Goal: Task Accomplishment & Management: Manage account settings

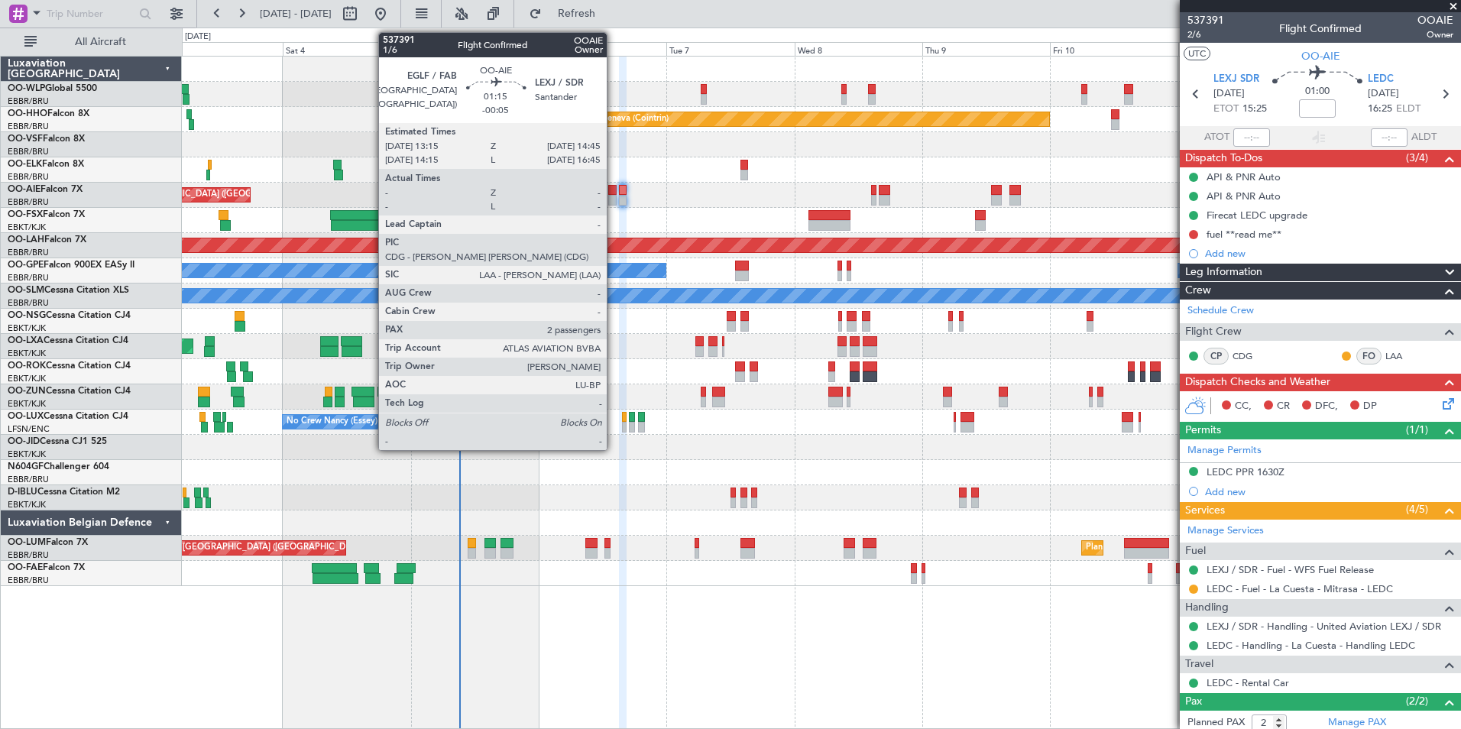
click at [614, 194] on div at bounding box center [612, 190] width 8 height 11
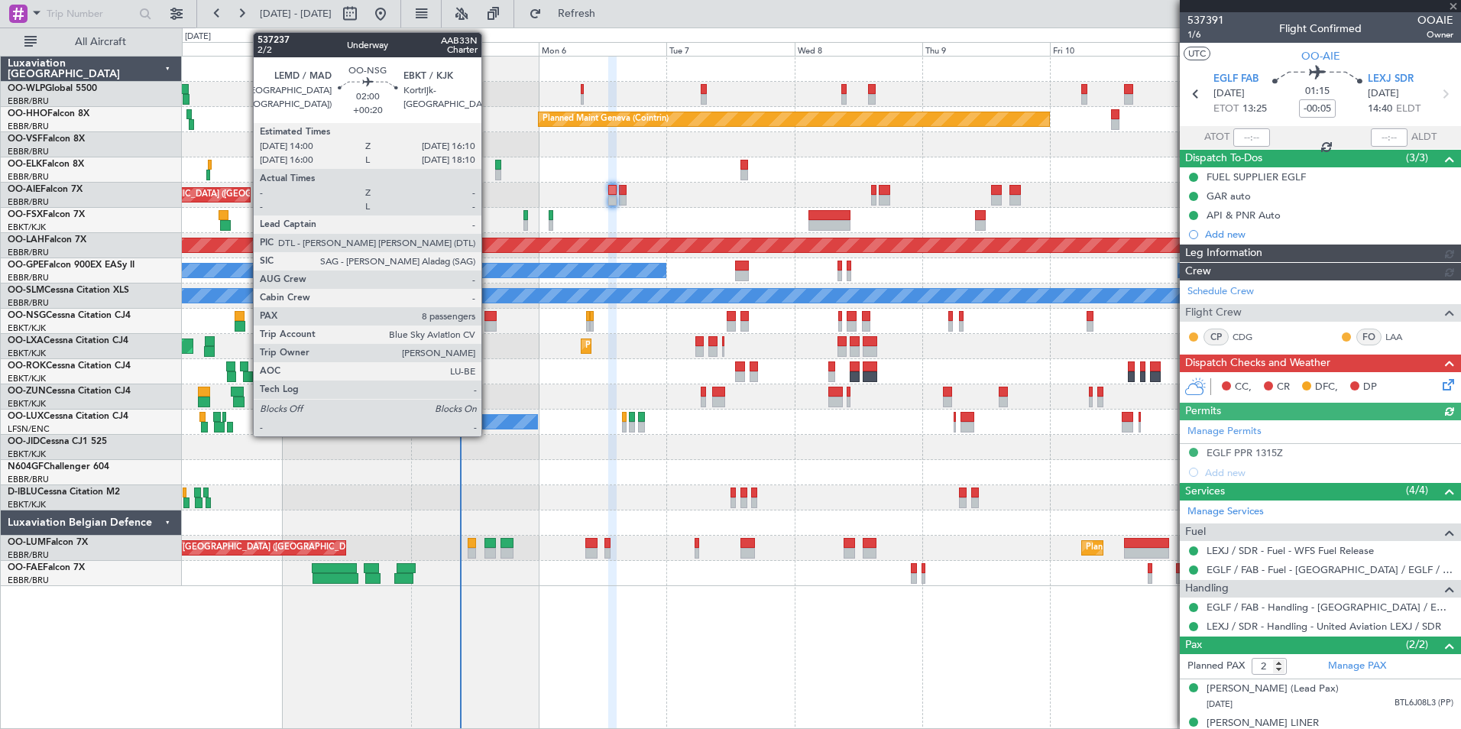
click at [488, 320] on div at bounding box center [491, 316] width 12 height 11
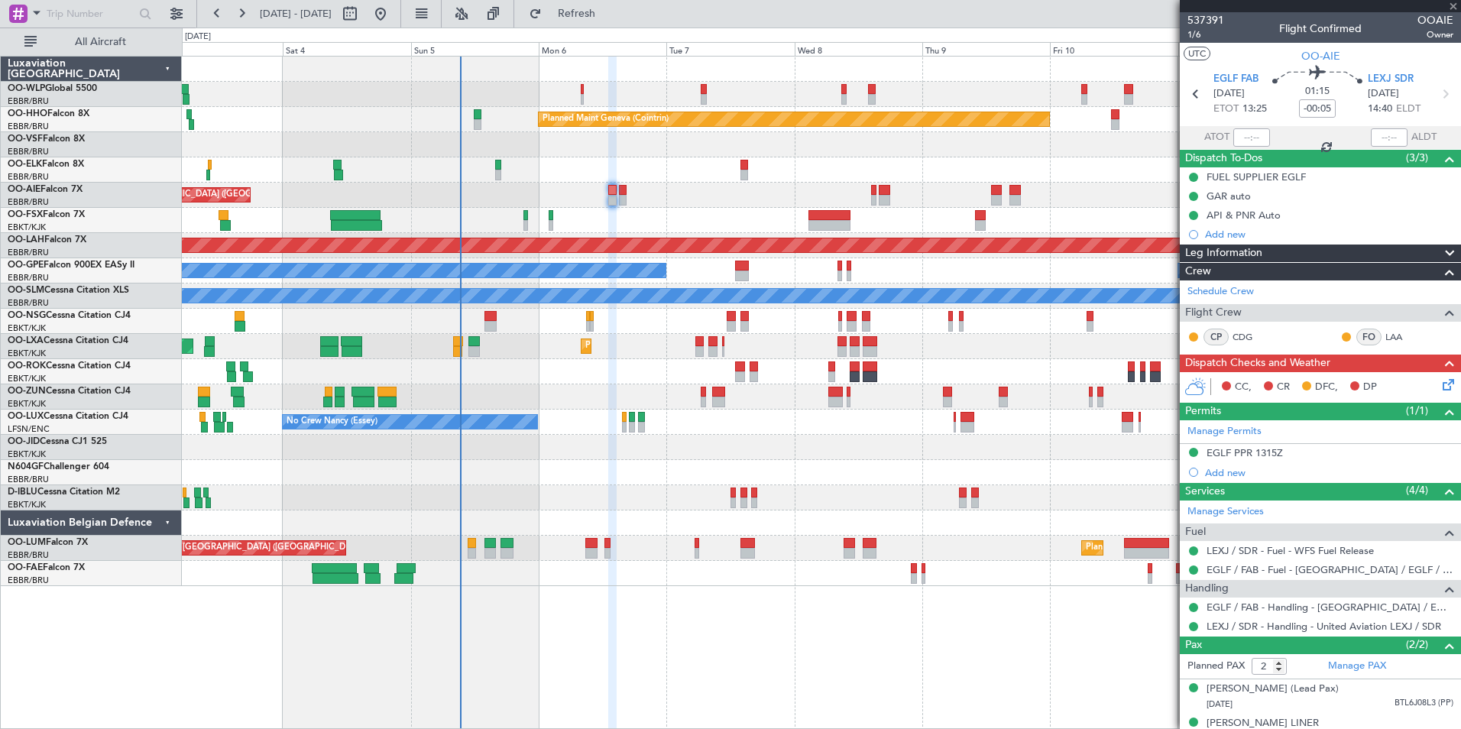
type input "+00:20"
type input "8"
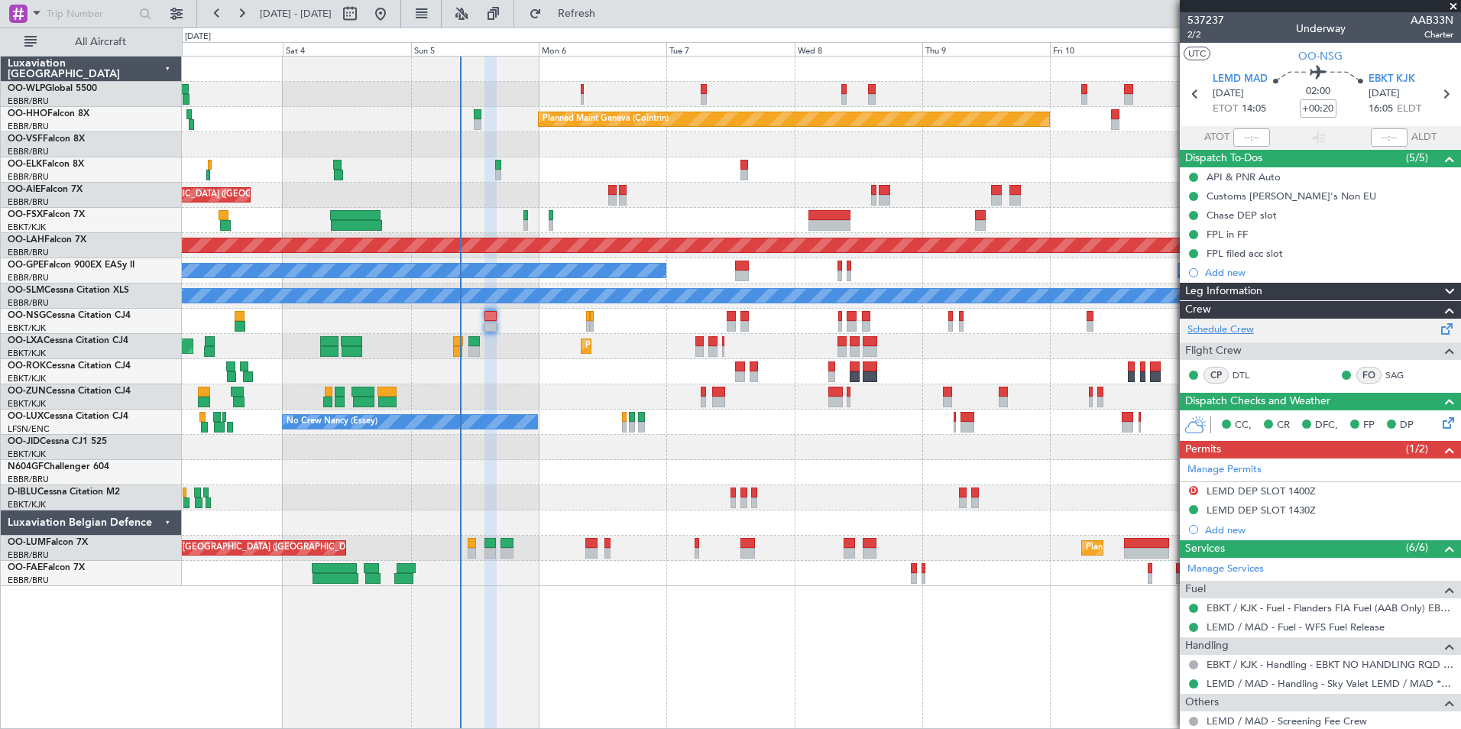
click at [1244, 331] on link "Schedule Crew" at bounding box center [1221, 330] width 66 height 15
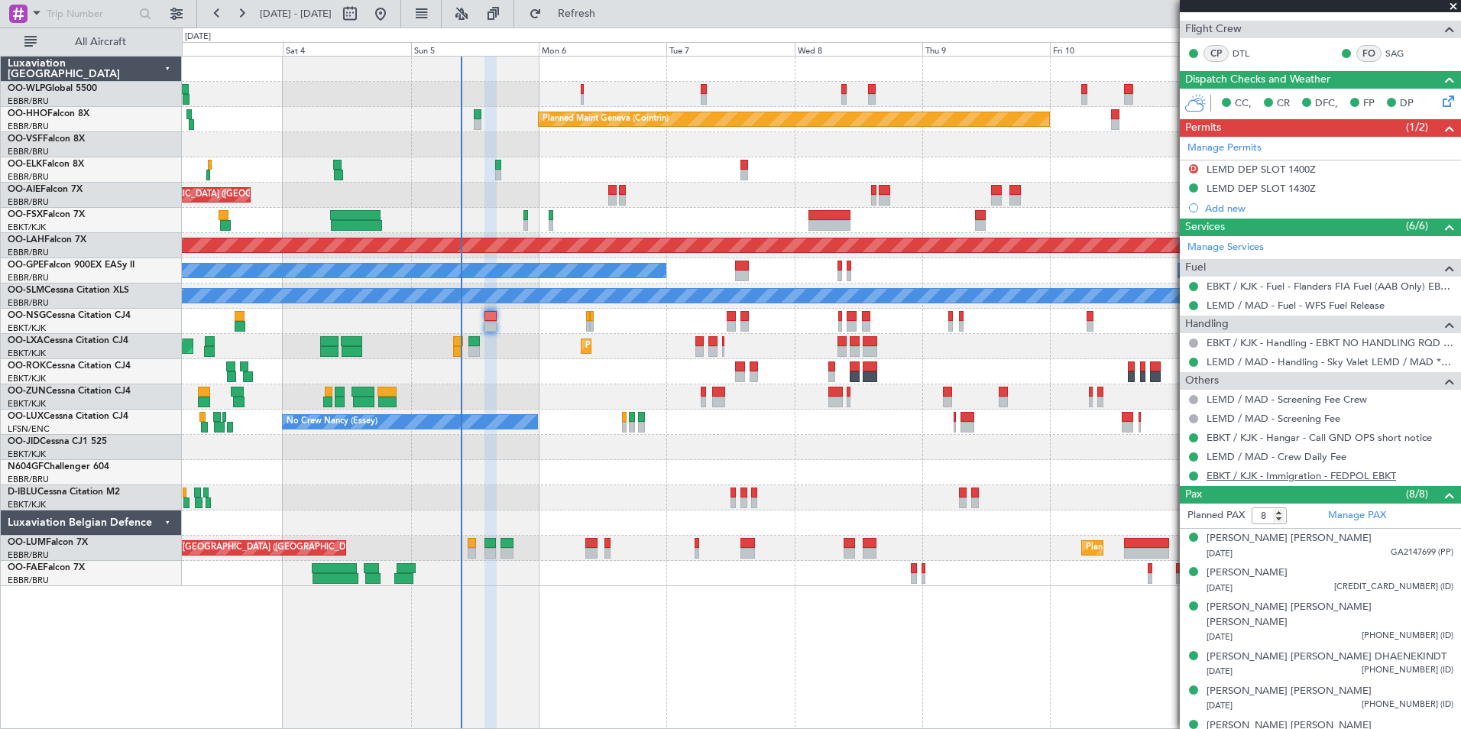
scroll to position [396, 0]
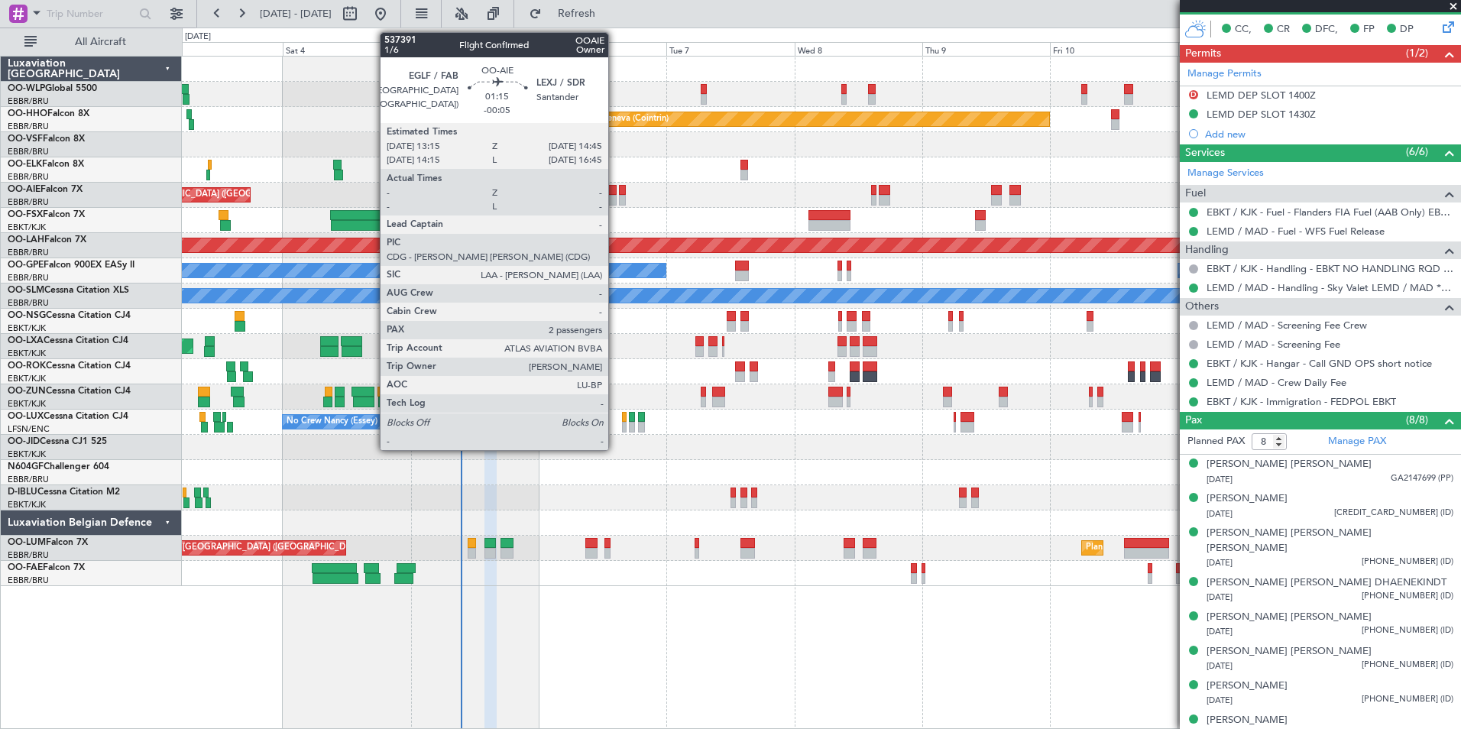
click at [615, 197] on div at bounding box center [612, 200] width 8 height 11
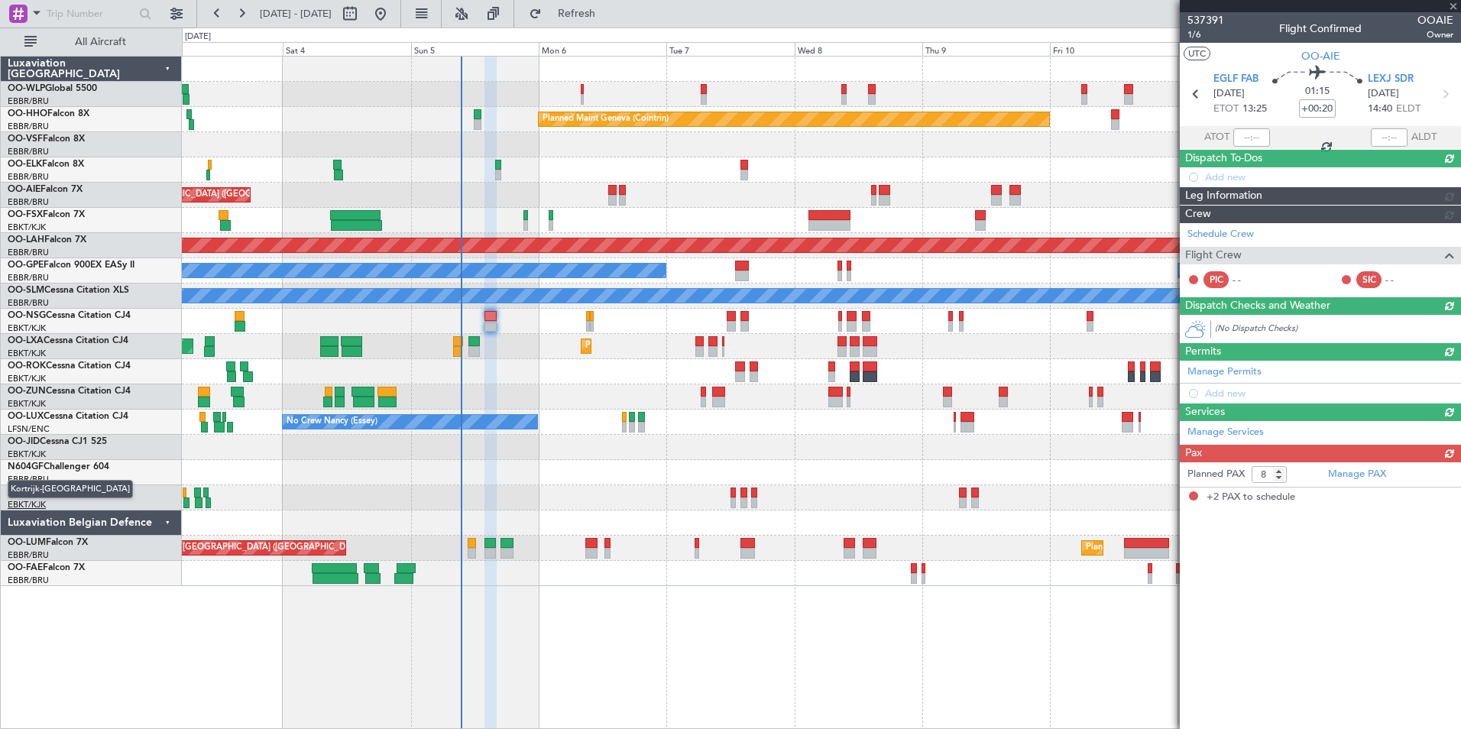
type input "-00:05"
type input "2"
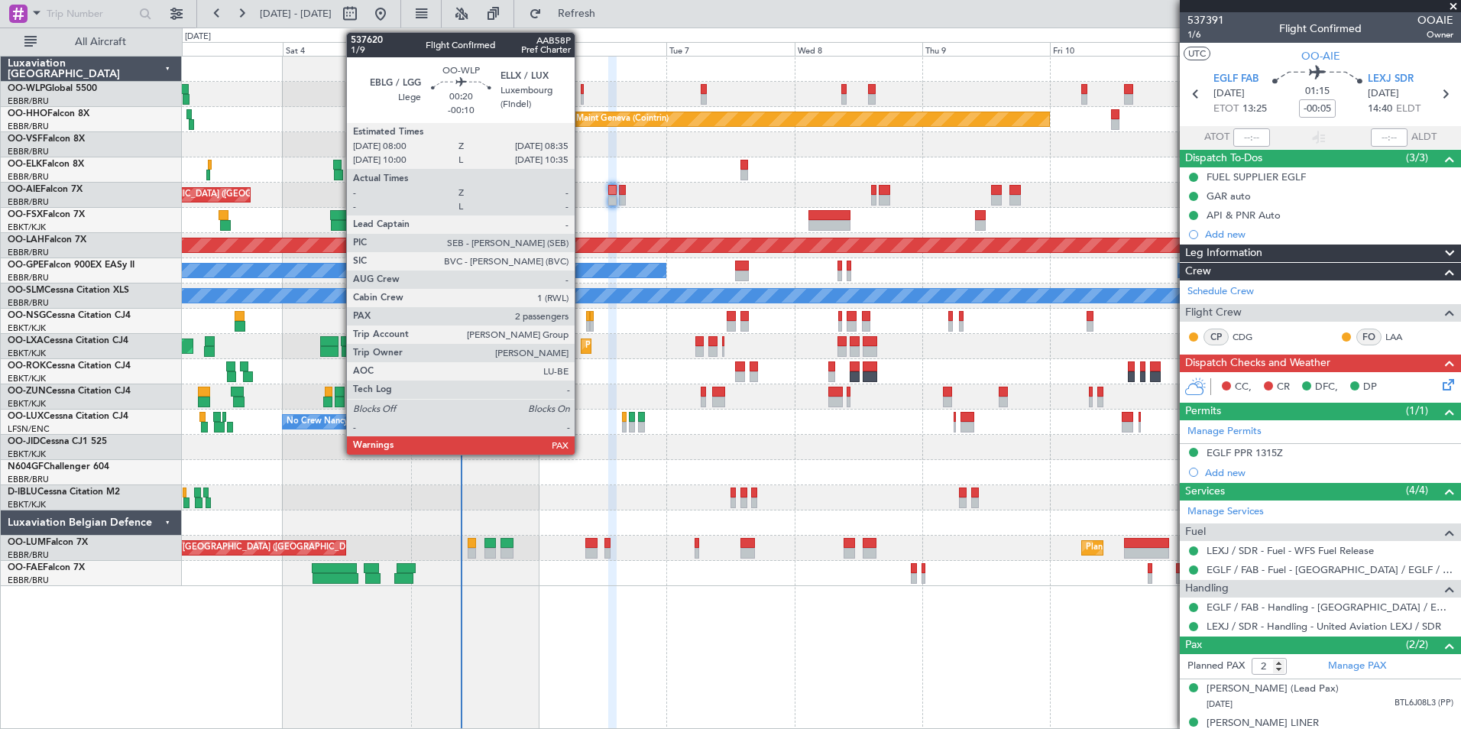
click at [582, 93] on div at bounding box center [583, 89] width 4 height 11
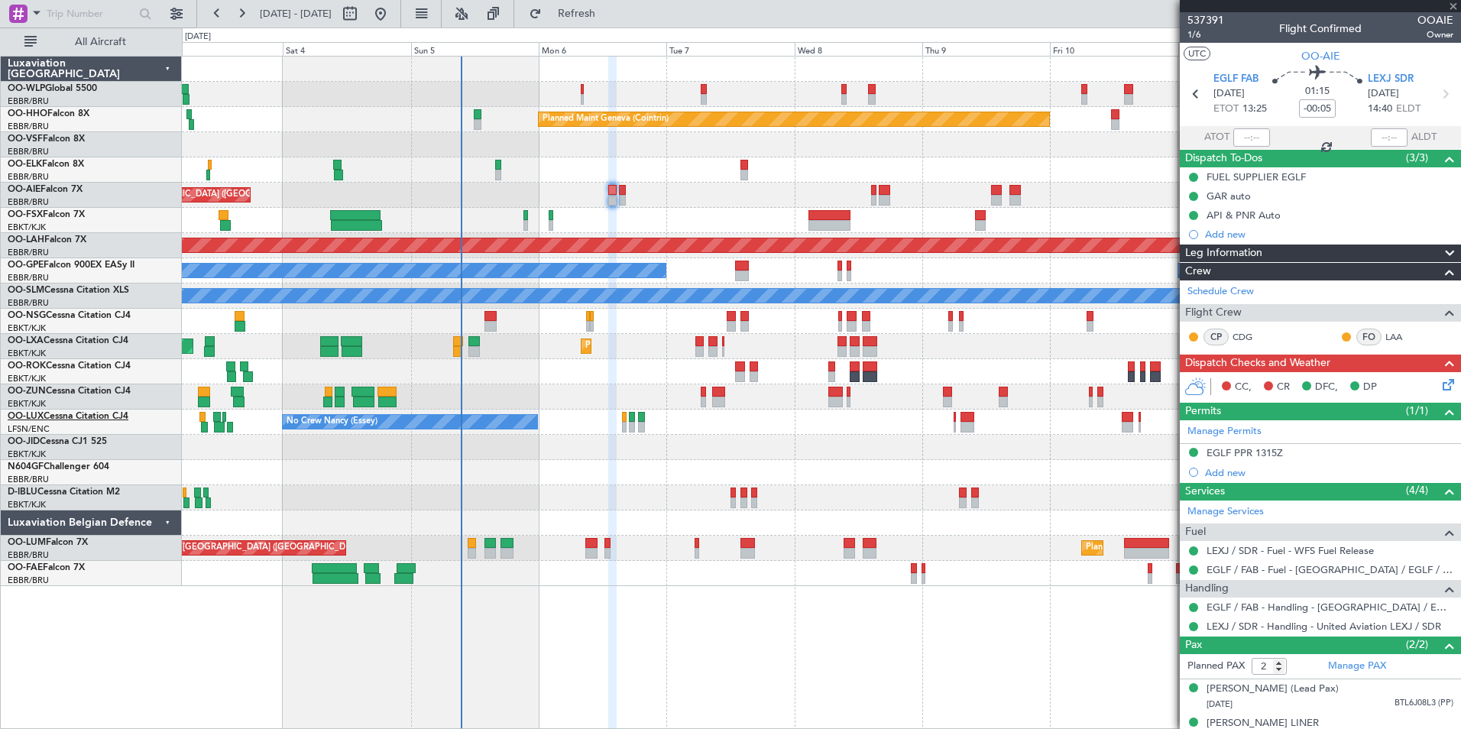
type input "-00:10"
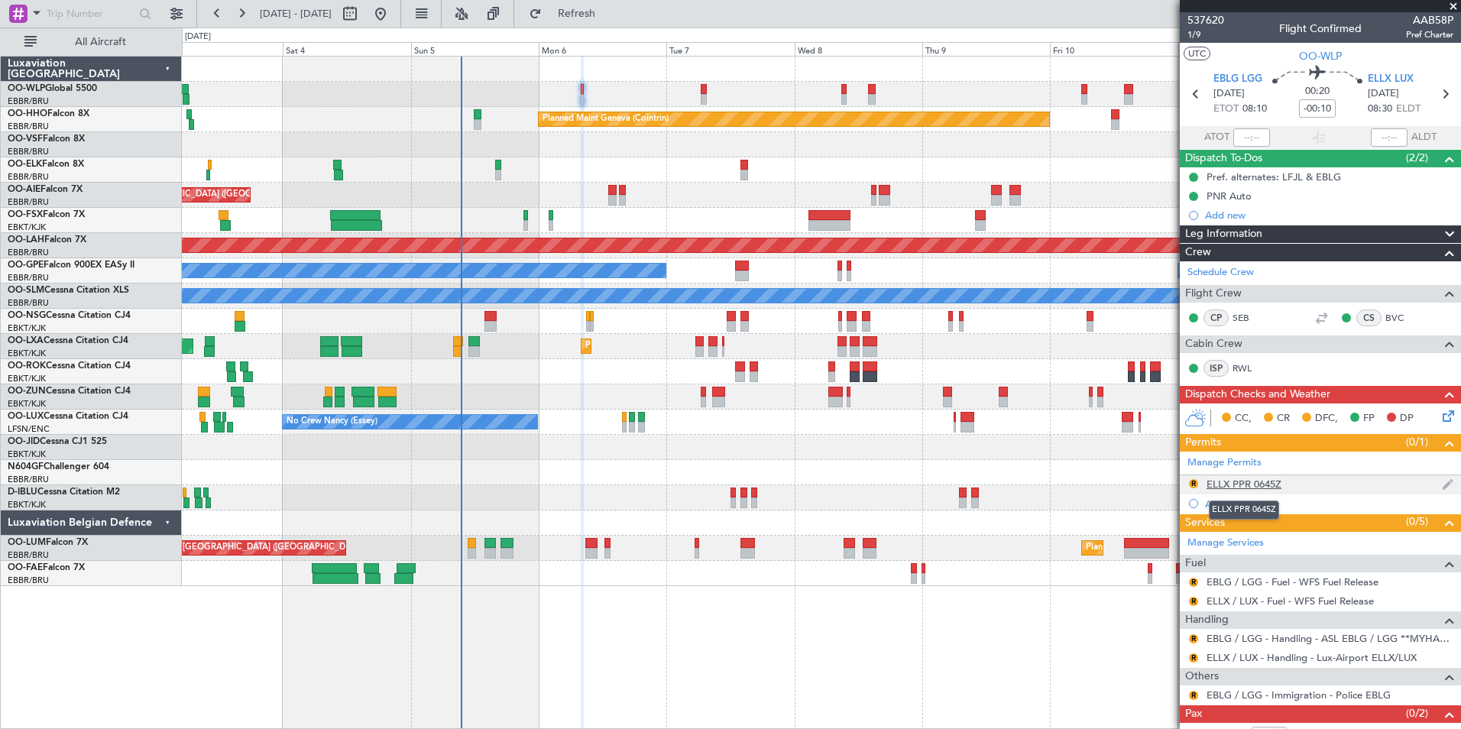
click at [1233, 480] on div "ELLX PPR 0645Z" at bounding box center [1244, 484] width 75 height 13
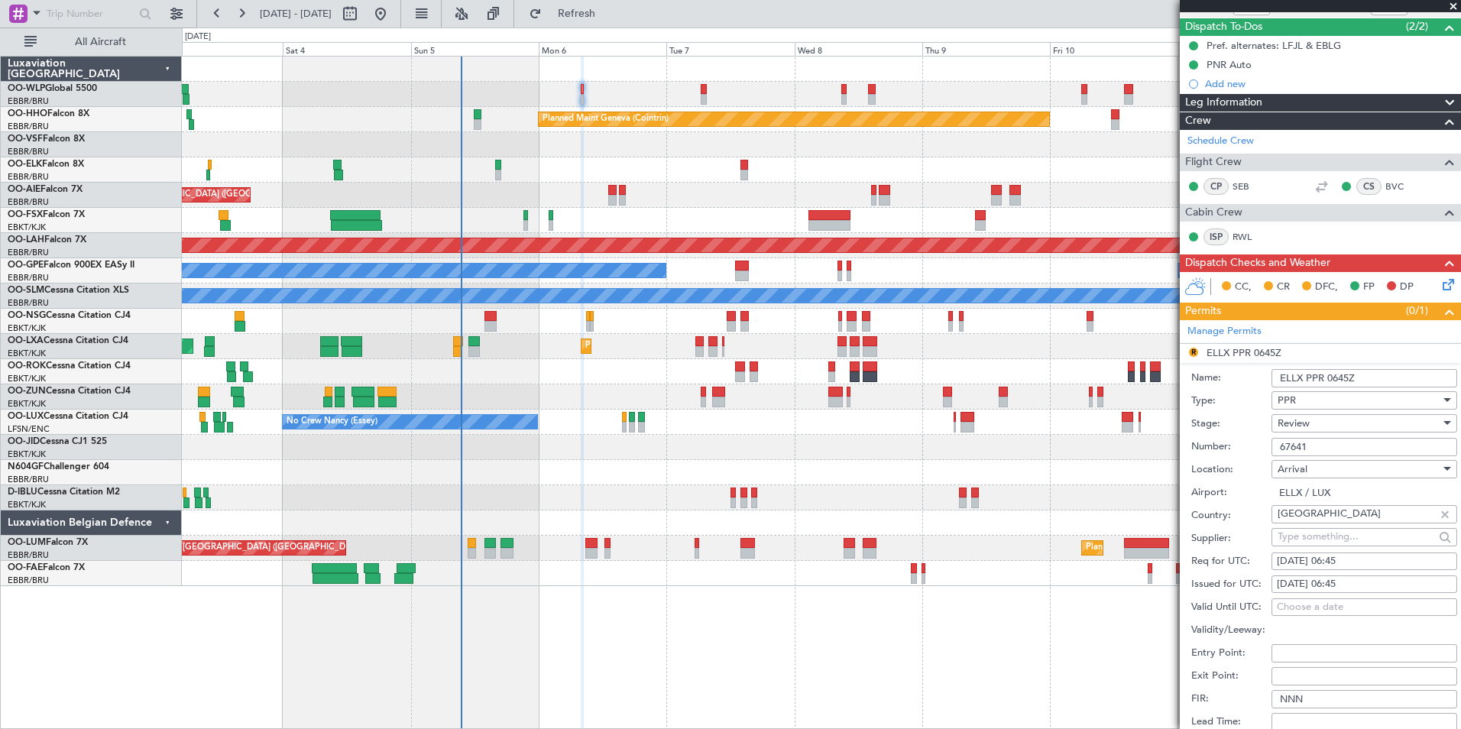
scroll to position [229, 0]
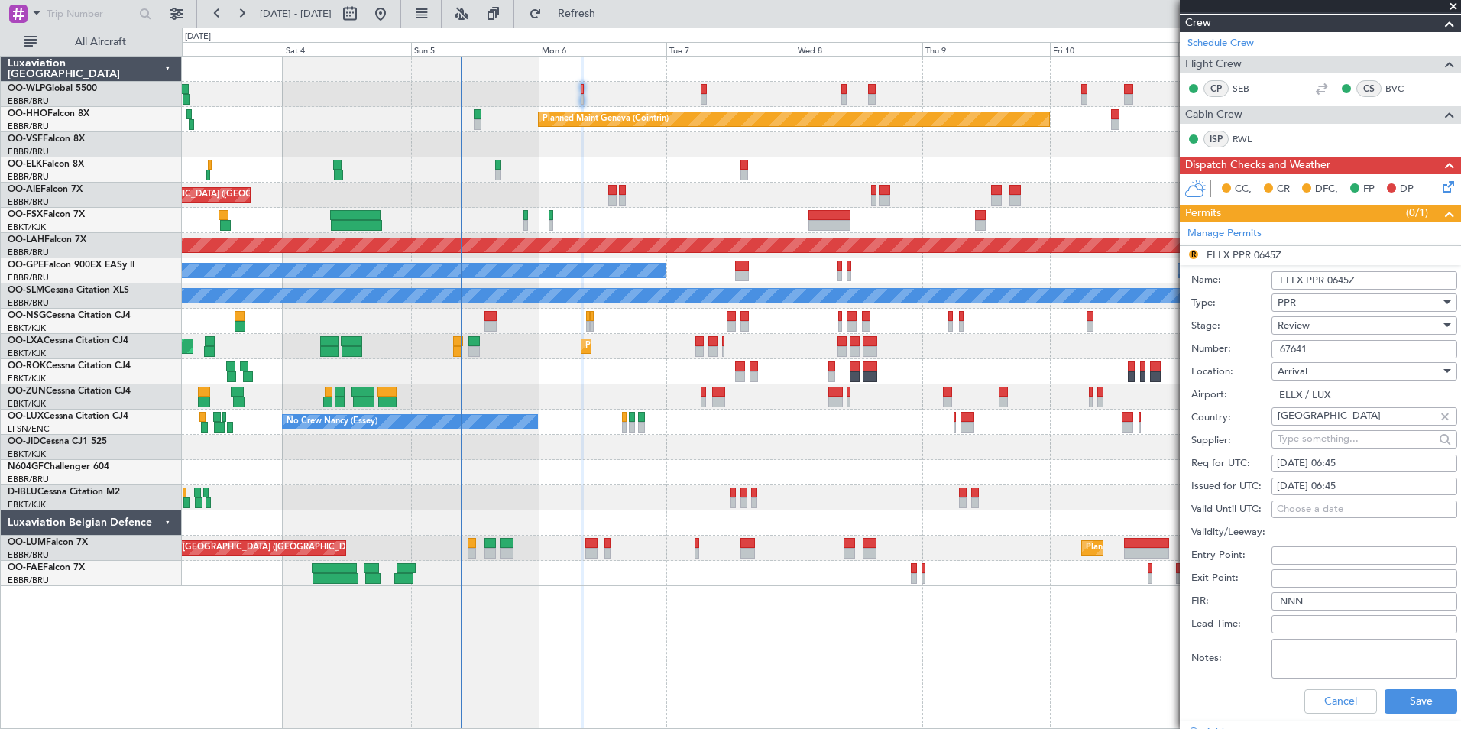
click at [1345, 461] on div "06/10/2025 06:45" at bounding box center [1364, 463] width 175 height 15
select select "10"
select select "2025"
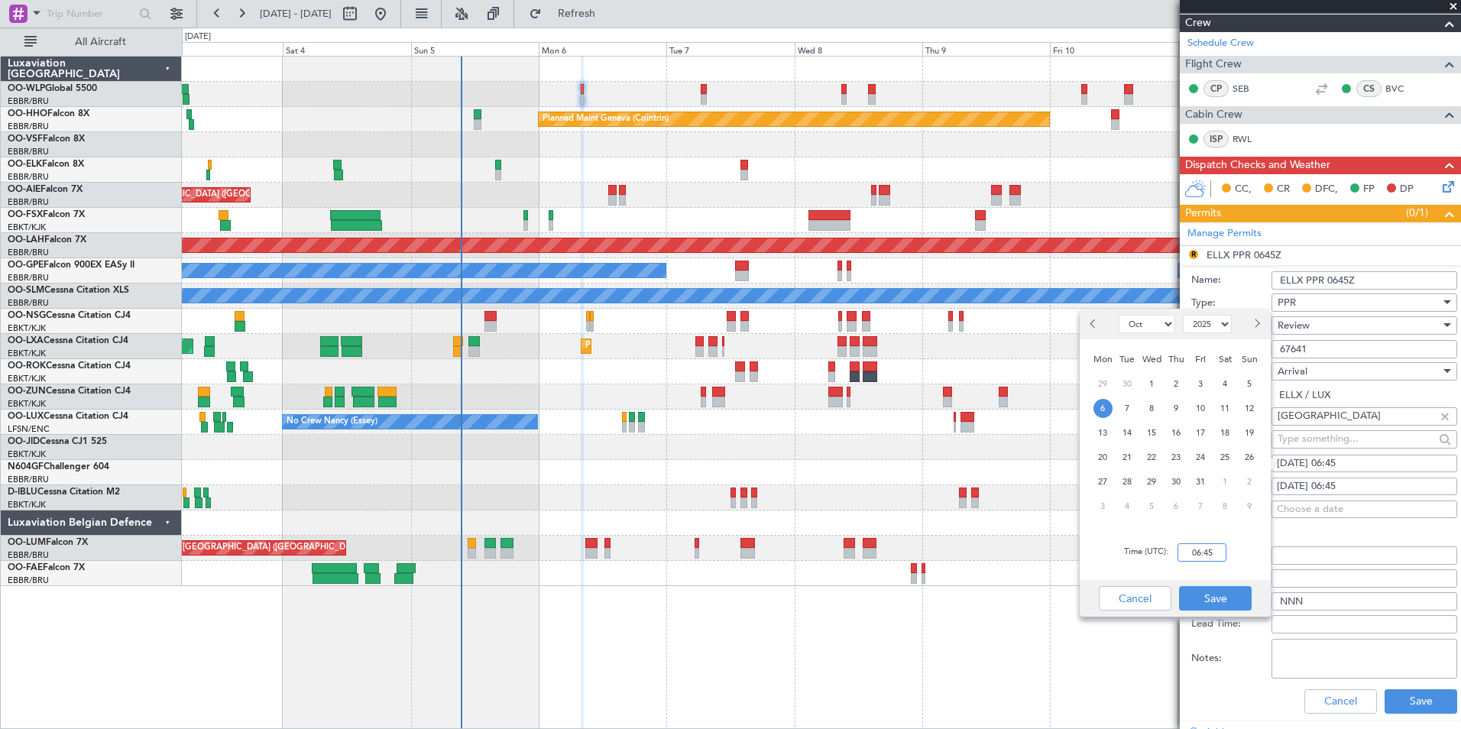
click at [1208, 555] on input "06:45" at bounding box center [1202, 552] width 49 height 18
type input "08:35"
click at [1209, 598] on button "Save" at bounding box center [1215, 598] width 73 height 24
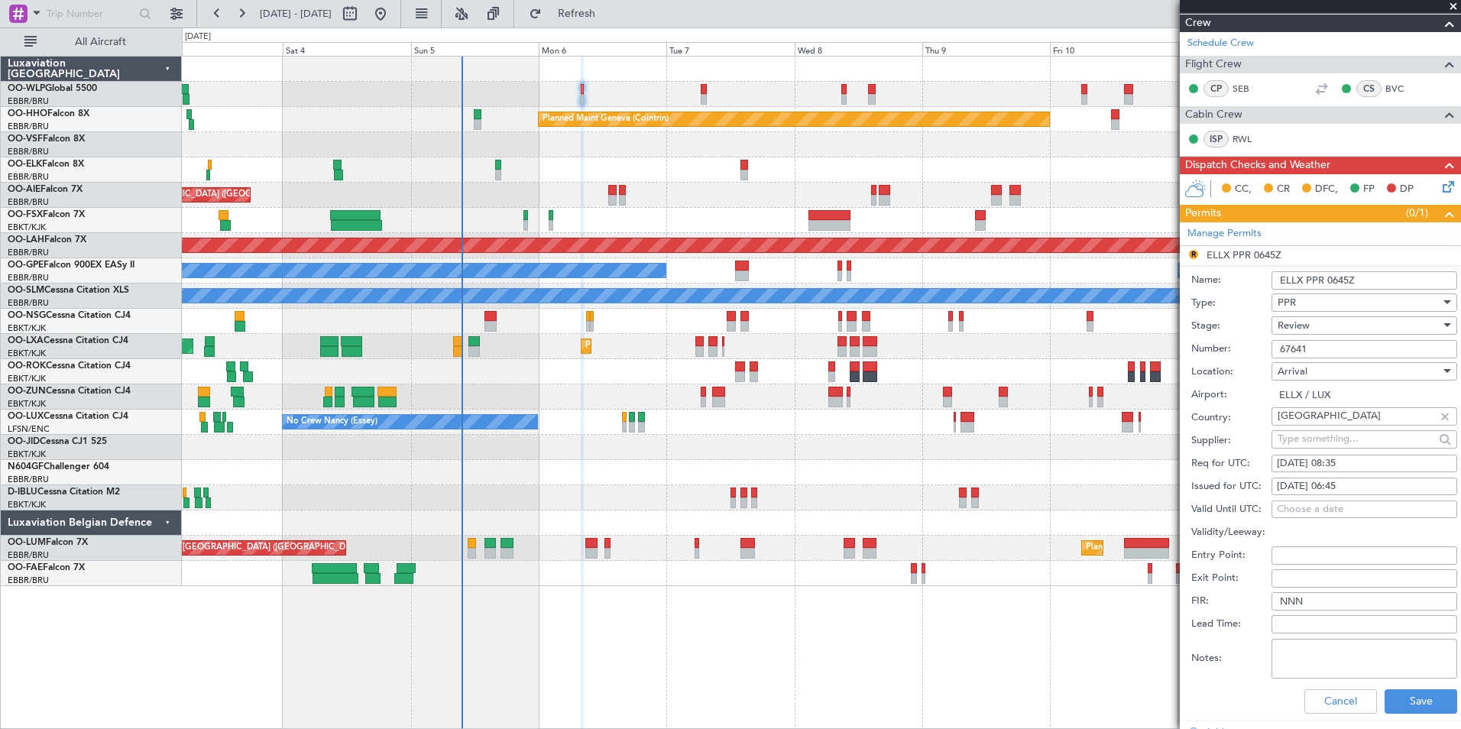
click at [1339, 483] on div "06/10/2025 06:45" at bounding box center [1364, 486] width 175 height 15
select select "10"
select select "2025"
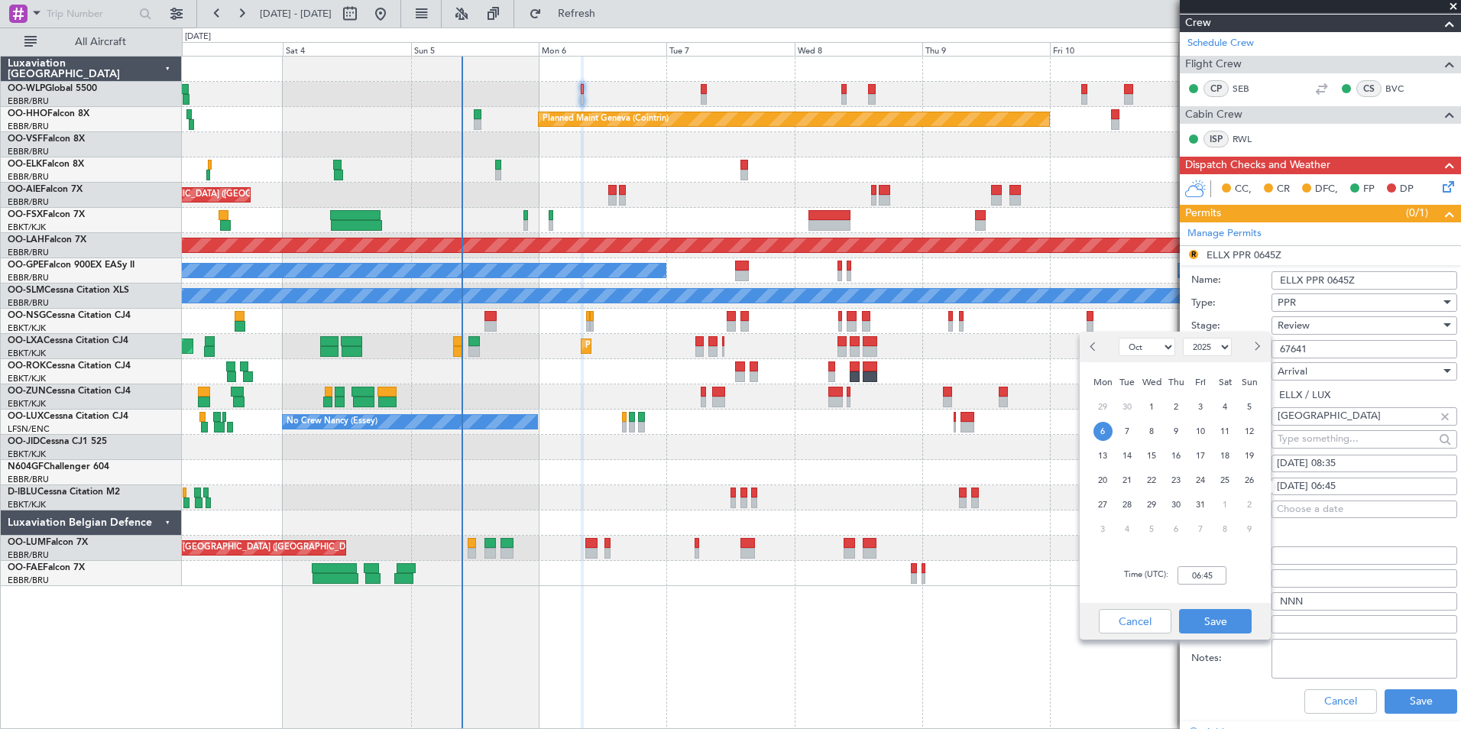
click at [1217, 585] on div "Time (UTC): 06:45" at bounding box center [1175, 575] width 191 height 55
click at [1205, 577] on input "06:45" at bounding box center [1202, 575] width 49 height 18
type input "08:35"
click at [1208, 621] on button "Save" at bounding box center [1215, 621] width 73 height 24
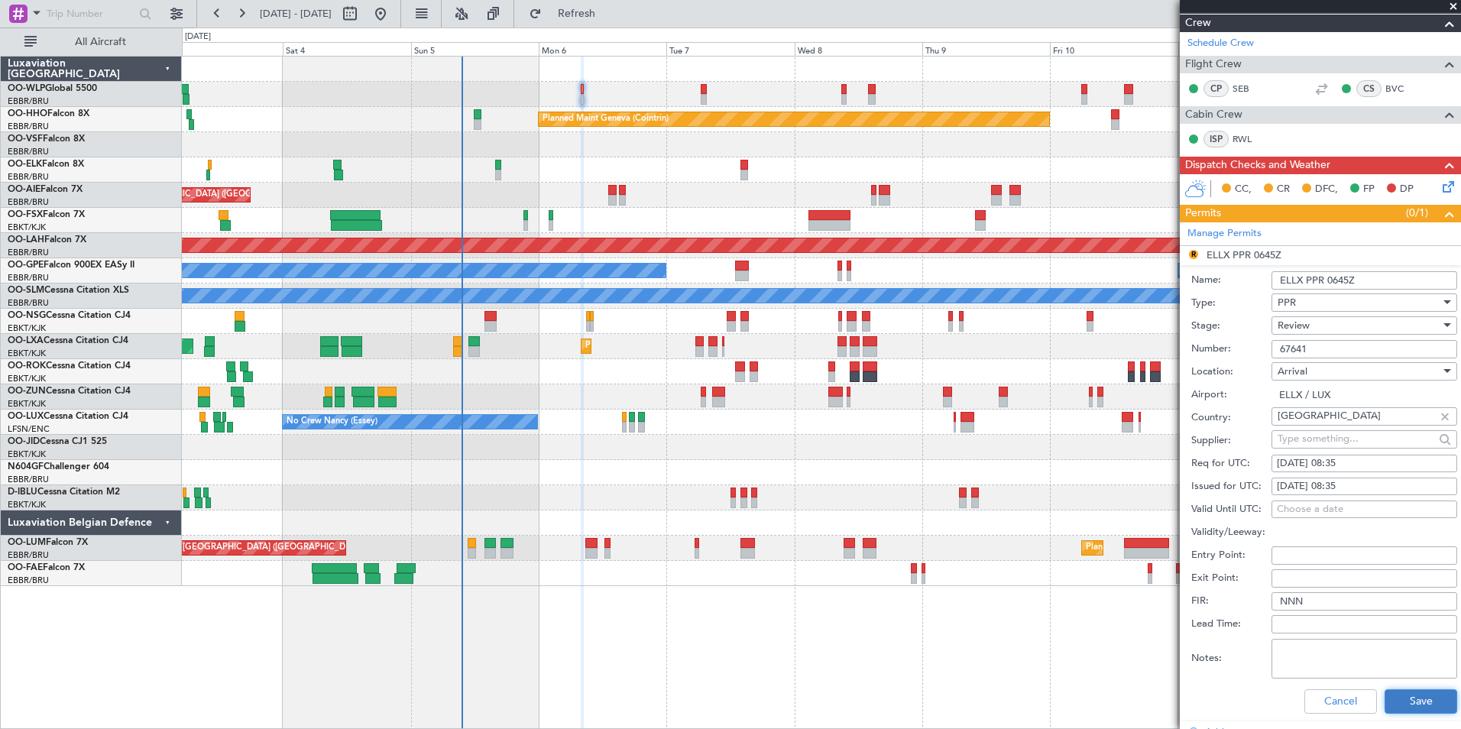
click at [1402, 700] on button "Save" at bounding box center [1421, 701] width 73 height 24
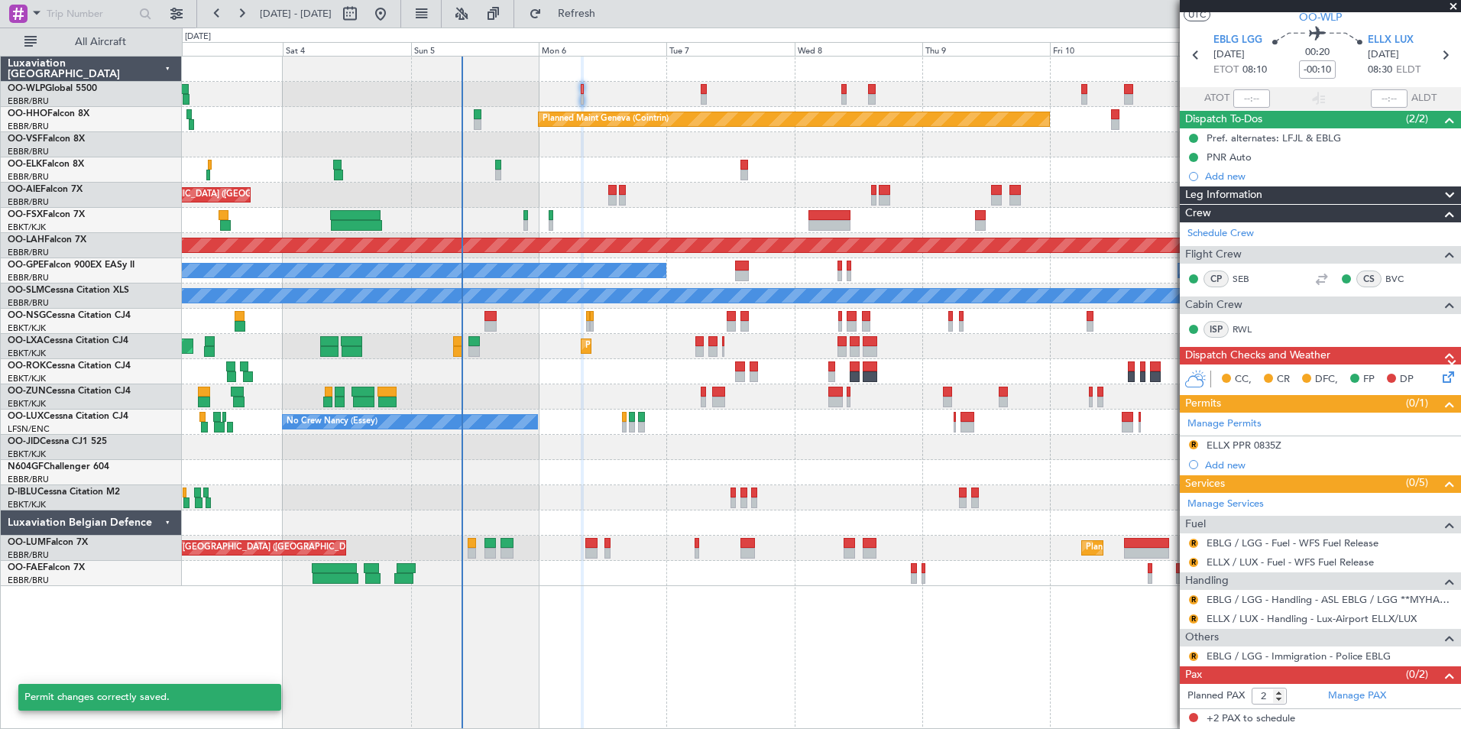
scroll to position [38, 0]
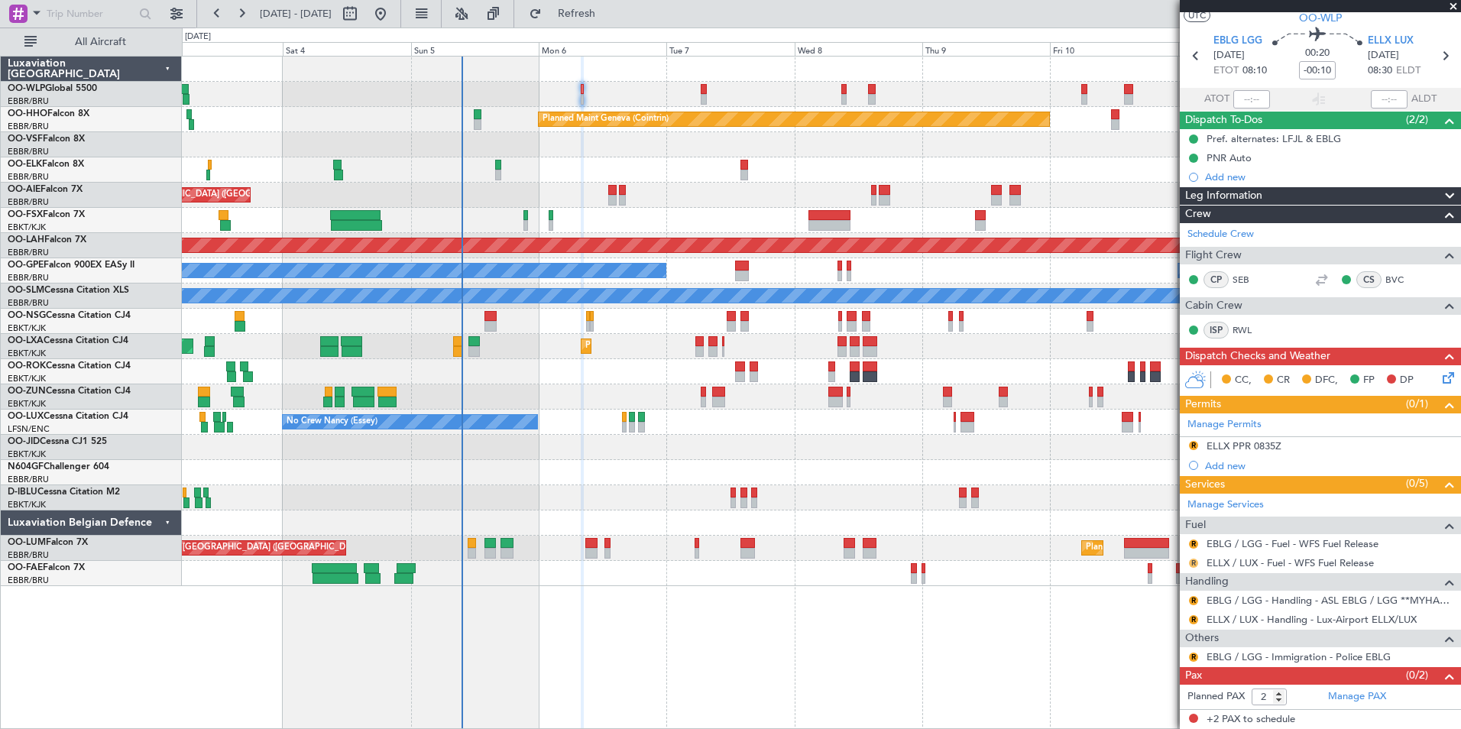
click at [1192, 565] on button "R" at bounding box center [1193, 563] width 9 height 9
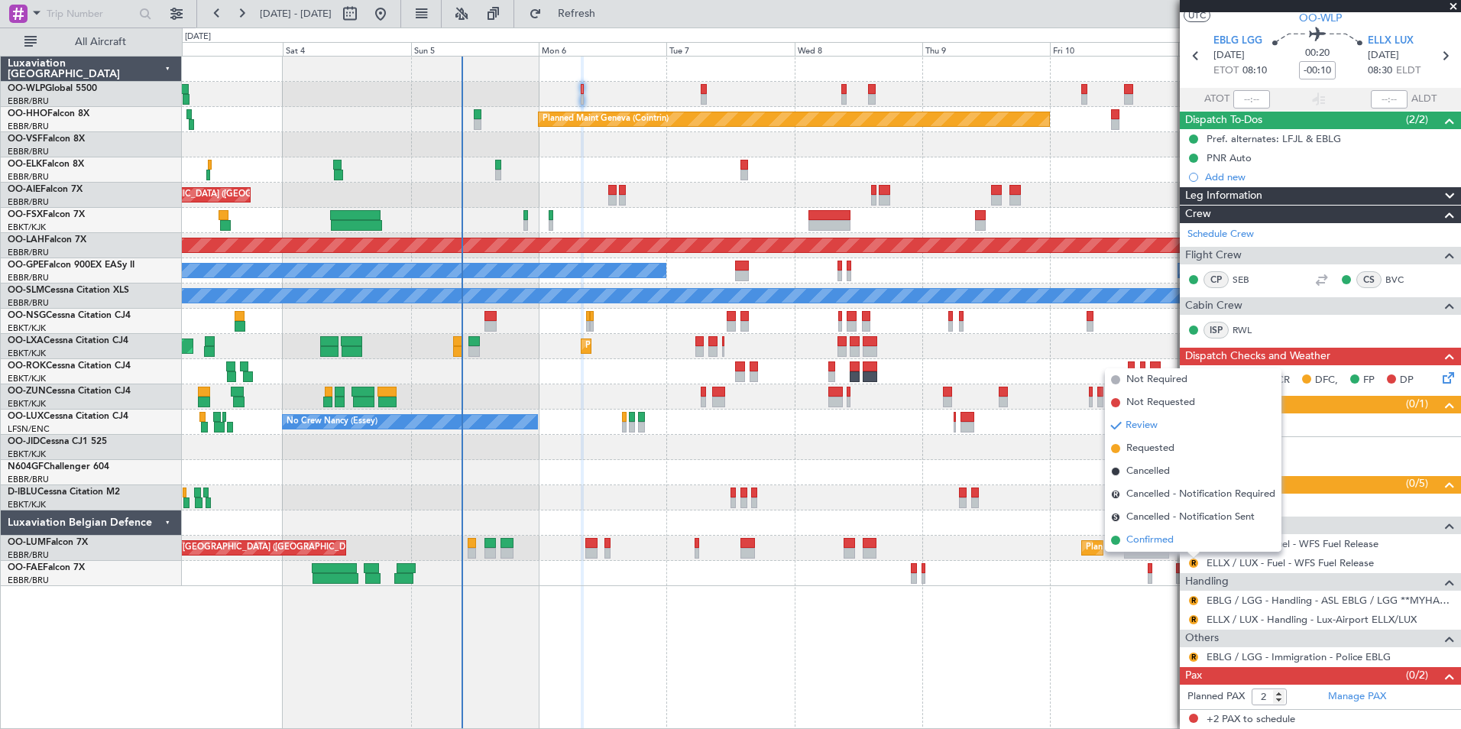
click at [1155, 537] on span "Confirmed" at bounding box center [1150, 540] width 47 height 15
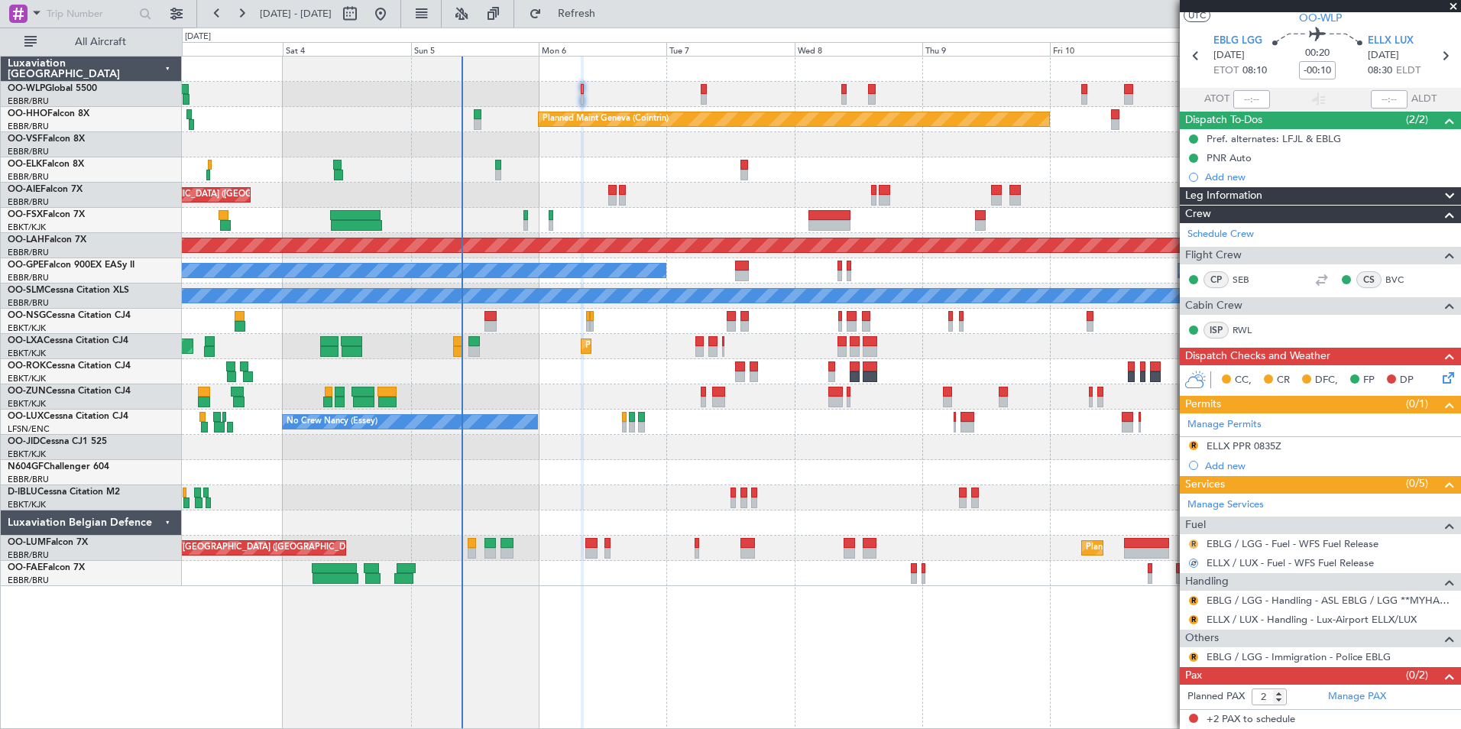
click at [1193, 545] on button "R" at bounding box center [1193, 544] width 9 height 9
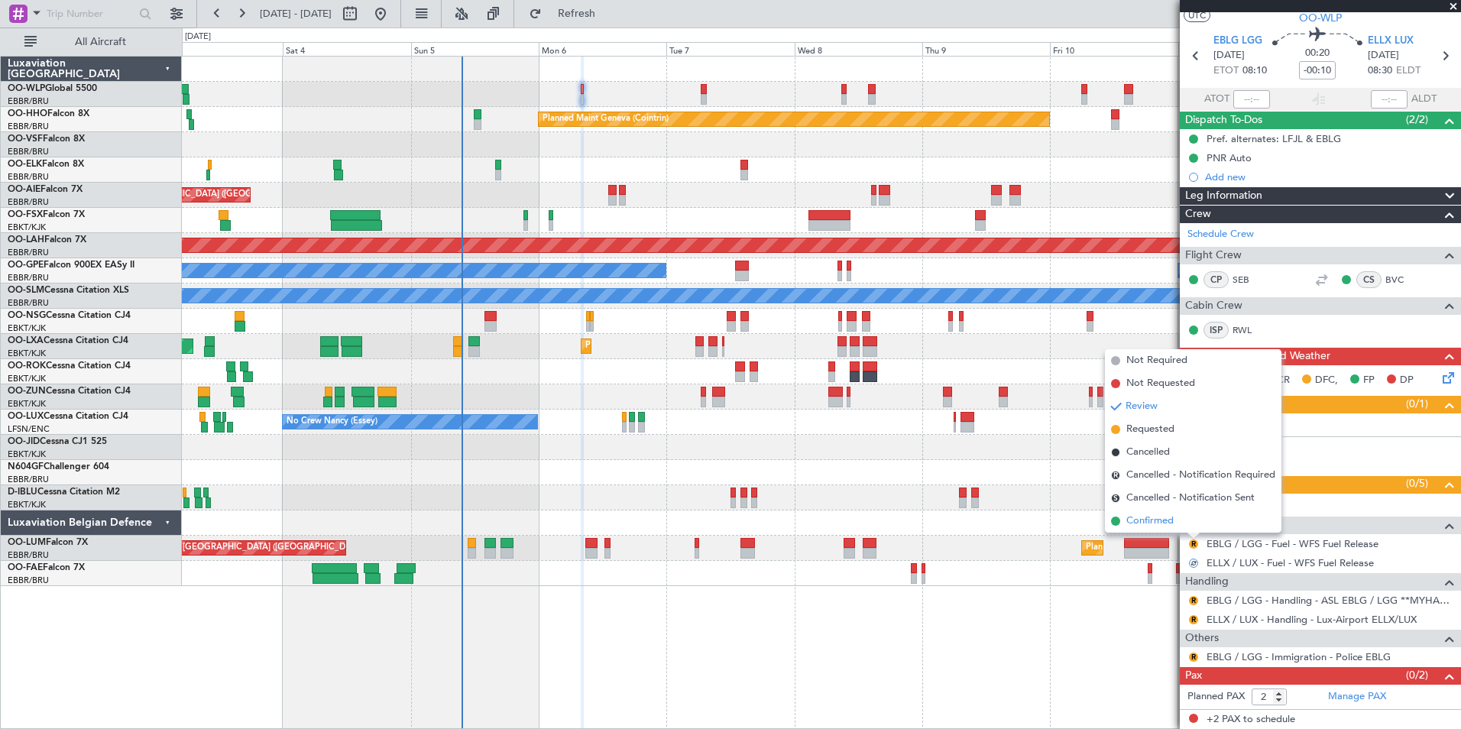
click at [1159, 523] on span "Confirmed" at bounding box center [1150, 521] width 47 height 15
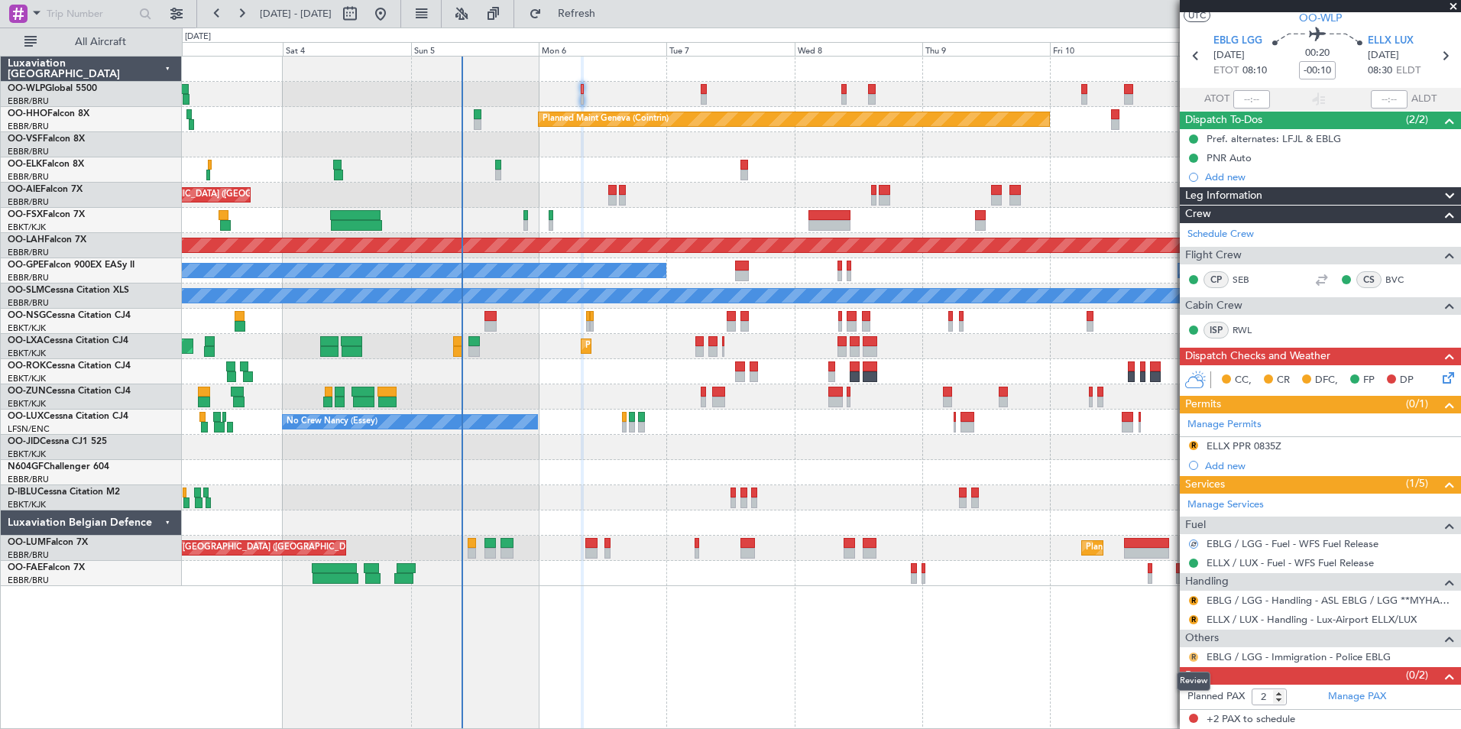
click at [1195, 658] on button "R" at bounding box center [1193, 657] width 9 height 9
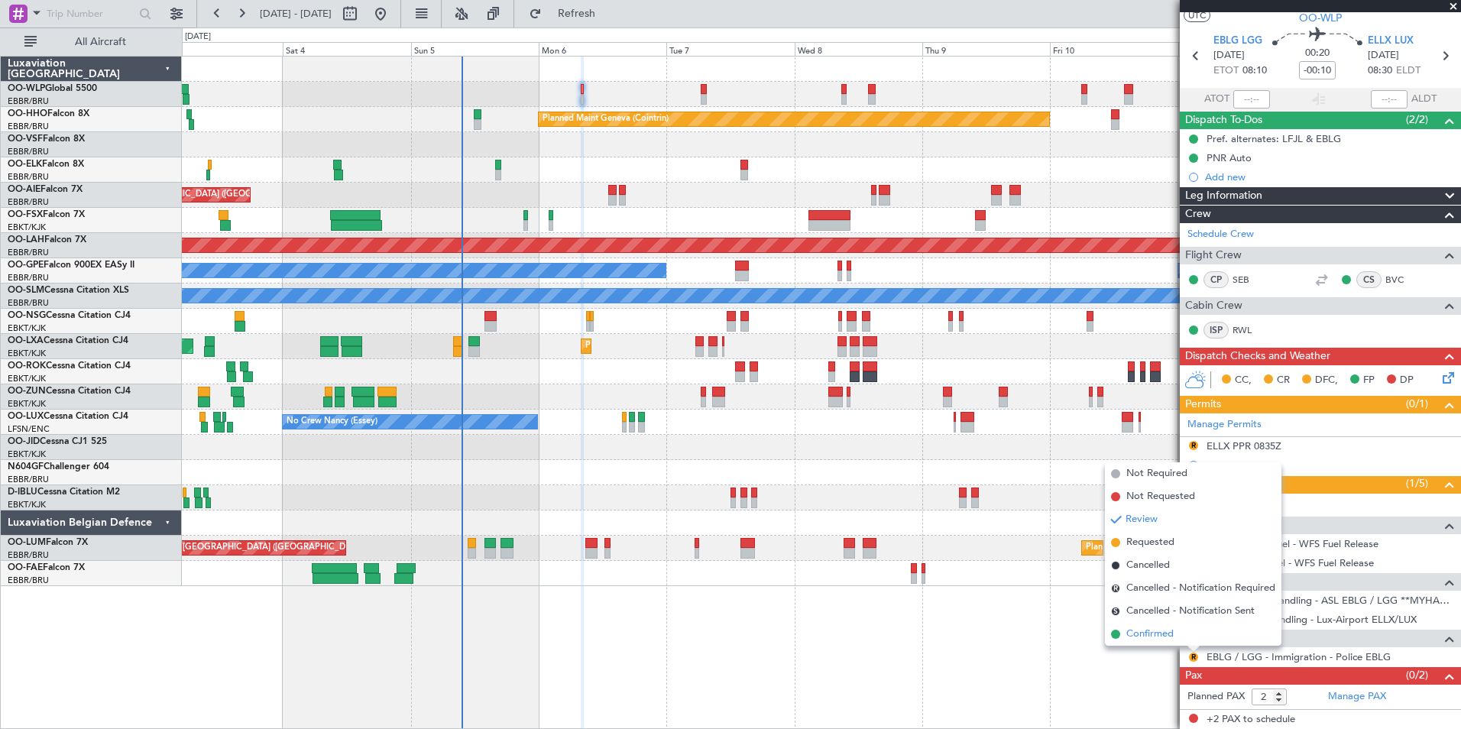
click at [1167, 634] on span "Confirmed" at bounding box center [1150, 634] width 47 height 15
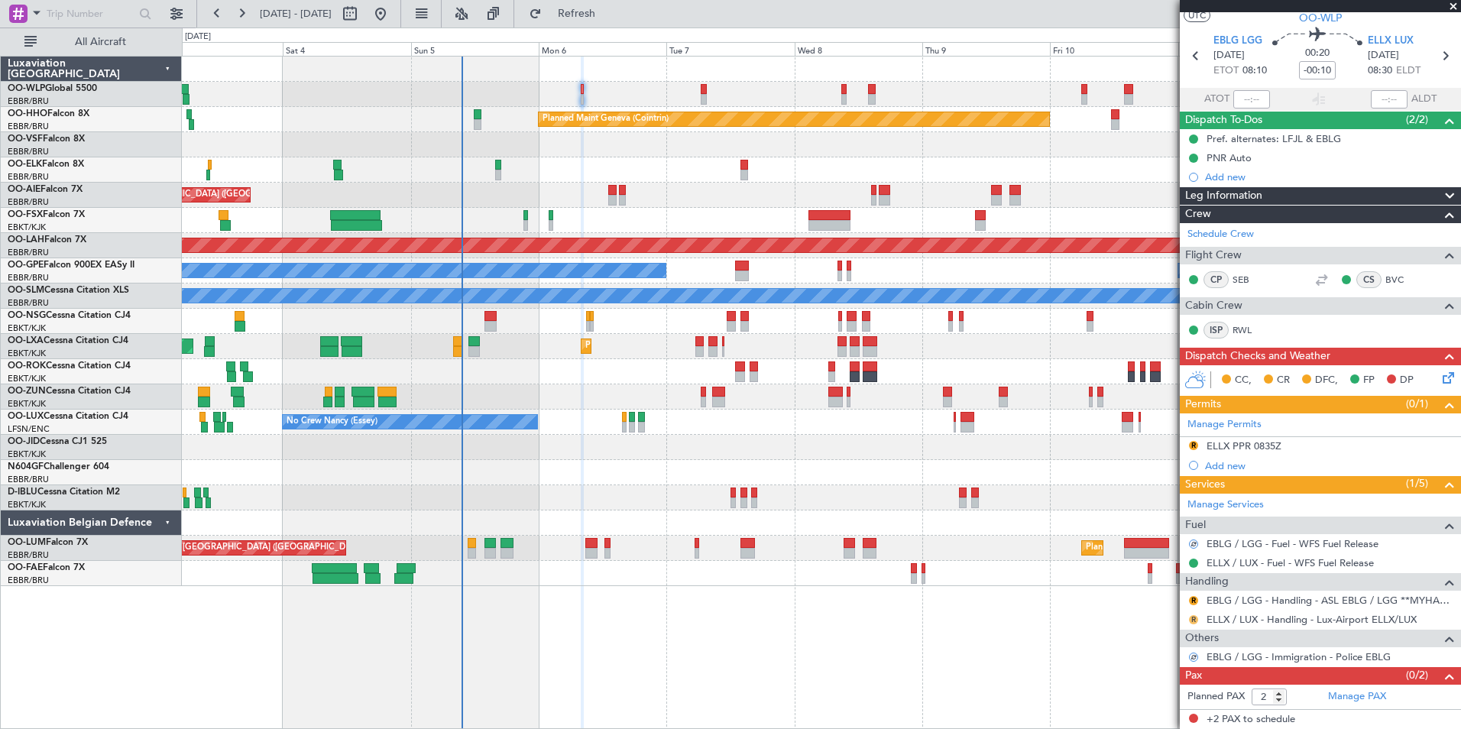
click at [1195, 618] on button "R" at bounding box center [1193, 619] width 9 height 9
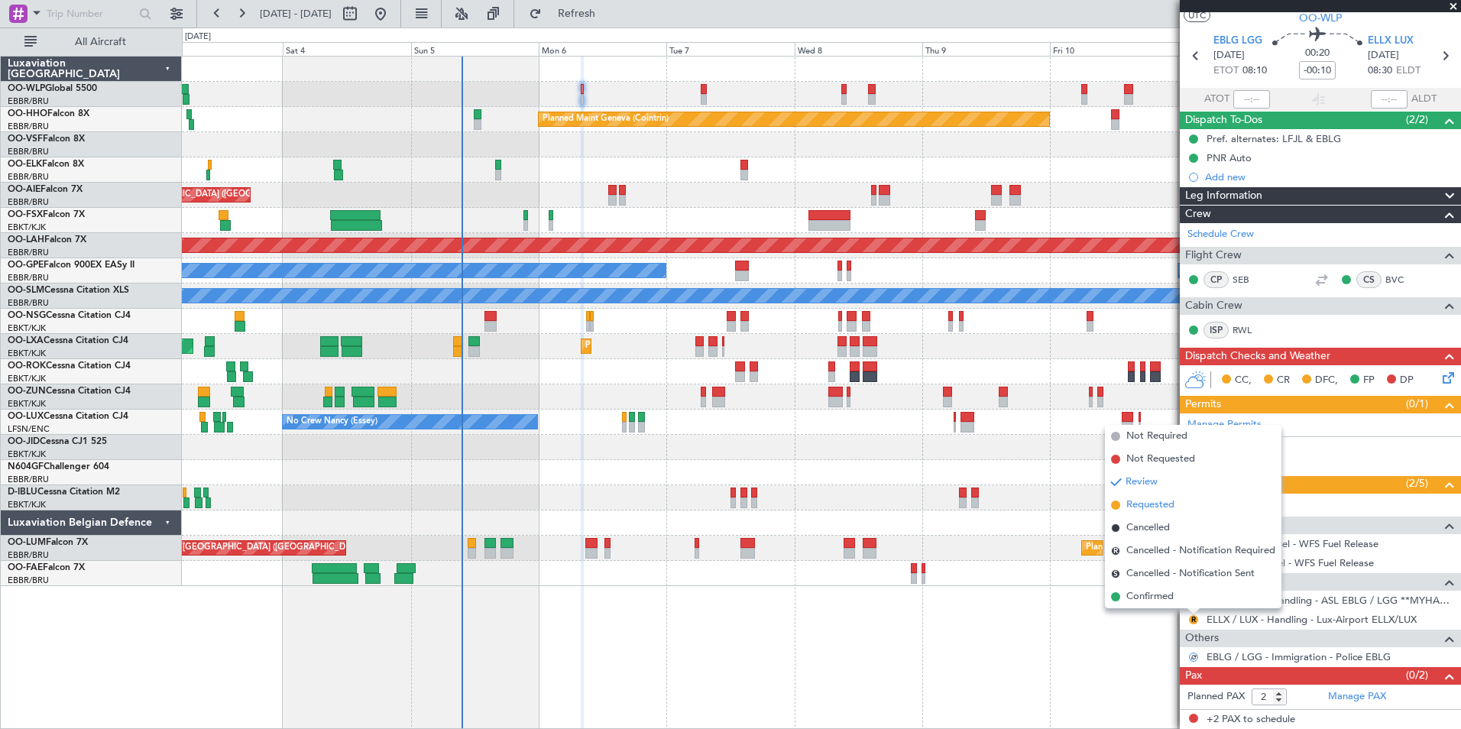
click at [1153, 504] on span "Requested" at bounding box center [1151, 505] width 48 height 15
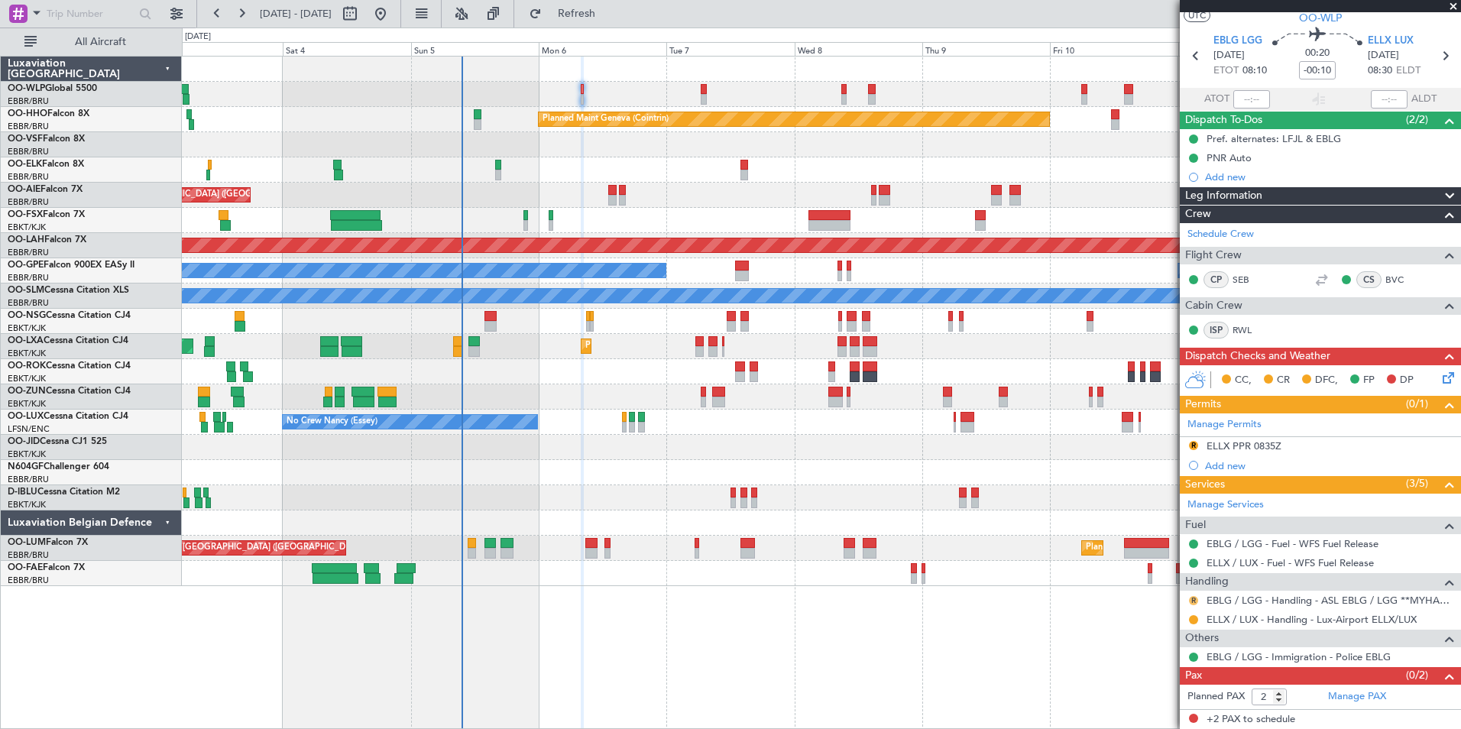
click at [1195, 602] on button "R" at bounding box center [1193, 600] width 9 height 9
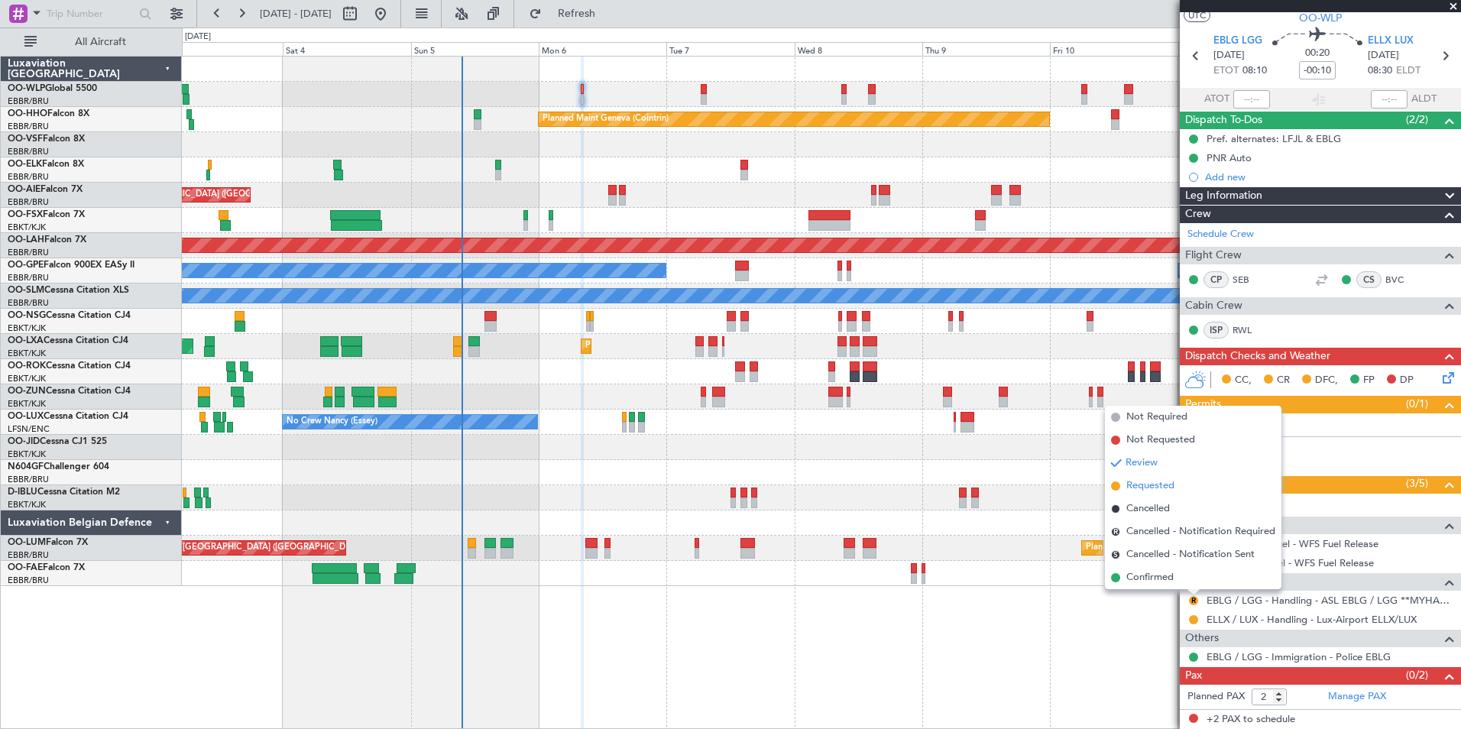
click at [1159, 488] on span "Requested" at bounding box center [1151, 485] width 48 height 15
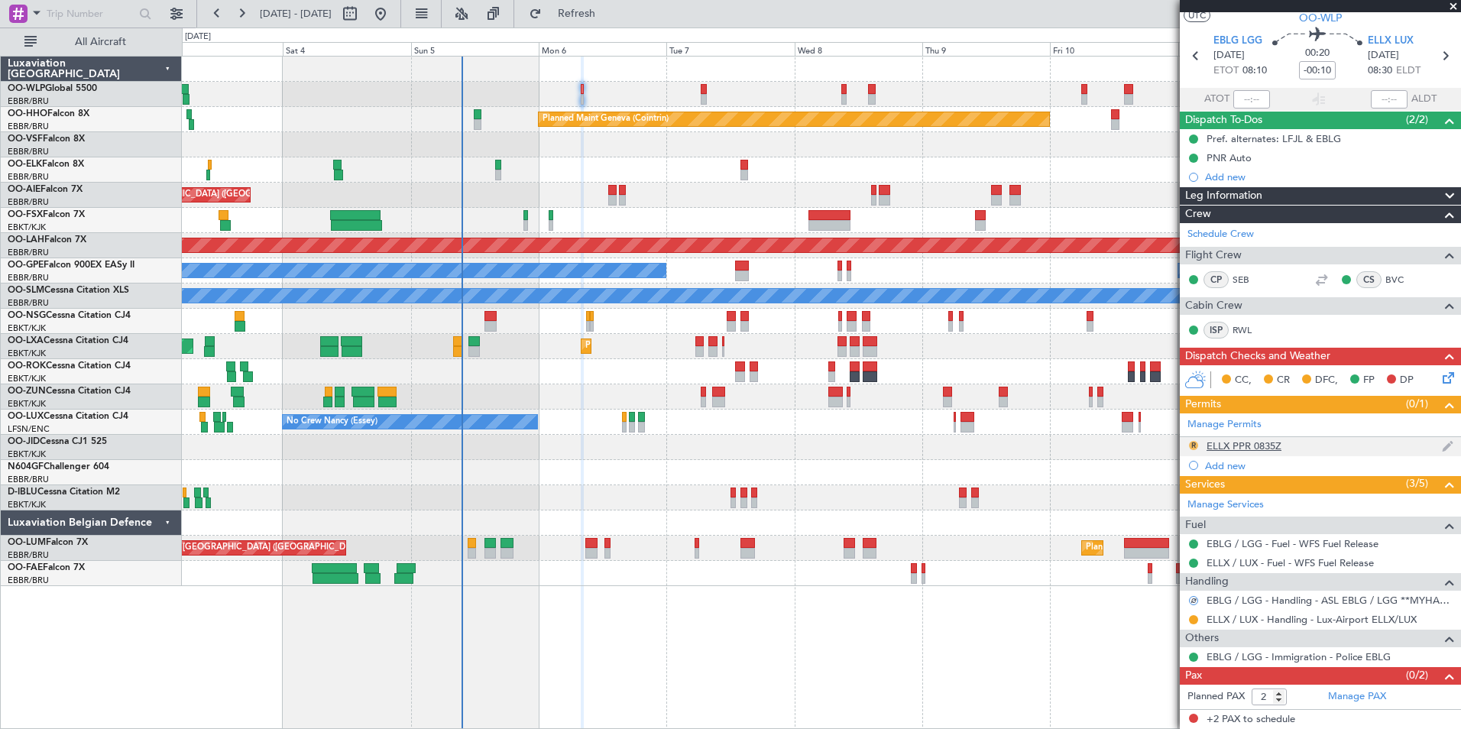
click at [1195, 443] on button "R" at bounding box center [1193, 445] width 9 height 9
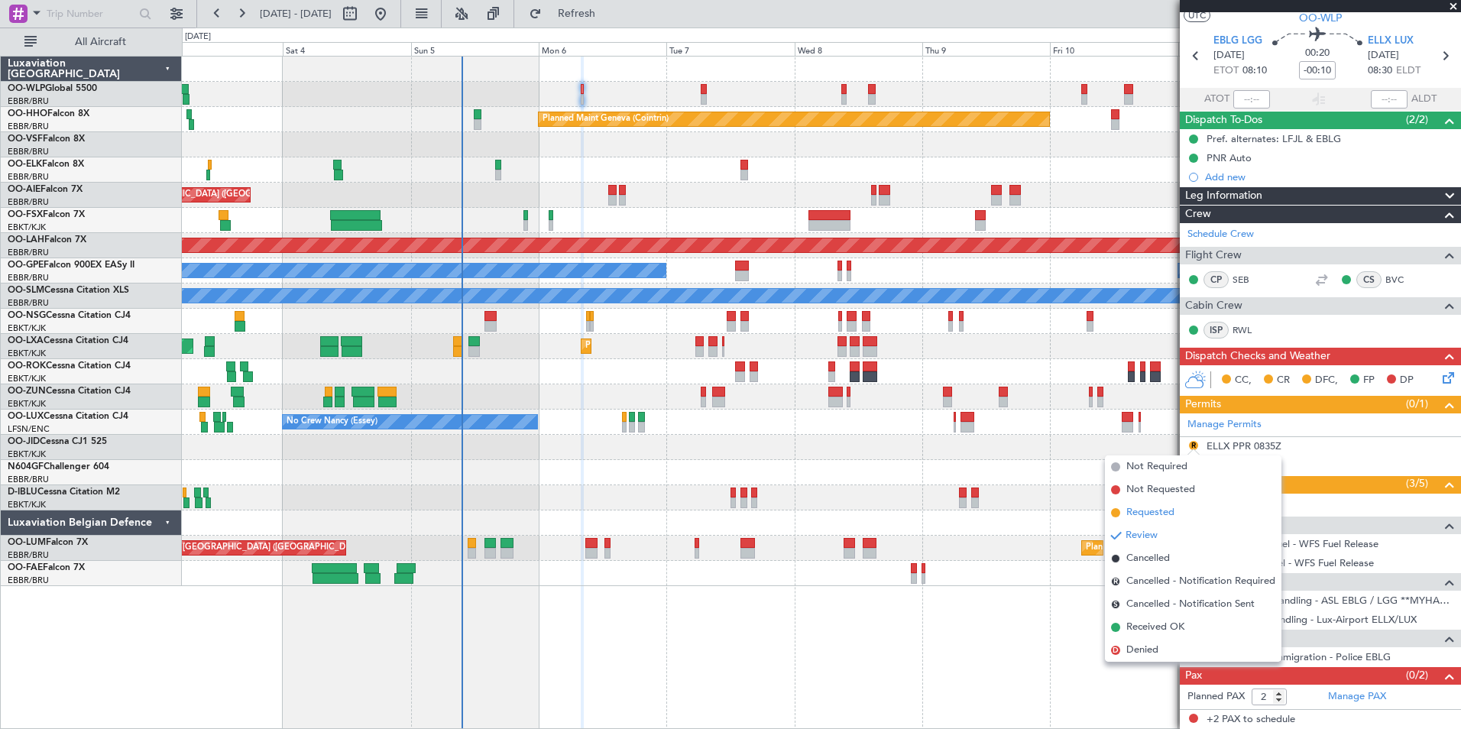
click at [1150, 513] on span "Requested" at bounding box center [1151, 512] width 48 height 15
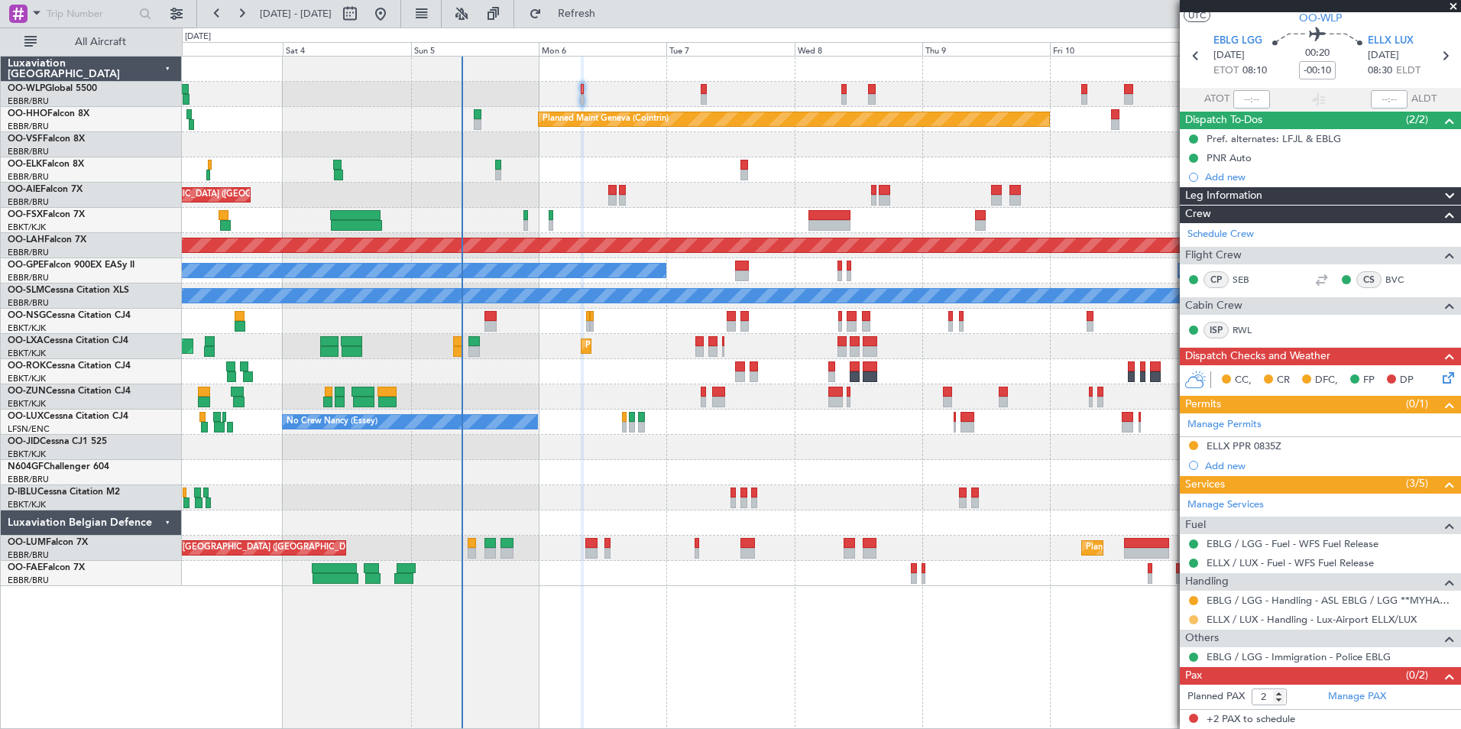
click at [1196, 617] on button at bounding box center [1193, 619] width 9 height 9
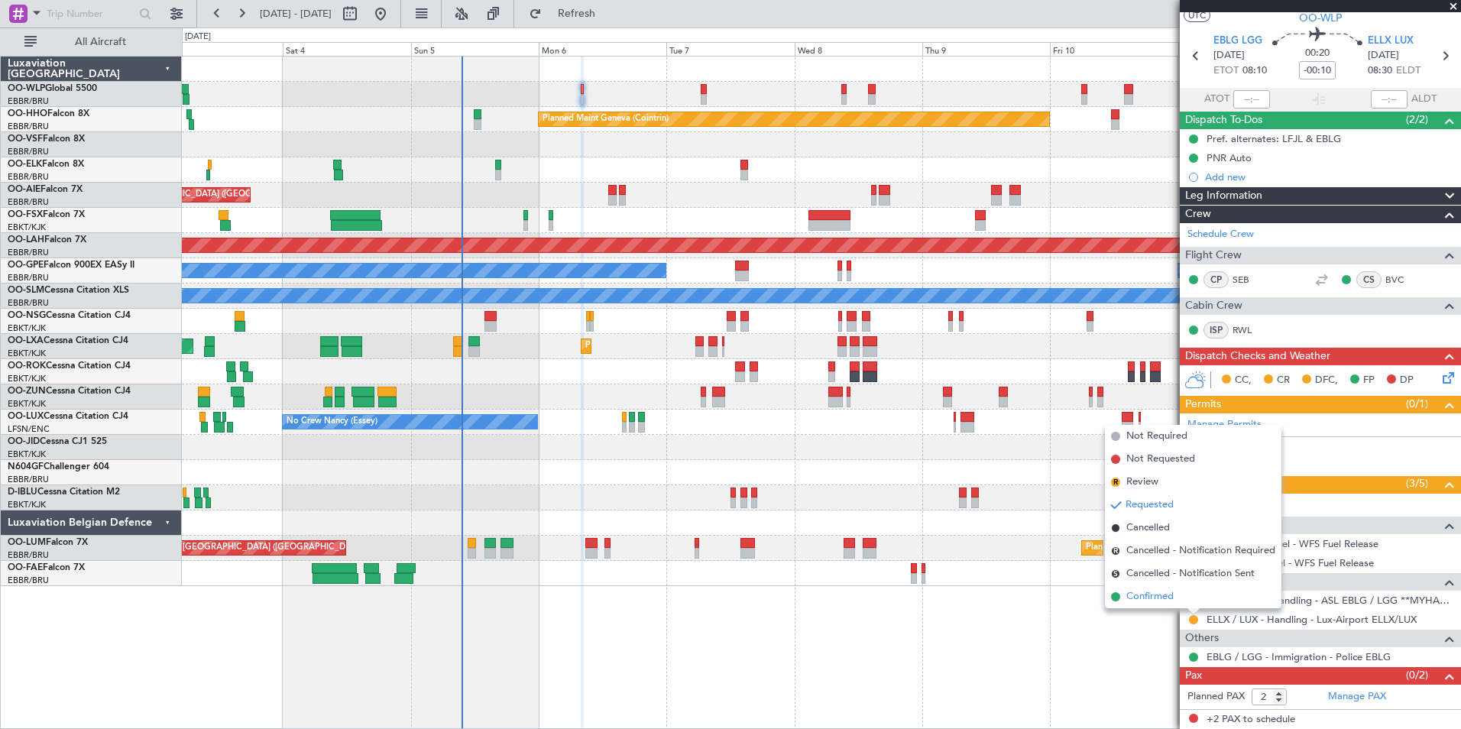
click at [1157, 595] on span "Confirmed" at bounding box center [1150, 596] width 47 height 15
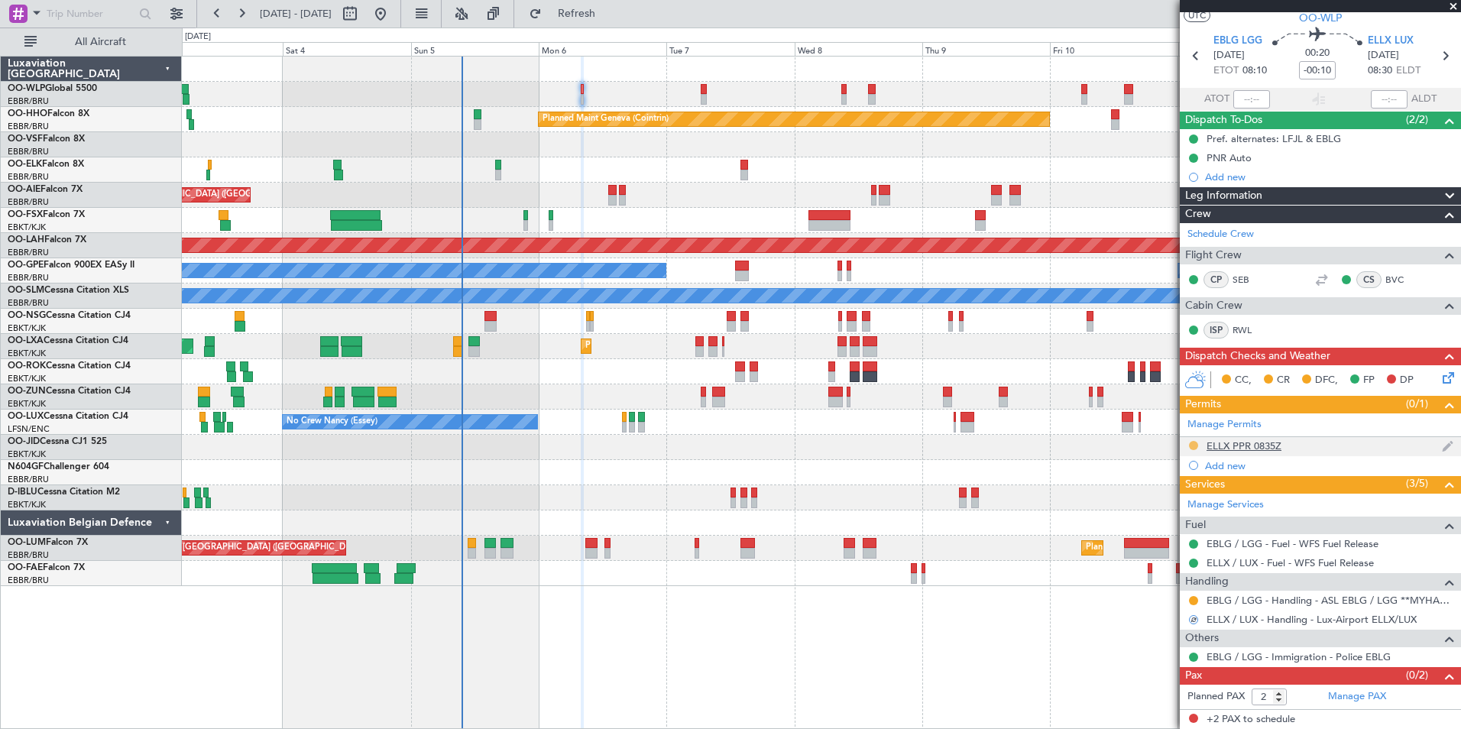
click at [1192, 446] on button at bounding box center [1193, 445] width 9 height 9
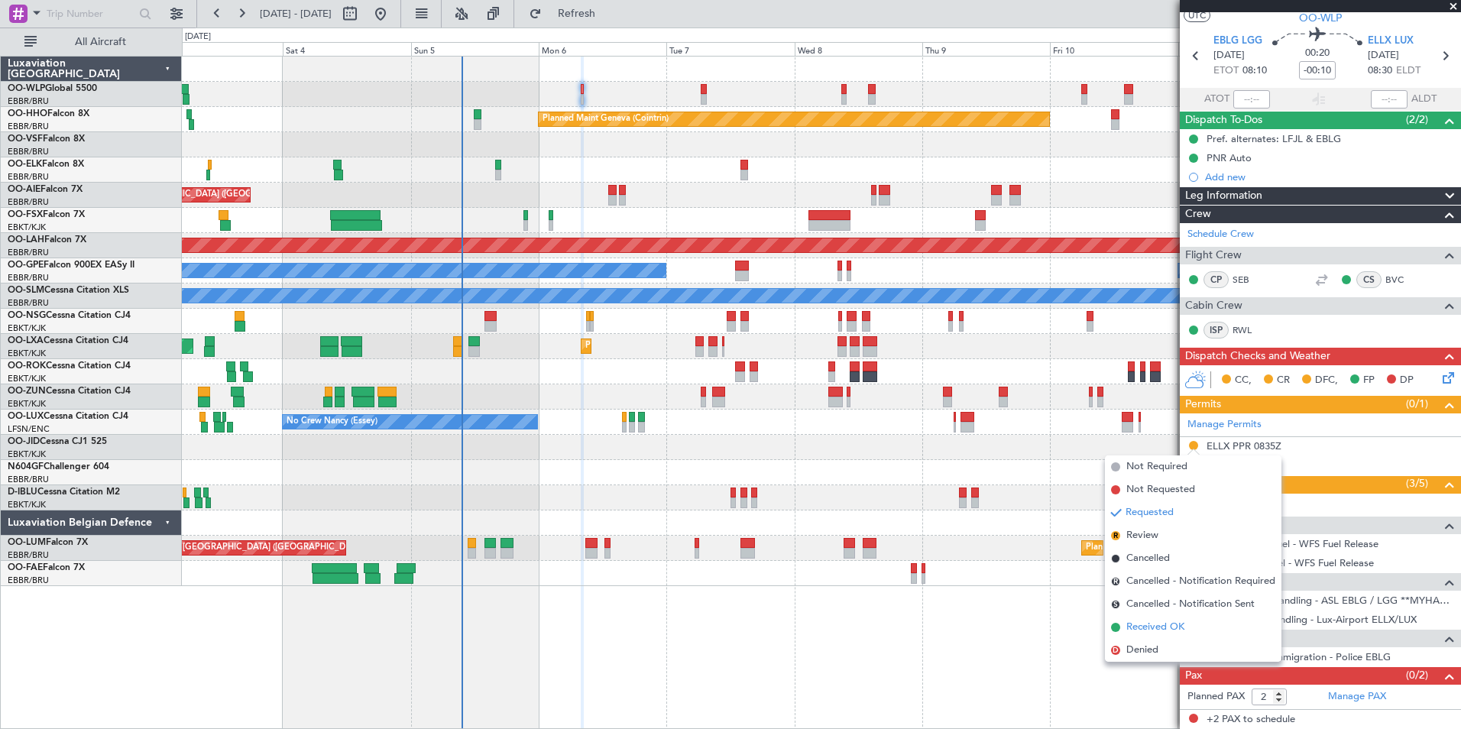
click at [1140, 628] on span "Received OK" at bounding box center [1156, 627] width 58 height 15
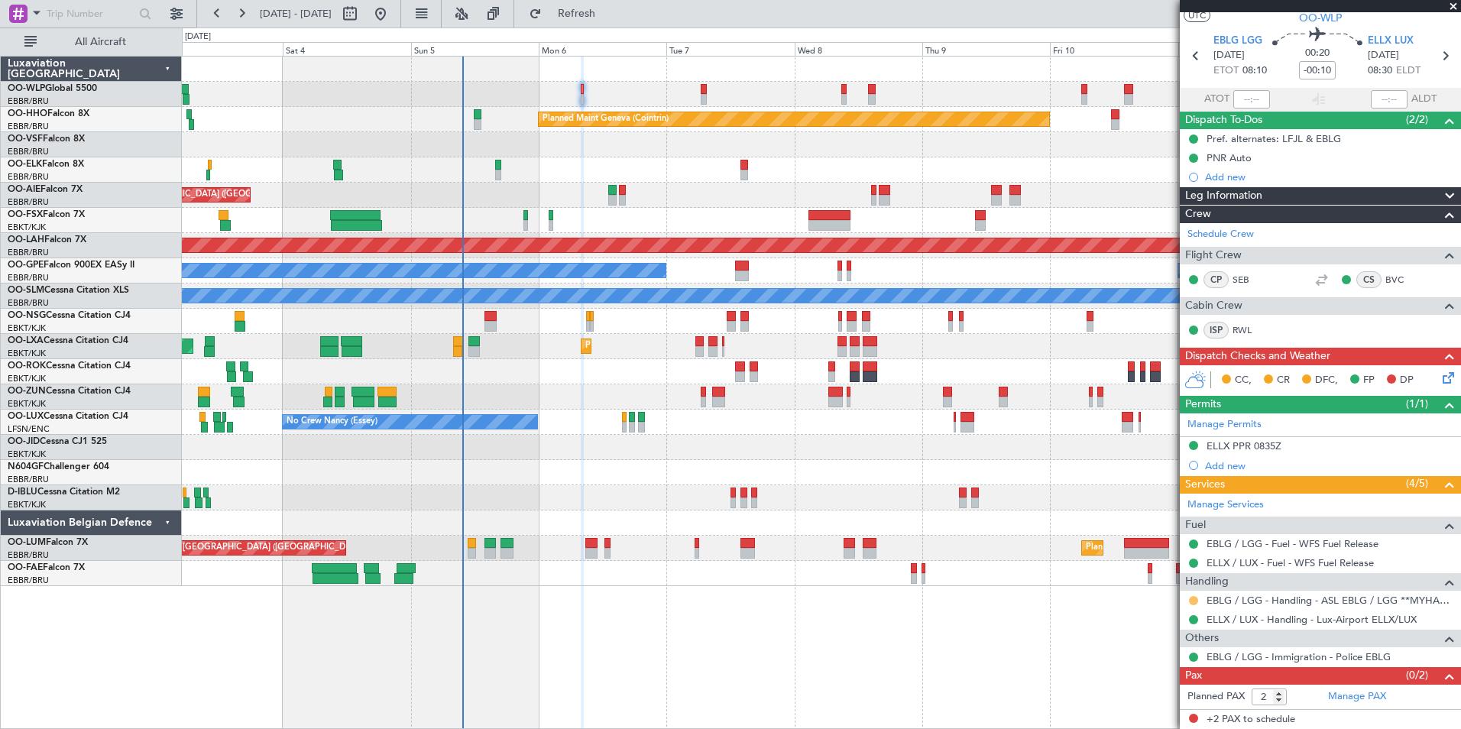
click at [1191, 600] on button at bounding box center [1193, 600] width 9 height 9
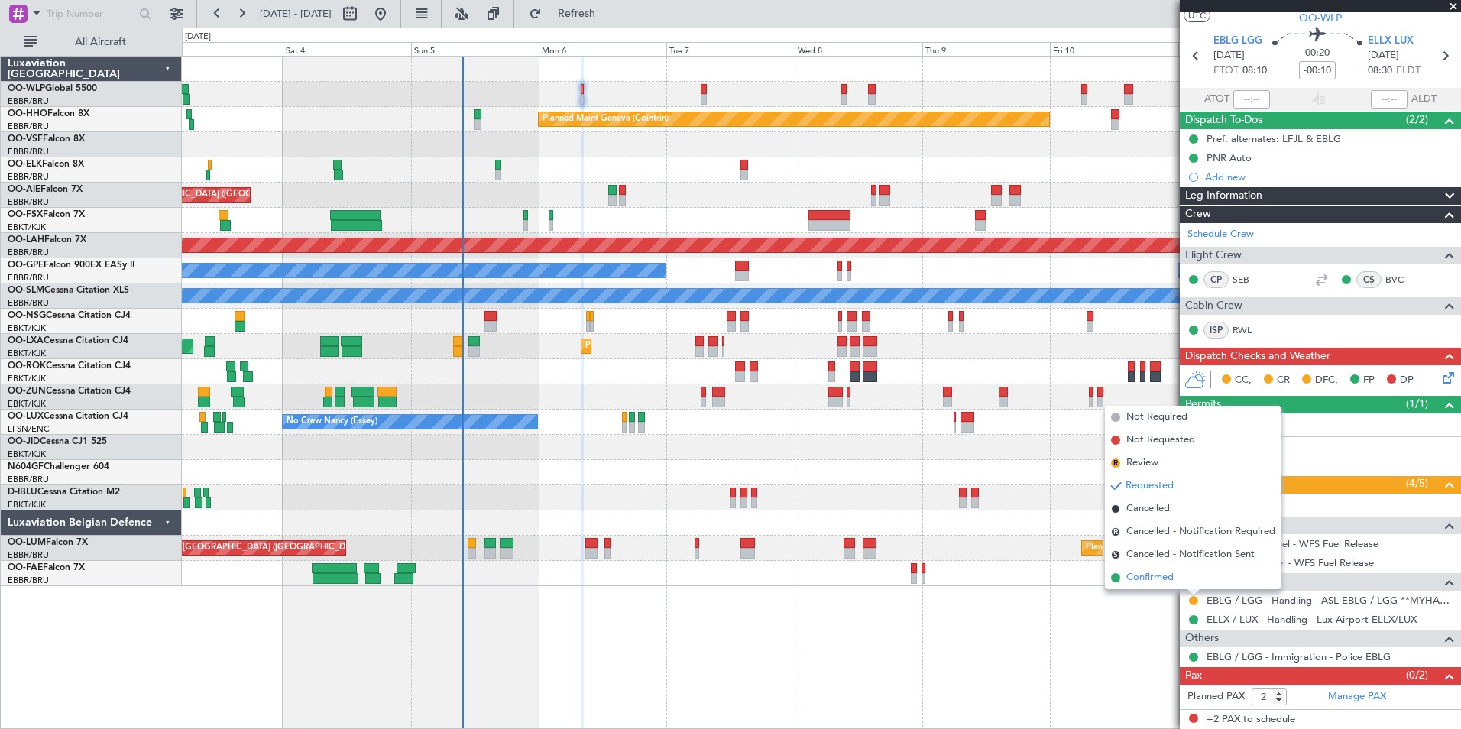
click at [1133, 579] on span "Confirmed" at bounding box center [1150, 577] width 47 height 15
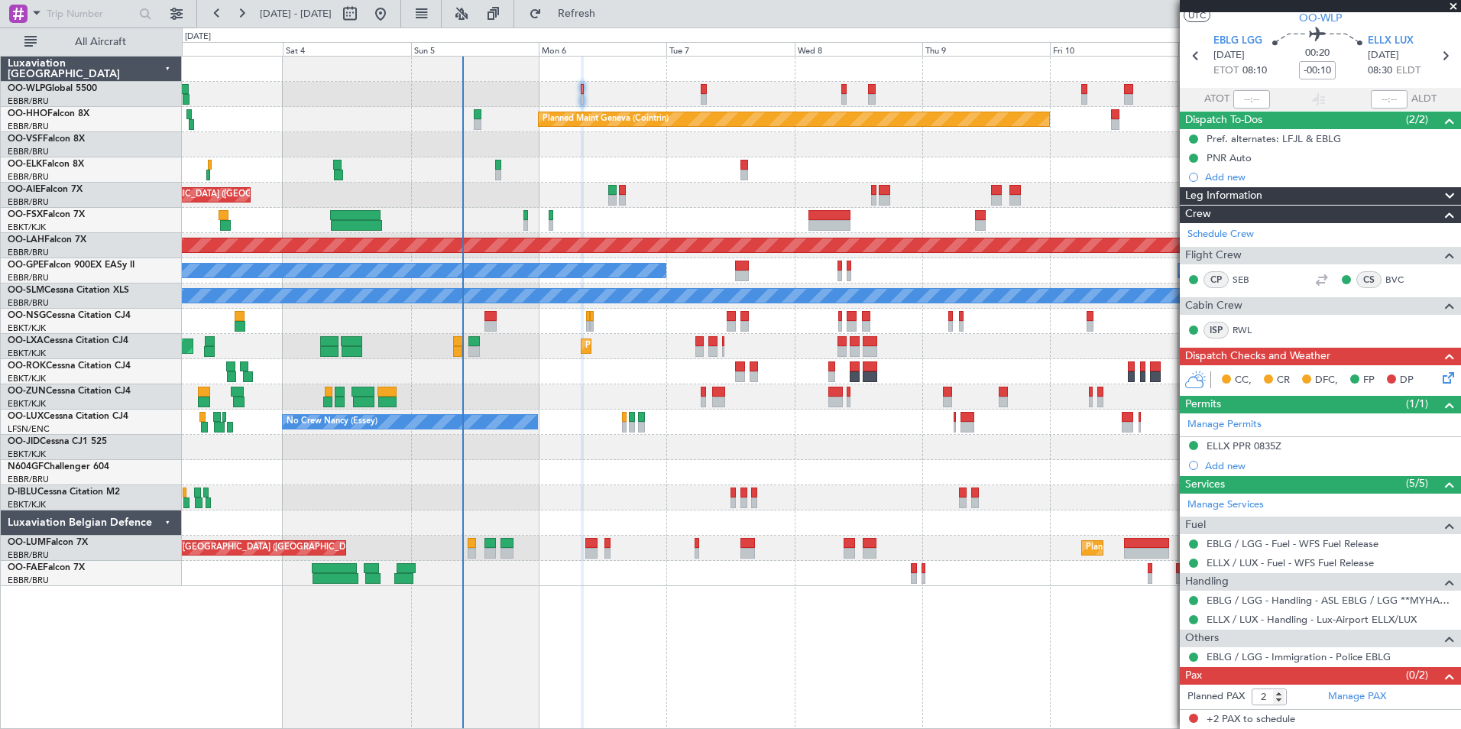
click at [1440, 377] on icon at bounding box center [1446, 375] width 12 height 12
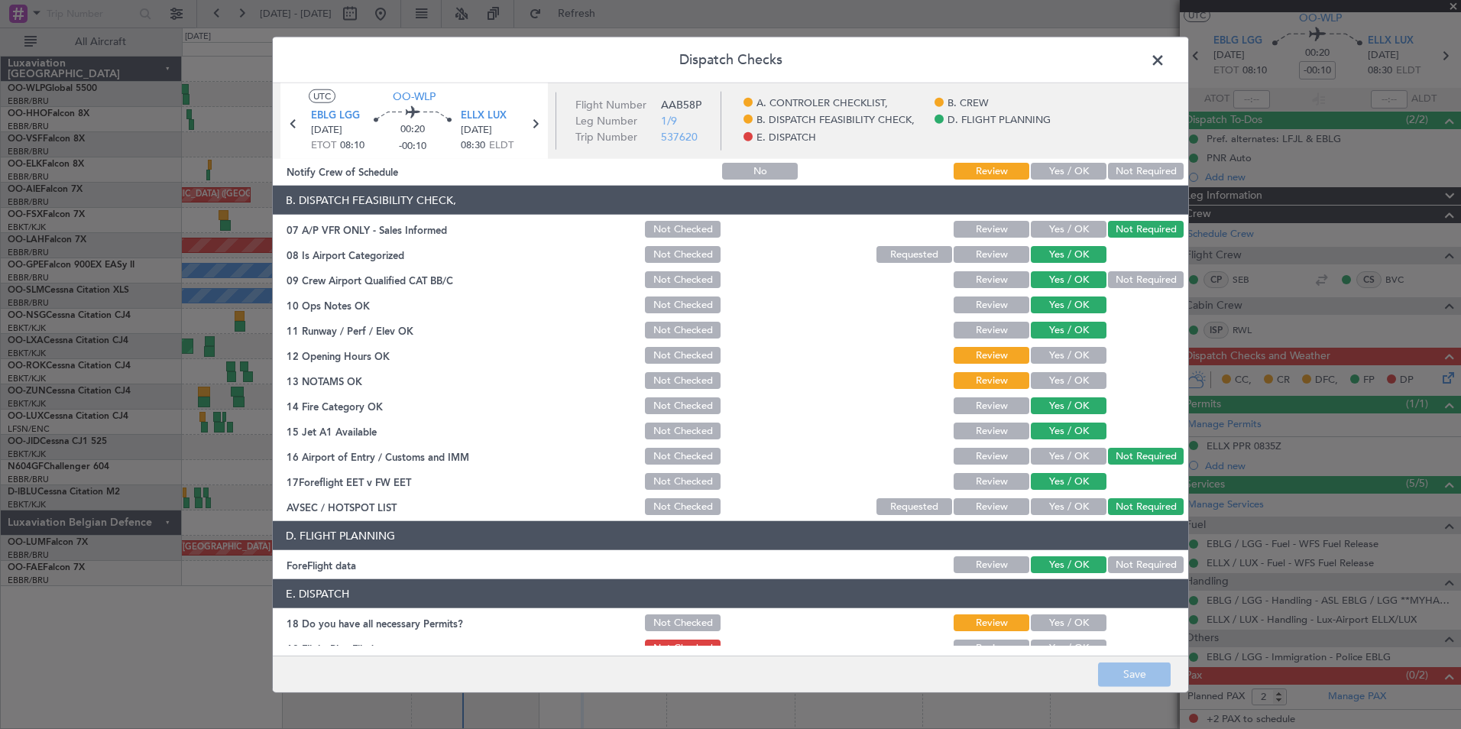
scroll to position [283, 0]
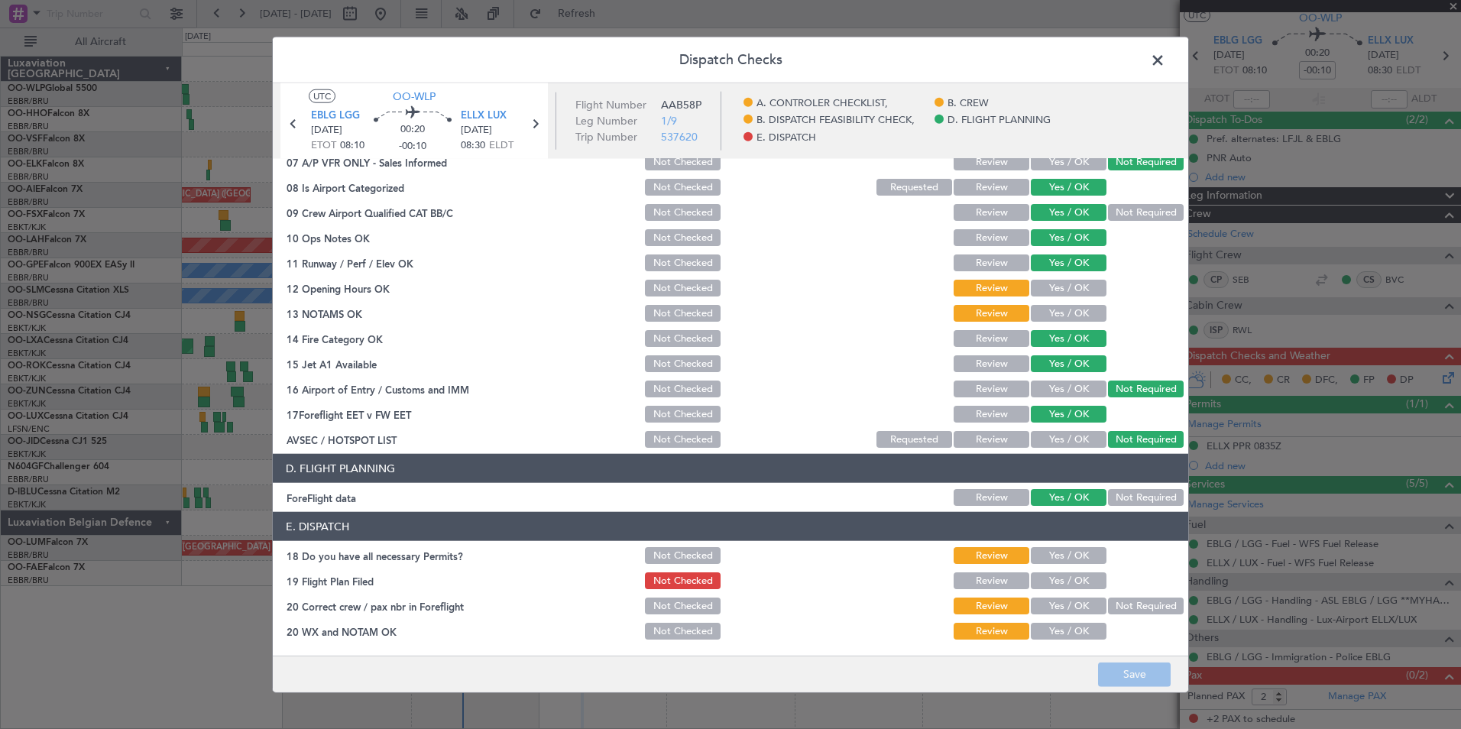
click at [1041, 557] on button "Yes / OK" at bounding box center [1069, 555] width 76 height 17
click at [1044, 591] on div "Yes / OK" at bounding box center [1067, 580] width 77 height 21
click at [1046, 582] on button "Yes / OK" at bounding box center [1069, 580] width 76 height 17
click at [1047, 605] on button "Yes / OK" at bounding box center [1069, 606] width 76 height 17
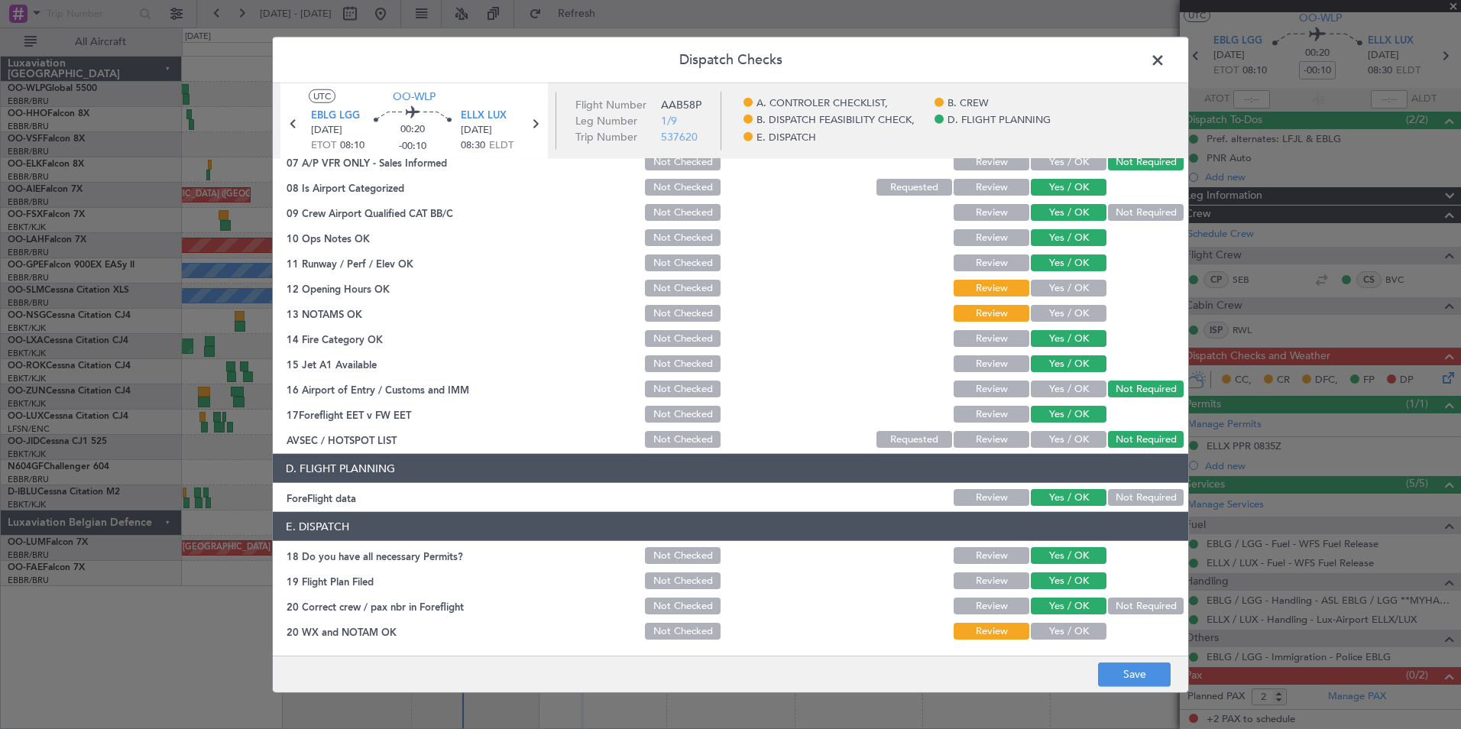
click at [1047, 628] on button "Yes / OK" at bounding box center [1069, 631] width 76 height 17
click at [1032, 292] on button "Yes / OK" at bounding box center [1069, 288] width 76 height 17
click at [1037, 311] on button "Yes / OK" at bounding box center [1069, 313] width 76 height 17
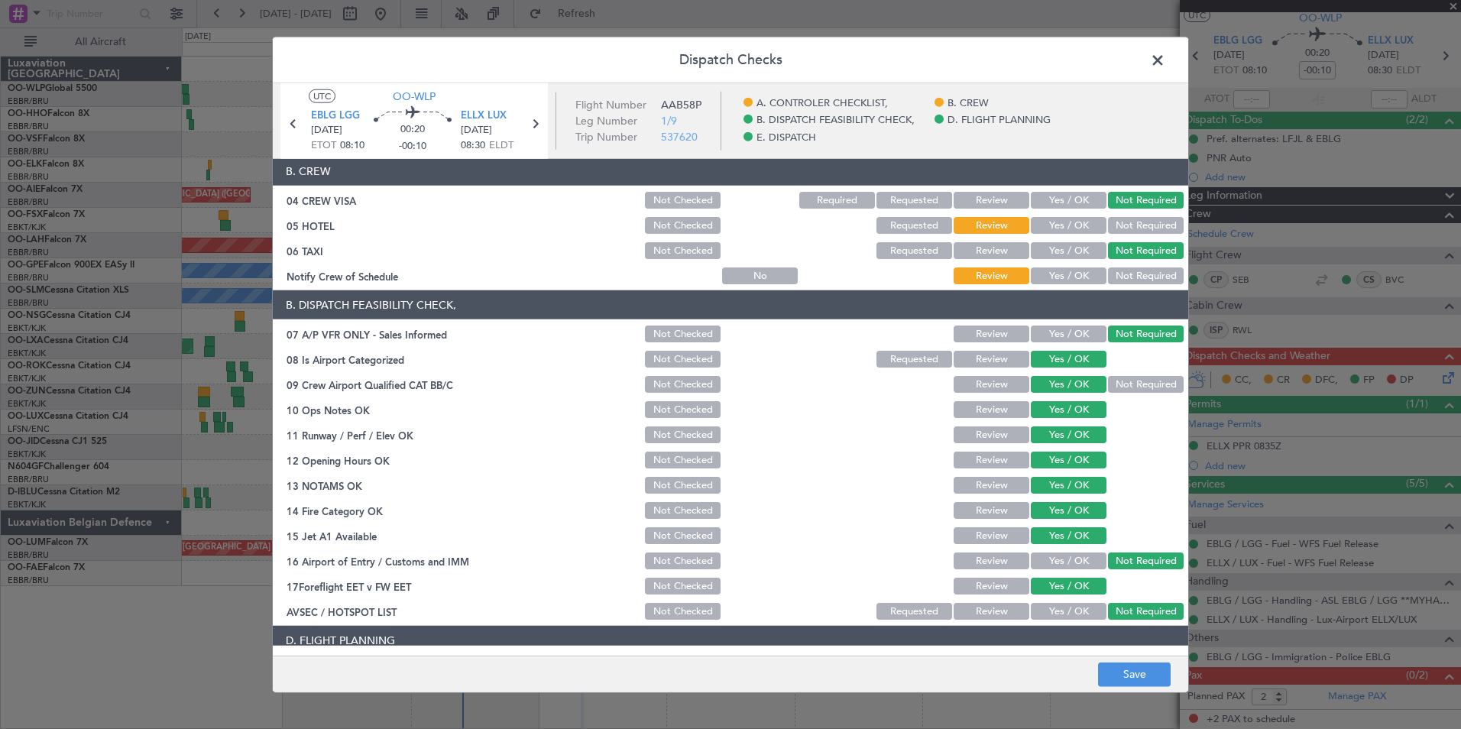
scroll to position [54, 0]
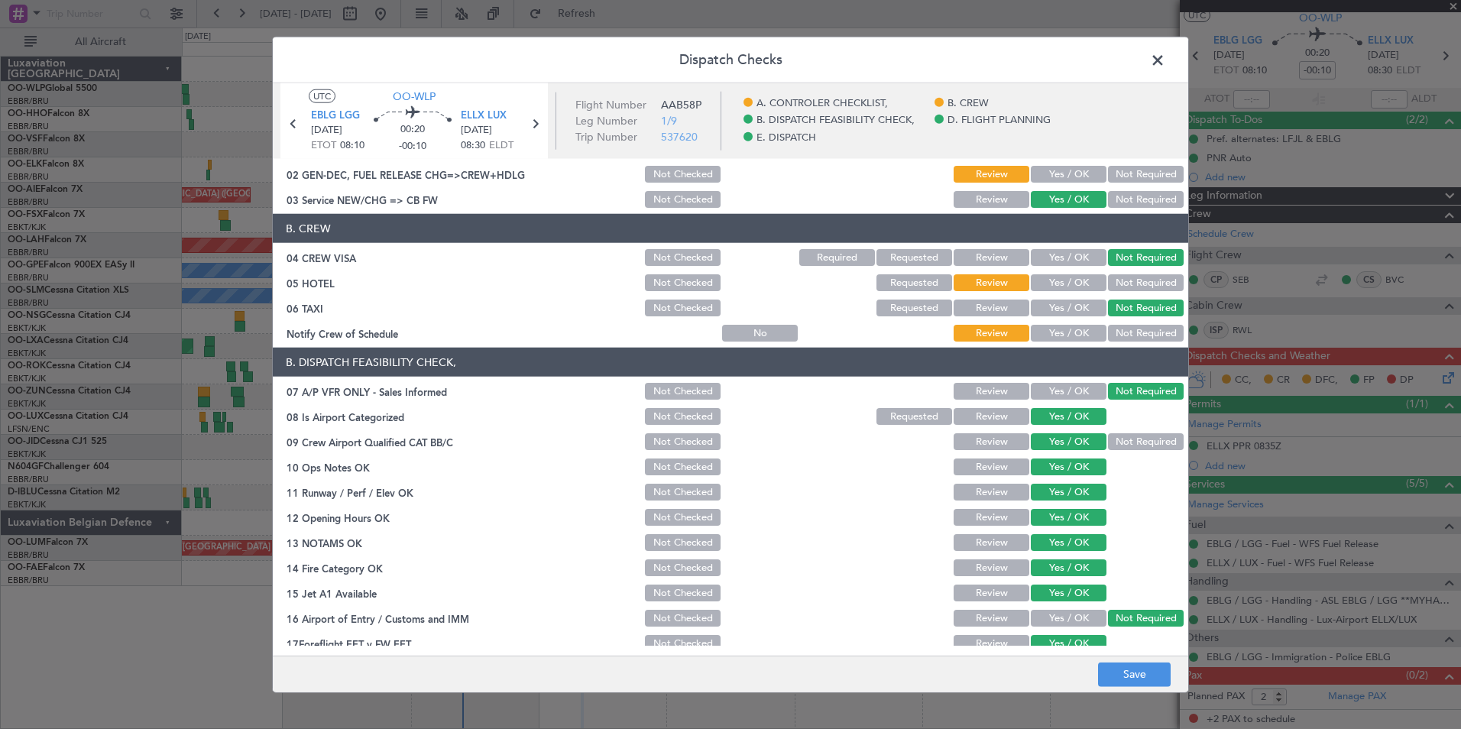
click at [1065, 334] on button "Yes / OK" at bounding box center [1069, 333] width 76 height 17
click at [1133, 273] on div "Not Required" at bounding box center [1144, 282] width 77 height 21
click at [1130, 279] on button "Not Required" at bounding box center [1146, 282] width 76 height 17
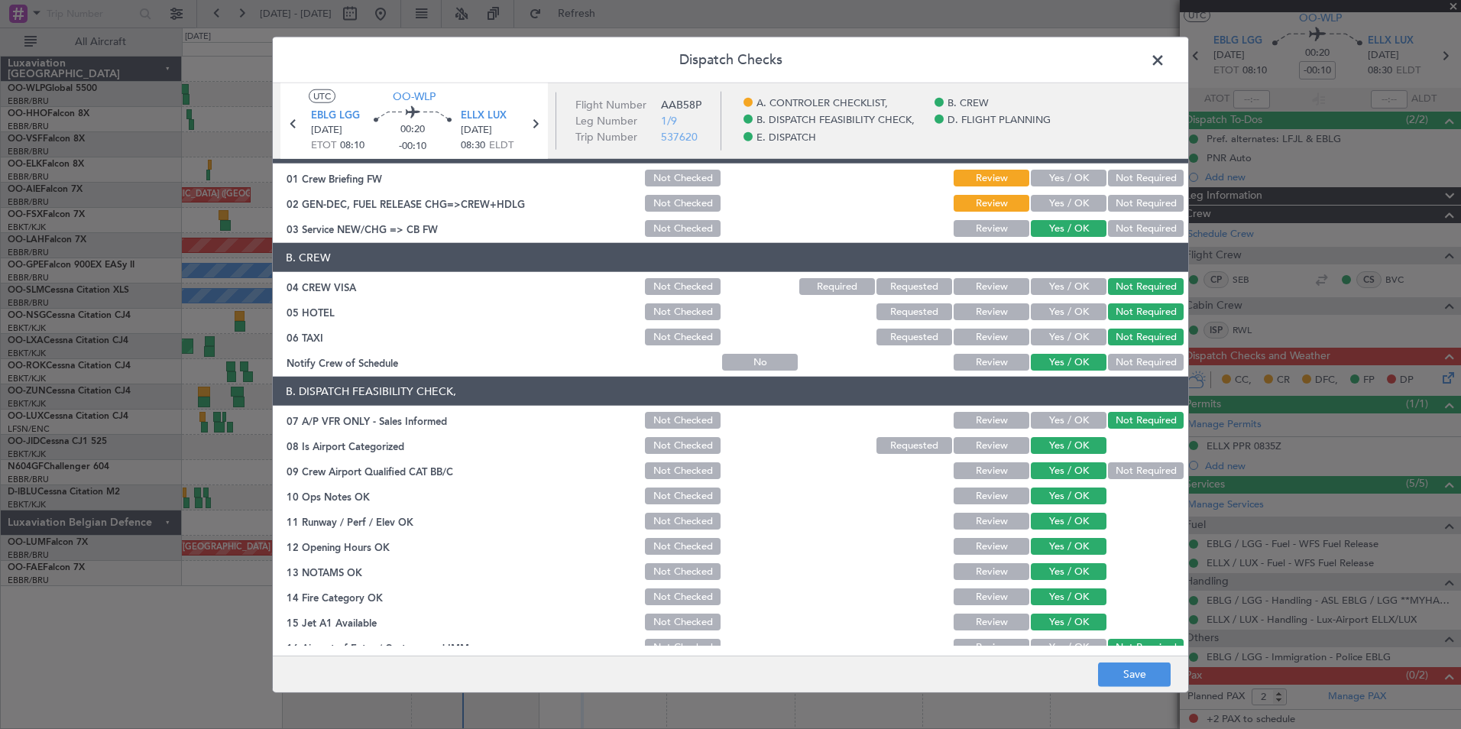
scroll to position [0, 0]
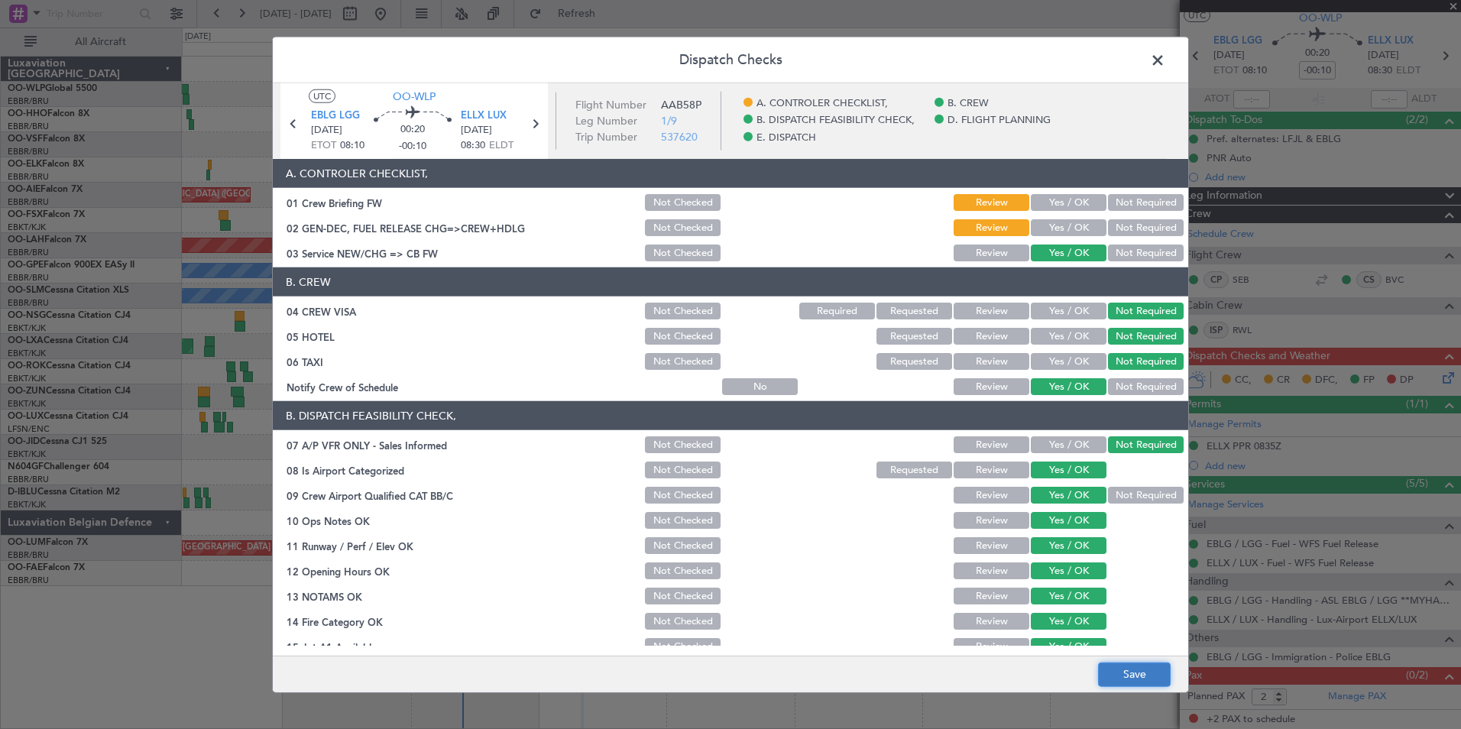
click at [1120, 677] on button "Save" at bounding box center [1134, 674] width 73 height 24
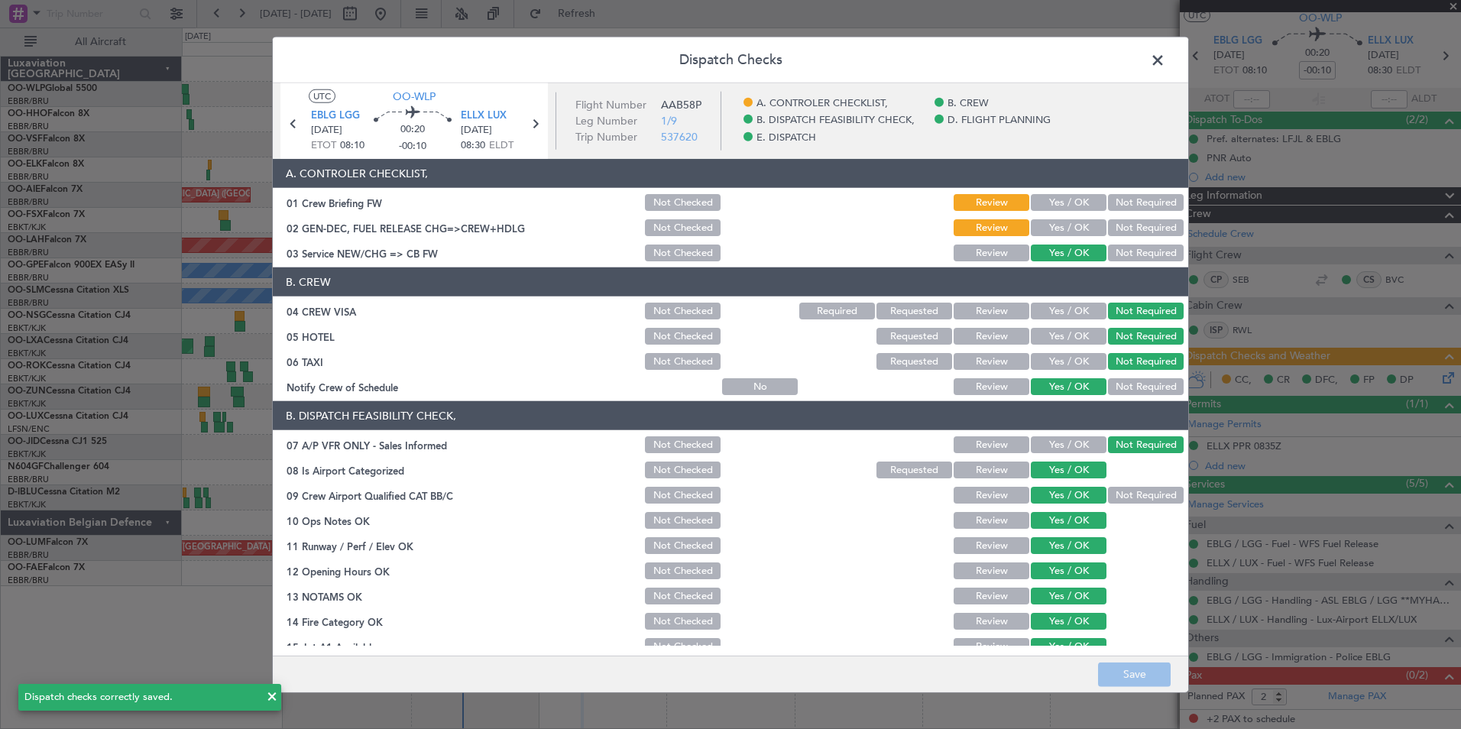
click at [1159, 74] on header "Dispatch Checks" at bounding box center [731, 60] width 916 height 46
click at [1166, 63] on span at bounding box center [1166, 64] width 0 height 31
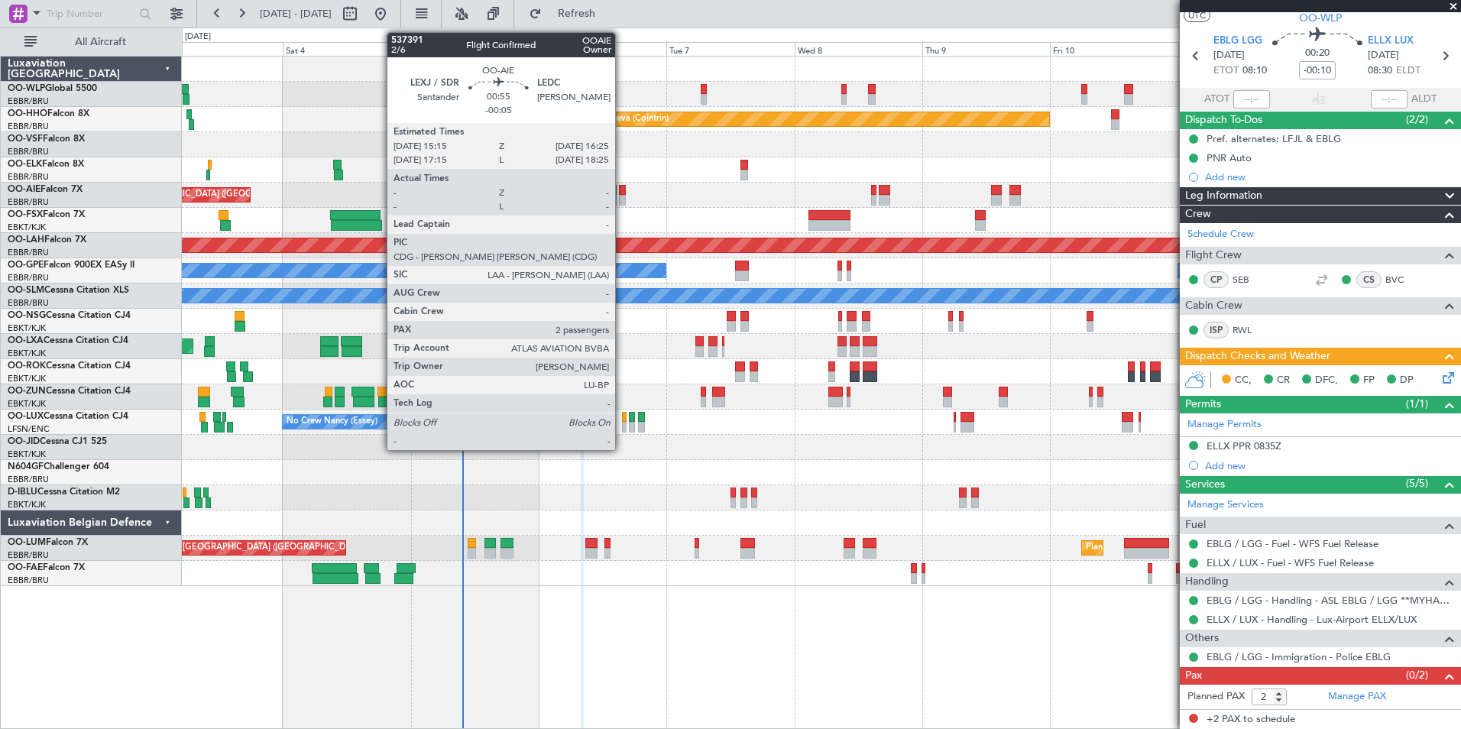
click at [622, 194] on div at bounding box center [622, 190] width 7 height 11
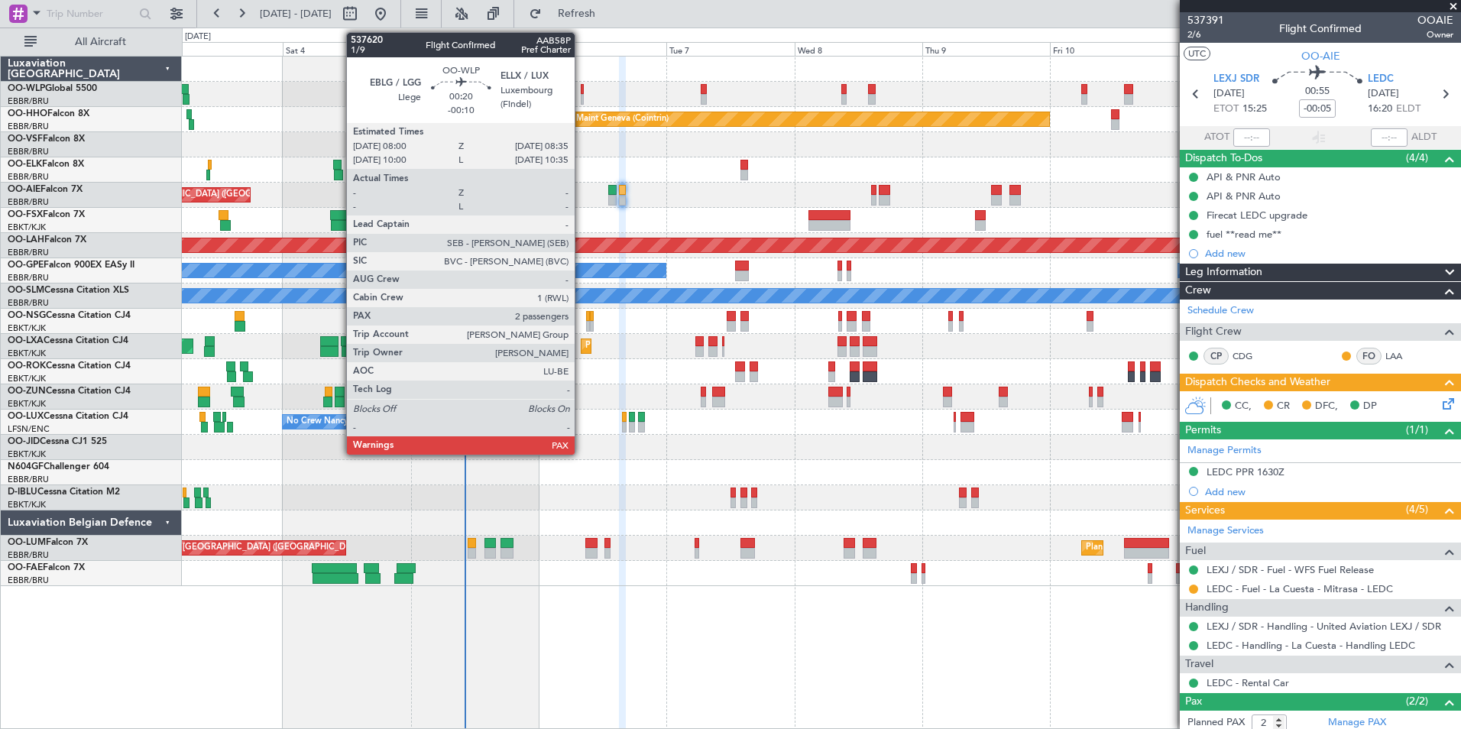
click at [582, 94] on div at bounding box center [583, 99] width 4 height 11
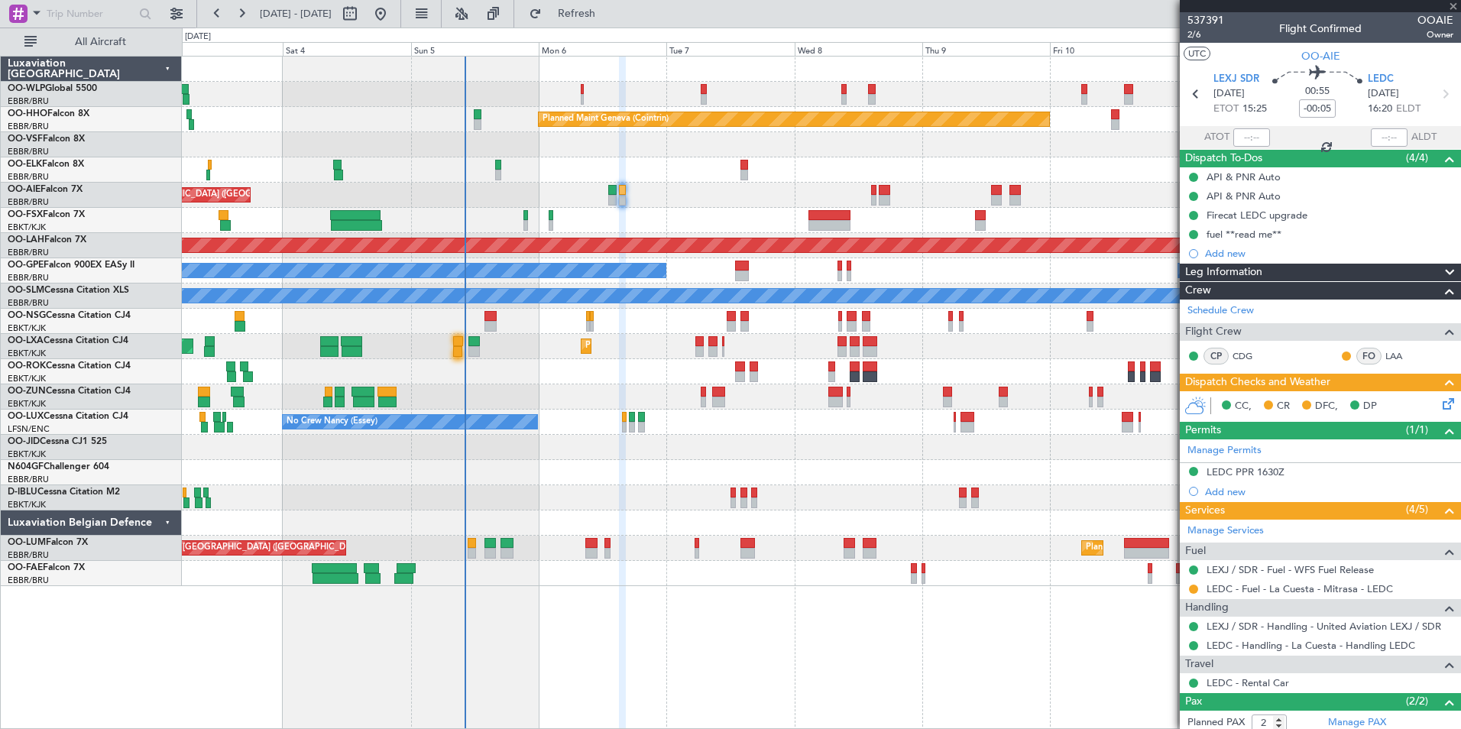
type input "-00:10"
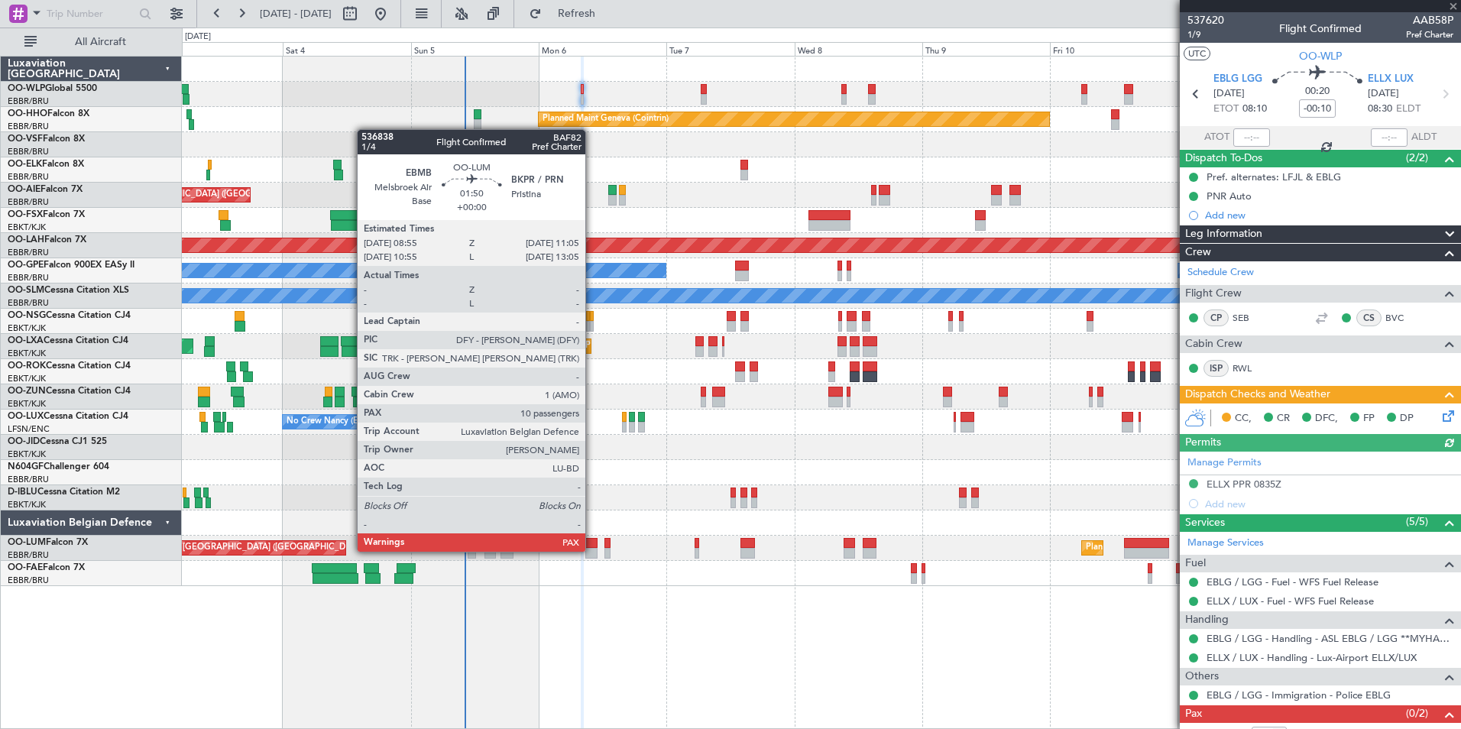
click at [592, 550] on div at bounding box center [591, 553] width 12 height 11
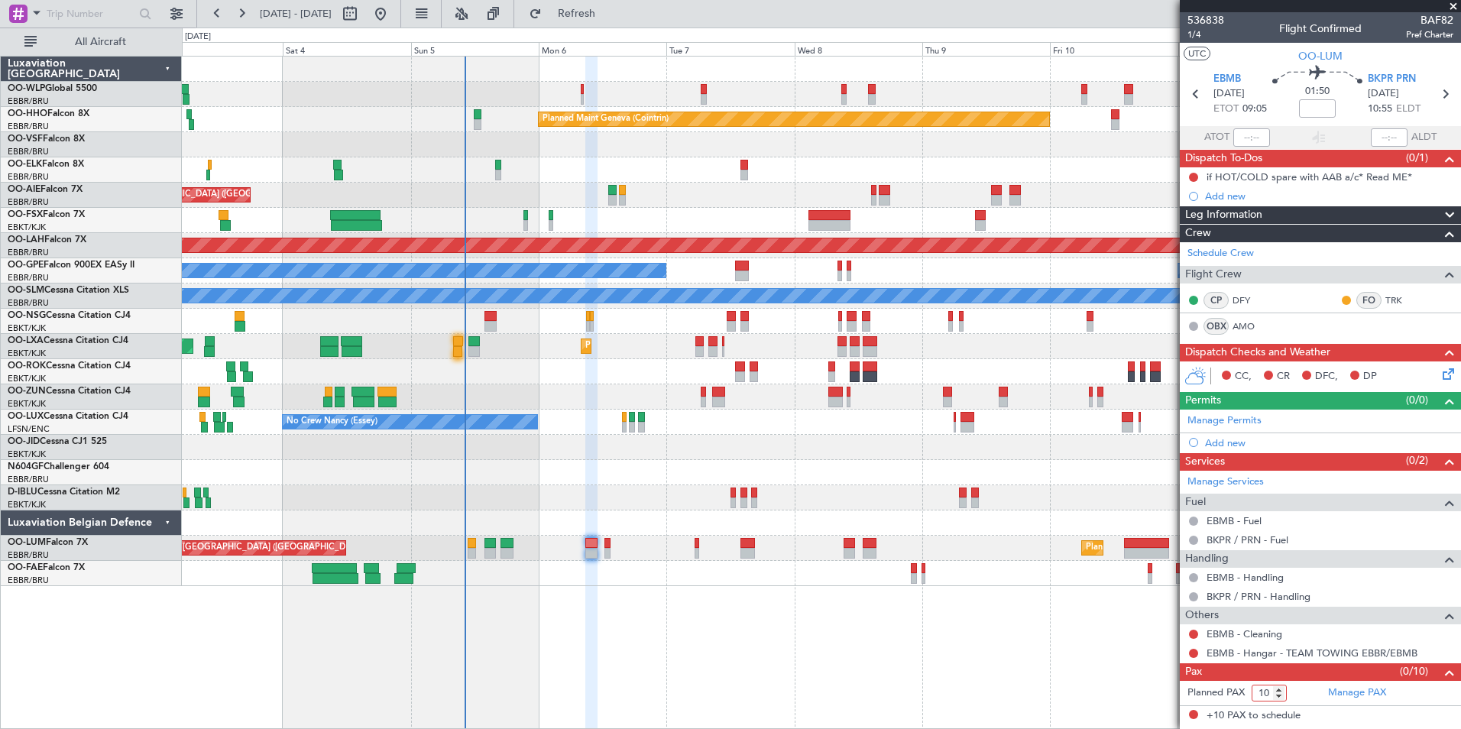
click at [1253, 688] on input "10" at bounding box center [1269, 693] width 35 height 17
type input "6"
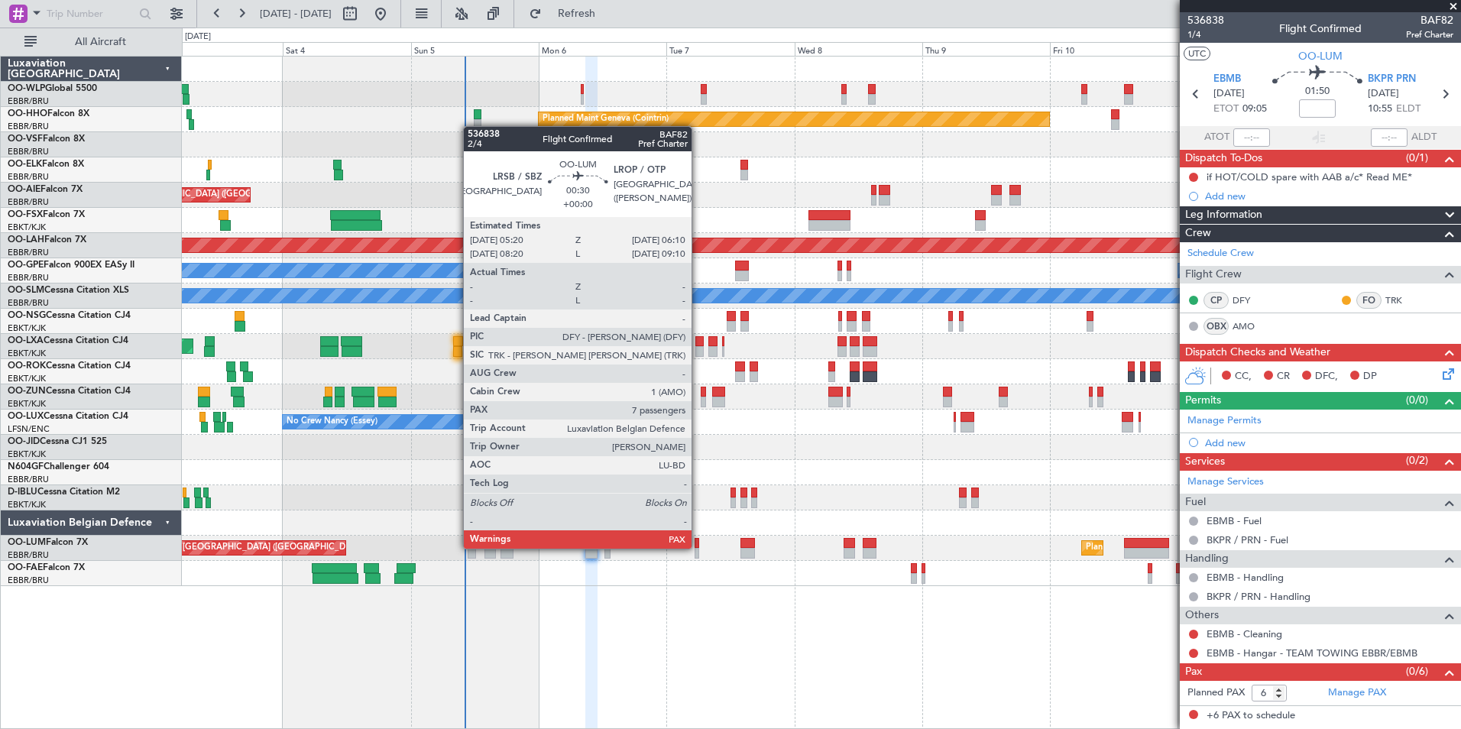
click at [699, 547] on div at bounding box center [697, 543] width 5 height 11
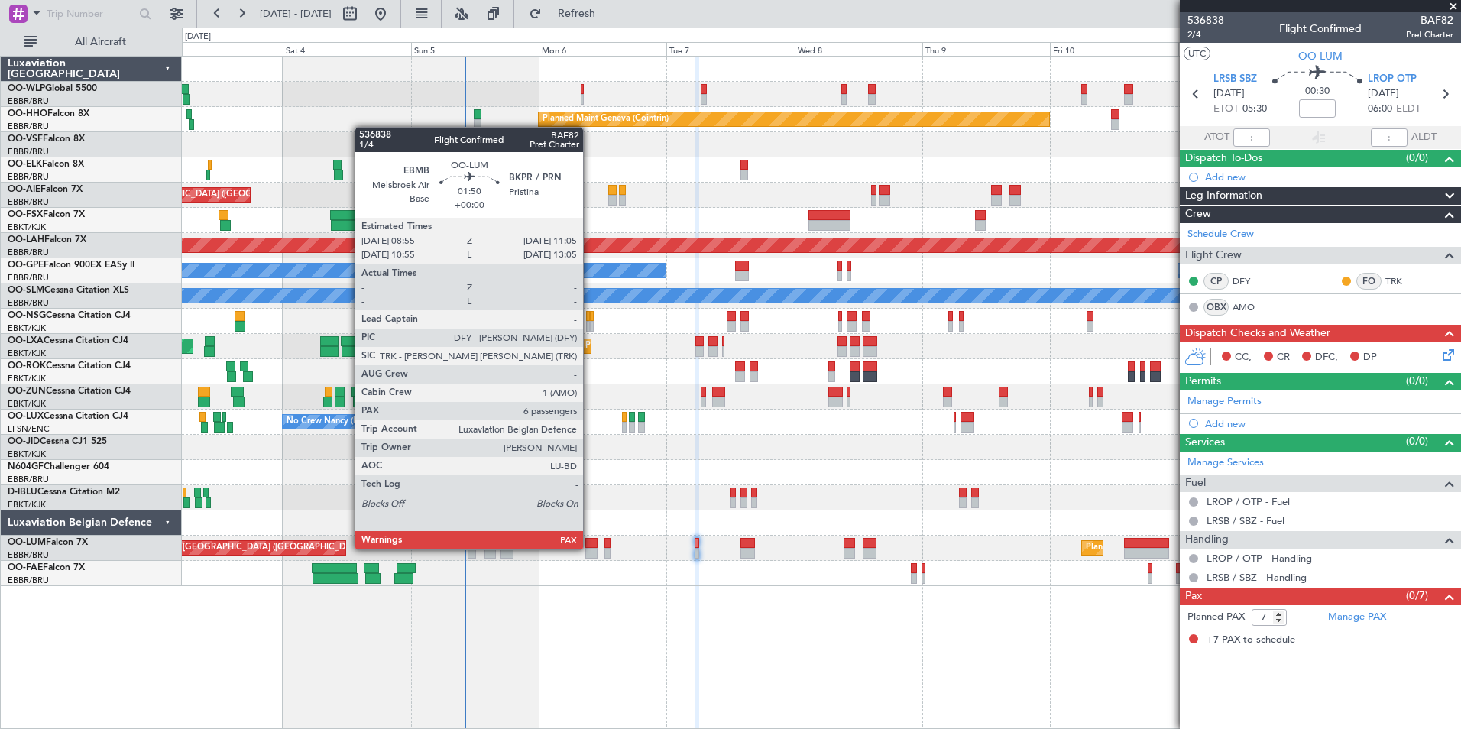
click at [590, 548] on div at bounding box center [591, 553] width 12 height 11
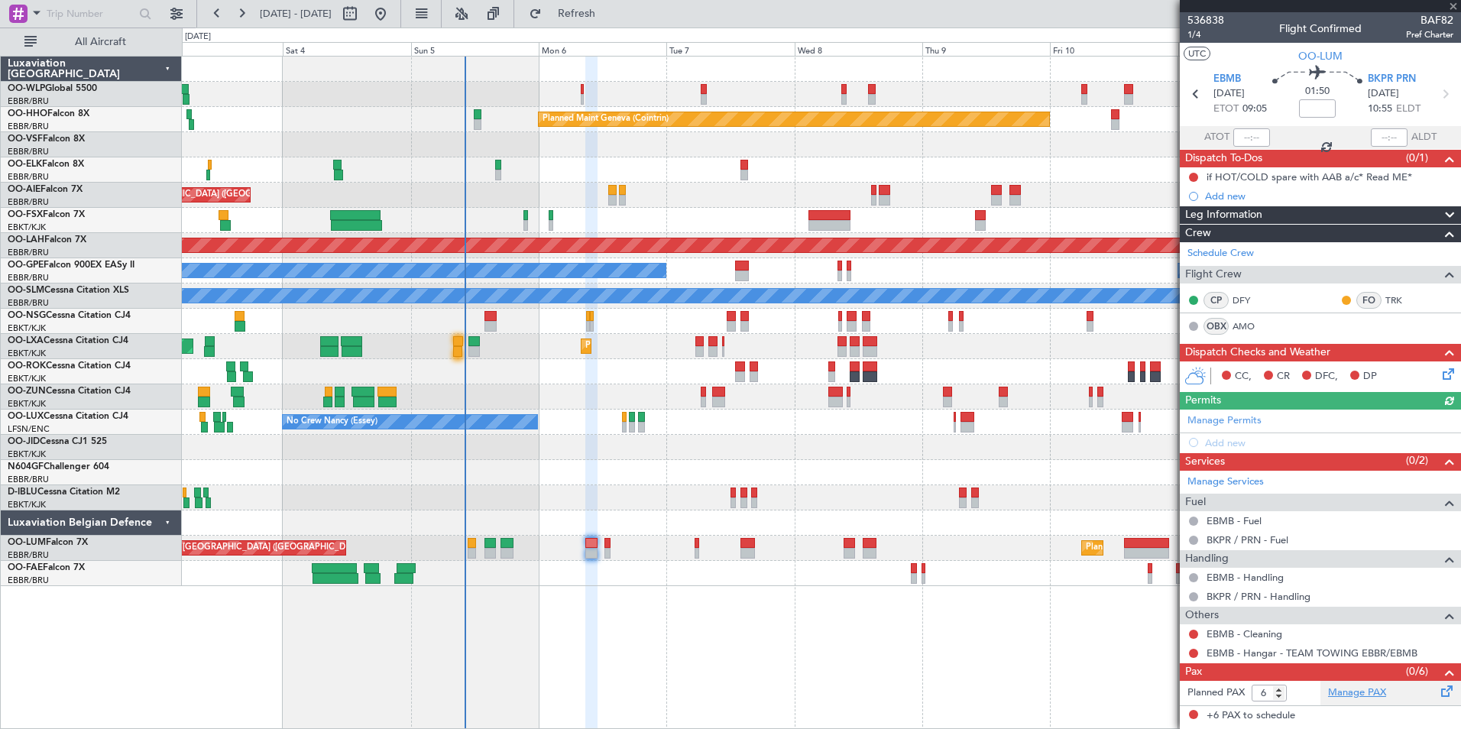
click at [1357, 689] on link "Manage PAX" at bounding box center [1357, 693] width 58 height 15
click at [609, 16] on span "Refresh" at bounding box center [577, 13] width 64 height 11
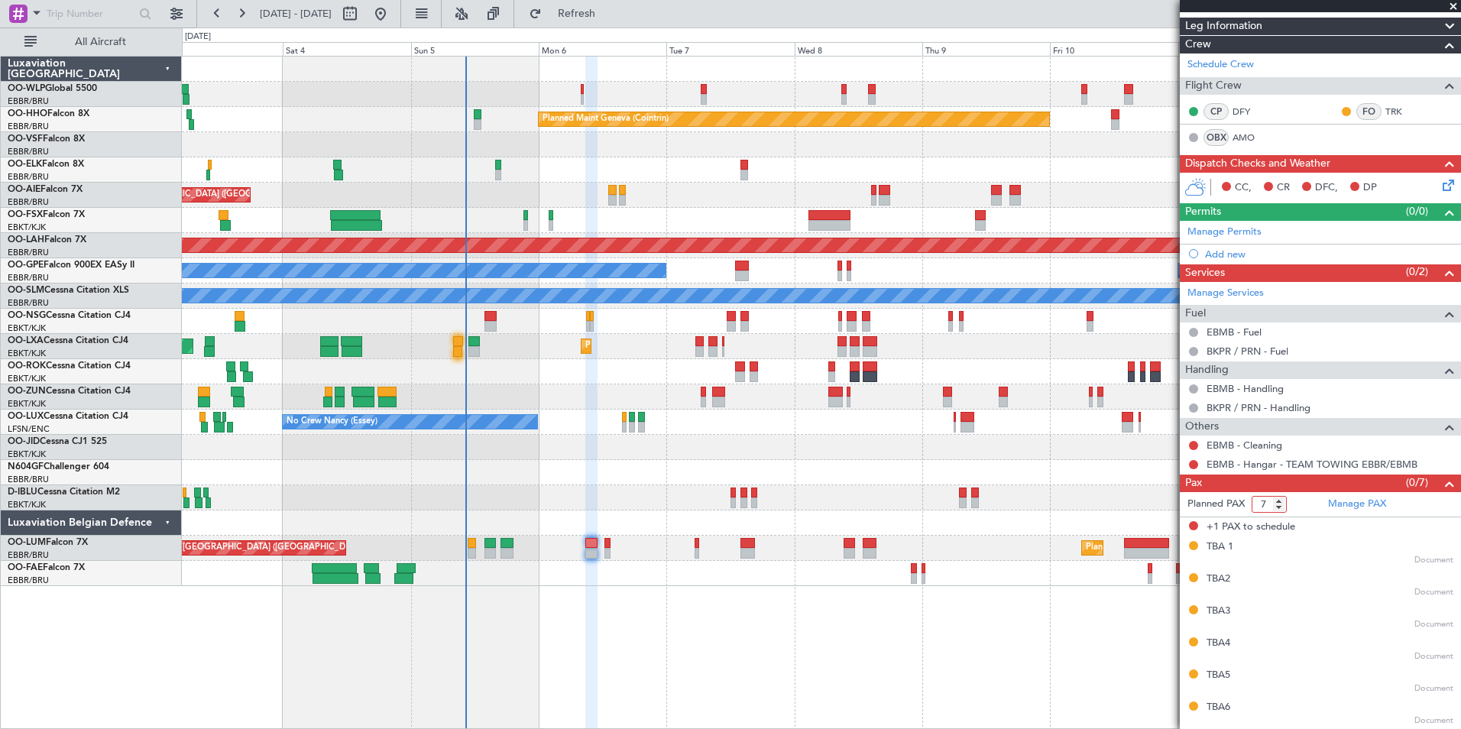
click at [1277, 511] on input "7" at bounding box center [1269, 504] width 35 height 17
type input "6"
click at [1281, 508] on input "6" at bounding box center [1269, 504] width 35 height 17
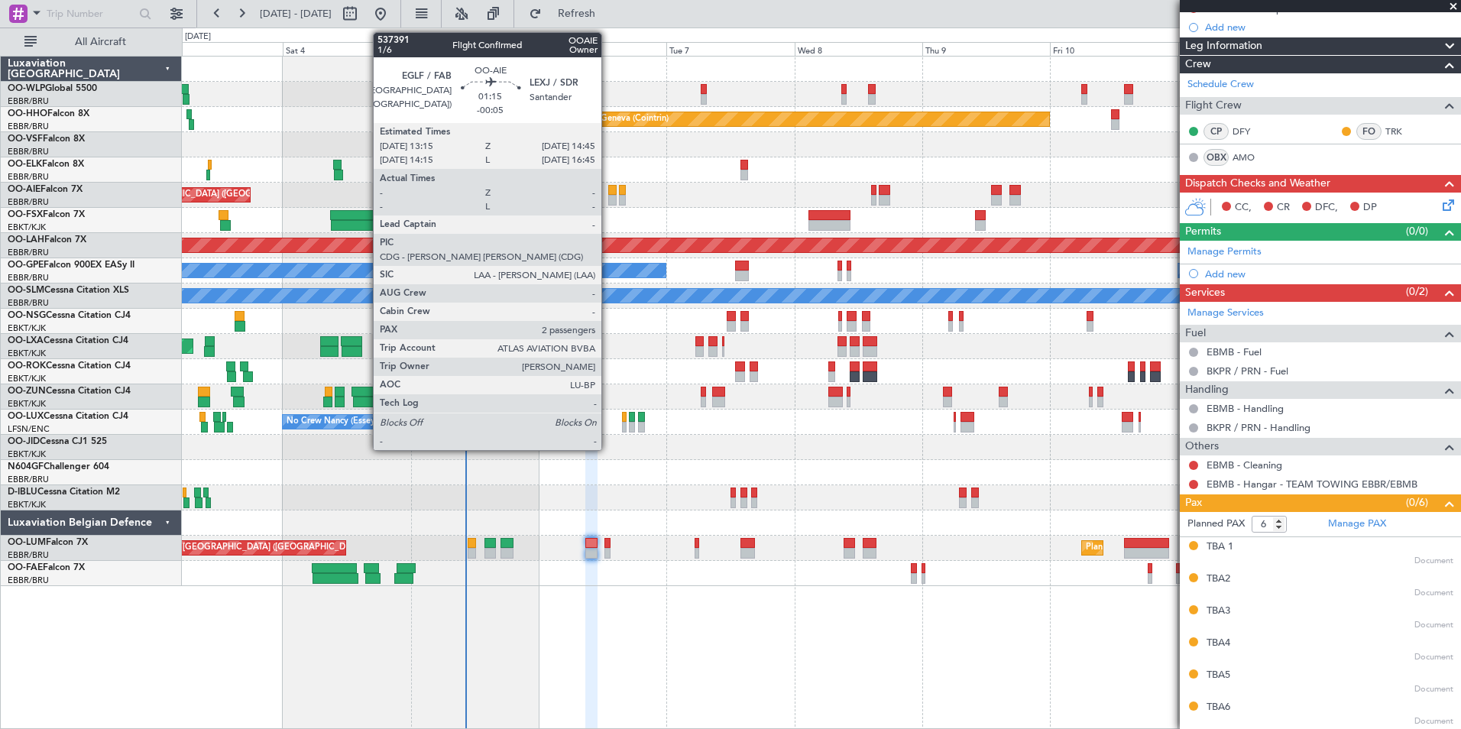
click at [608, 196] on div at bounding box center [612, 200] width 8 height 11
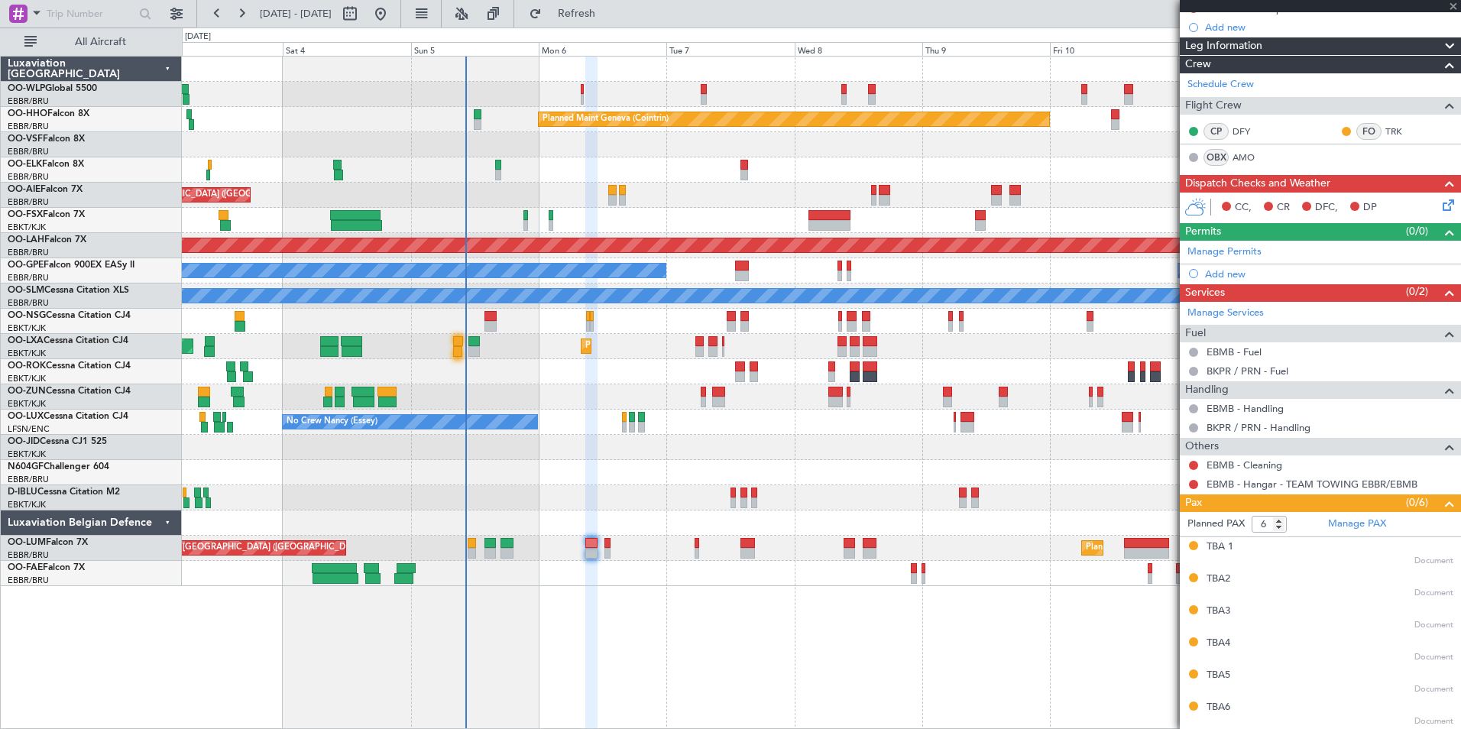
type input "-00:05"
type input "2"
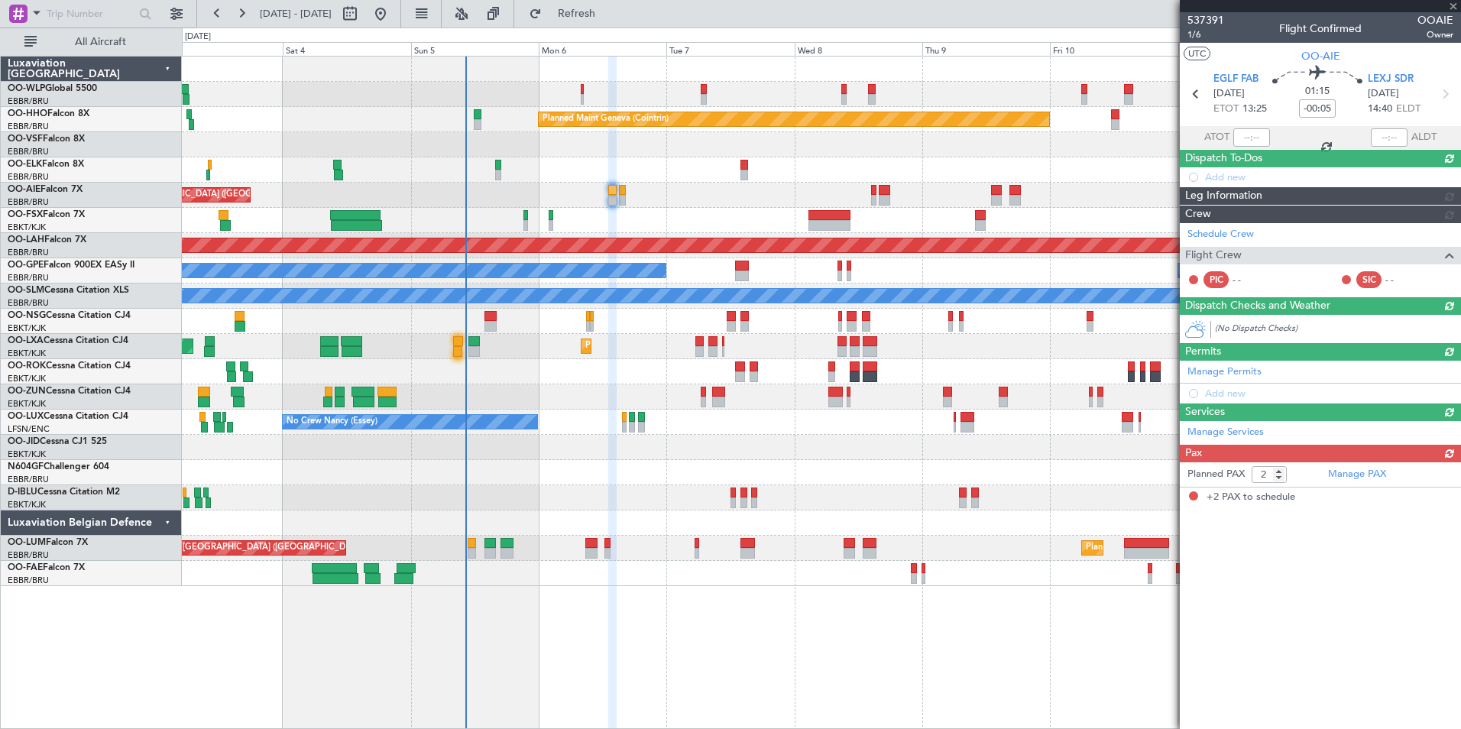
scroll to position [0, 0]
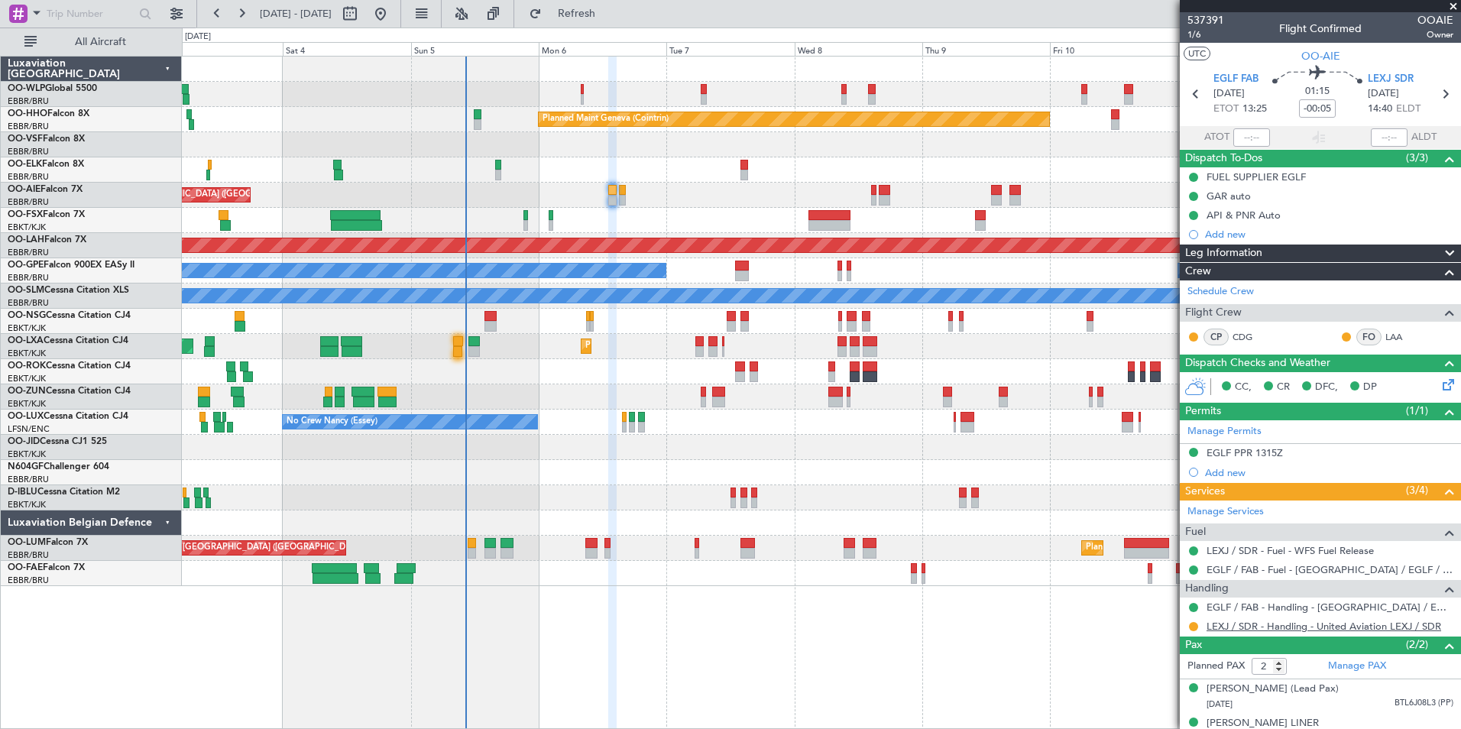
click at [1227, 627] on link "LEXJ / SDR - Handling - United Aviation LEXJ / SDR" at bounding box center [1324, 626] width 235 height 13
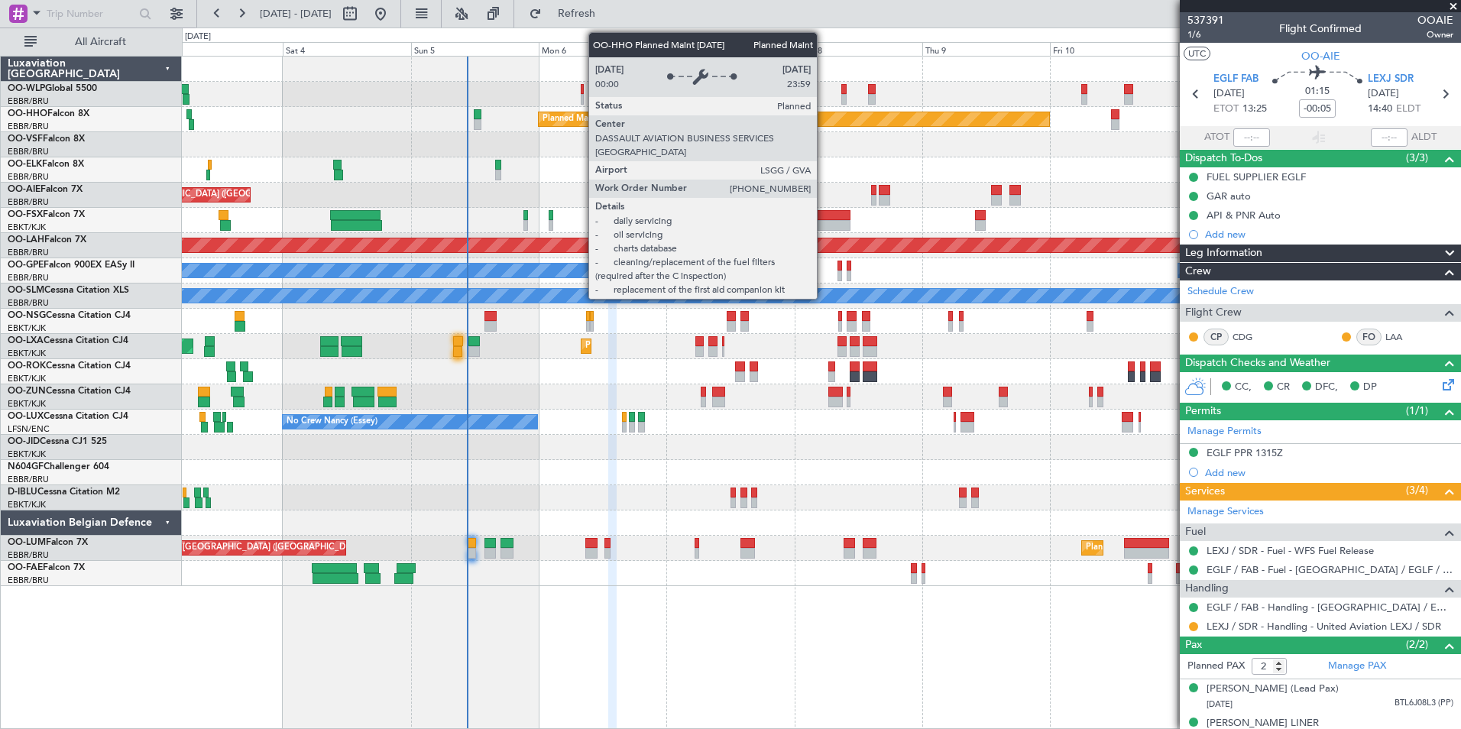
click at [405, 198] on div "Planned Maint Milan (Linate) Planned Maint Geneva ([GEOGRAPHIC_DATA]) Unplanned…" at bounding box center [821, 322] width 1279 height 530
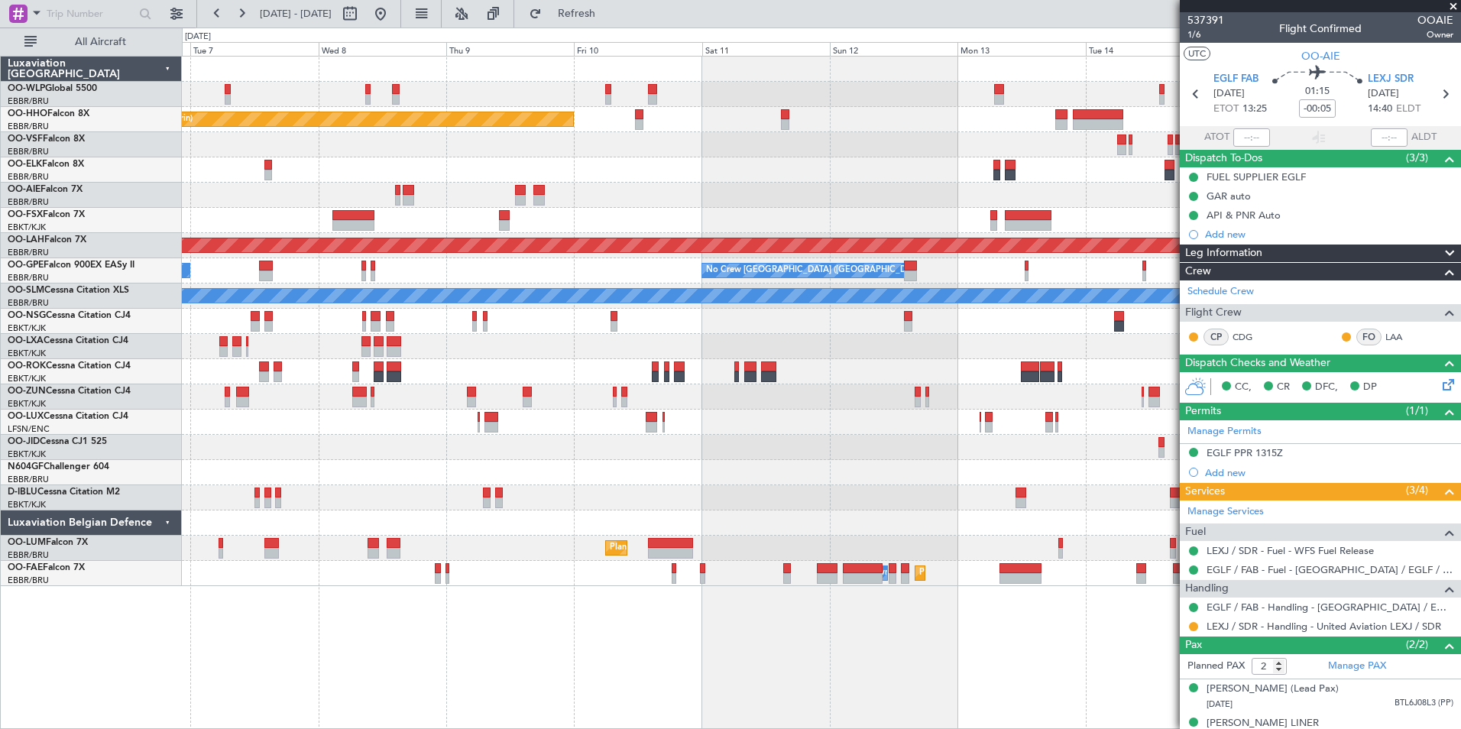
click at [229, 150] on div "Planned Maint Geneva (Cointrin) LIMZ 07:00 Z [PERSON_NAME] 18:35 Z Planned [GEO…" at bounding box center [821, 322] width 1279 height 530
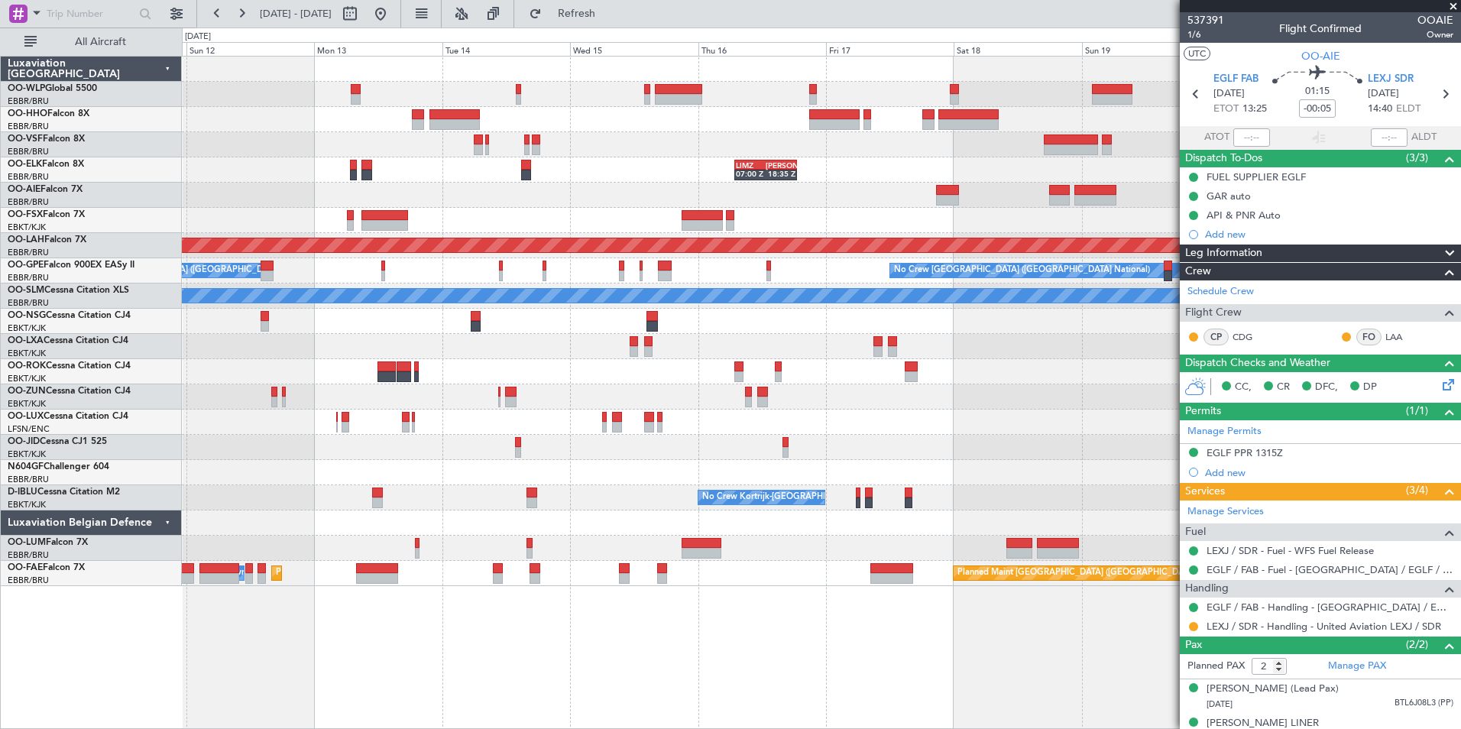
click at [402, 148] on div at bounding box center [821, 144] width 1279 height 25
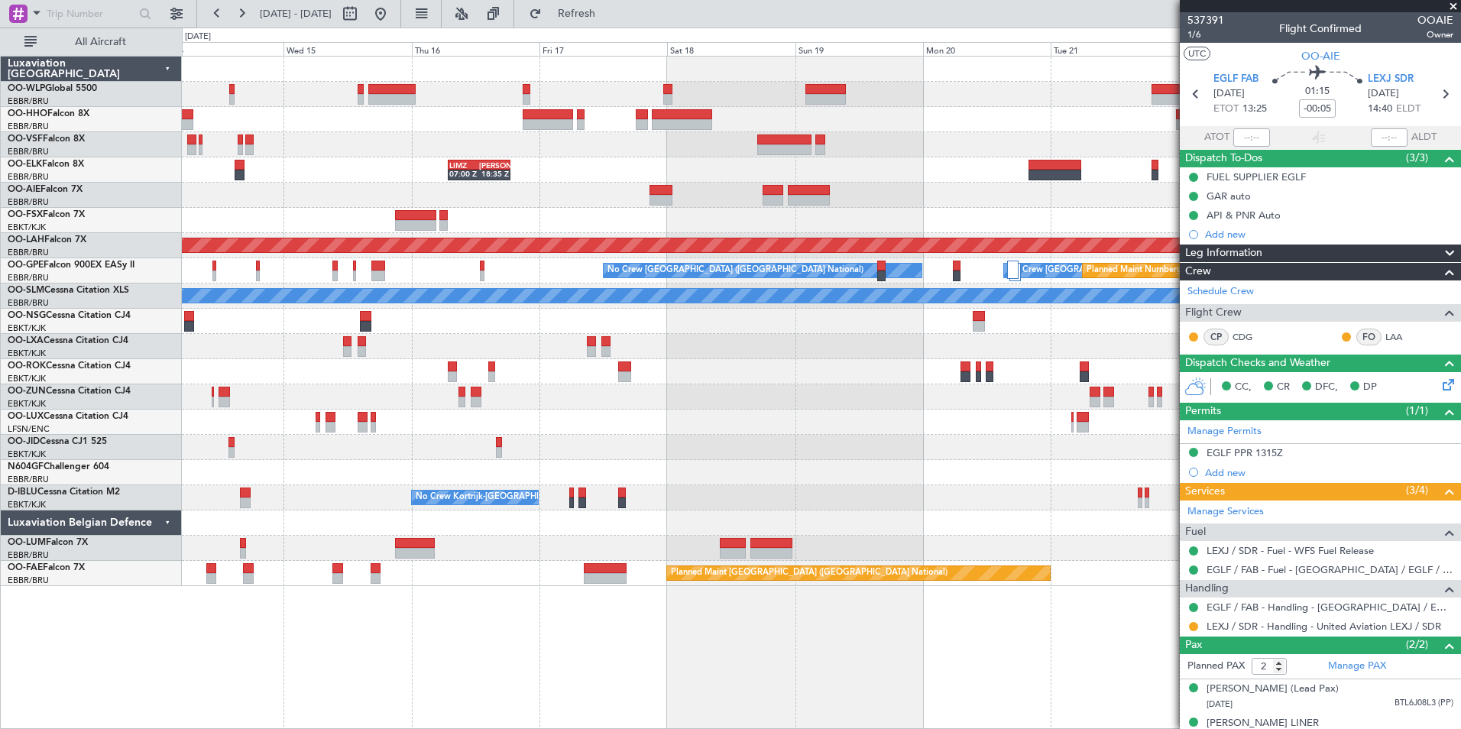
click at [606, 235] on div "LIMZ 07:00 Z [PERSON_NAME] 18:35 Z Planned [GEOGRAPHIC_DATA][PERSON_NAME]-[GEOG…" at bounding box center [821, 322] width 1279 height 530
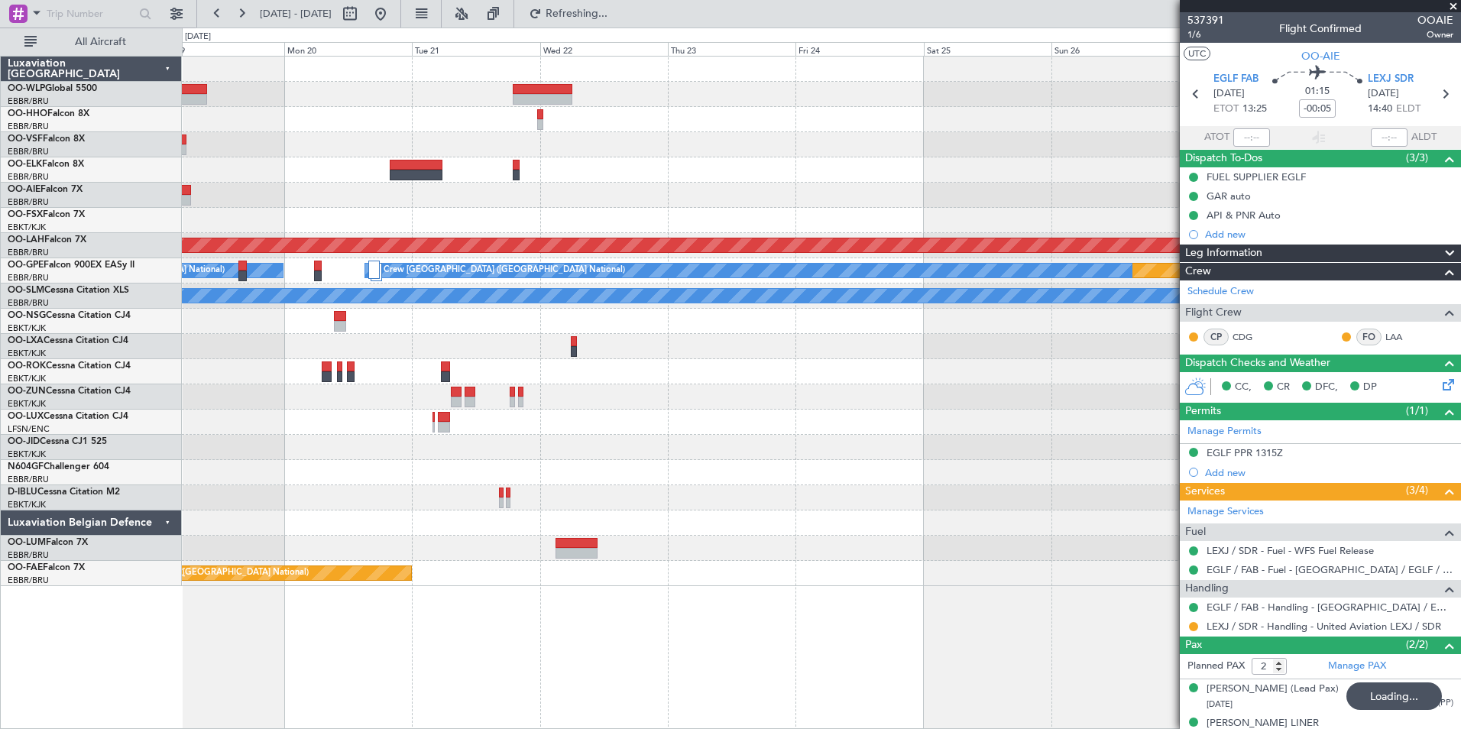
click at [605, 151] on div "LIMZ 07:00 Z [PERSON_NAME] 18:35 Z Planned [GEOGRAPHIC_DATA][PERSON_NAME]-[GEOG…" at bounding box center [821, 322] width 1279 height 530
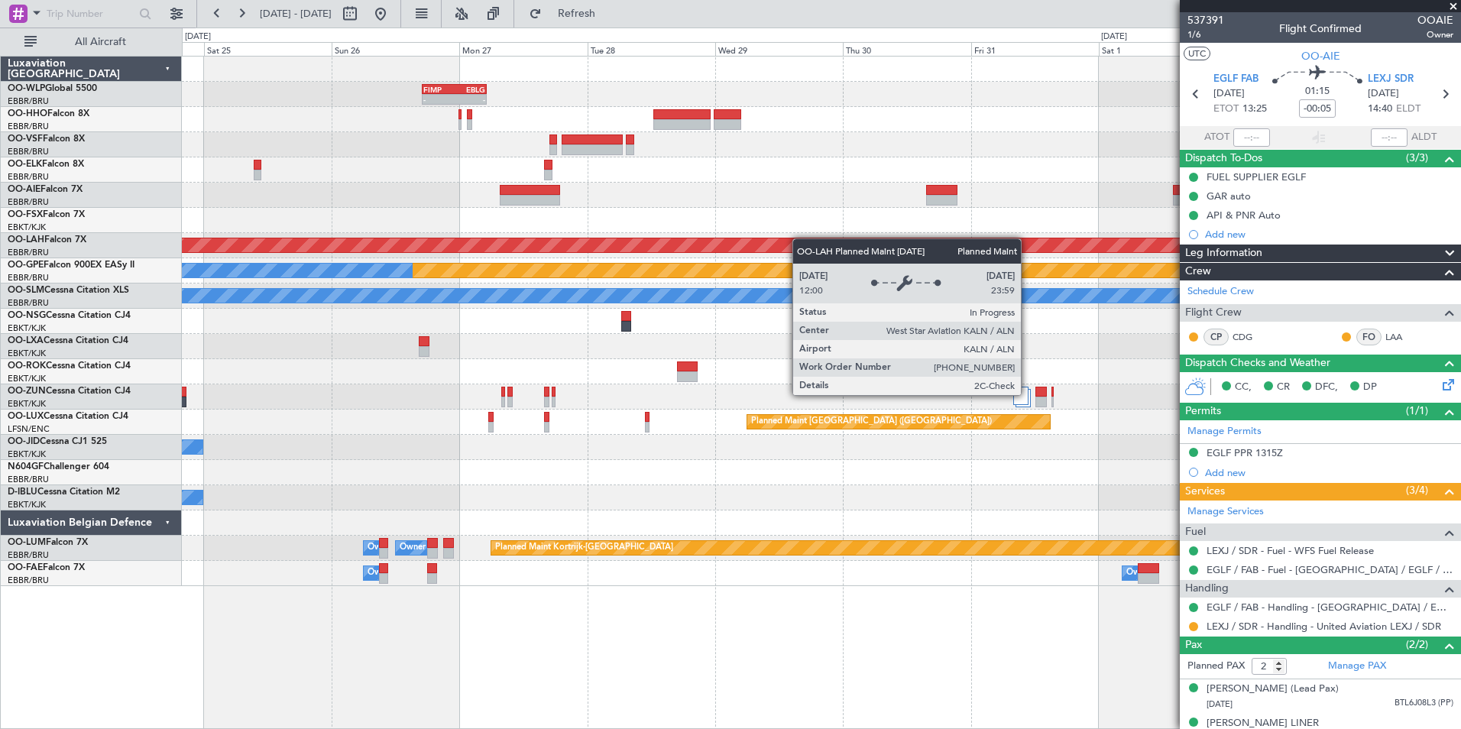
click at [555, 235] on div "- - FIMP 17:00 Z EBLG 05:10 Z Planned [GEOGRAPHIC_DATA][PERSON_NAME]-[GEOGRAPHI…" at bounding box center [821, 322] width 1279 height 530
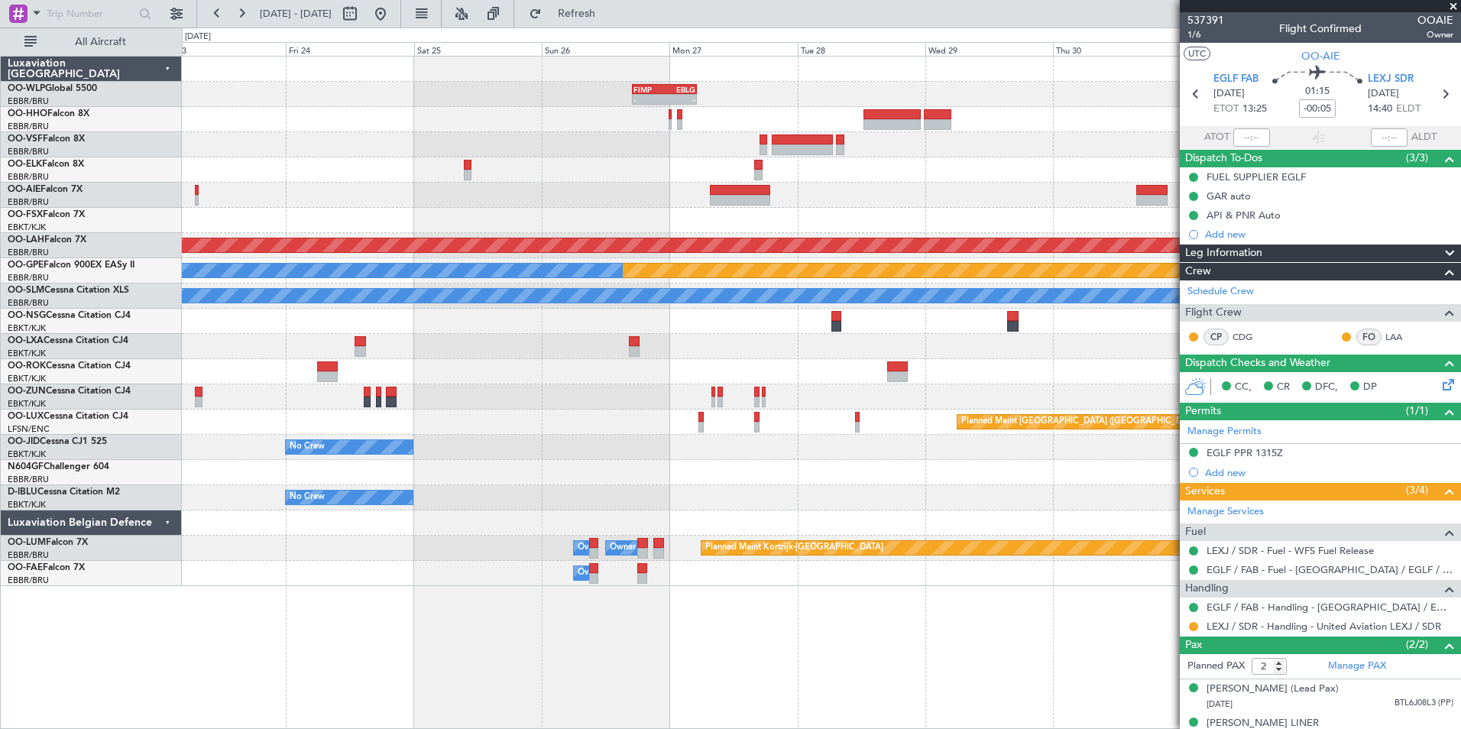
click at [666, 186] on div at bounding box center [821, 195] width 1279 height 25
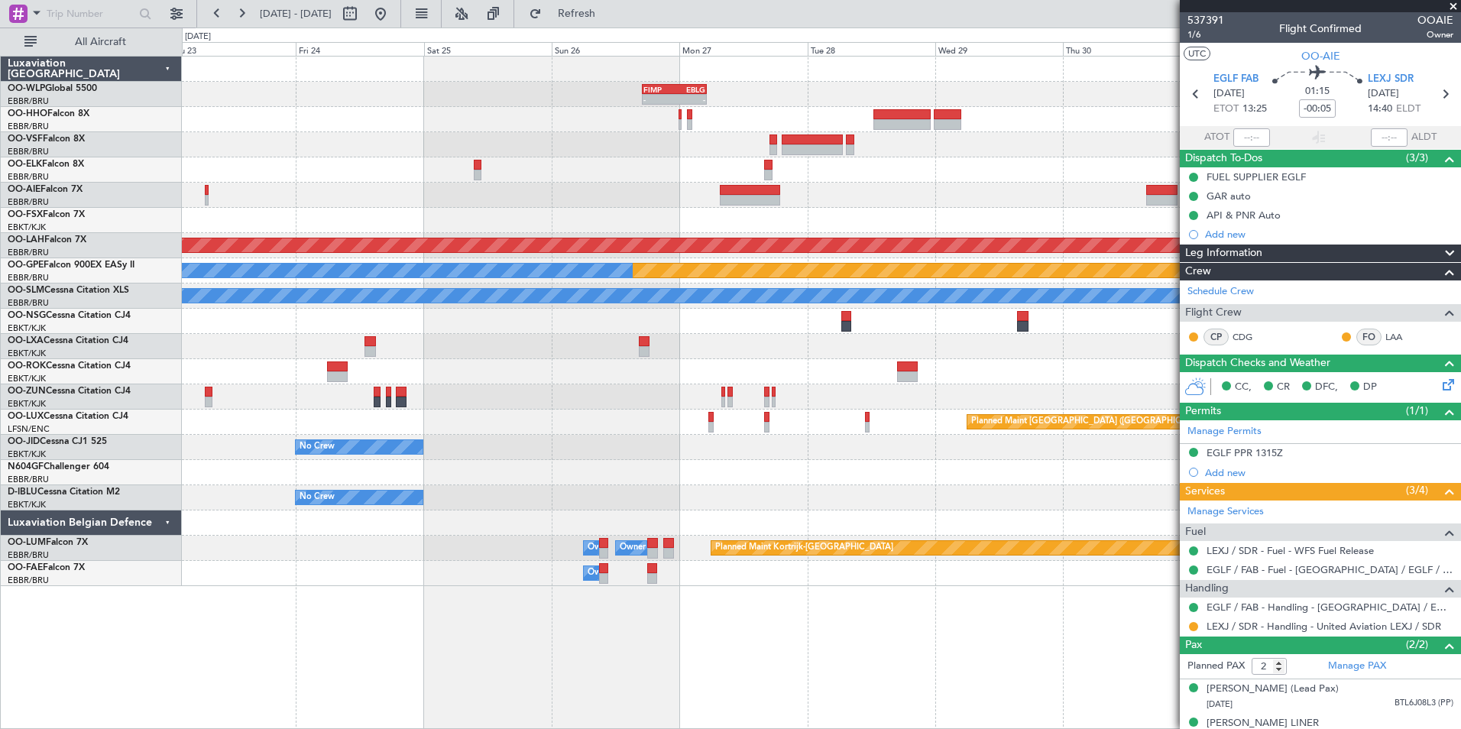
click at [689, 196] on div at bounding box center [821, 195] width 1279 height 25
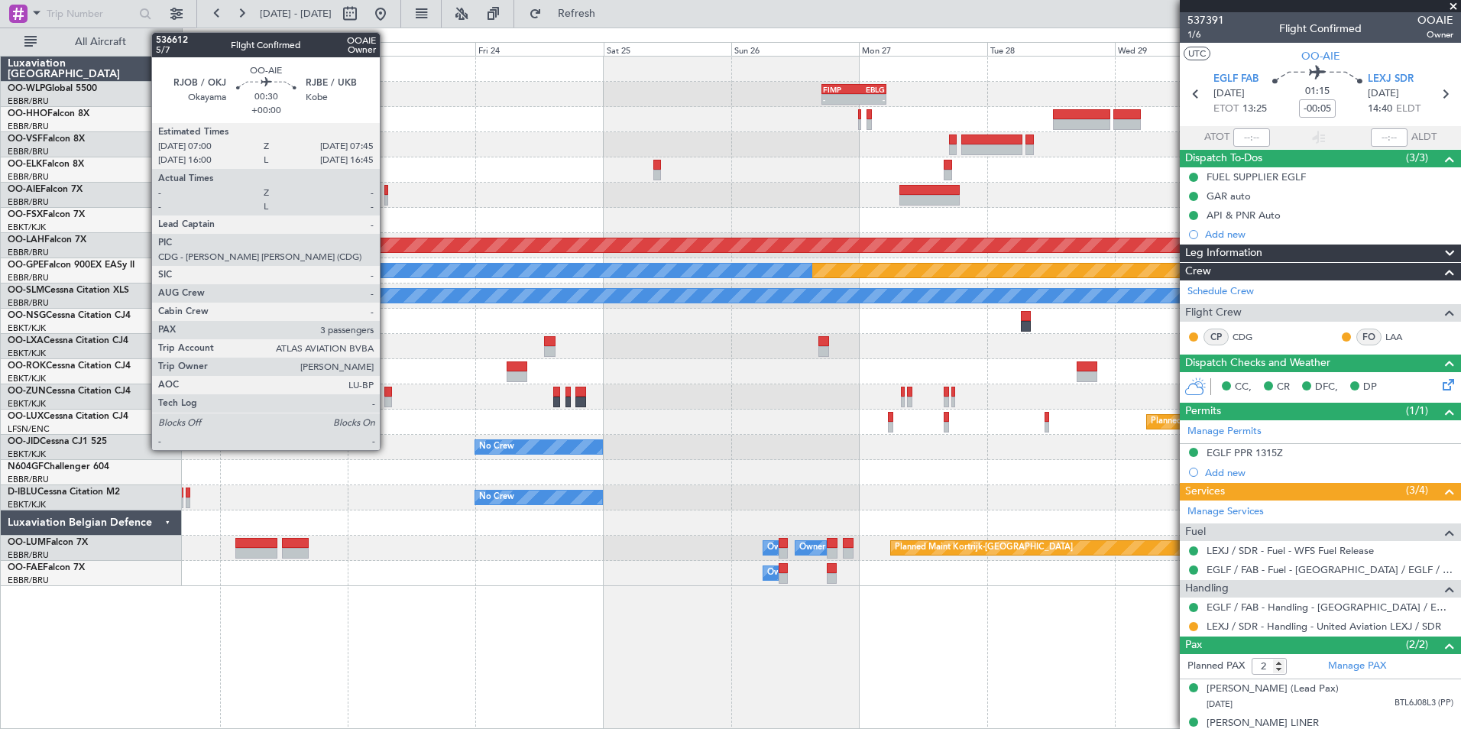
click at [387, 198] on div at bounding box center [386, 200] width 5 height 11
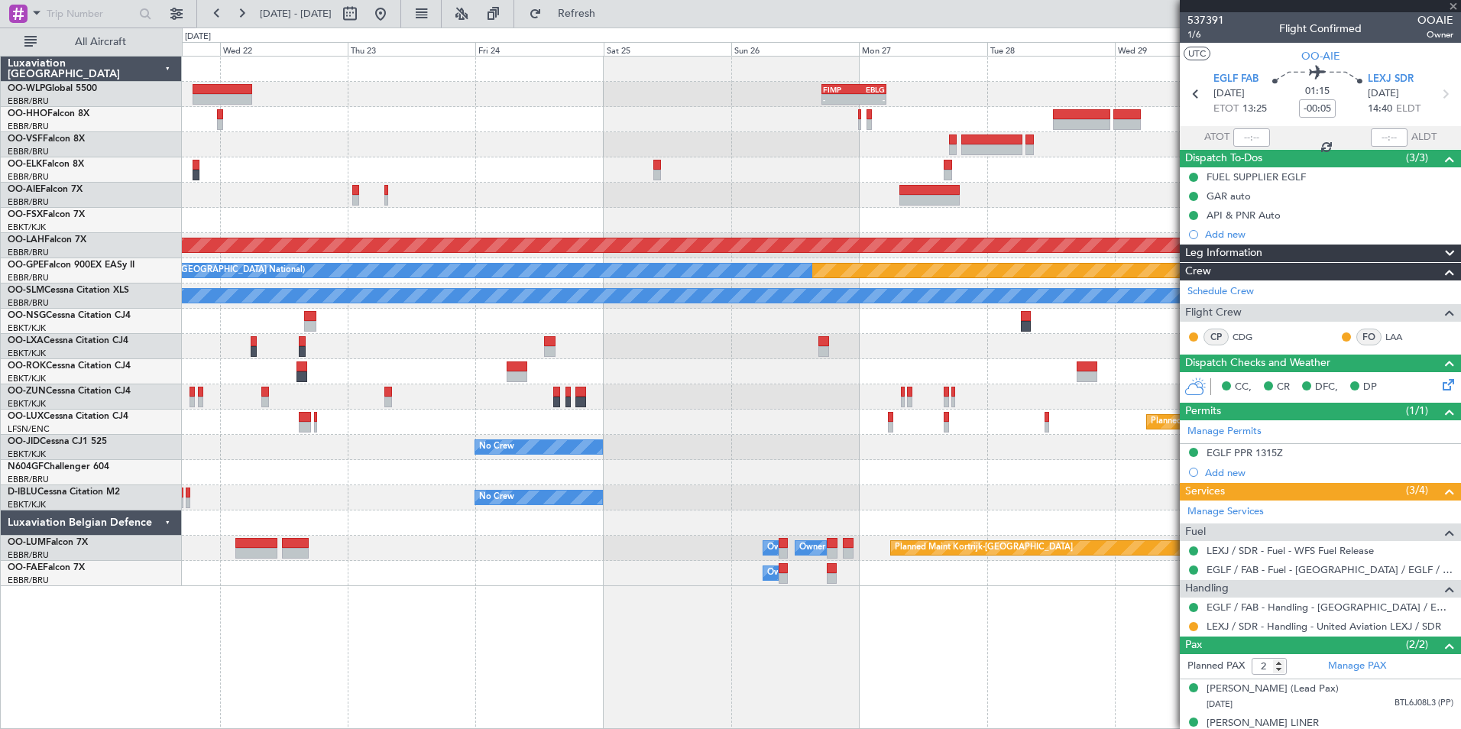
type input "3"
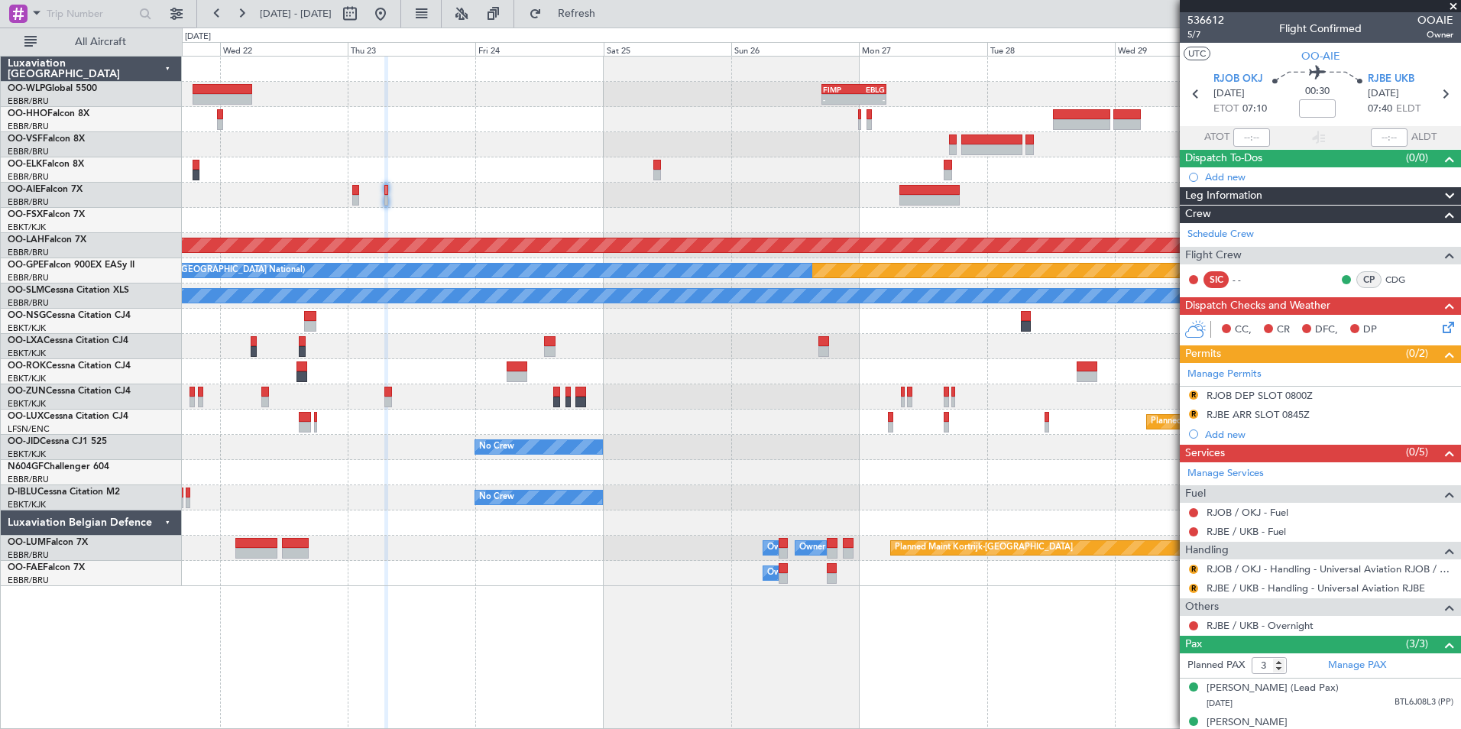
click at [857, 192] on div "- - FIMP 17:00 Z EBLG 05:10 Z Planned [GEOGRAPHIC_DATA][PERSON_NAME]-[GEOGRAPHI…" at bounding box center [821, 322] width 1279 height 530
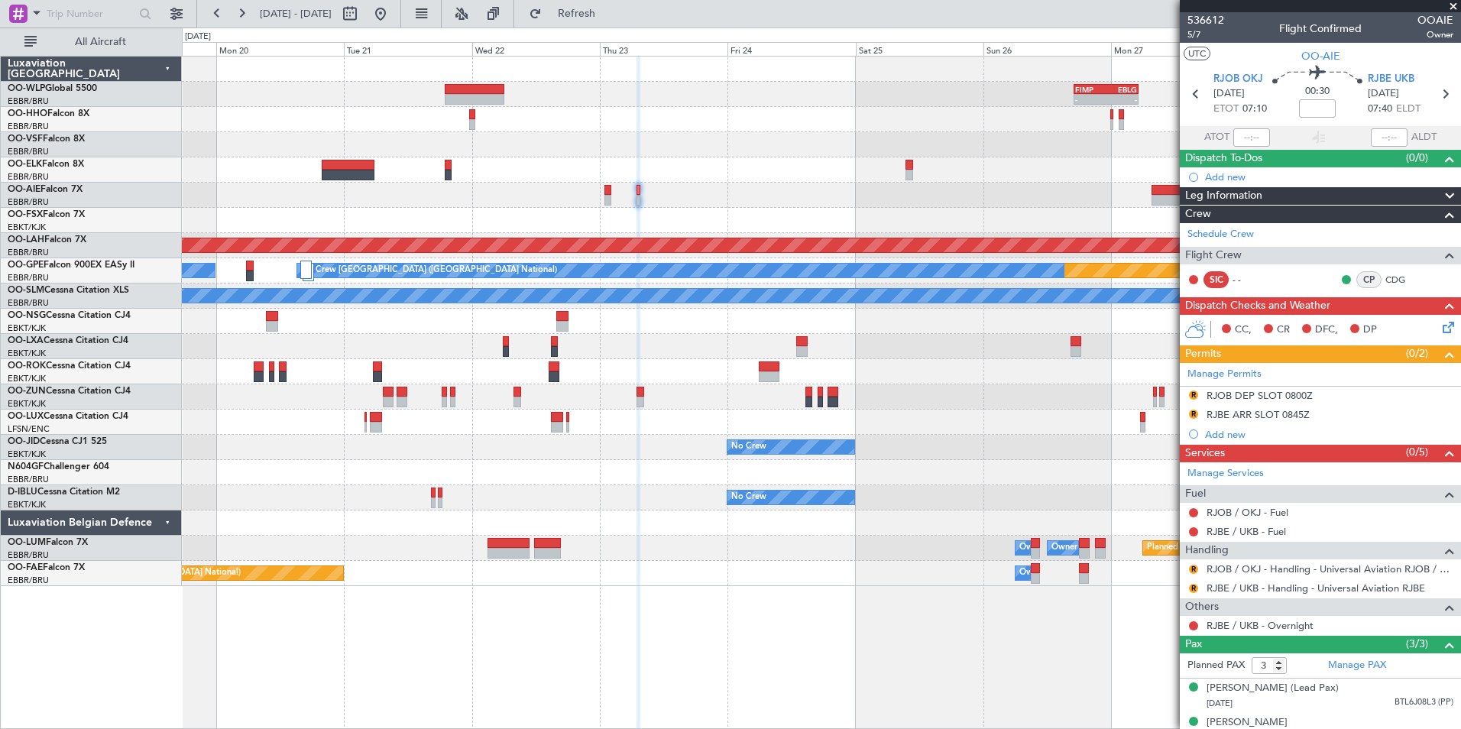
click at [803, 222] on div at bounding box center [821, 220] width 1279 height 25
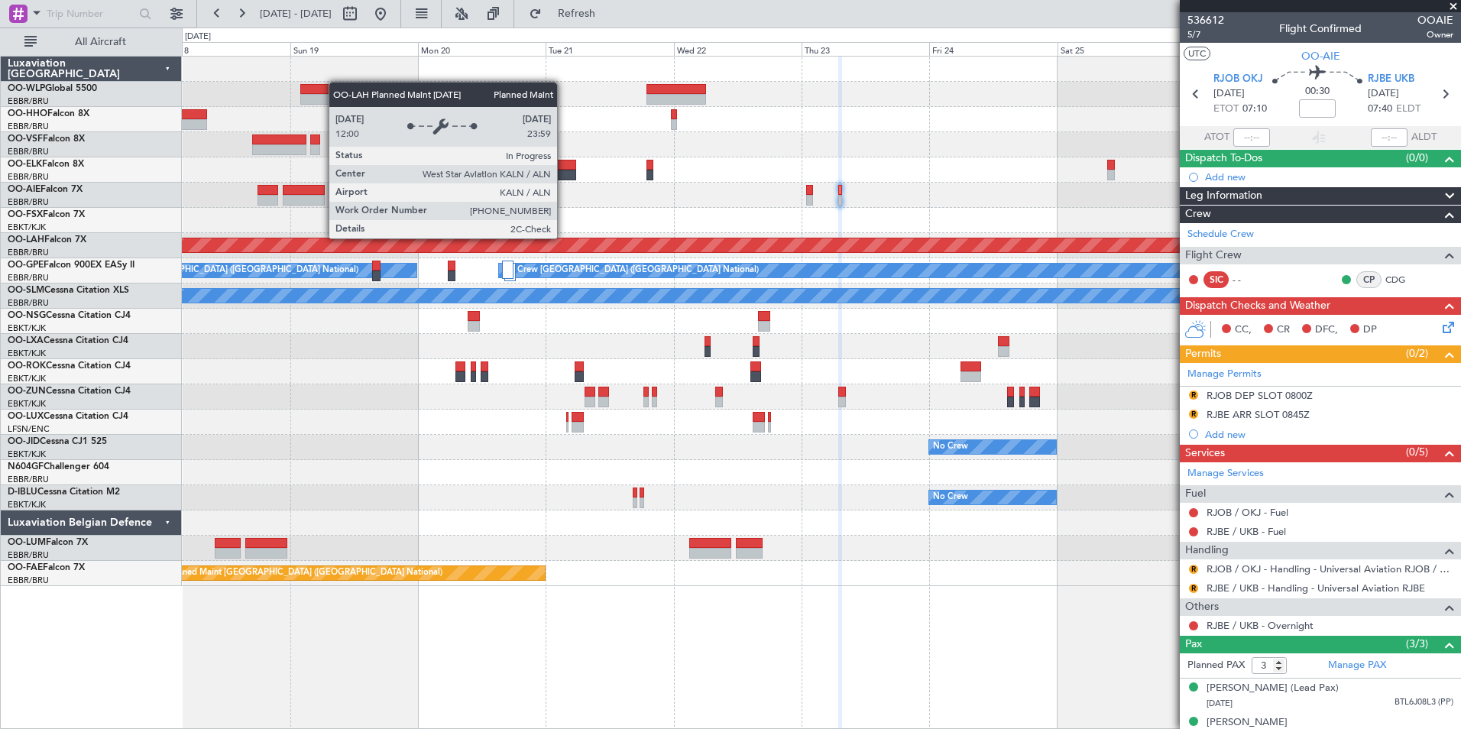
click at [722, 238] on div "Planned Maint [PERSON_NAME]-[GEOGRAPHIC_DATA][PERSON_NAME] ([GEOGRAPHIC_DATA][P…" at bounding box center [821, 245] width 3837 height 15
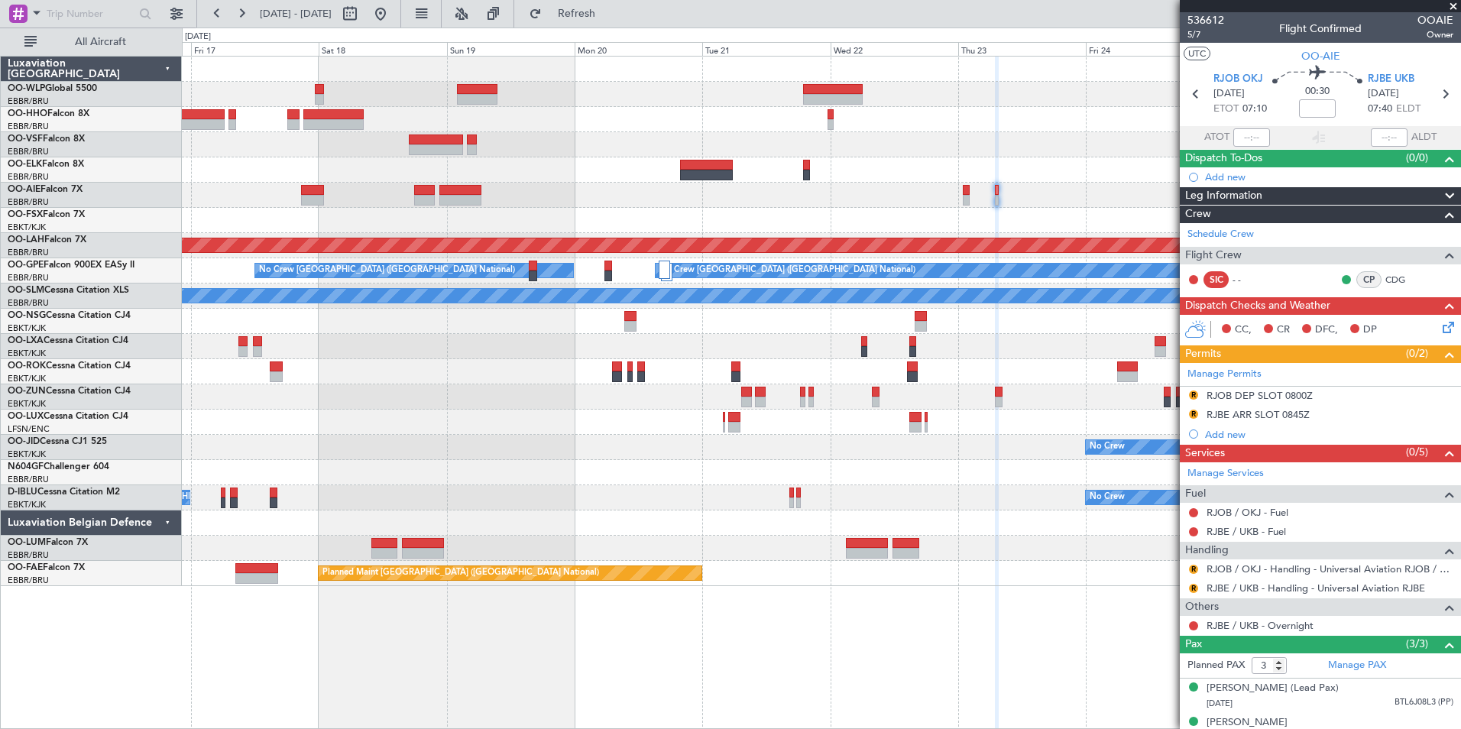
click at [645, 206] on div "- - FIMP 17:00 Z EBLG 05:10 Z LIMZ 07:00 Z [PERSON_NAME] 18:35 Z Planned [GEOGR…" at bounding box center [821, 322] width 1279 height 530
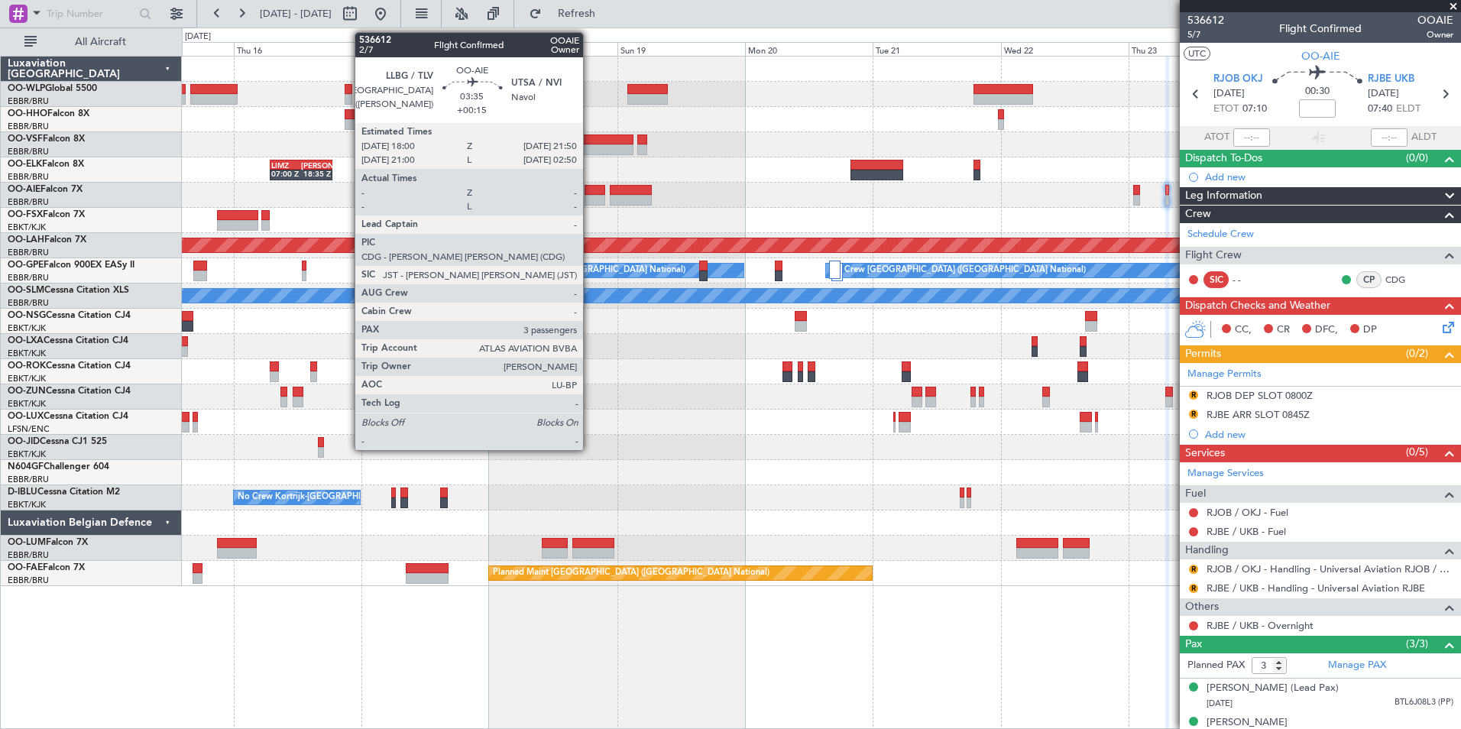
click at [590, 195] on div at bounding box center [595, 200] width 21 height 11
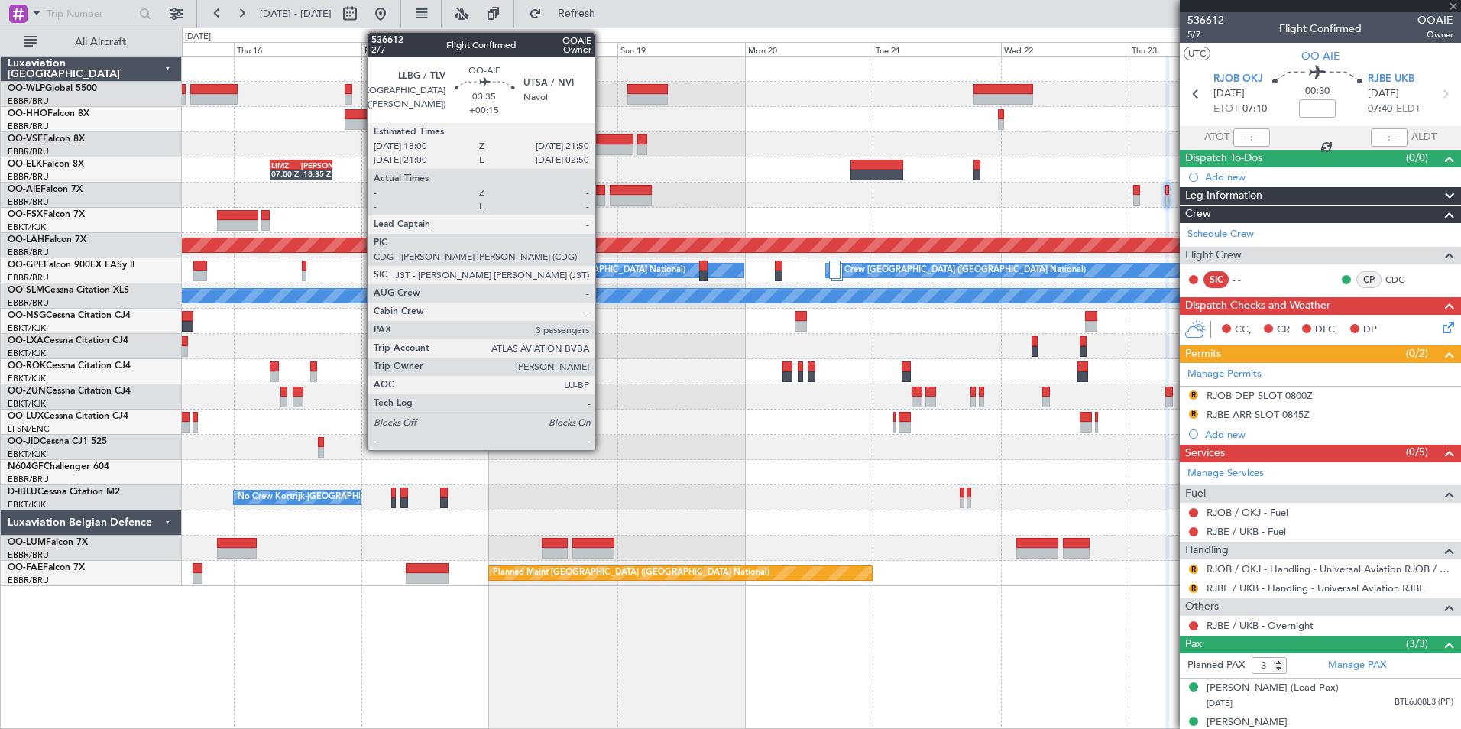
type input "+00:15"
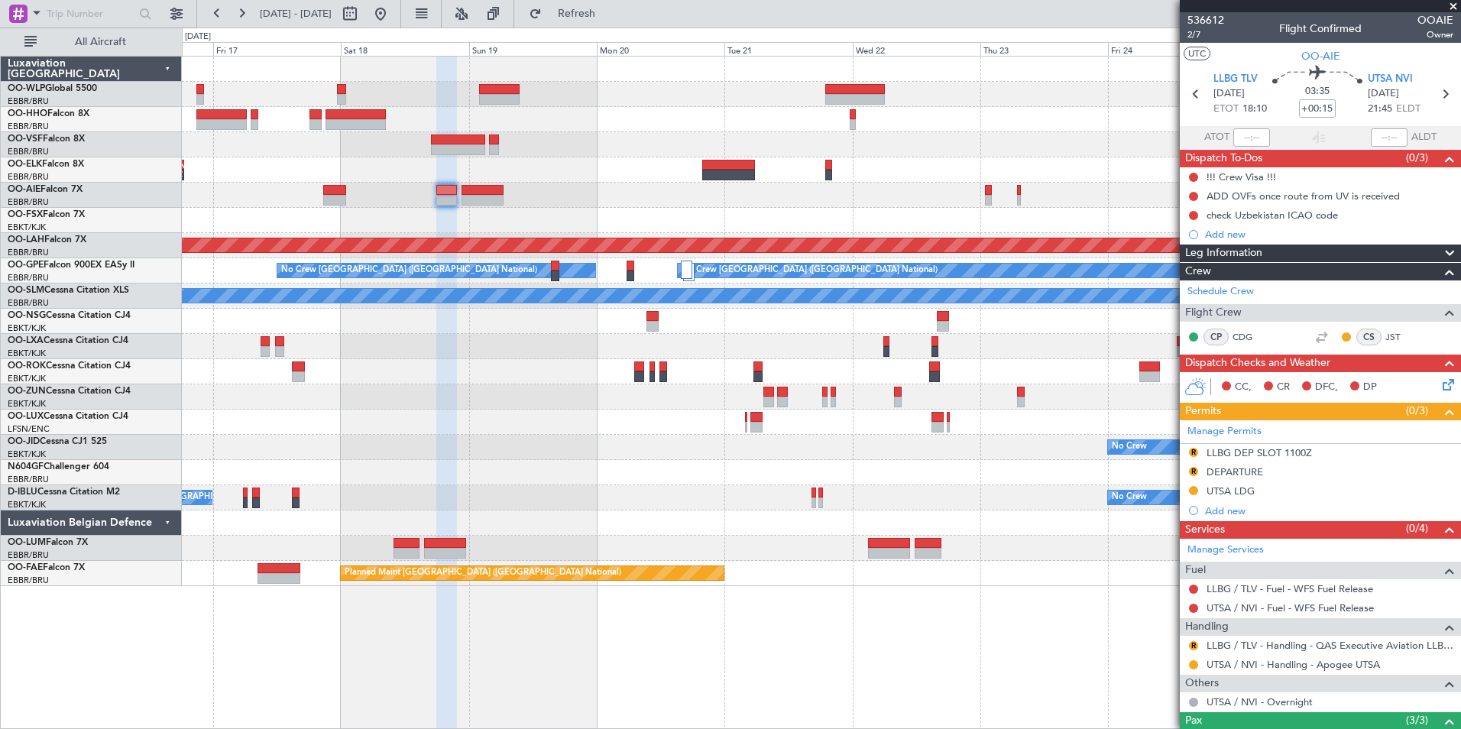
click at [444, 127] on div "- - FIMP 17:00 Z EBLG 05:10 Z LIMZ 07:00 Z [PERSON_NAME] 18:35 Z Planned [GEOGR…" at bounding box center [821, 322] width 1279 height 530
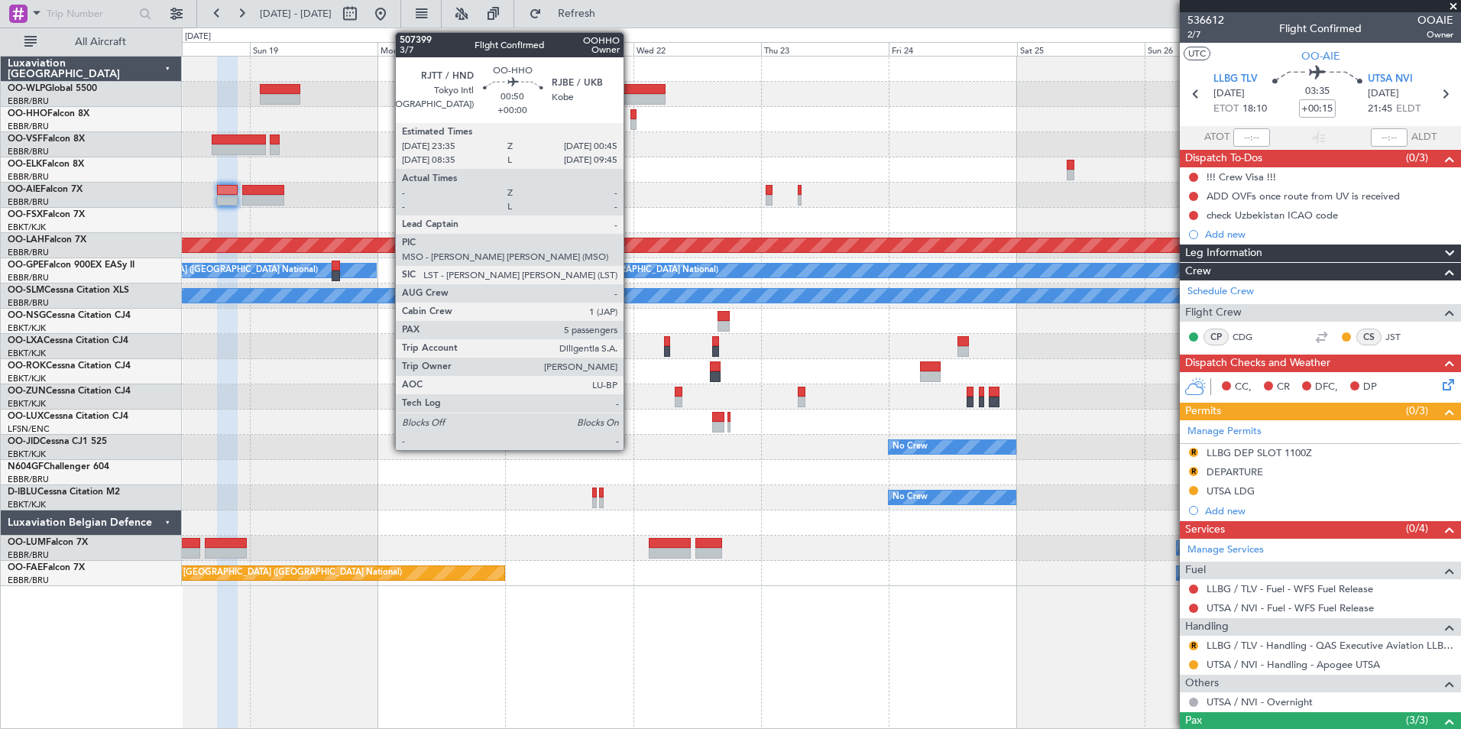
click at [631, 120] on div at bounding box center [634, 124] width 7 height 11
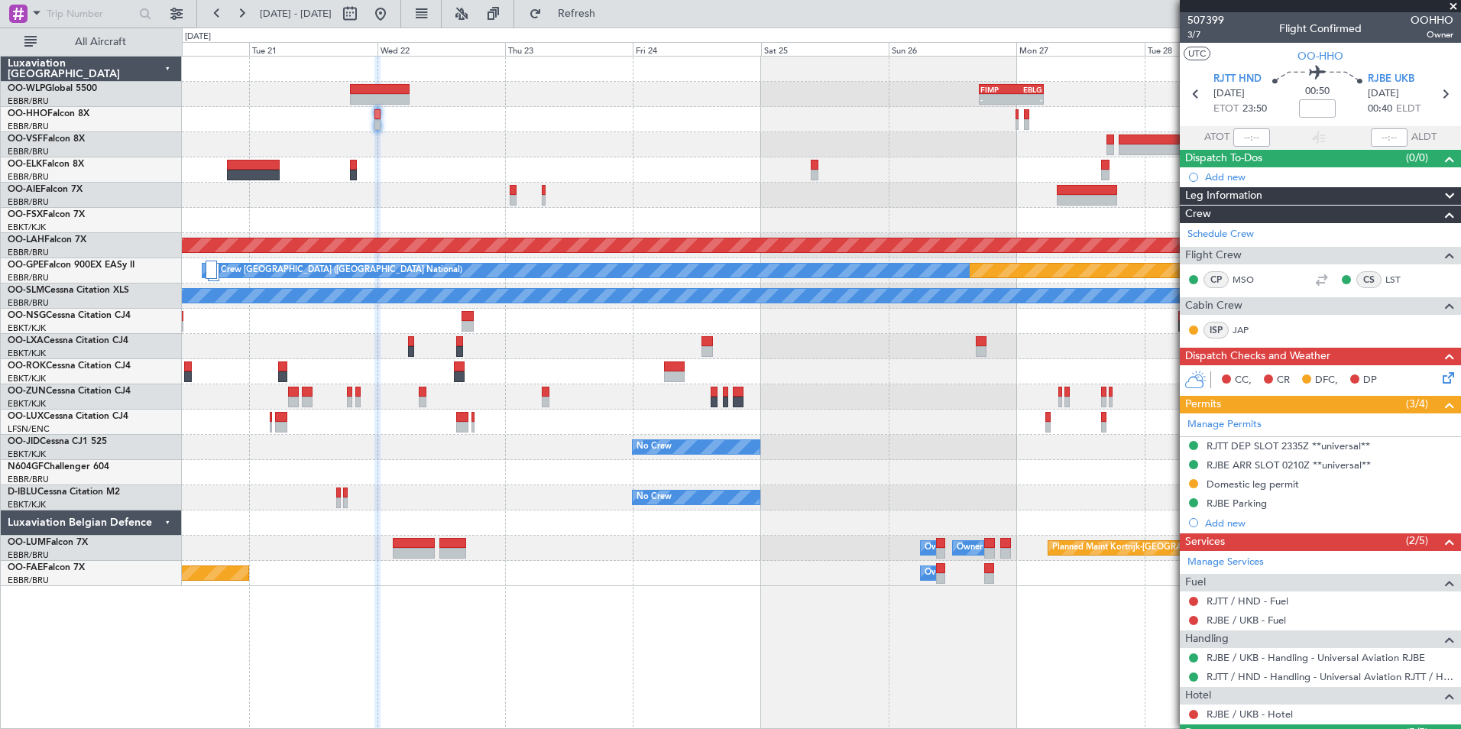
click at [735, 550] on div "Planned Maint Kortrijk-[GEOGRAPHIC_DATA] Owner [GEOGRAPHIC_DATA] Owner [GEOGRAP…" at bounding box center [821, 548] width 1279 height 25
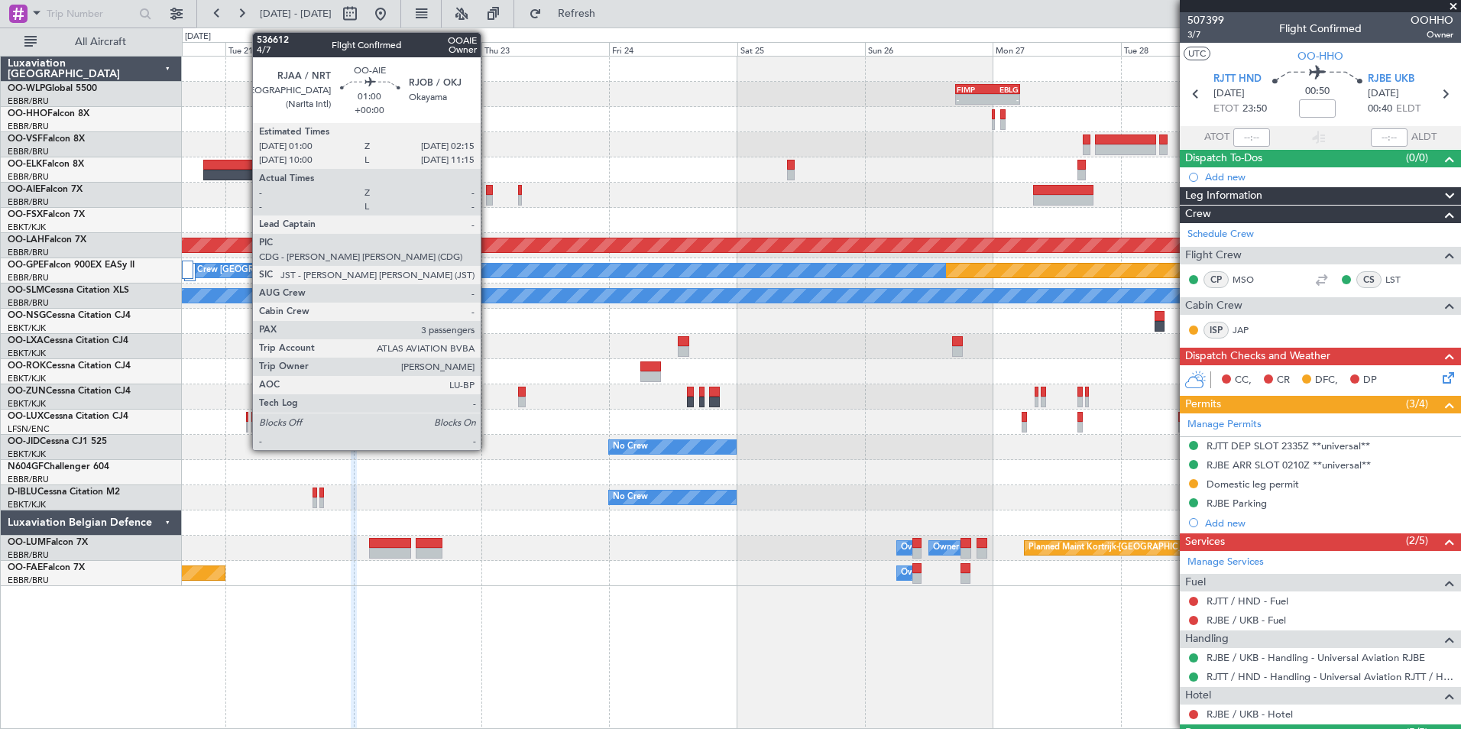
click at [488, 202] on div at bounding box center [489, 200] width 7 height 11
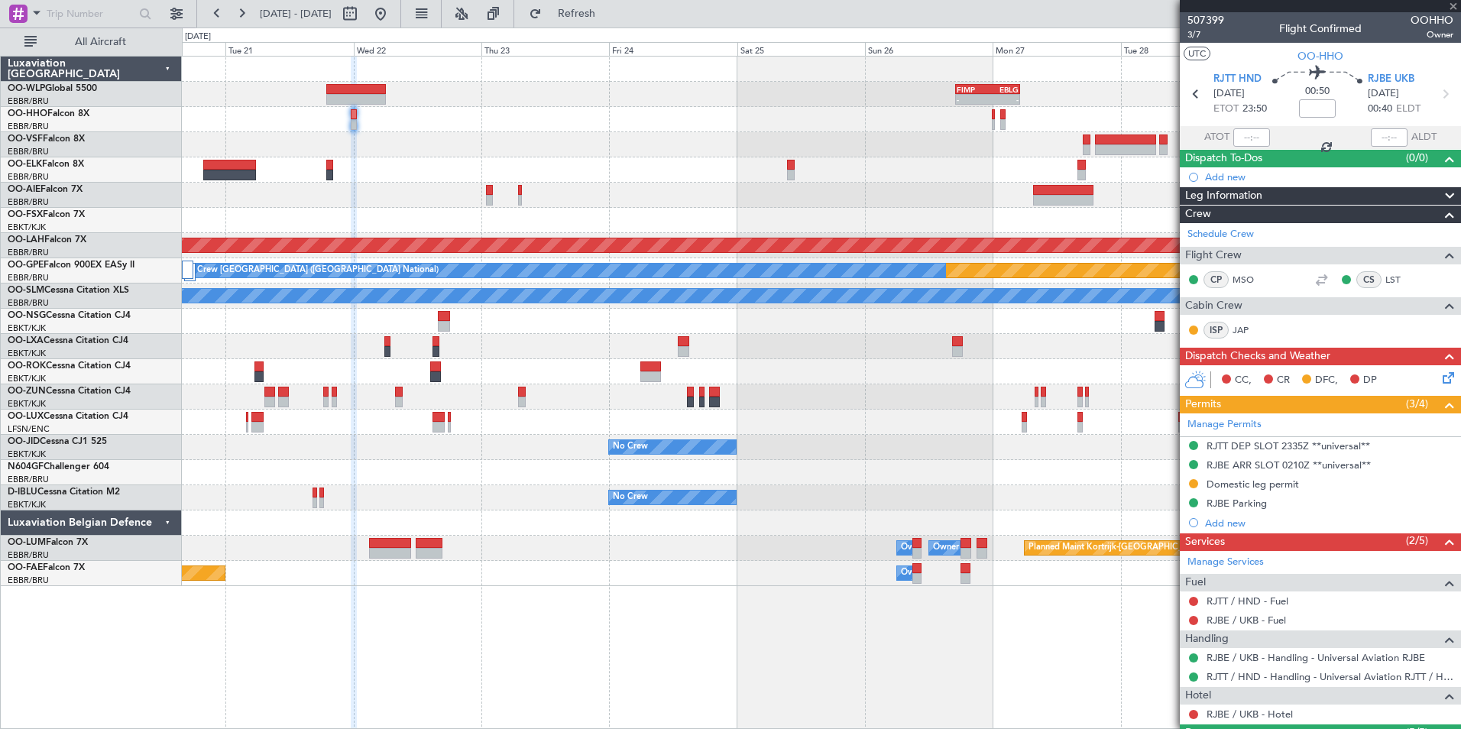
type input "3"
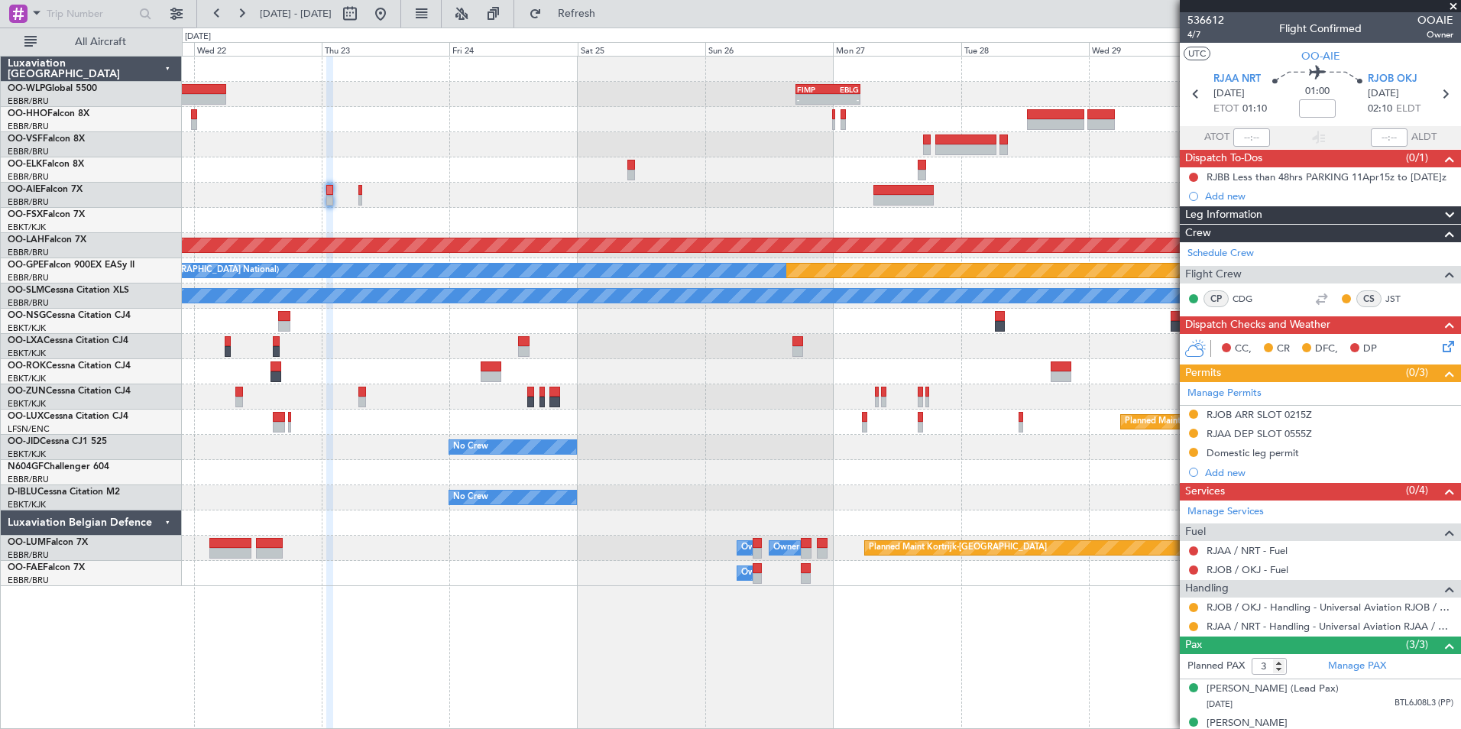
click at [725, 201] on div at bounding box center [821, 195] width 1279 height 25
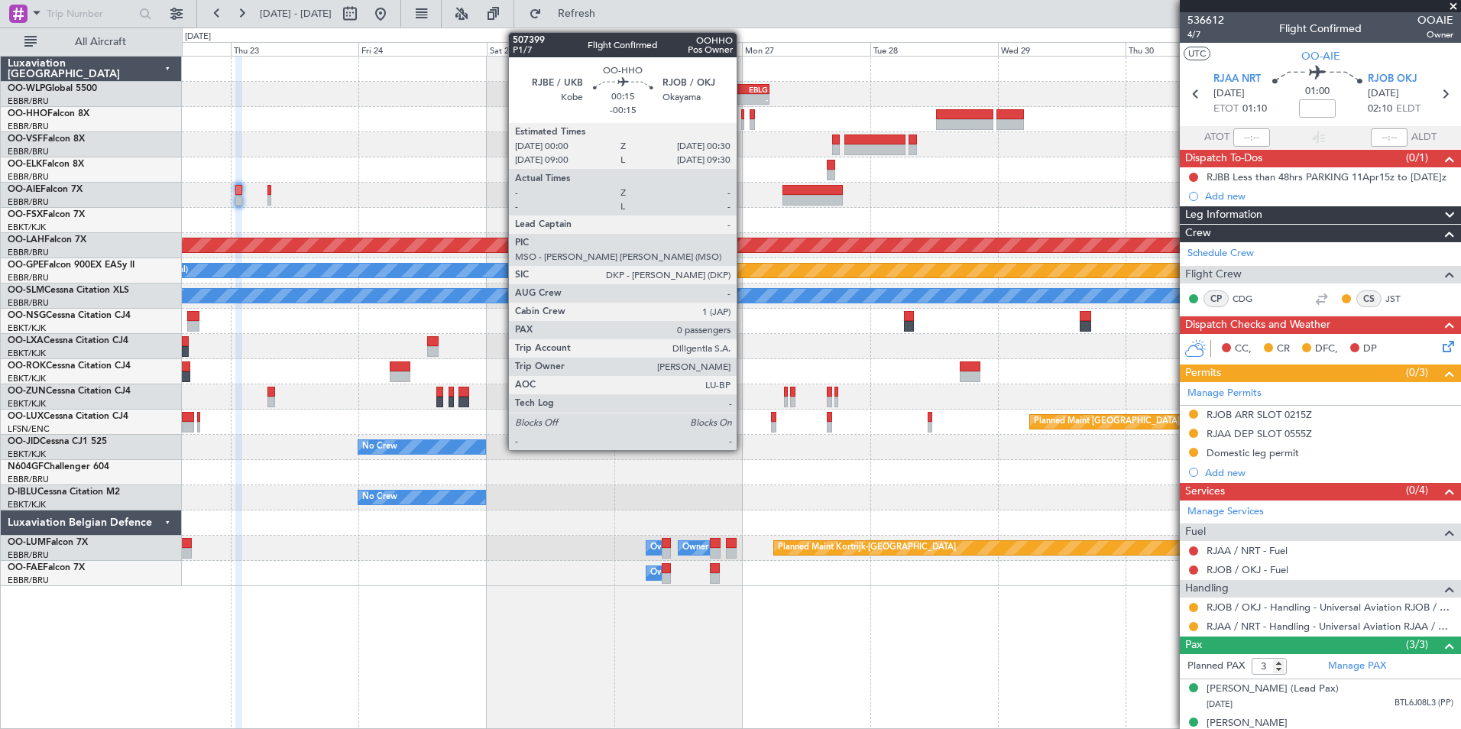
click at [744, 122] on div at bounding box center [742, 124] width 3 height 11
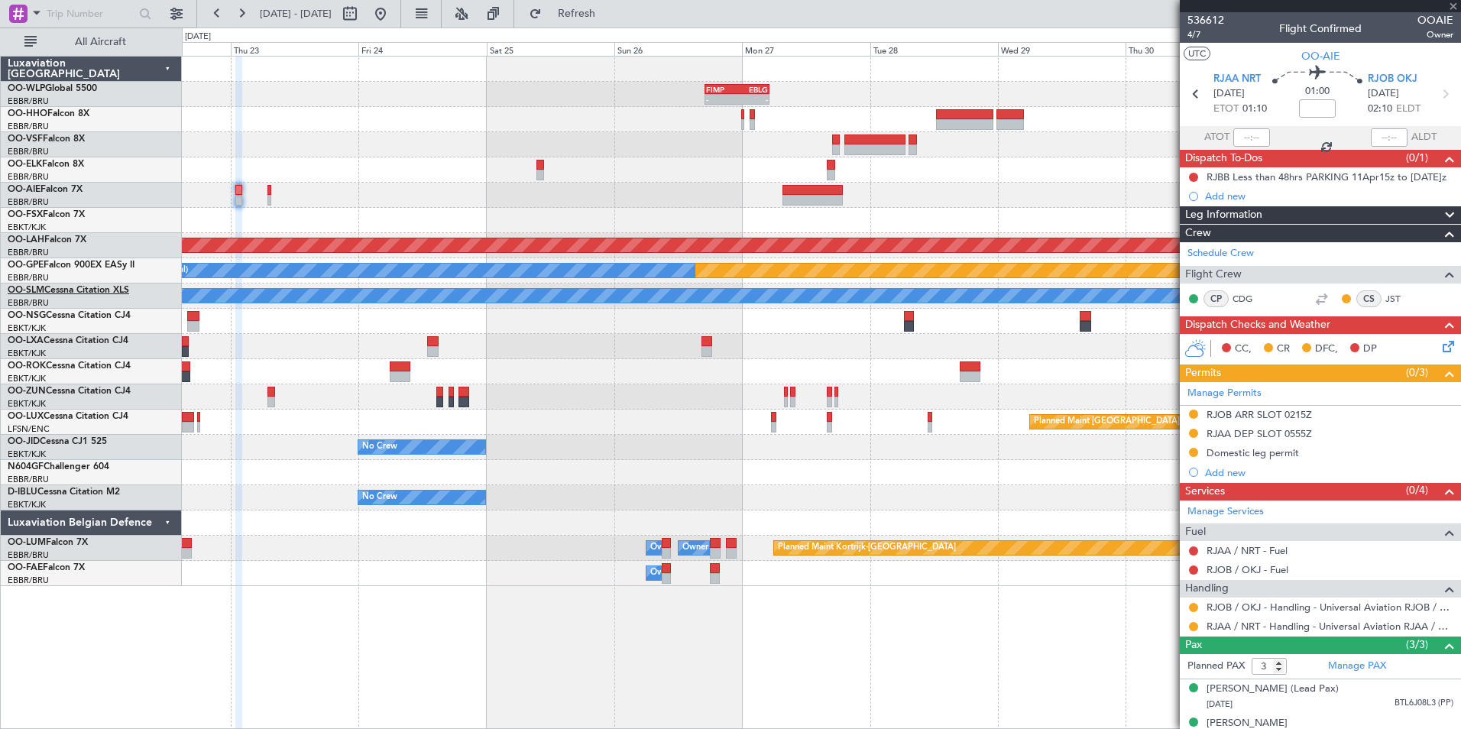
type input "-00:15"
type input "0"
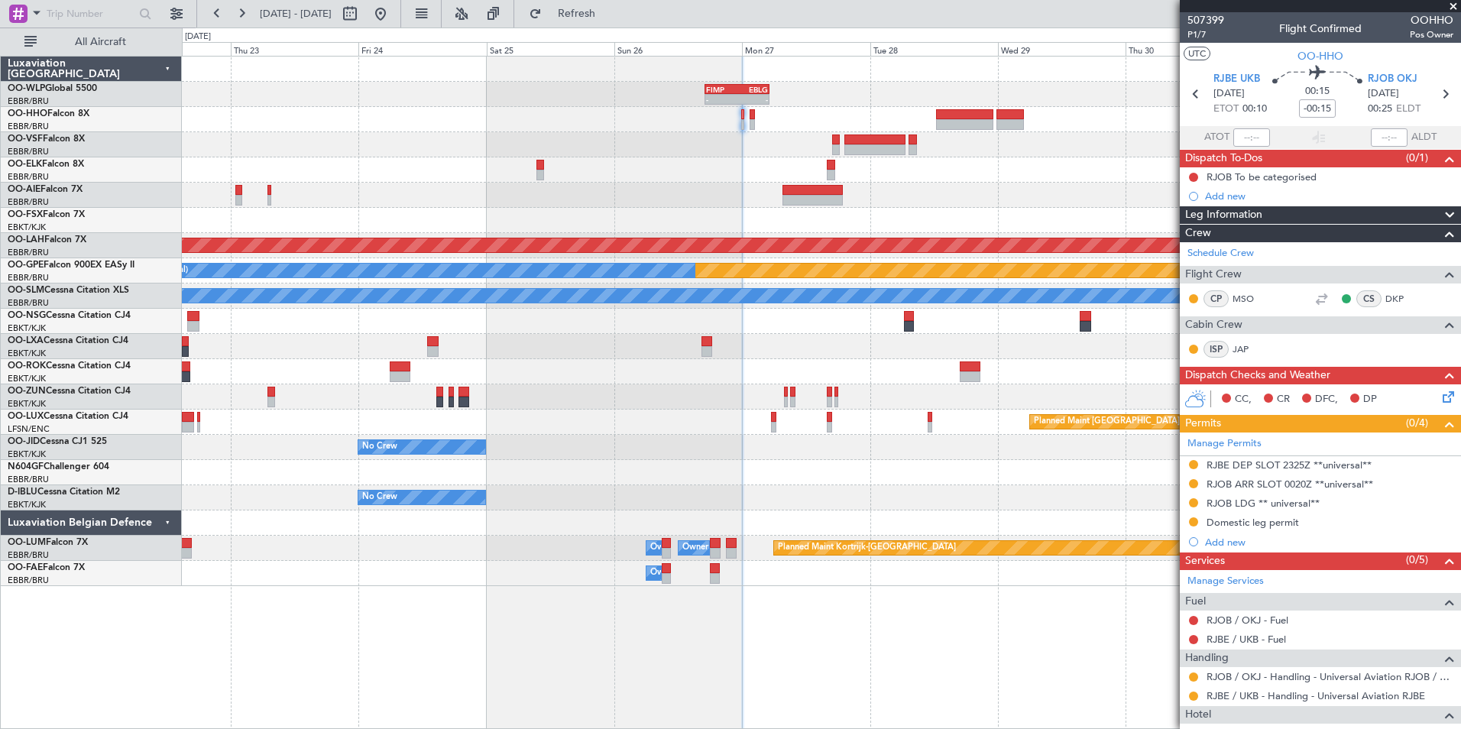
click at [816, 144] on div "- - FIMP 17:00 Z EBLG 05:10 Z Planned [GEOGRAPHIC_DATA][PERSON_NAME]-[GEOGRAPHI…" at bounding box center [821, 322] width 1279 height 530
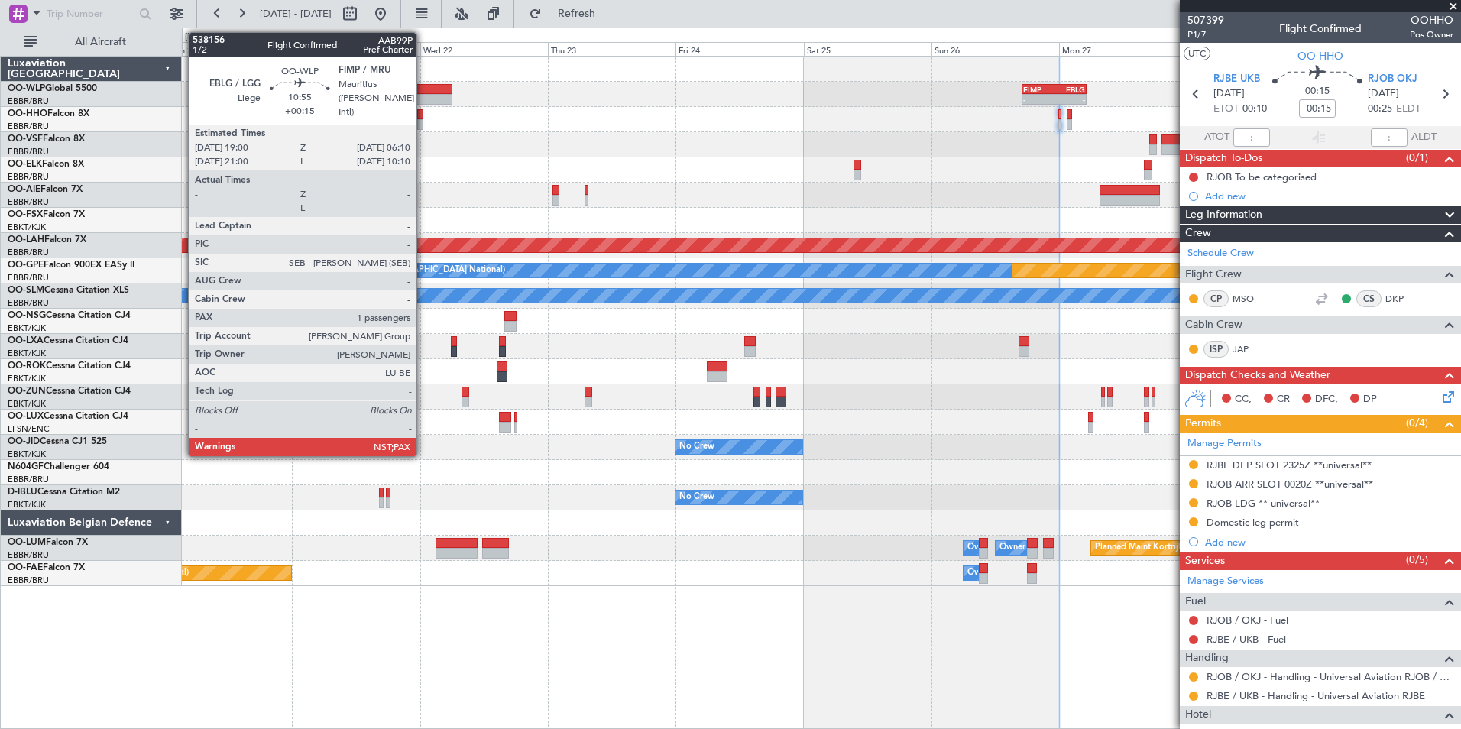
click at [388, 92] on div "- - FIMP 17:00 Z EBLG 05:10 Z" at bounding box center [821, 94] width 1279 height 25
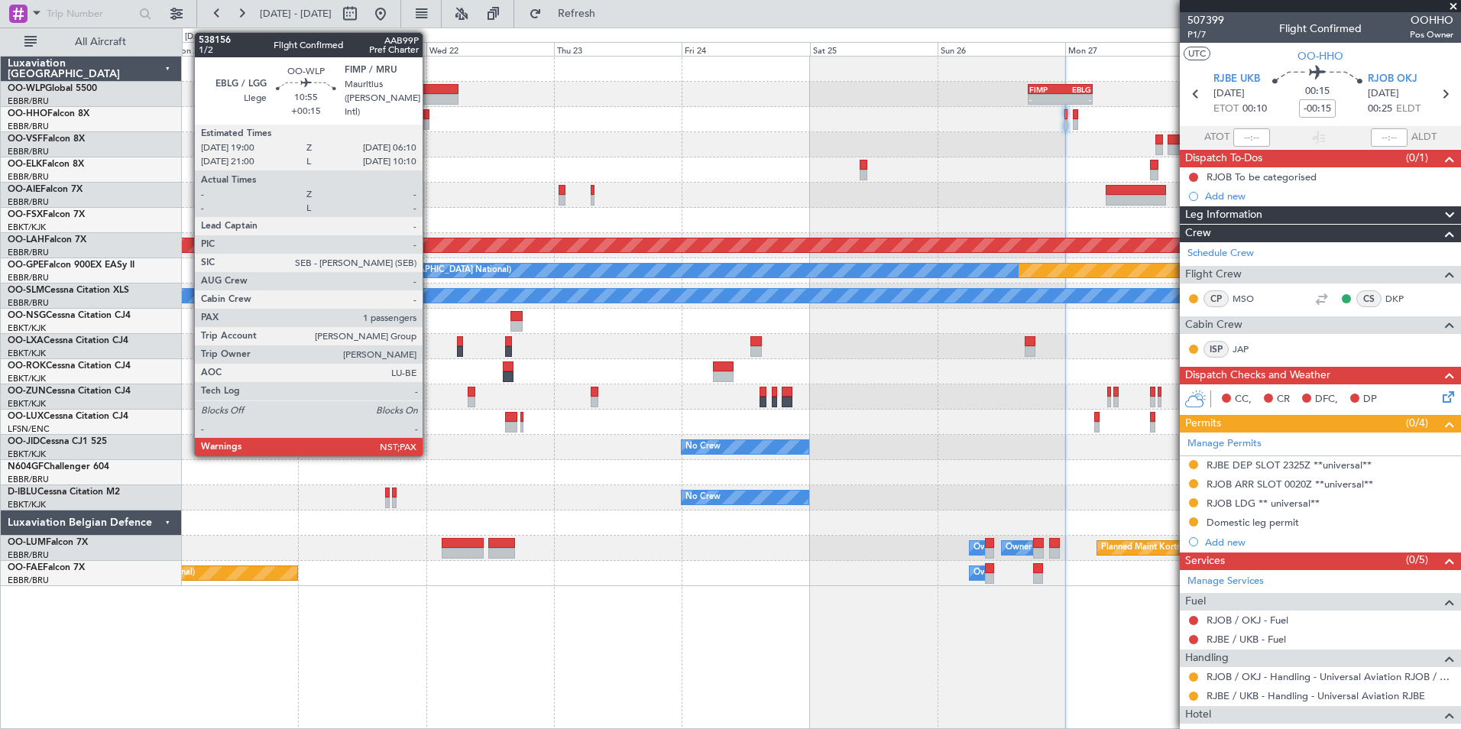
click at [429, 91] on div at bounding box center [429, 89] width 60 height 11
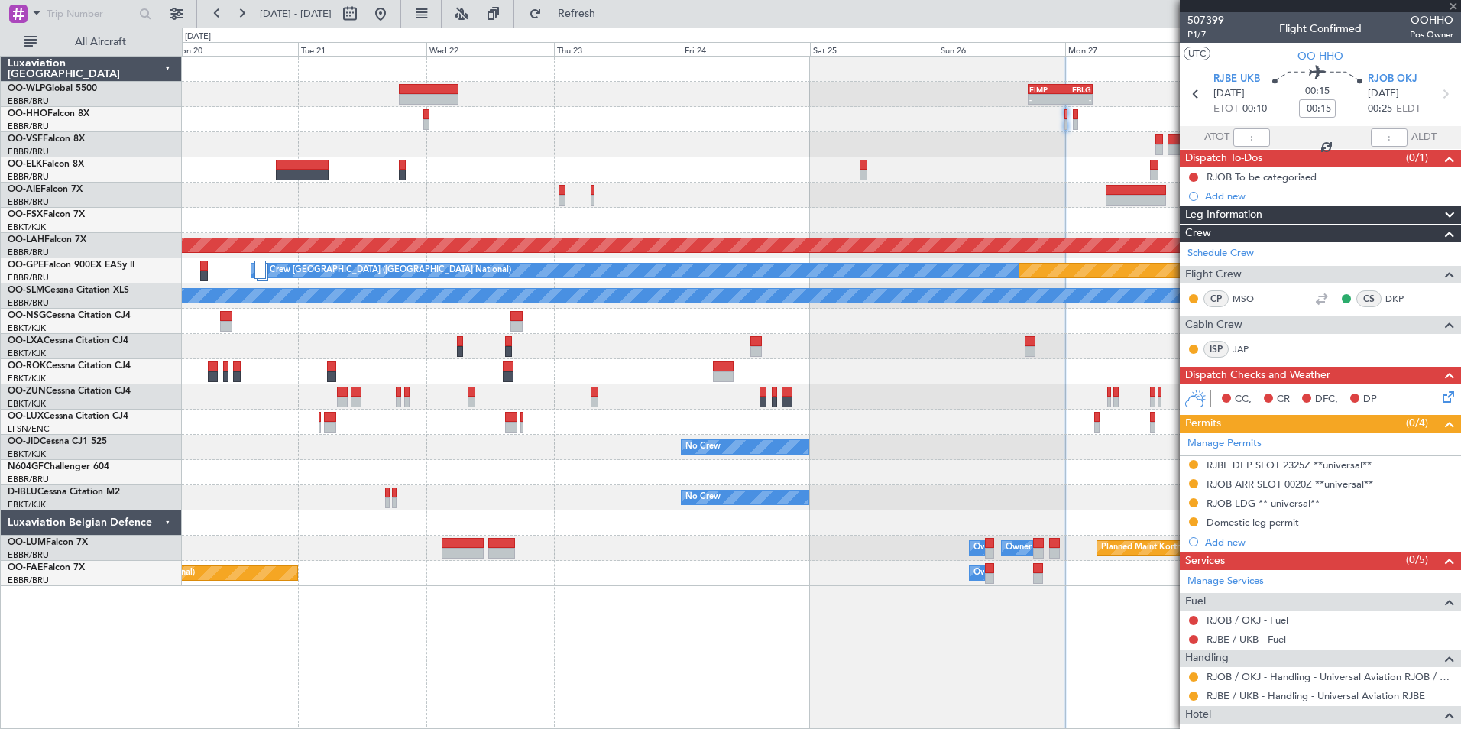
type input "+00:15"
type input "5"
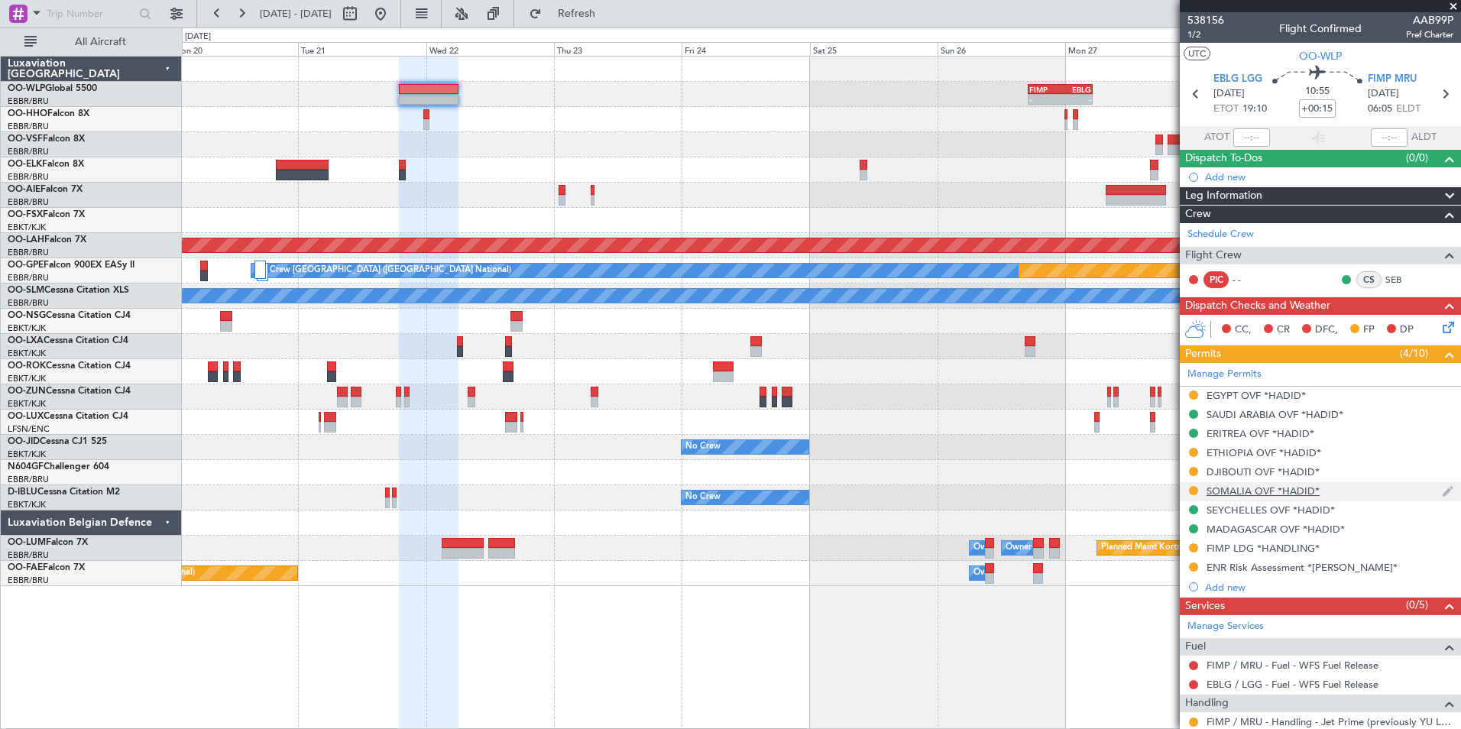
click at [1243, 492] on div "SOMALIA OVF *HADID*" at bounding box center [1263, 491] width 113 height 13
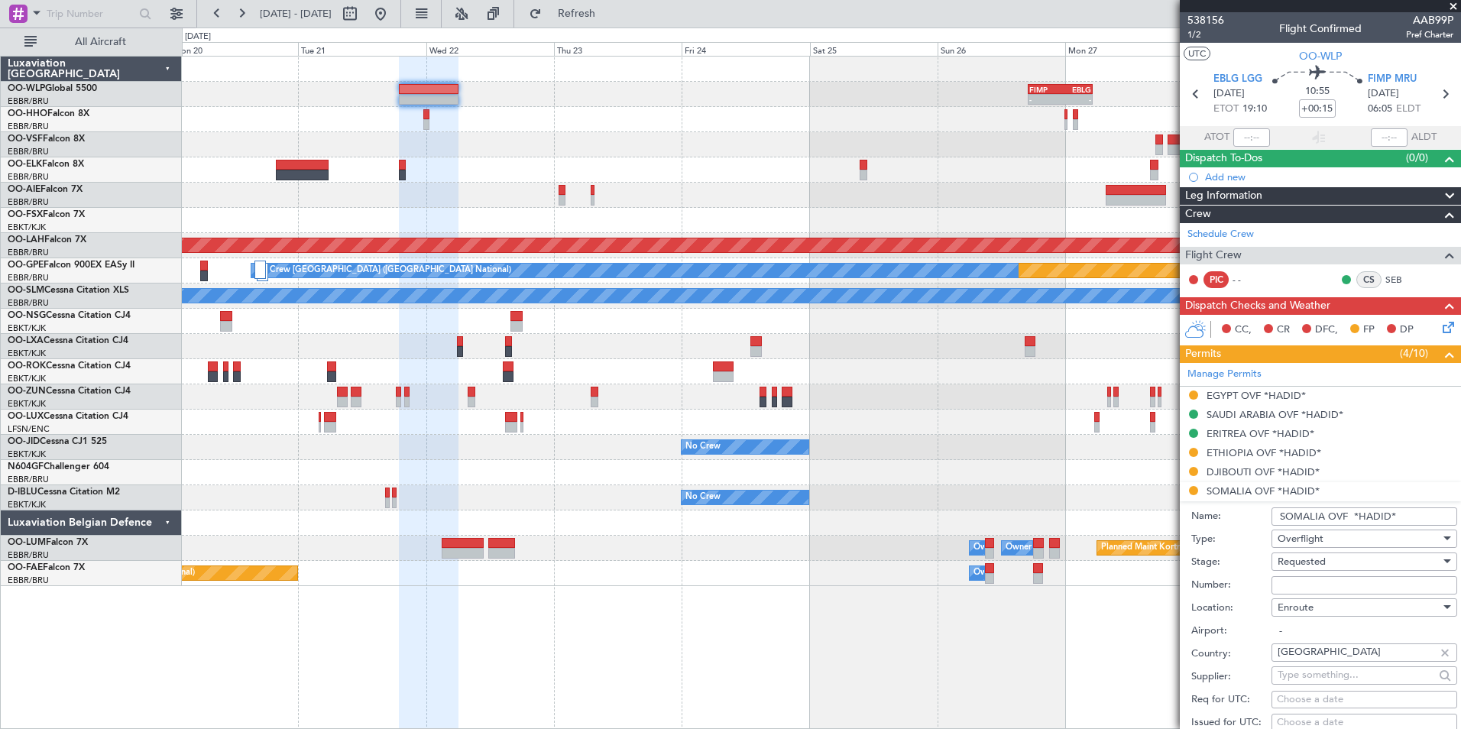
click at [1302, 578] on input "Number:" at bounding box center [1365, 585] width 186 height 18
paste input "SCAA/FOPS/2296/25"
type input "SCAA/FOPS/2296/25"
click at [1308, 561] on span "Requested" at bounding box center [1302, 562] width 48 height 14
click at [1321, 681] on span "Received OK" at bounding box center [1359, 684] width 161 height 23
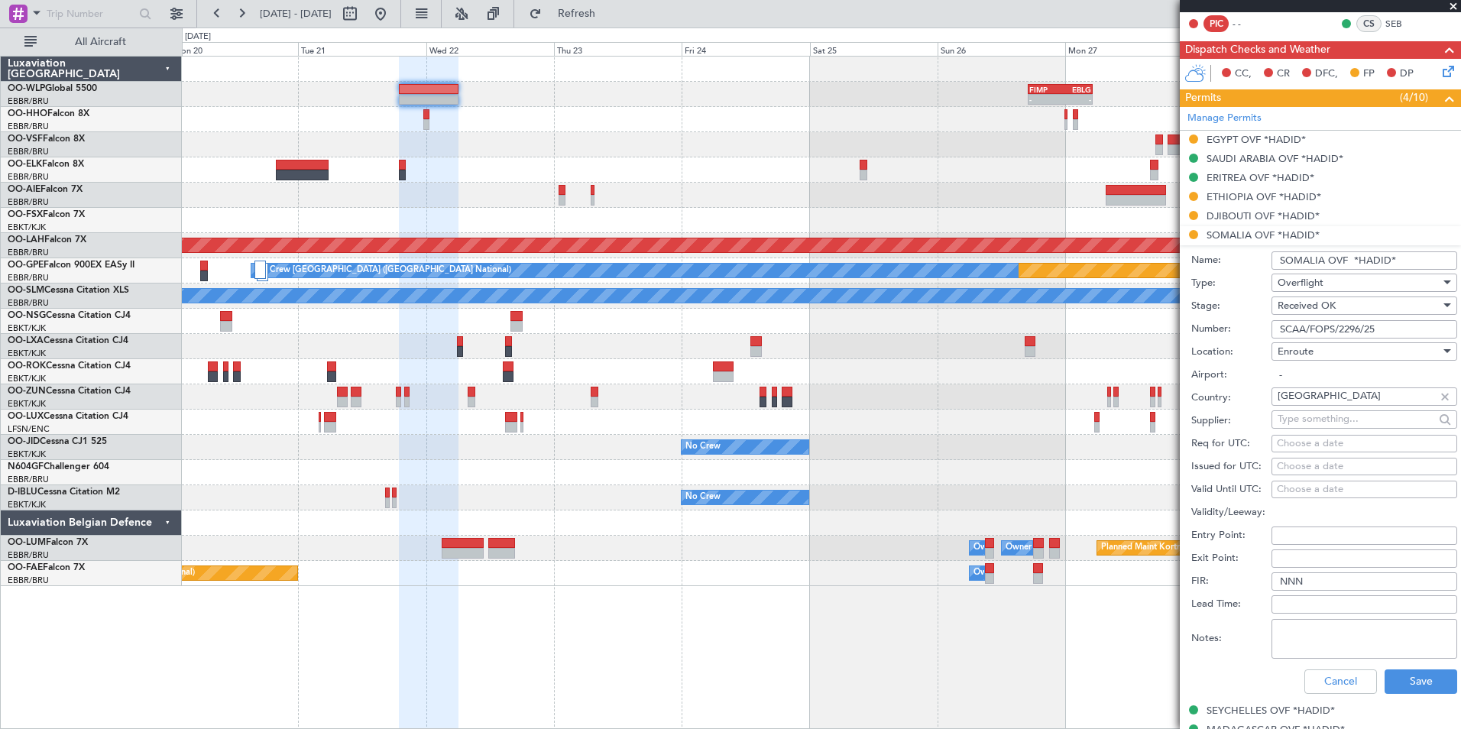
scroll to position [306, 0]
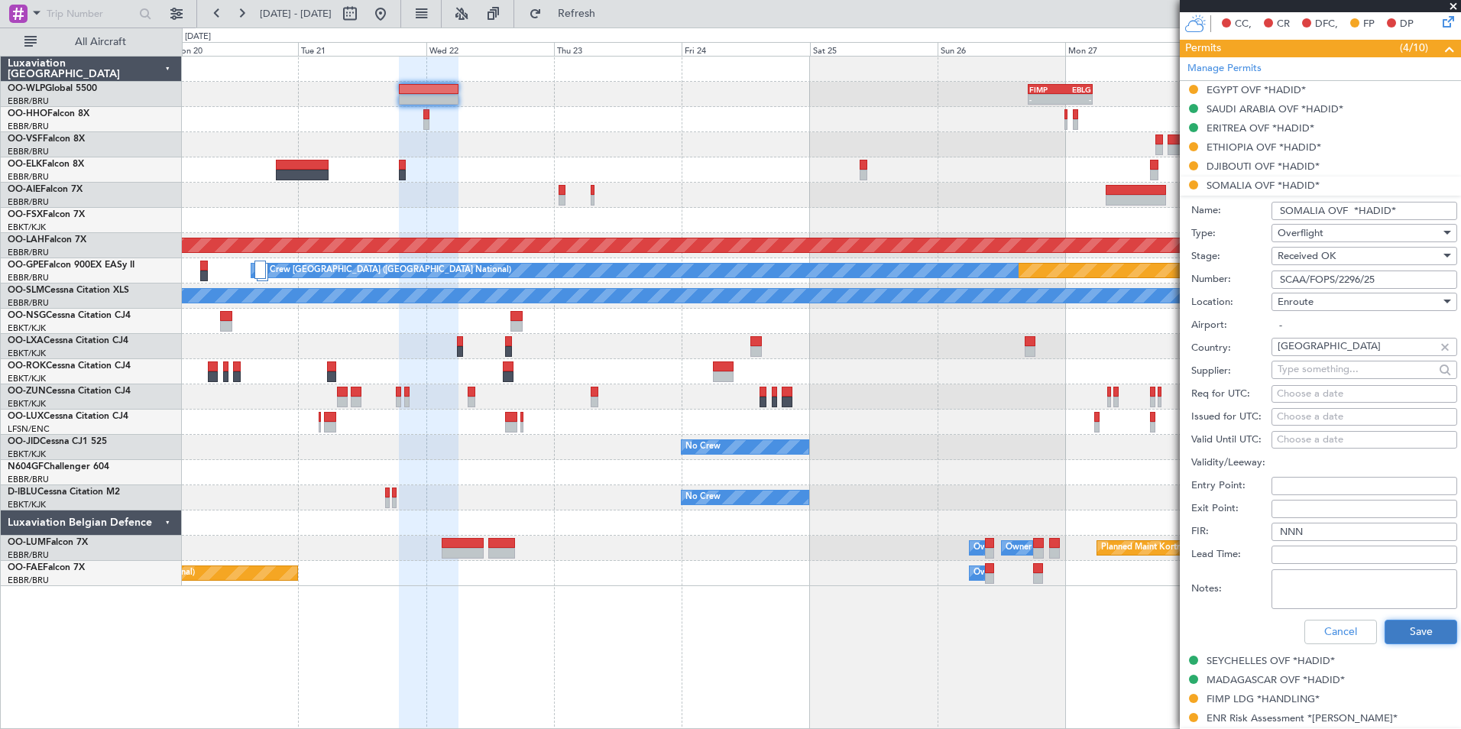
click at [1392, 629] on button "Save" at bounding box center [1421, 632] width 73 height 24
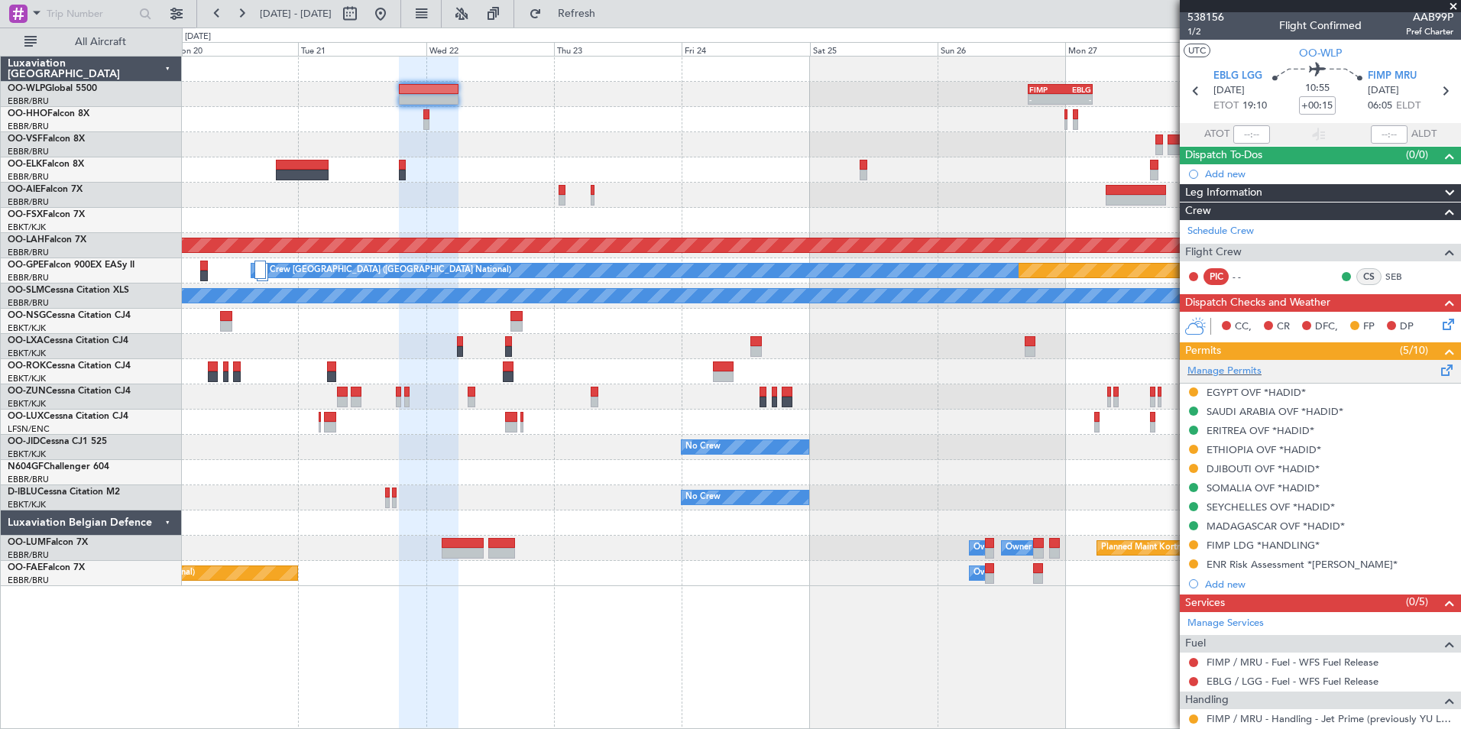
scroll to position [0, 0]
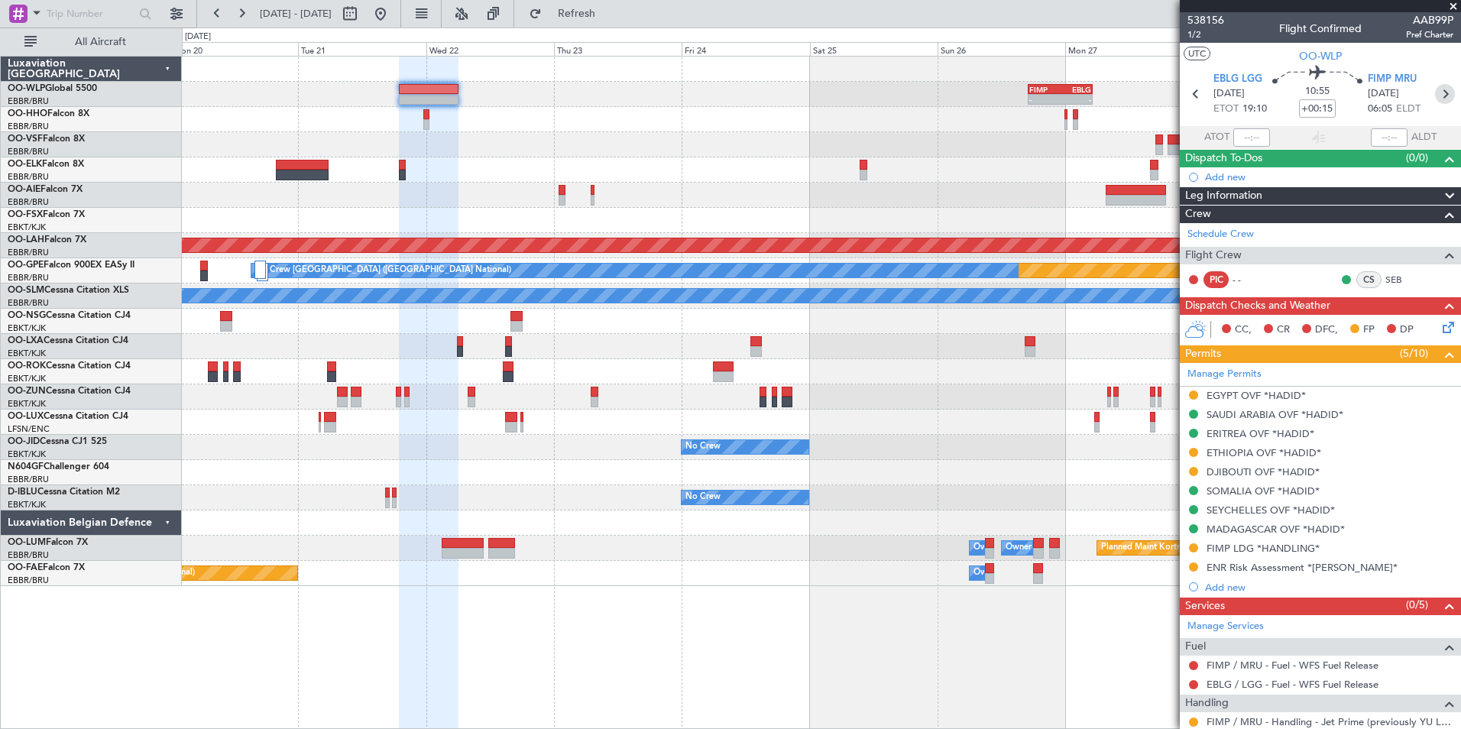
click at [1443, 99] on icon at bounding box center [1445, 94] width 20 height 20
type input "+00:50"
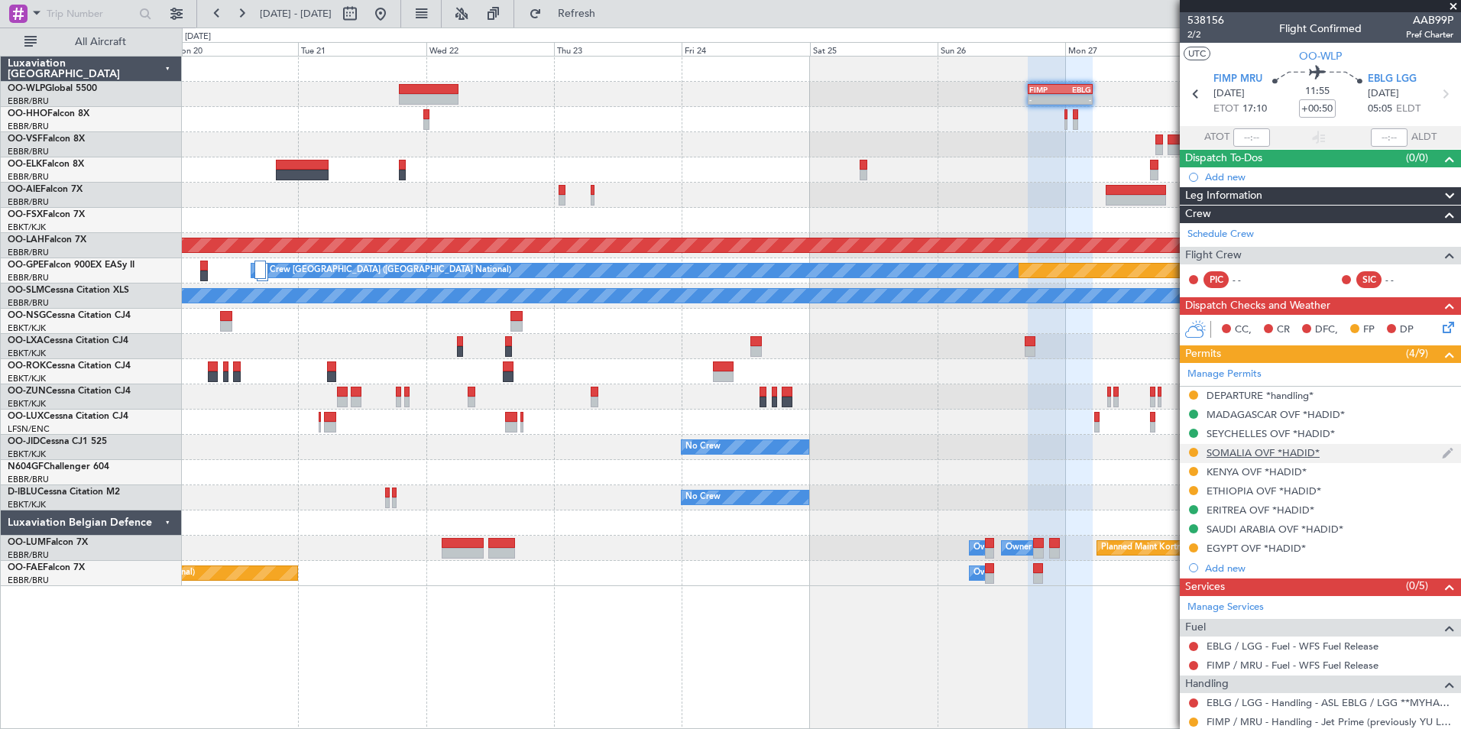
click at [1233, 447] on div "SOMALIA OVF *HADID*" at bounding box center [1263, 452] width 113 height 13
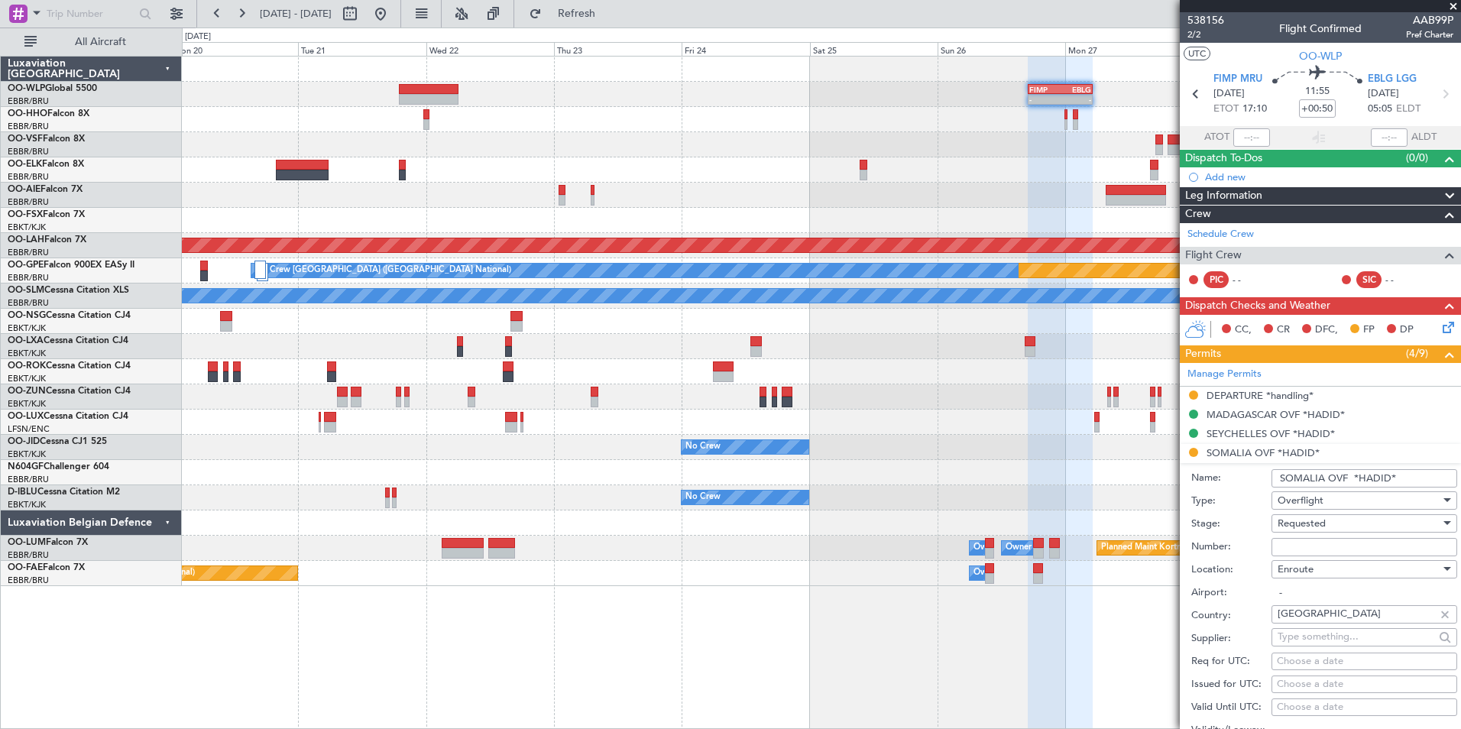
click at [1315, 552] on input "Number:" at bounding box center [1365, 547] width 186 height 18
paste input "SCAA/FOPS/2296/25"
type input "SCAA/FOPS/2296/25"
click at [1314, 520] on span "Requested" at bounding box center [1302, 524] width 48 height 14
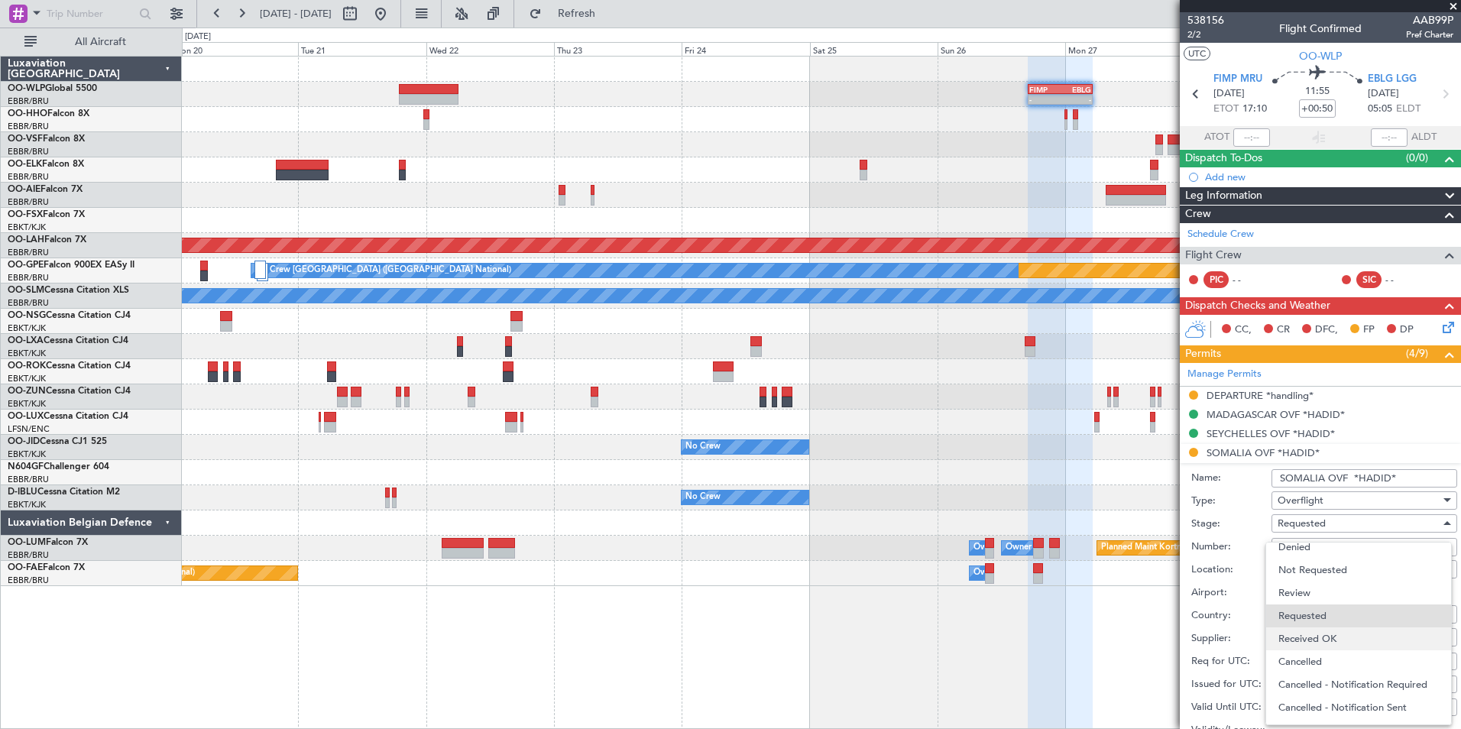
click at [1309, 637] on span "Received OK" at bounding box center [1359, 638] width 161 height 23
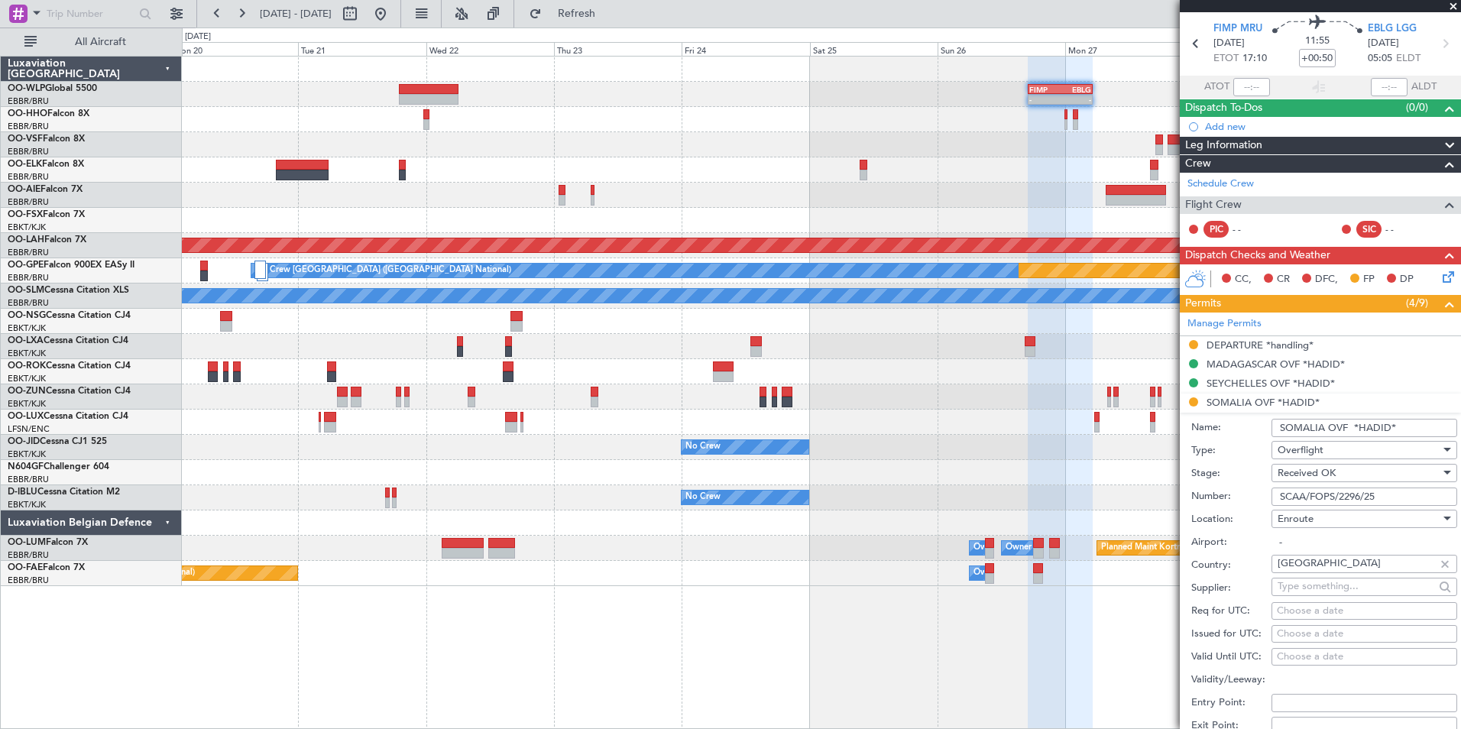
scroll to position [306, 0]
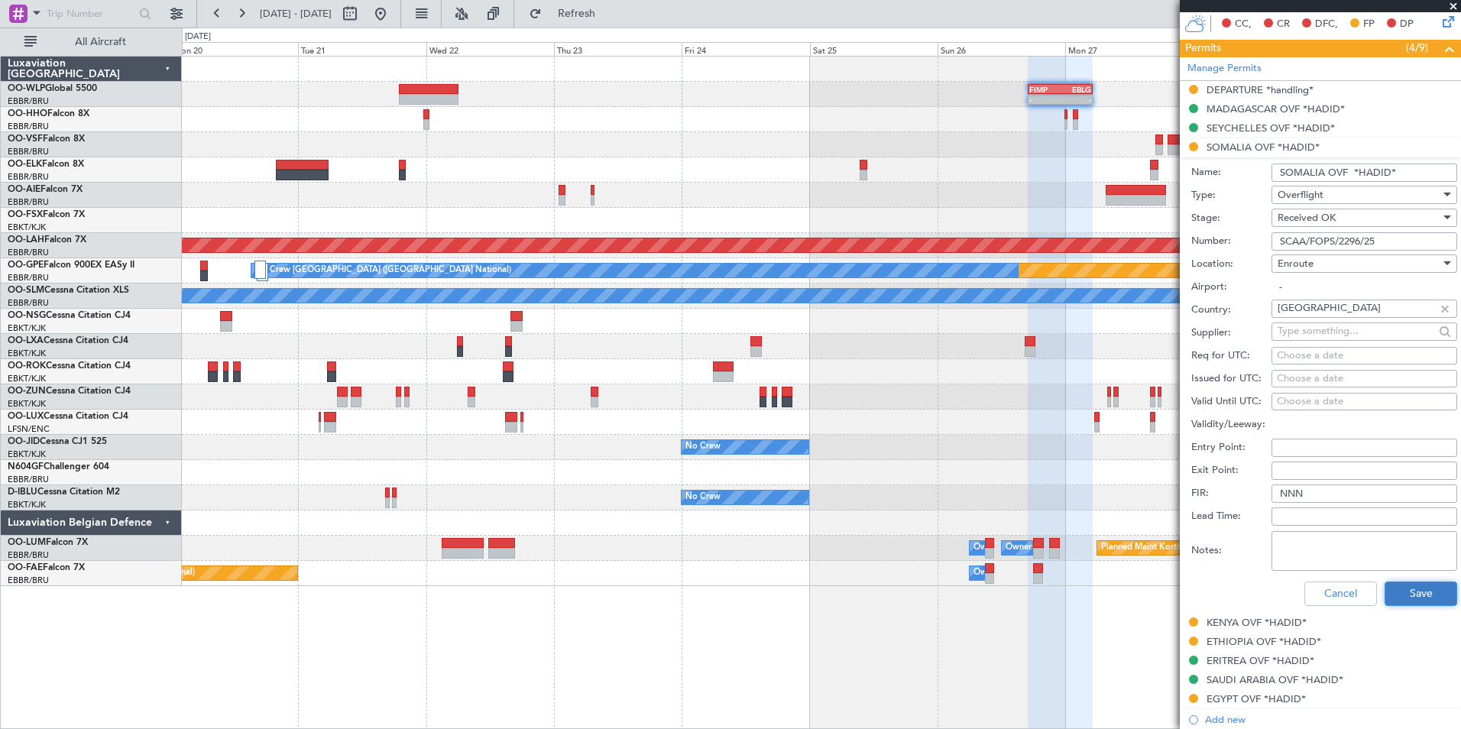
click at [1397, 591] on button "Save" at bounding box center [1421, 594] width 73 height 24
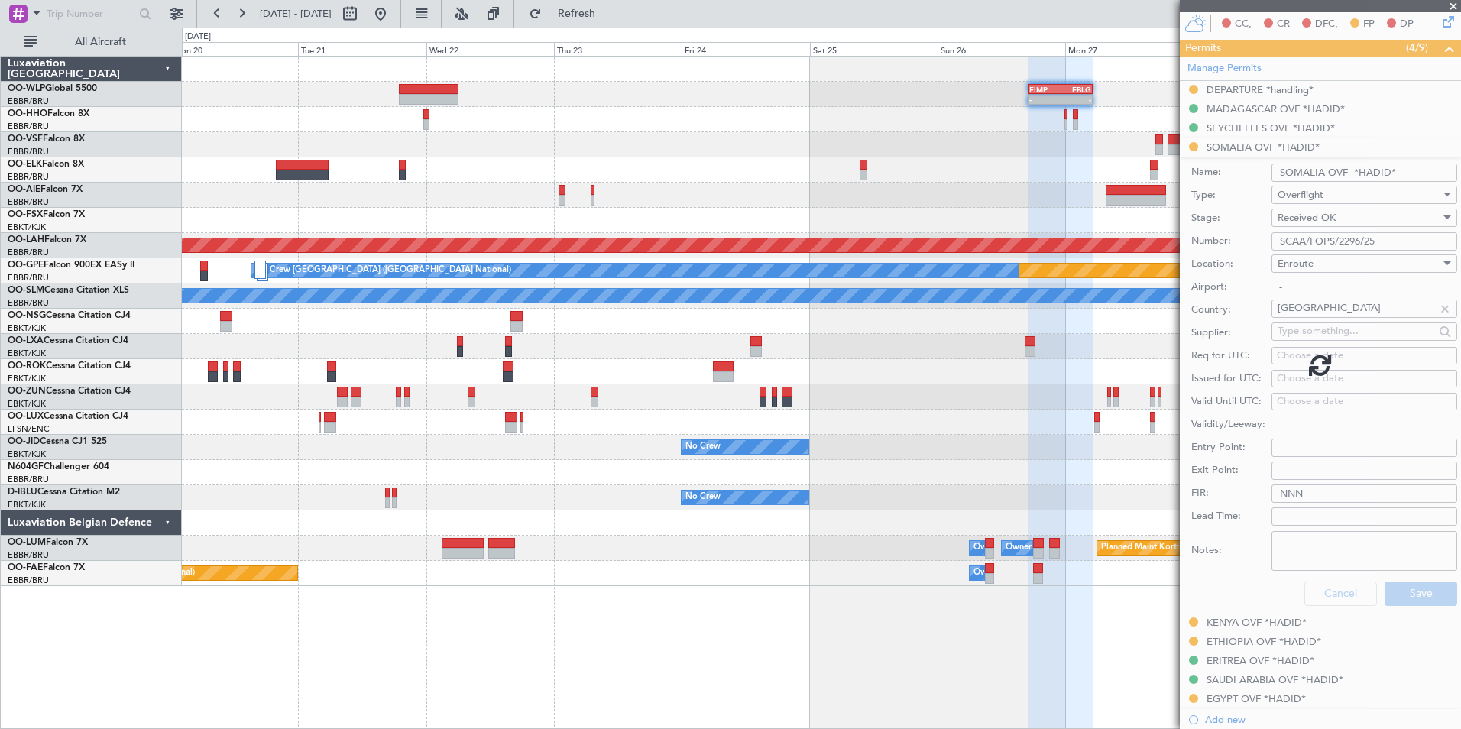
scroll to position [137, 0]
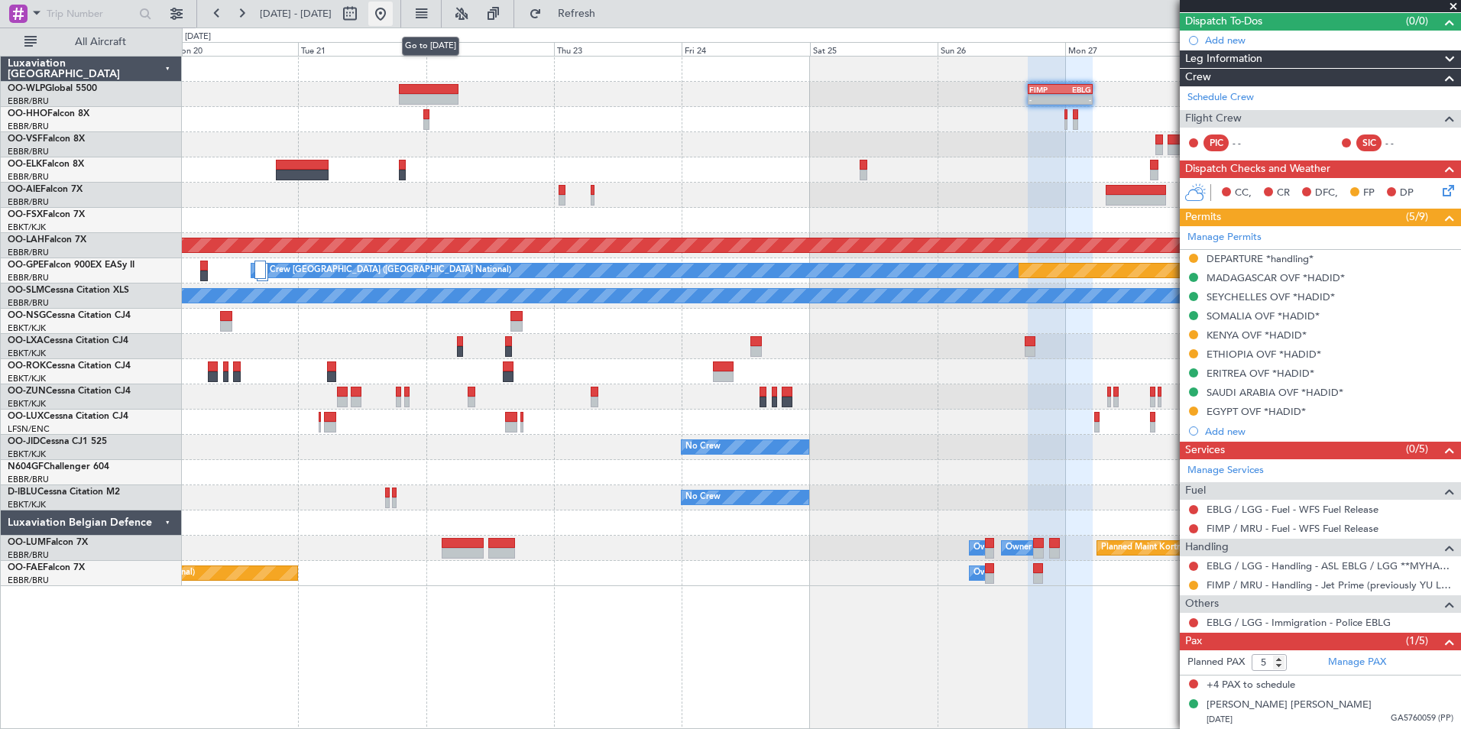
click at [393, 12] on button at bounding box center [380, 14] width 24 height 24
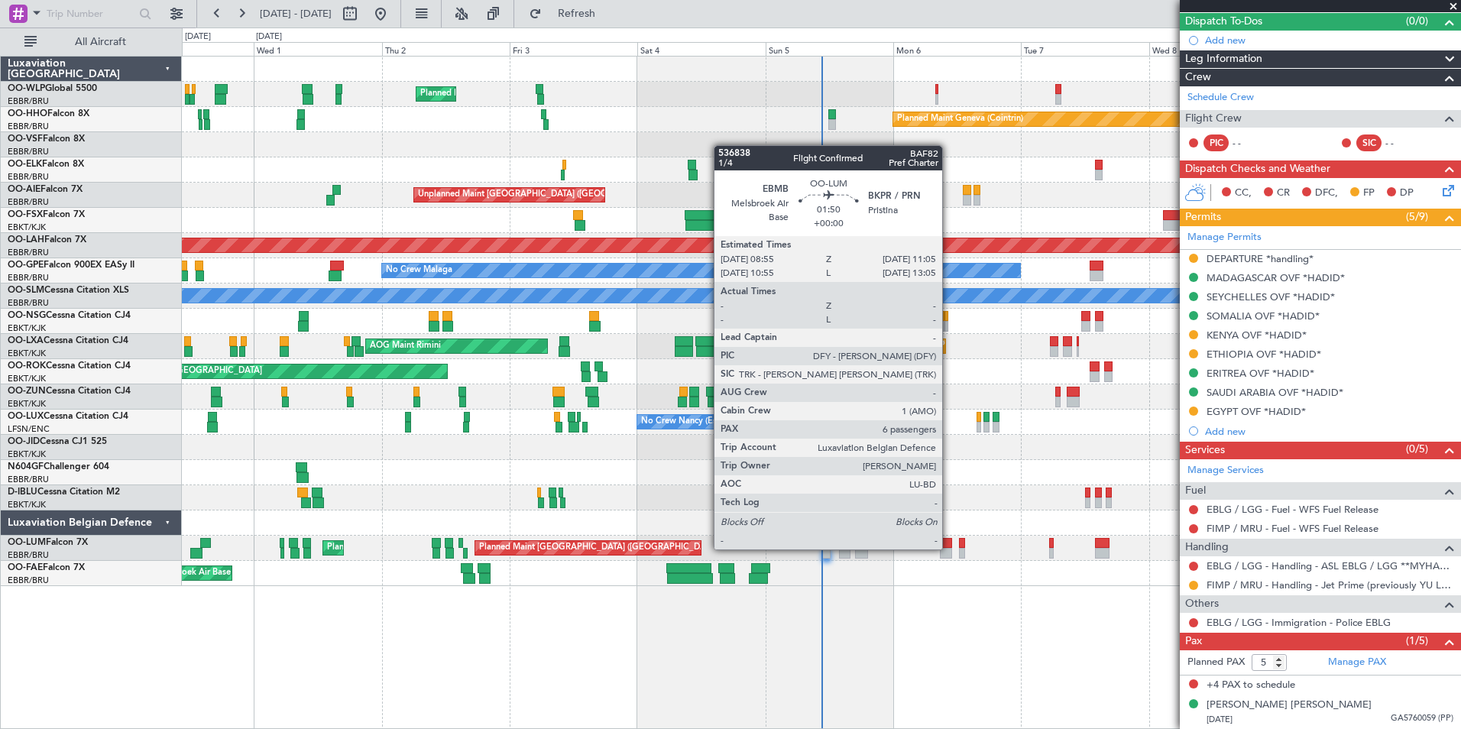
click at [948, 548] on div at bounding box center [946, 553] width 12 height 11
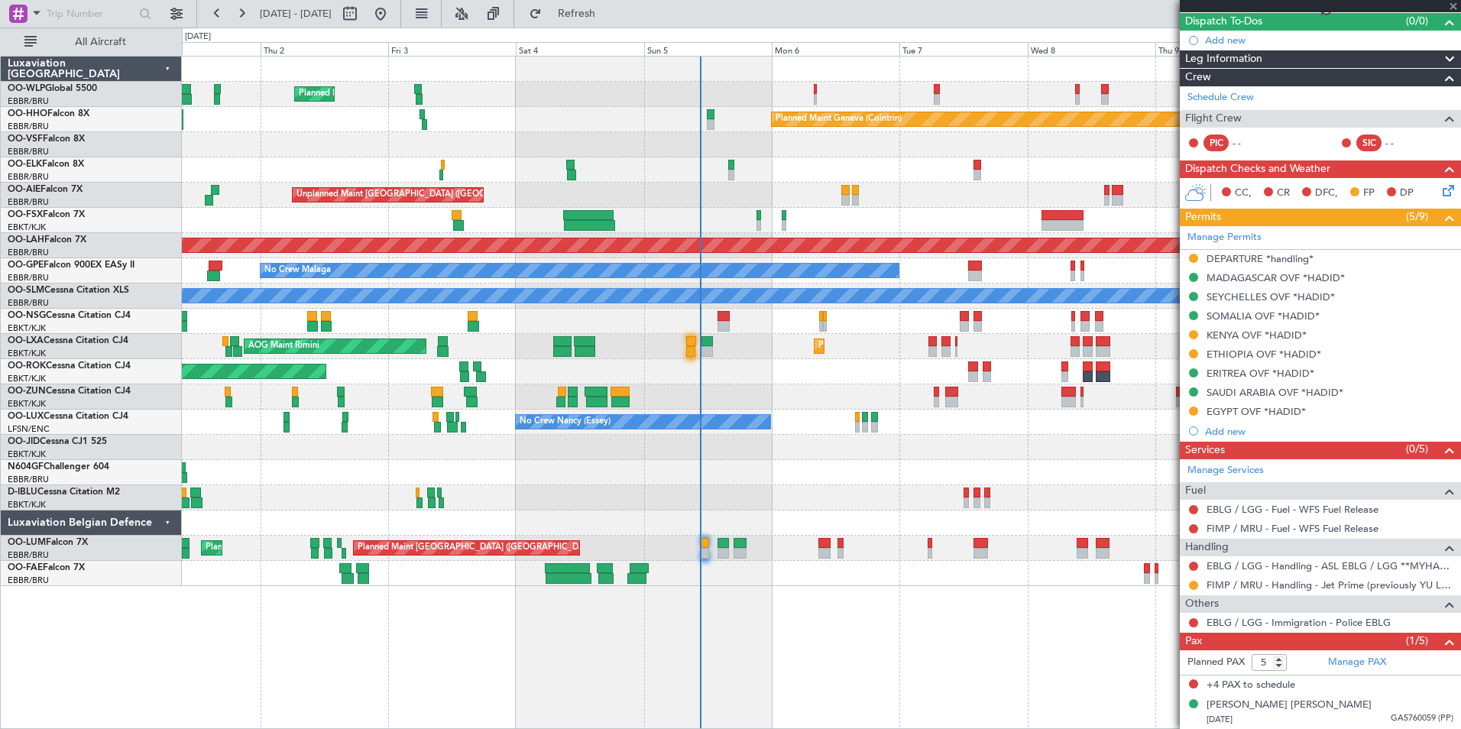
click at [896, 507] on div "Planned Maint Milan (Linate) Planned Maint Geneva ([GEOGRAPHIC_DATA]) Planned M…" at bounding box center [821, 322] width 1279 height 530
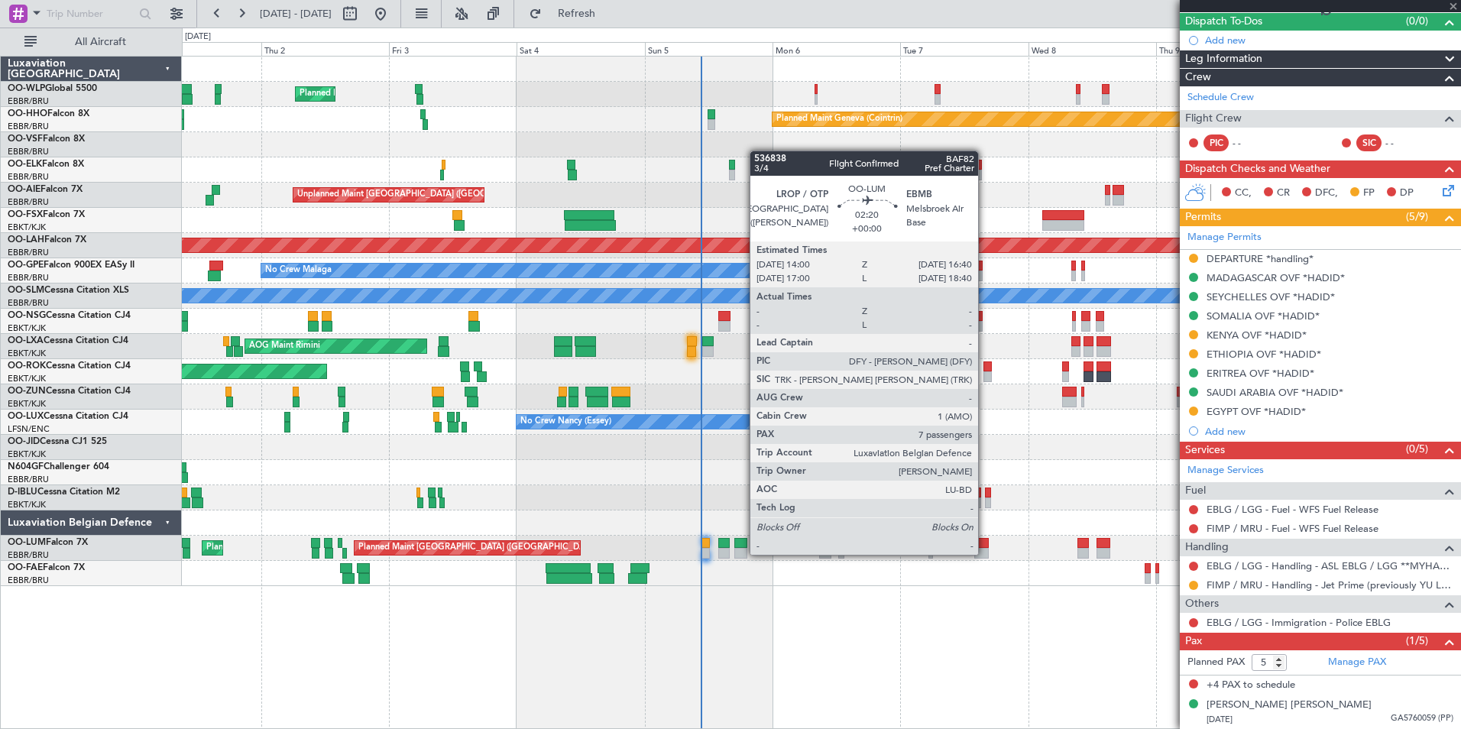
type input "6"
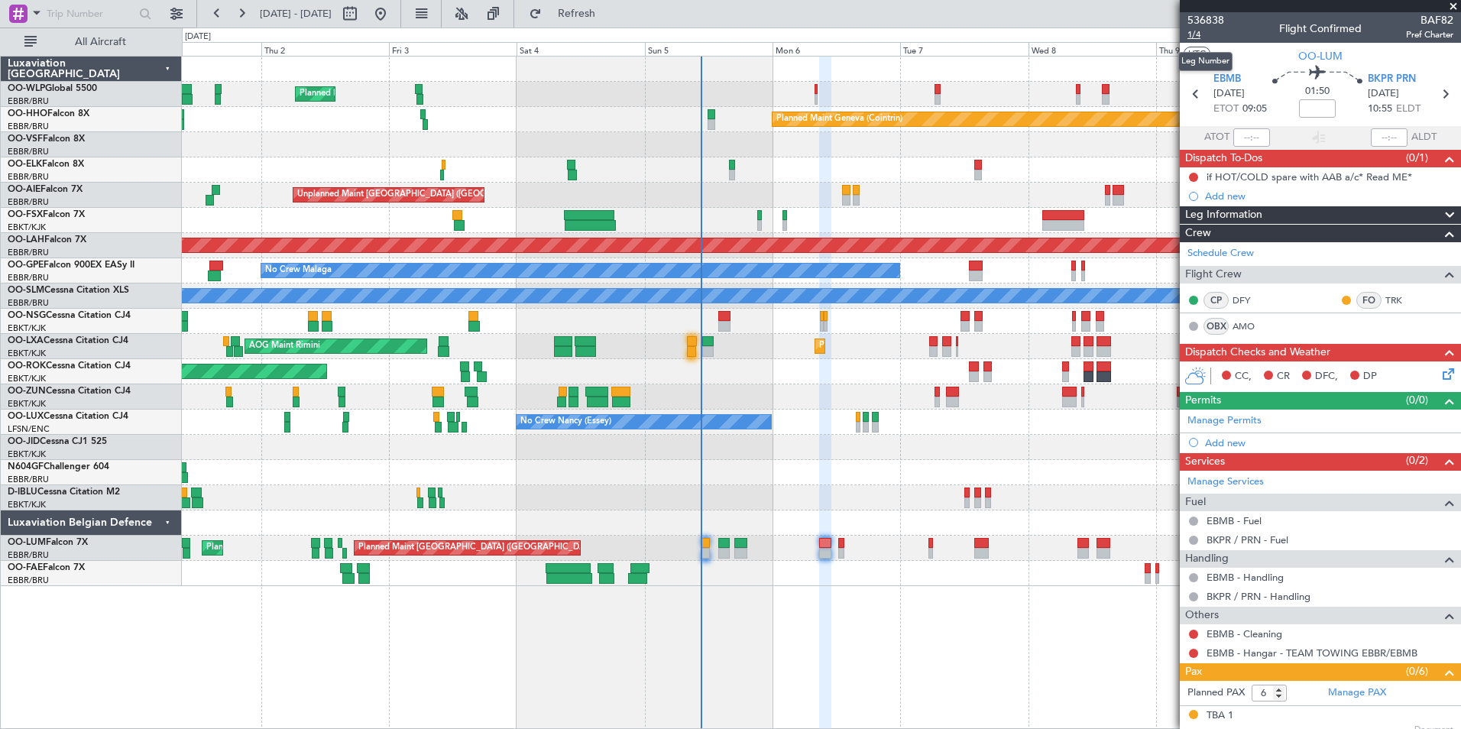
click at [1198, 35] on span "1/4" at bounding box center [1206, 34] width 37 height 13
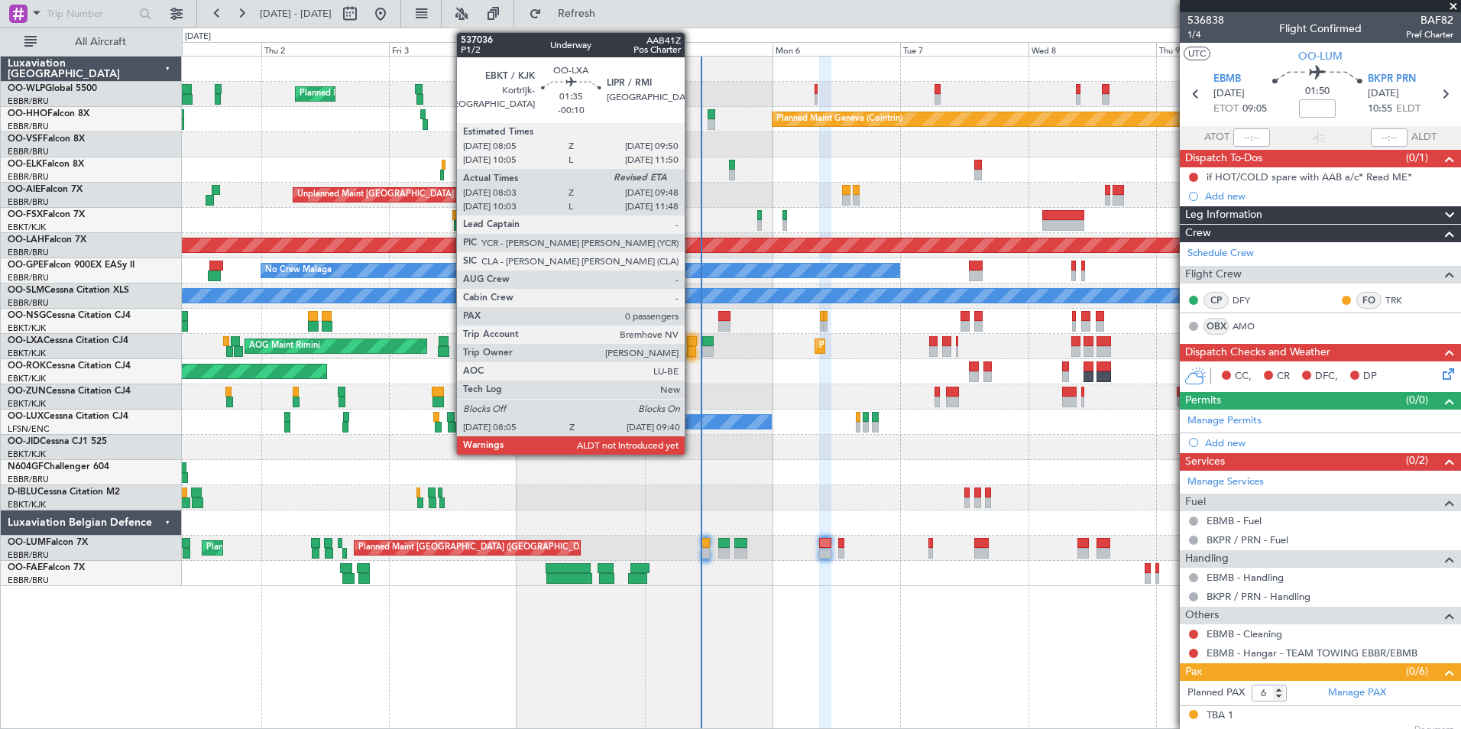
click at [692, 345] on div at bounding box center [692, 341] width 10 height 11
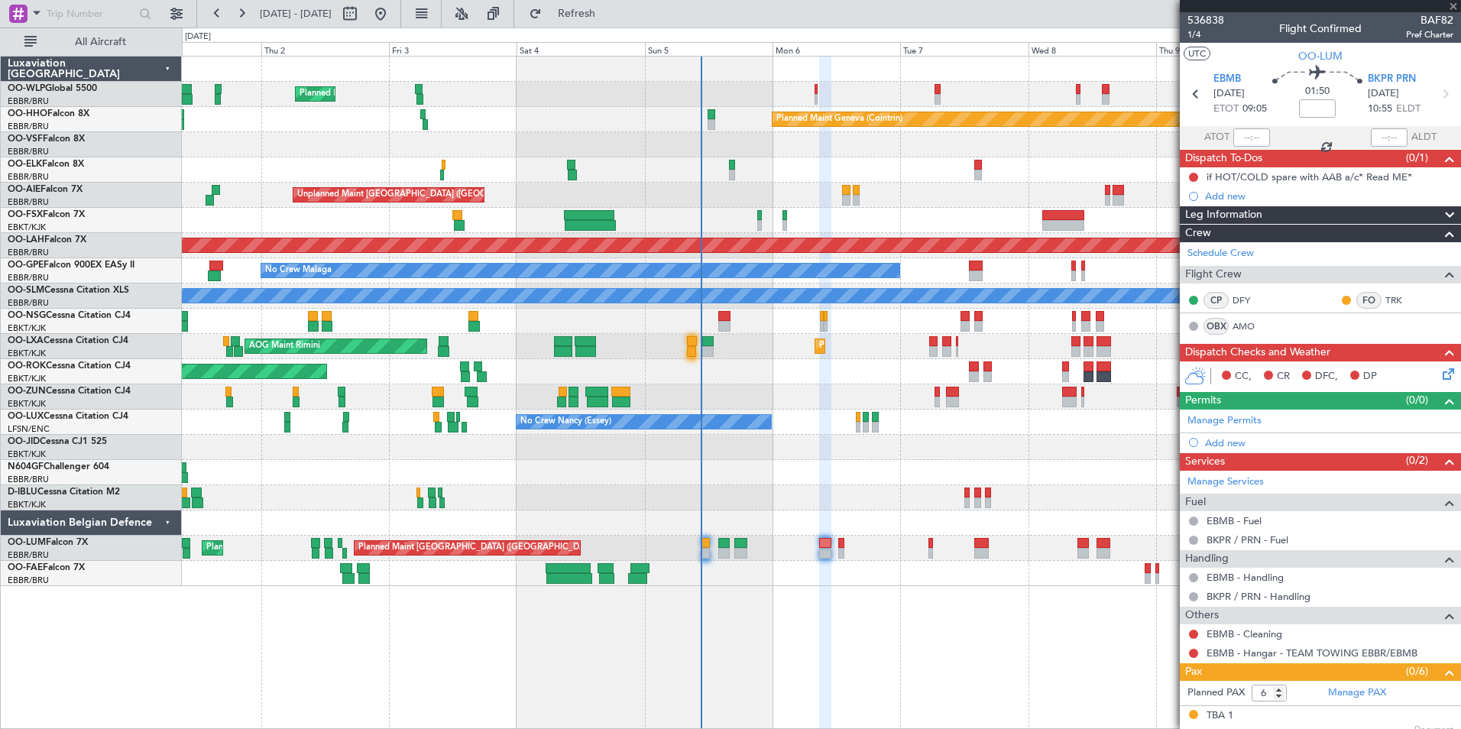
type input "-00:10"
type input "08:08"
type input "0"
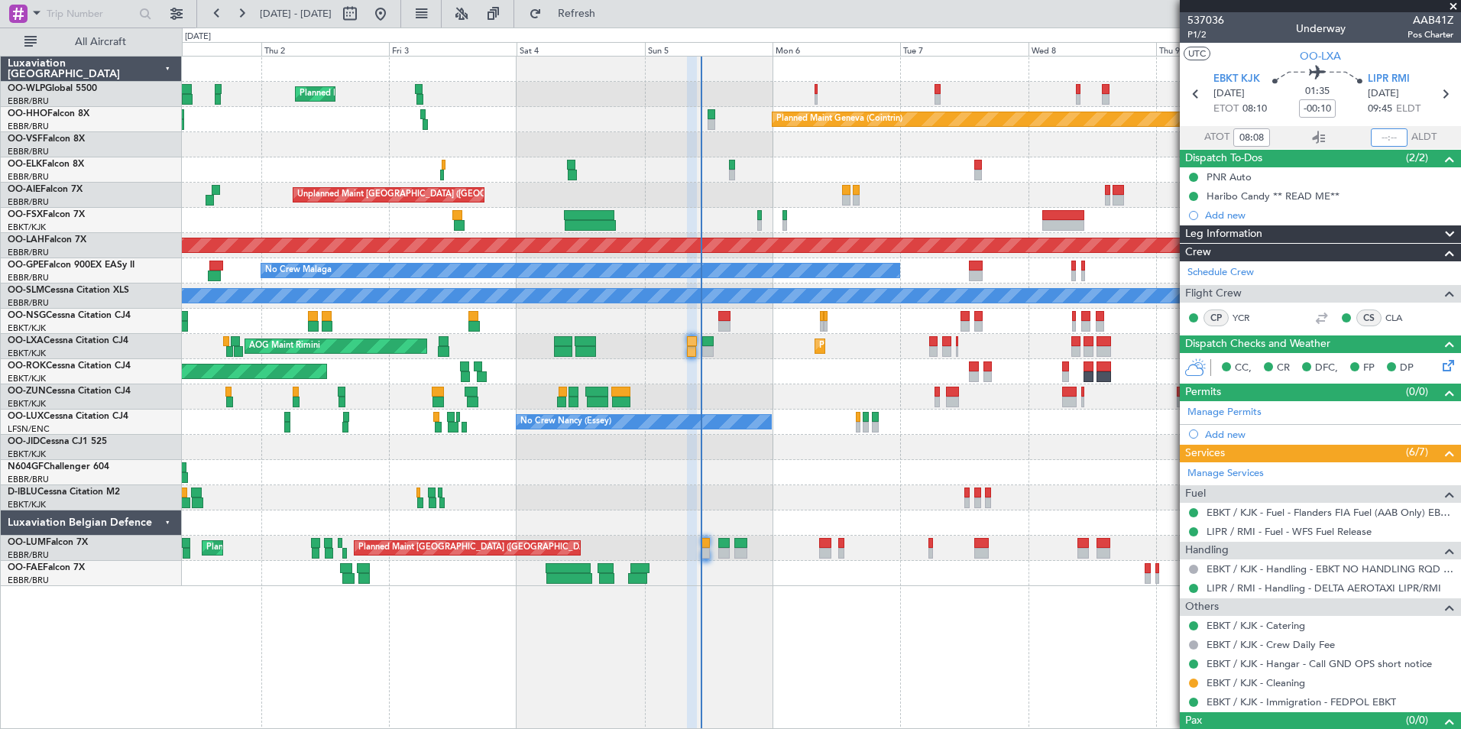
click at [1380, 133] on input "text" at bounding box center [1389, 137] width 37 height 18
click at [937, 221] on div at bounding box center [821, 220] width 1279 height 25
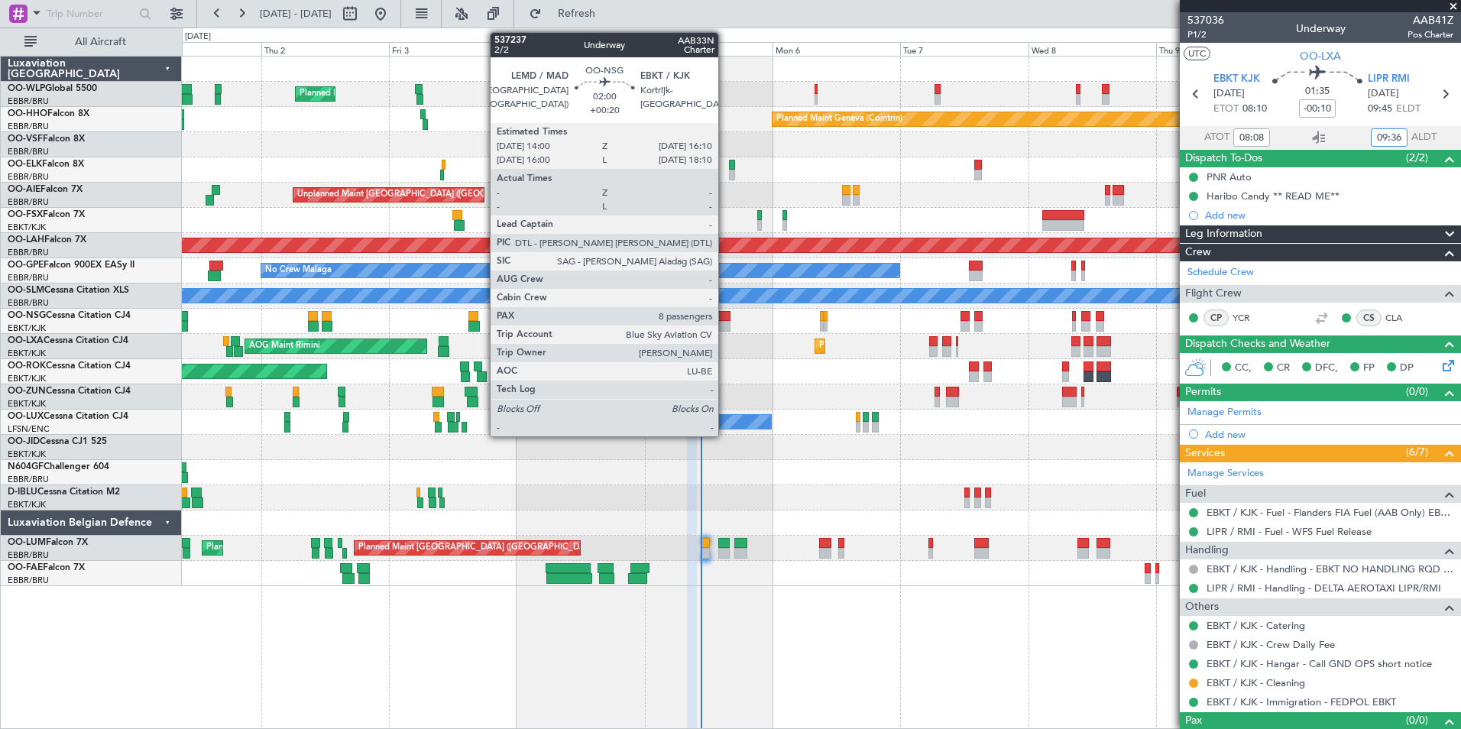
click at [725, 323] on div at bounding box center [724, 326] width 12 height 11
type input "09:36"
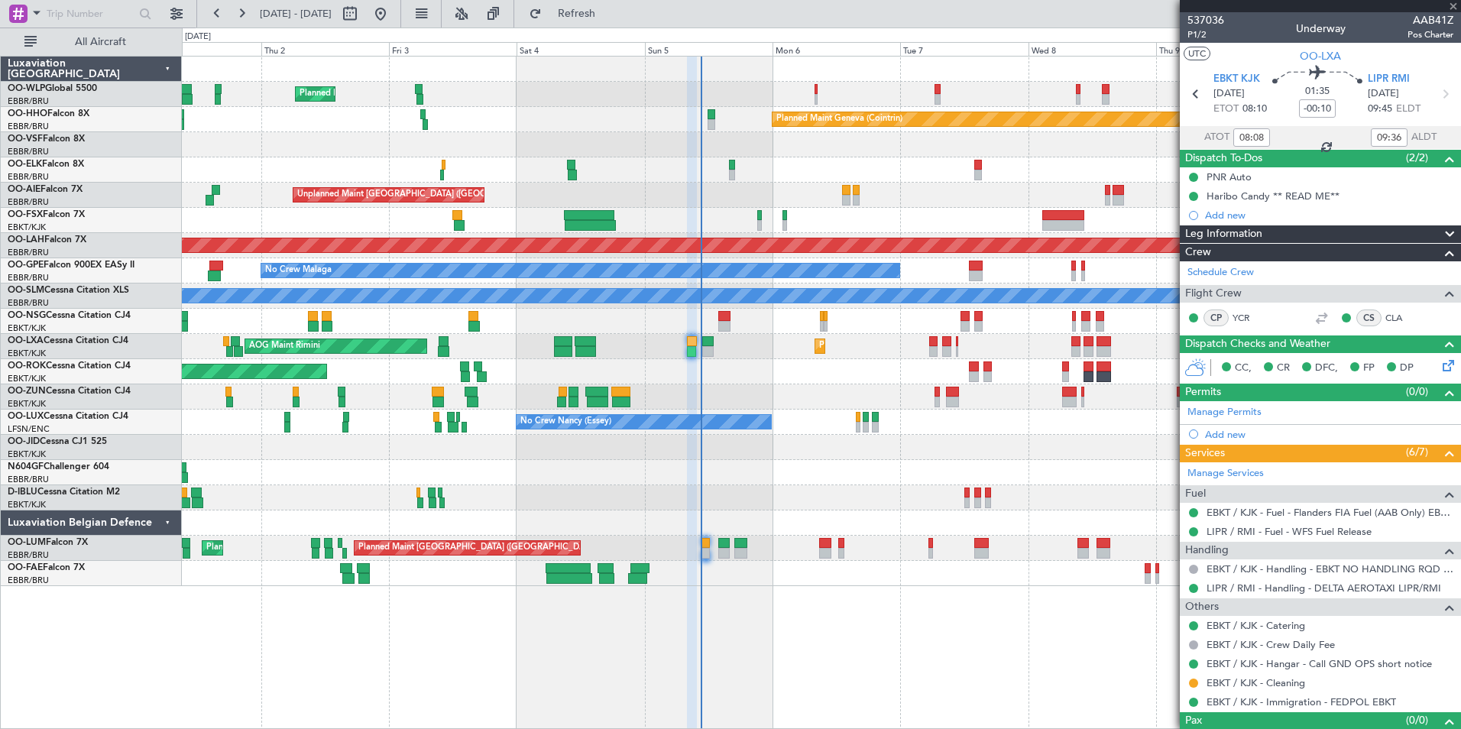
type input "+00:20"
type input "8"
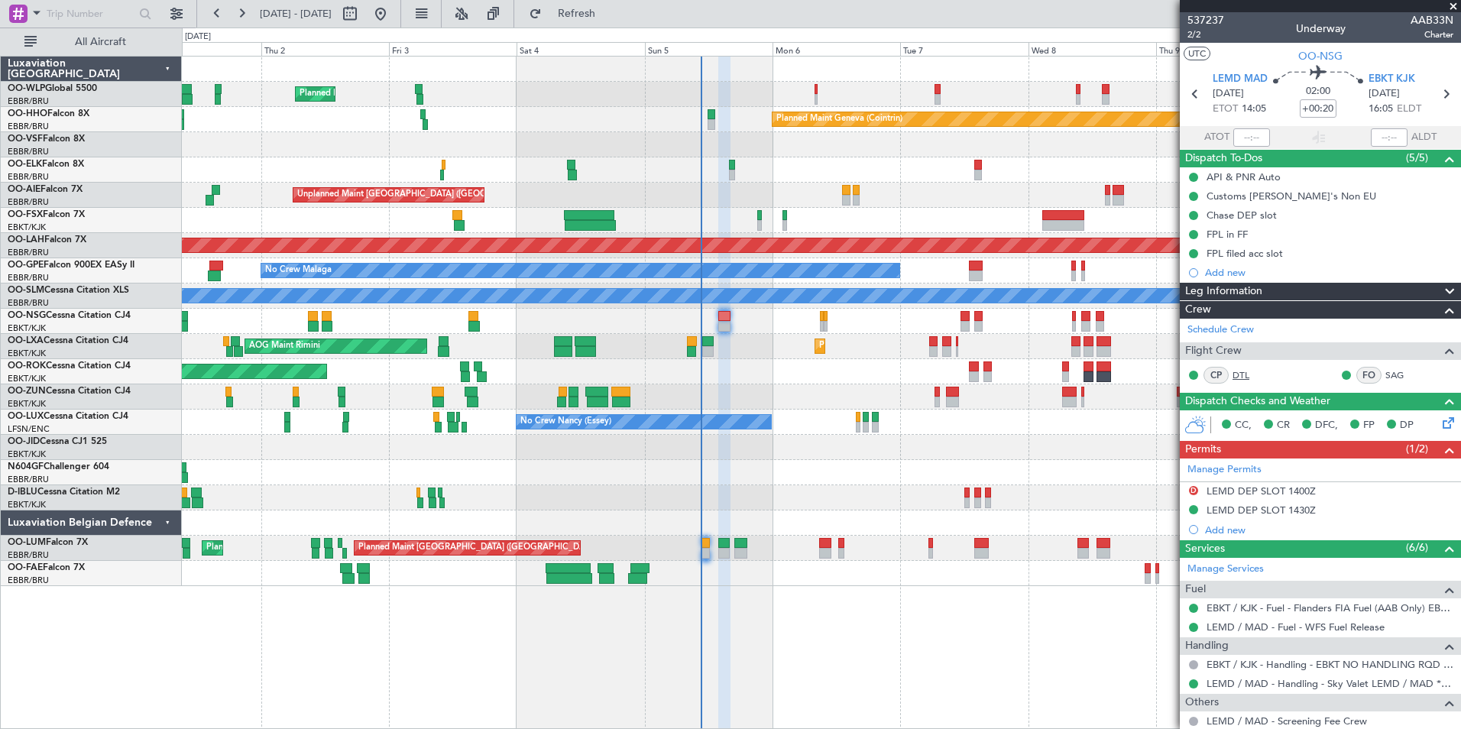
click at [1243, 374] on link "DTL" at bounding box center [1250, 375] width 34 height 14
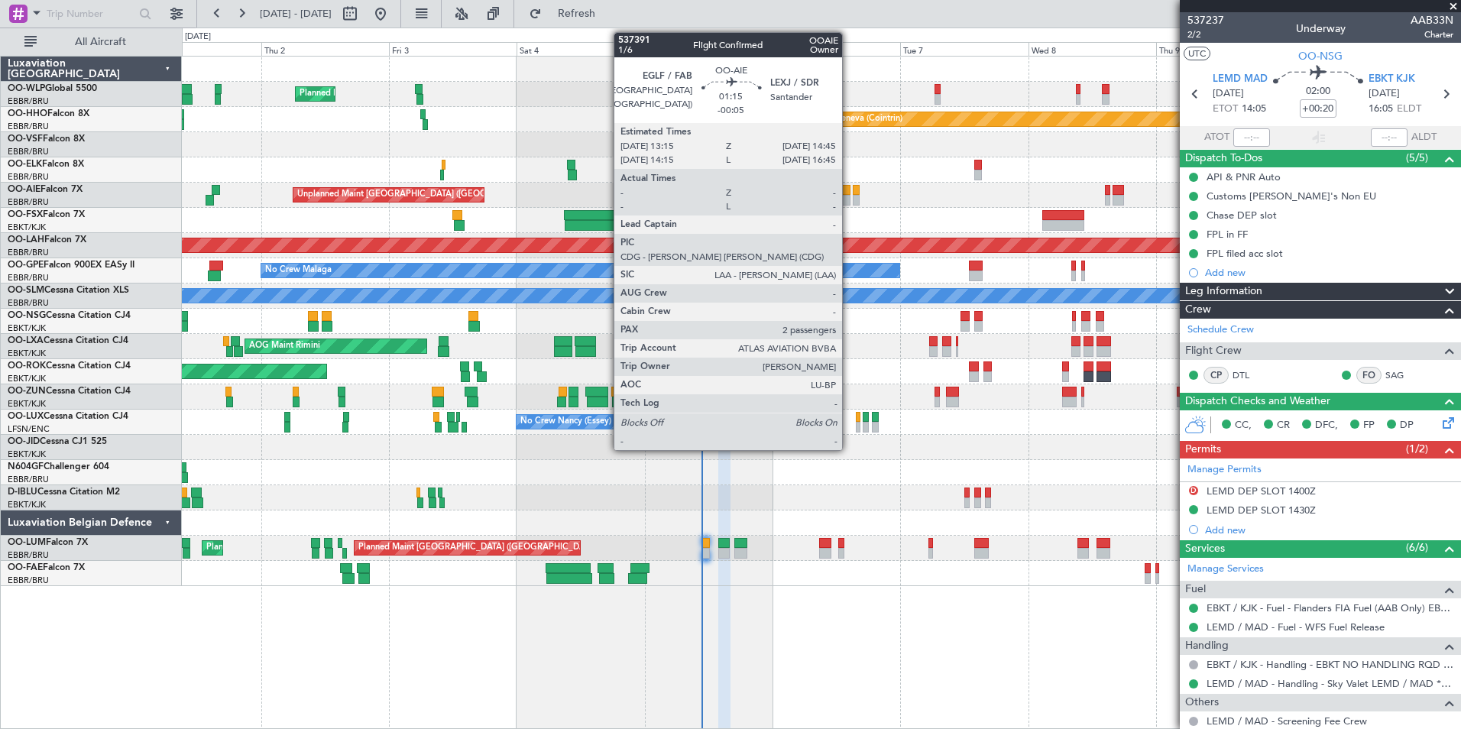
click at [849, 193] on div at bounding box center [846, 190] width 8 height 11
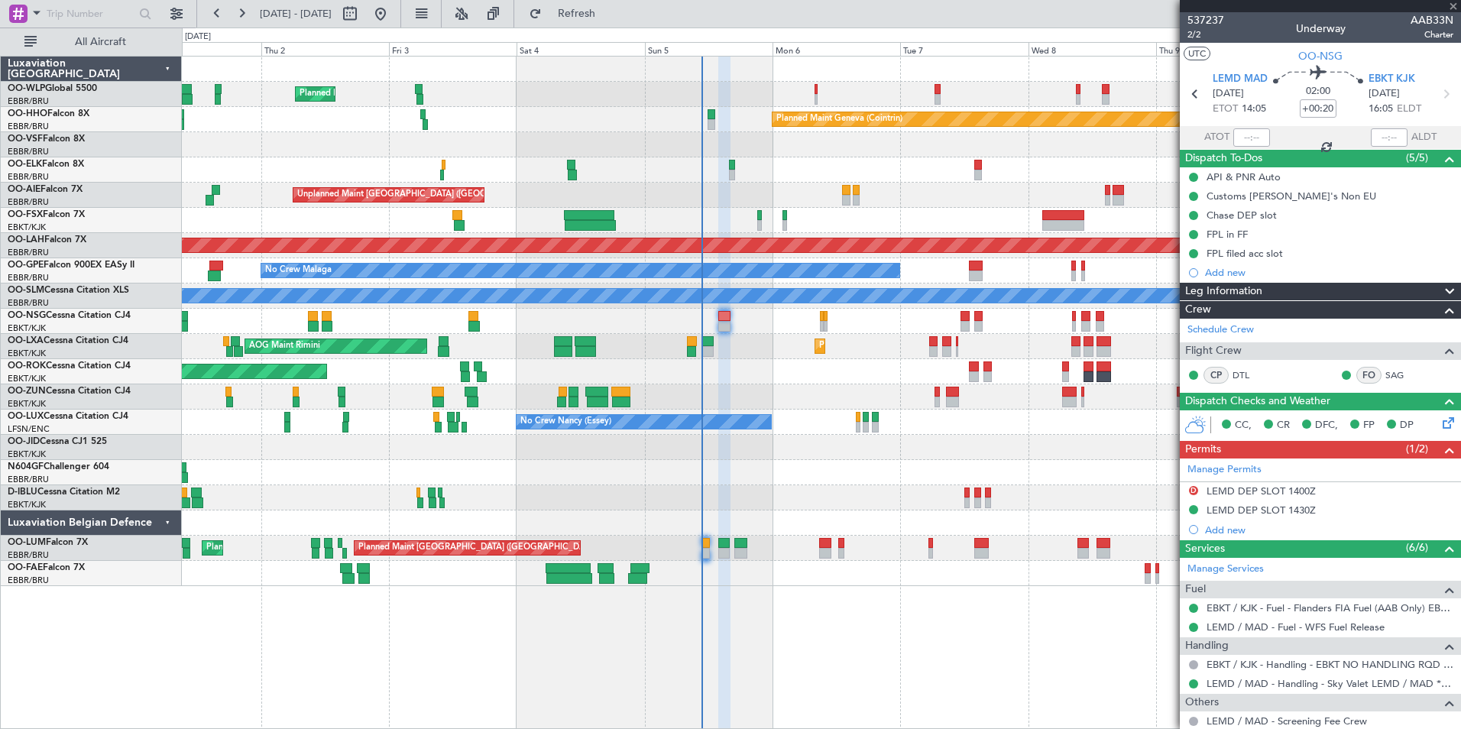
type input "-00:05"
type input "2"
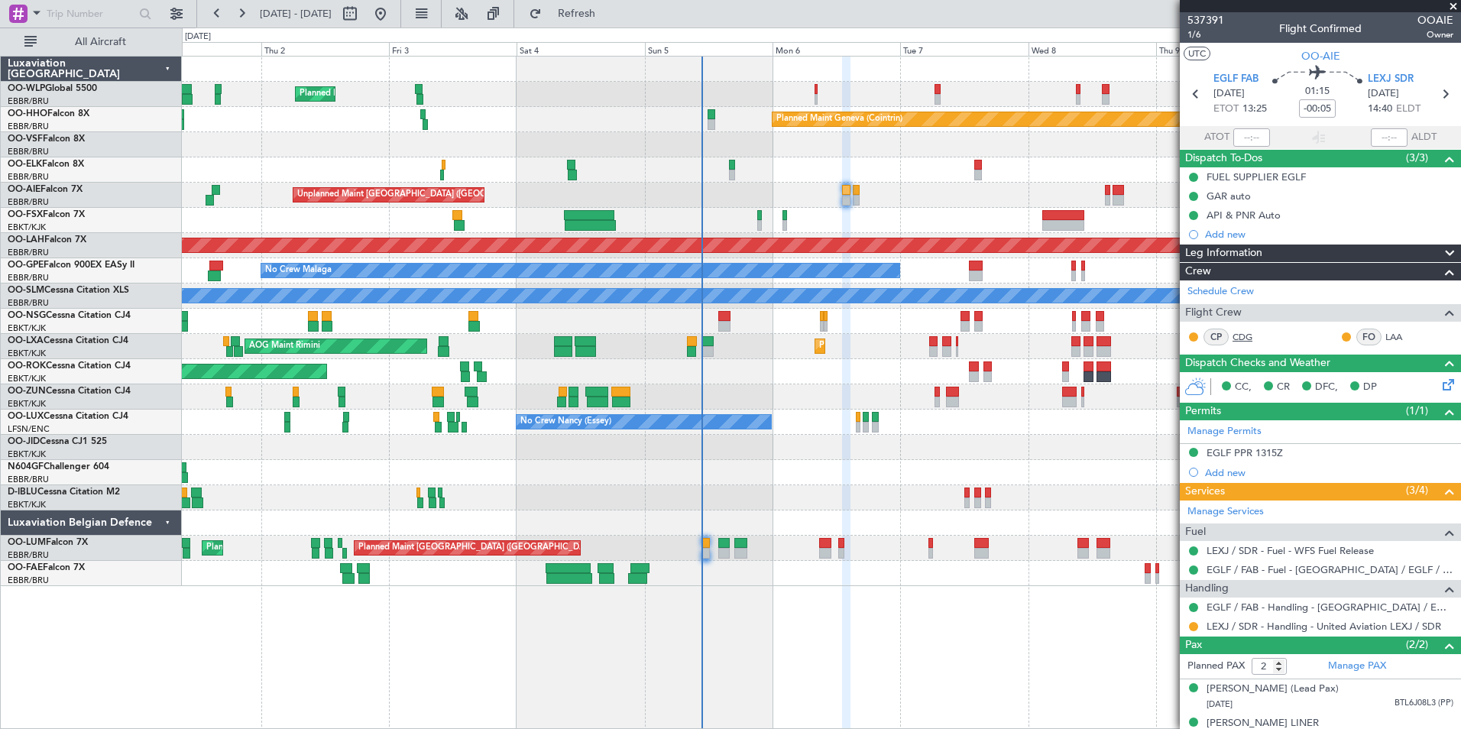
click at [1244, 334] on link "CDG" at bounding box center [1250, 337] width 34 height 14
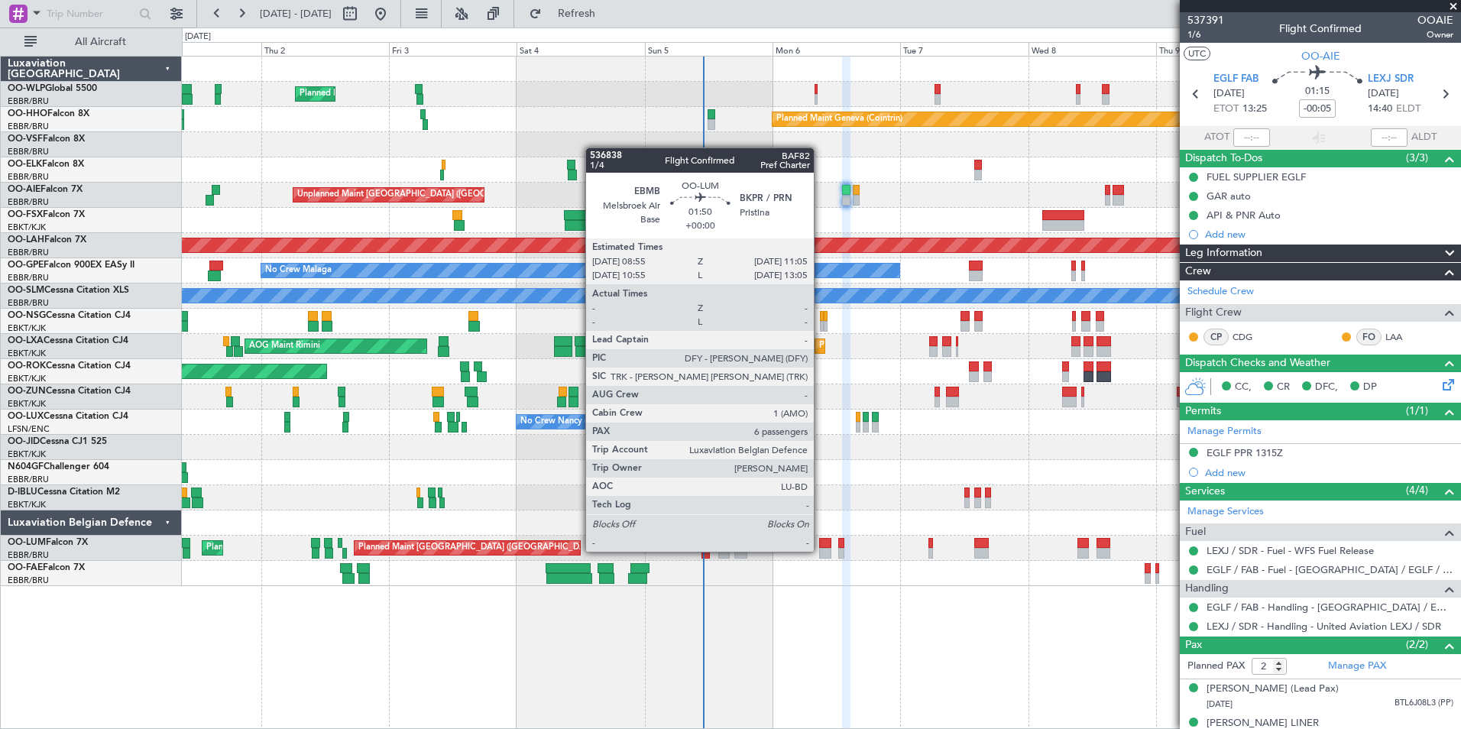
click at [821, 550] on div at bounding box center [825, 553] width 12 height 11
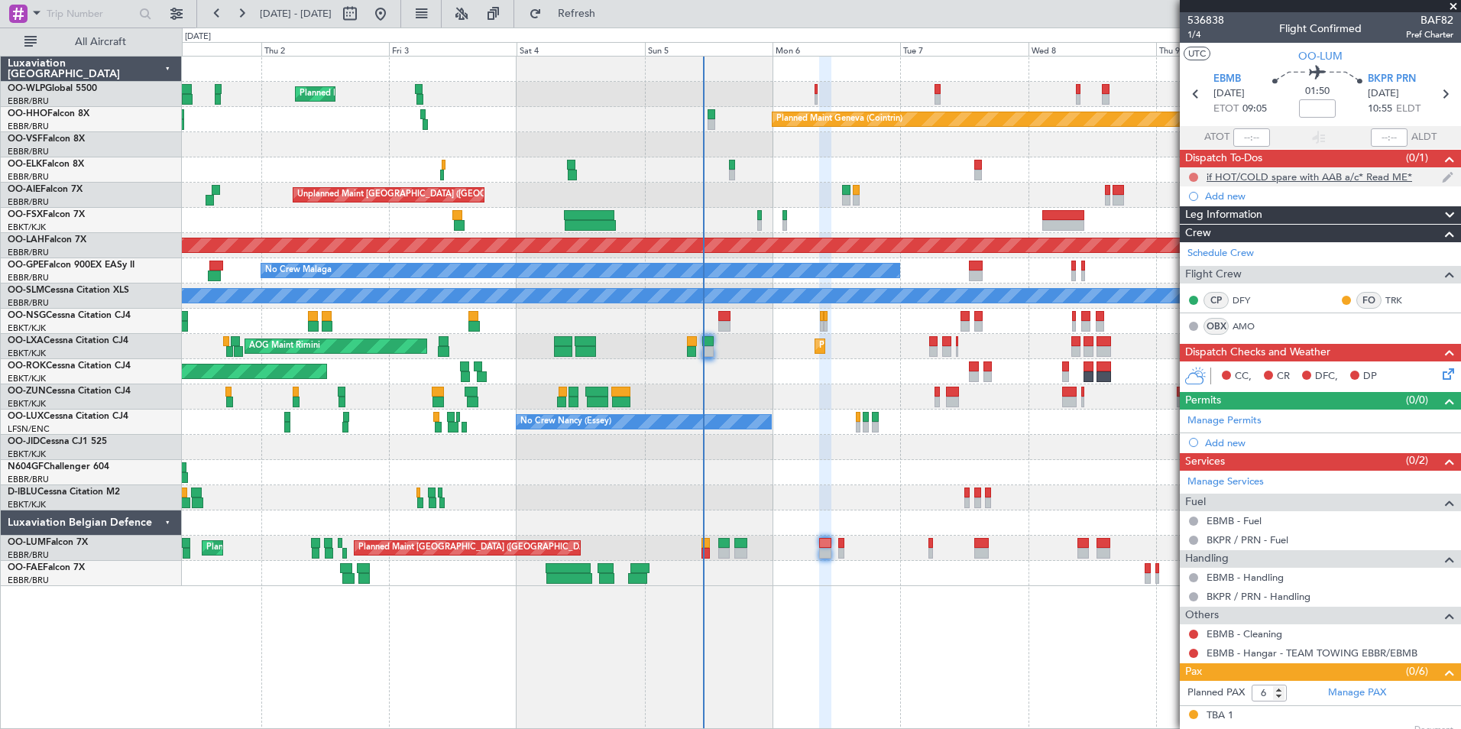
click at [1195, 174] on button at bounding box center [1193, 177] width 9 height 9
click at [1206, 249] on span "Completed" at bounding box center [1200, 244] width 50 height 15
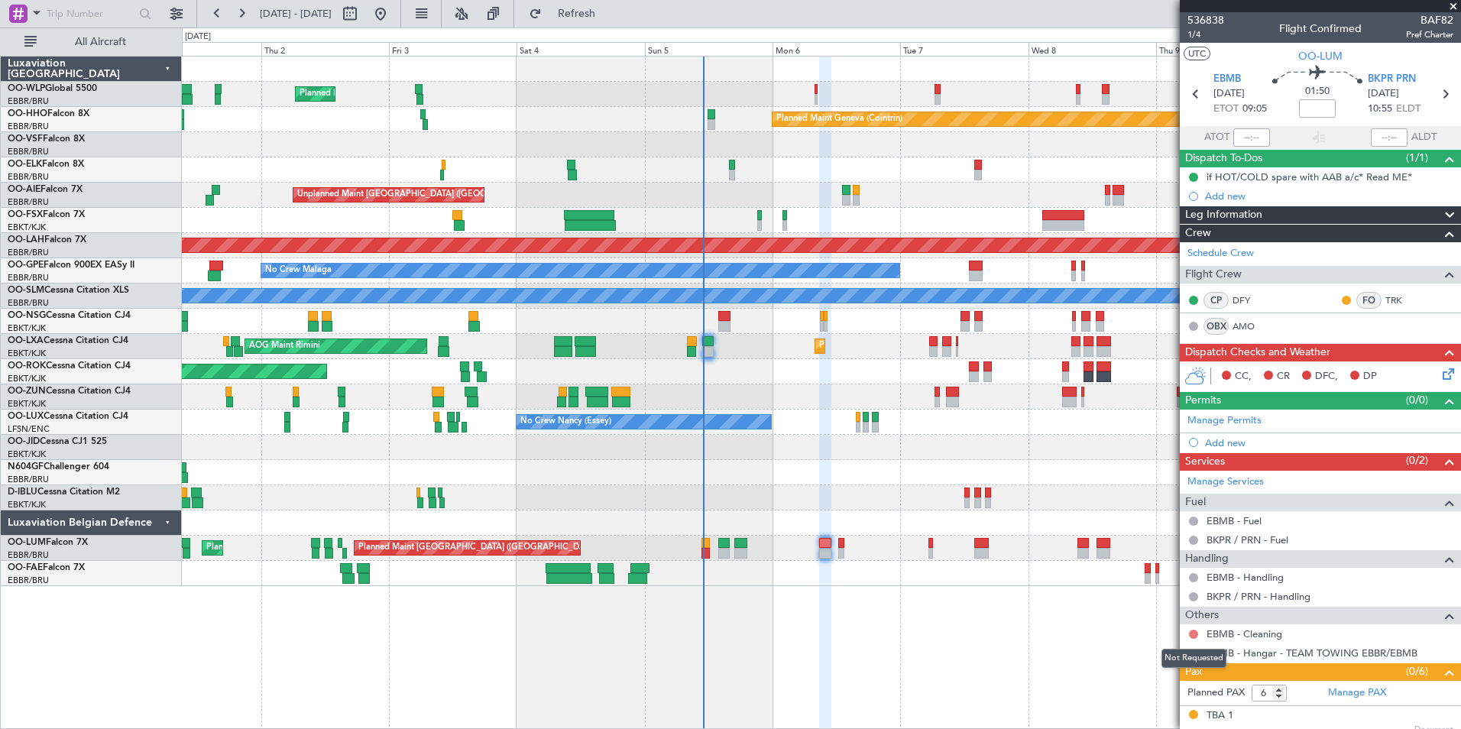
click at [1195, 634] on button at bounding box center [1193, 634] width 9 height 9
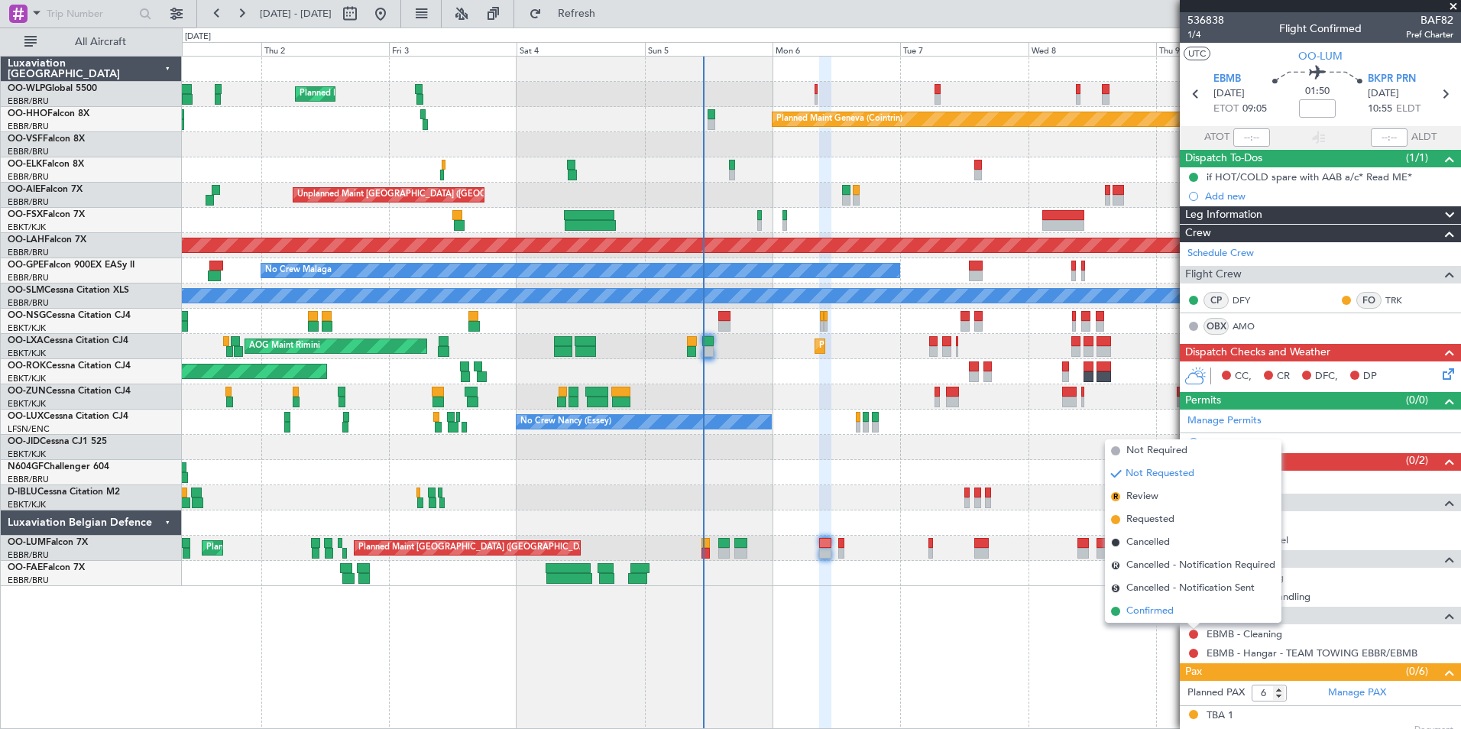
click at [1170, 610] on span "Confirmed" at bounding box center [1150, 611] width 47 height 15
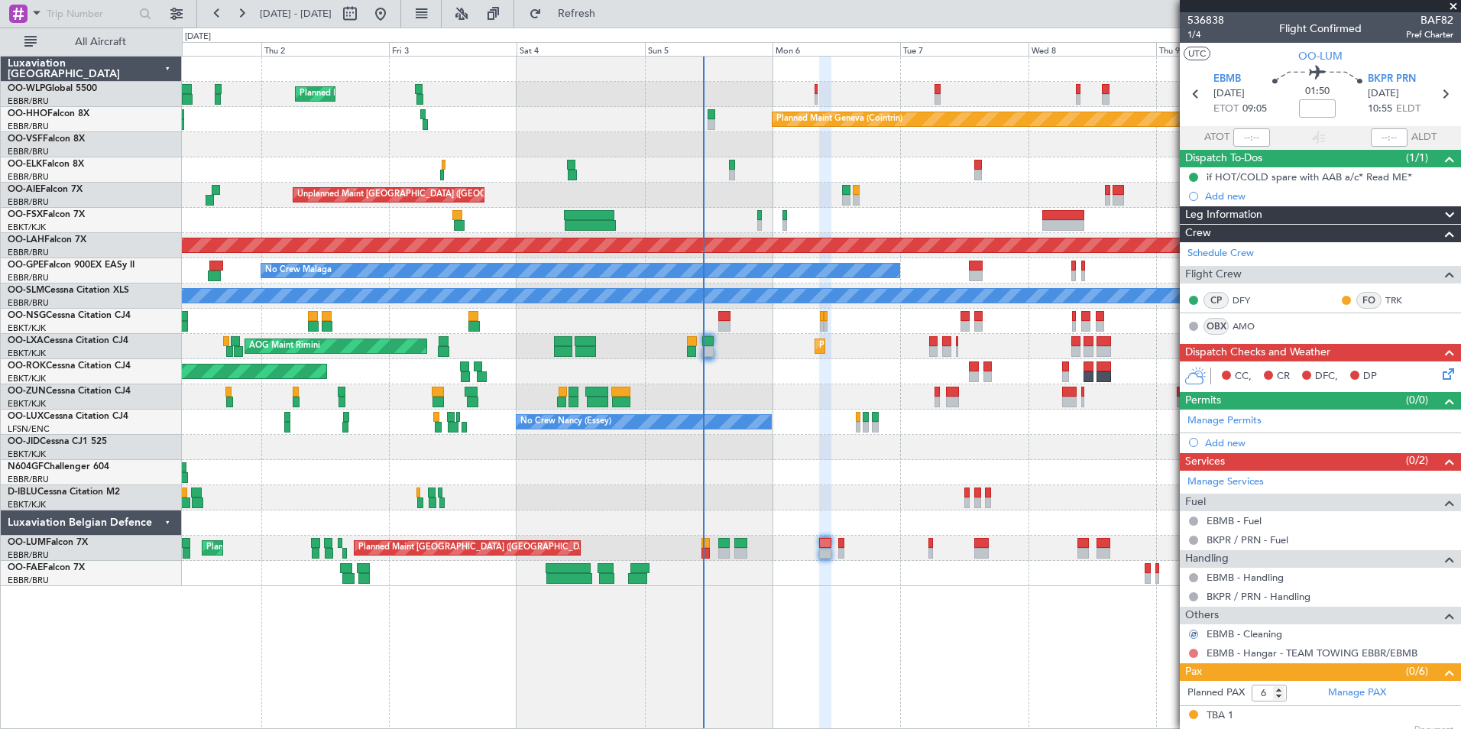
click at [1192, 651] on button at bounding box center [1193, 653] width 9 height 9
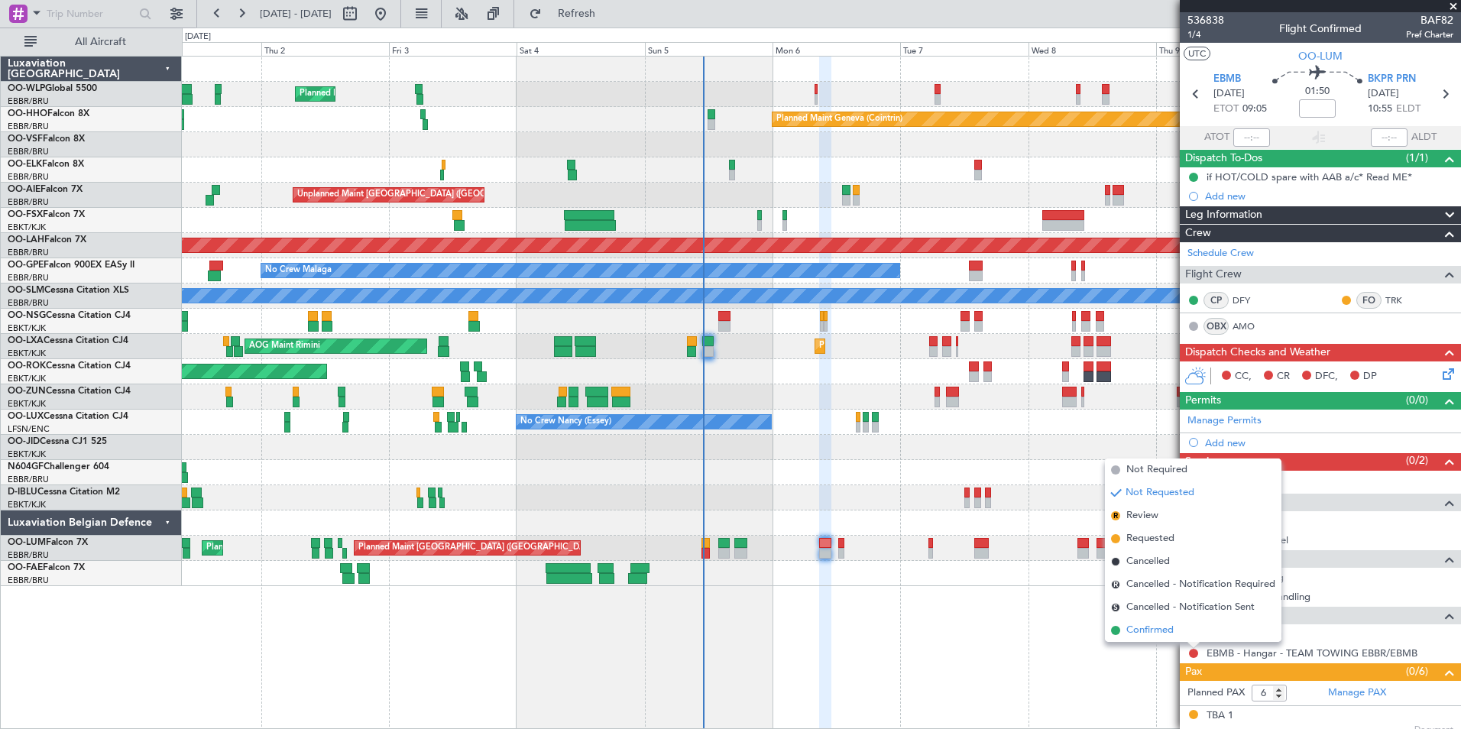
click at [1169, 634] on span "Confirmed" at bounding box center [1150, 630] width 47 height 15
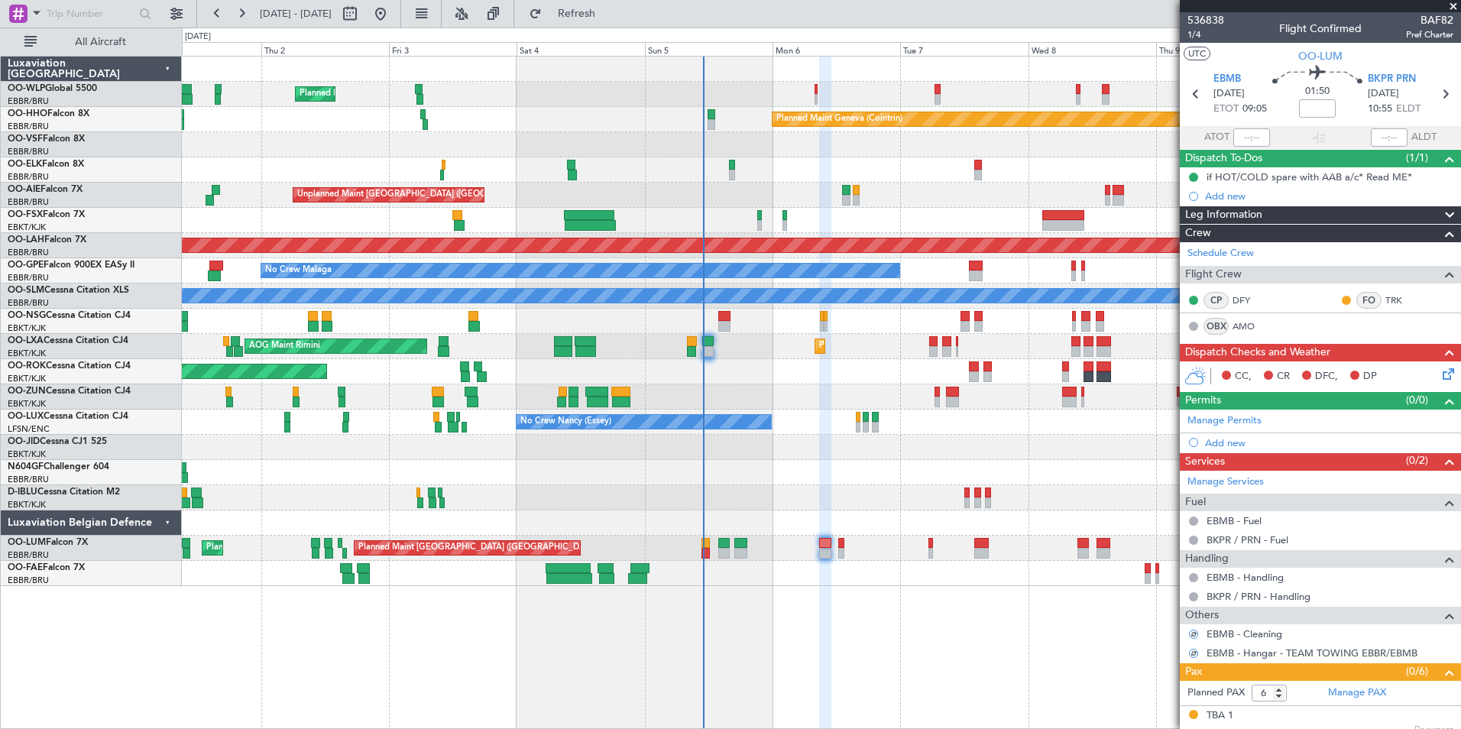
click at [1441, 375] on icon at bounding box center [1446, 371] width 12 height 12
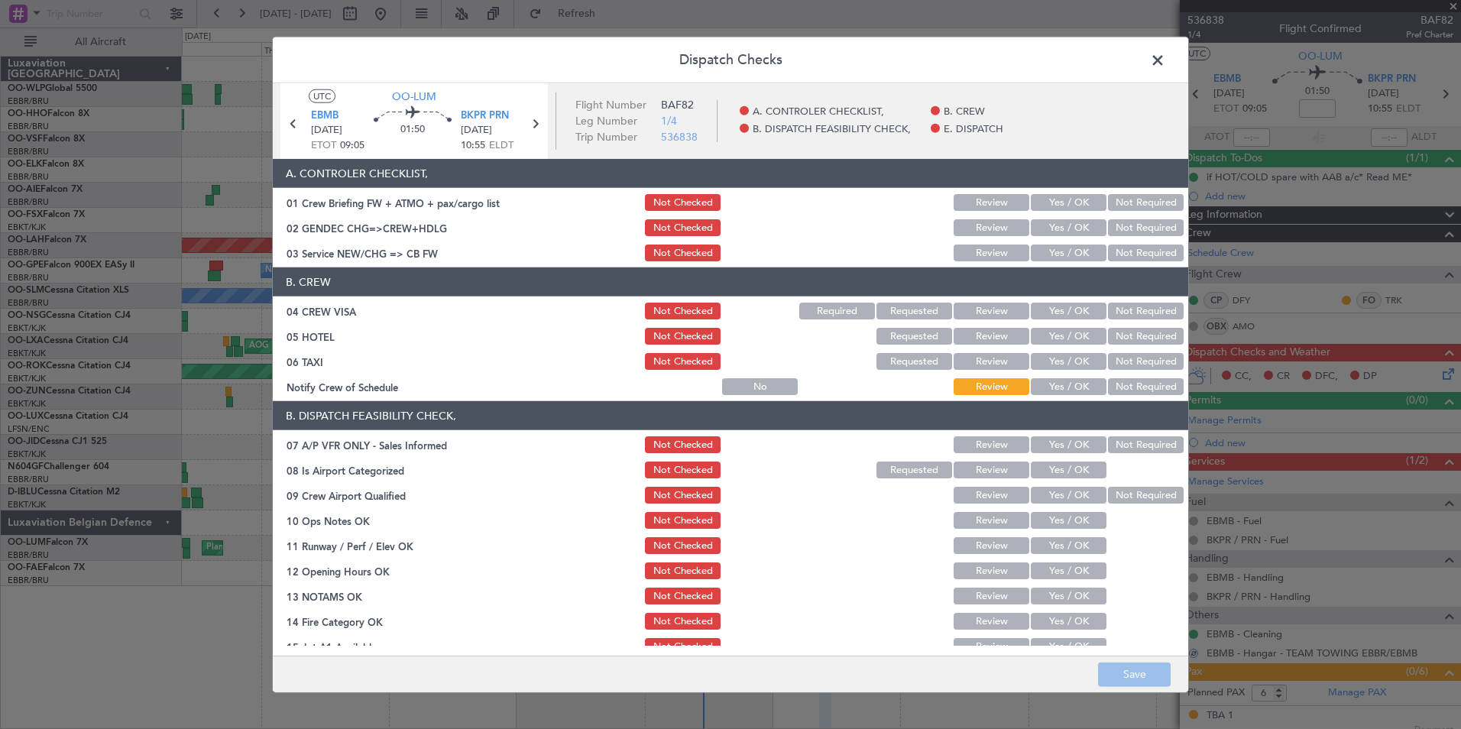
click at [1066, 189] on section "A. CONTROLER CHECKLIST, 01 Crew Briefing FW + ATMO + pax/cargo list Not Checked…" at bounding box center [731, 211] width 916 height 105
drag, startPoint x: 1067, startPoint y: 190, endPoint x: 1065, endPoint y: 210, distance: 19.9
click at [1066, 206] on button "Yes / OK" at bounding box center [1069, 202] width 76 height 17
click at [1064, 223] on button "Yes / OK" at bounding box center [1069, 227] width 76 height 17
click at [1065, 251] on button "Yes / OK" at bounding box center [1069, 253] width 76 height 17
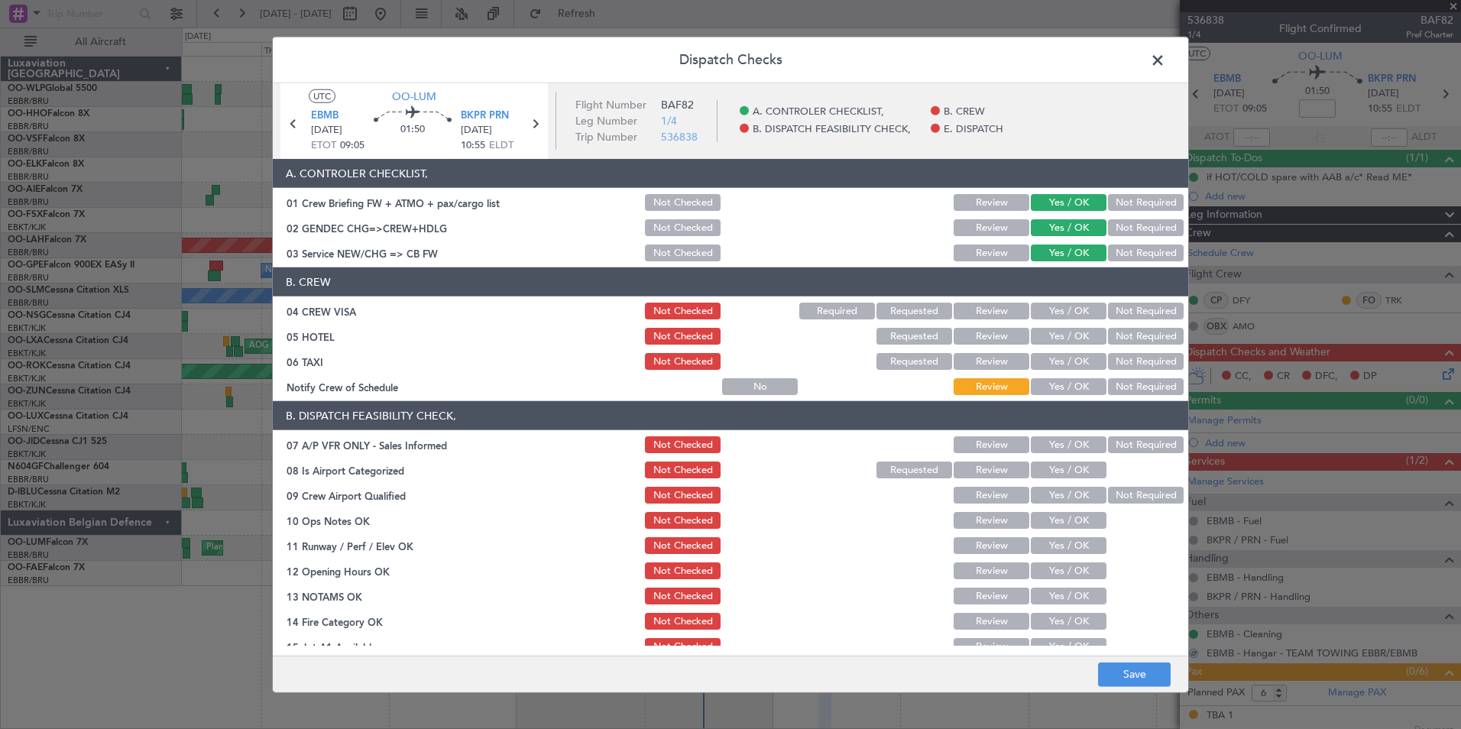
click at [1109, 320] on section "B. CREW 04 CREW VISA Not Checked Required Requested Review Yes / OK Not Require…" at bounding box center [731, 333] width 916 height 130
click at [1110, 321] on div "Not Required" at bounding box center [1144, 310] width 77 height 21
click at [1114, 314] on button "Not Required" at bounding box center [1146, 311] width 76 height 17
click at [1112, 339] on button "Not Required" at bounding box center [1146, 336] width 76 height 17
drag, startPoint x: 1109, startPoint y: 351, endPoint x: 1104, endPoint y: 368, distance: 18.2
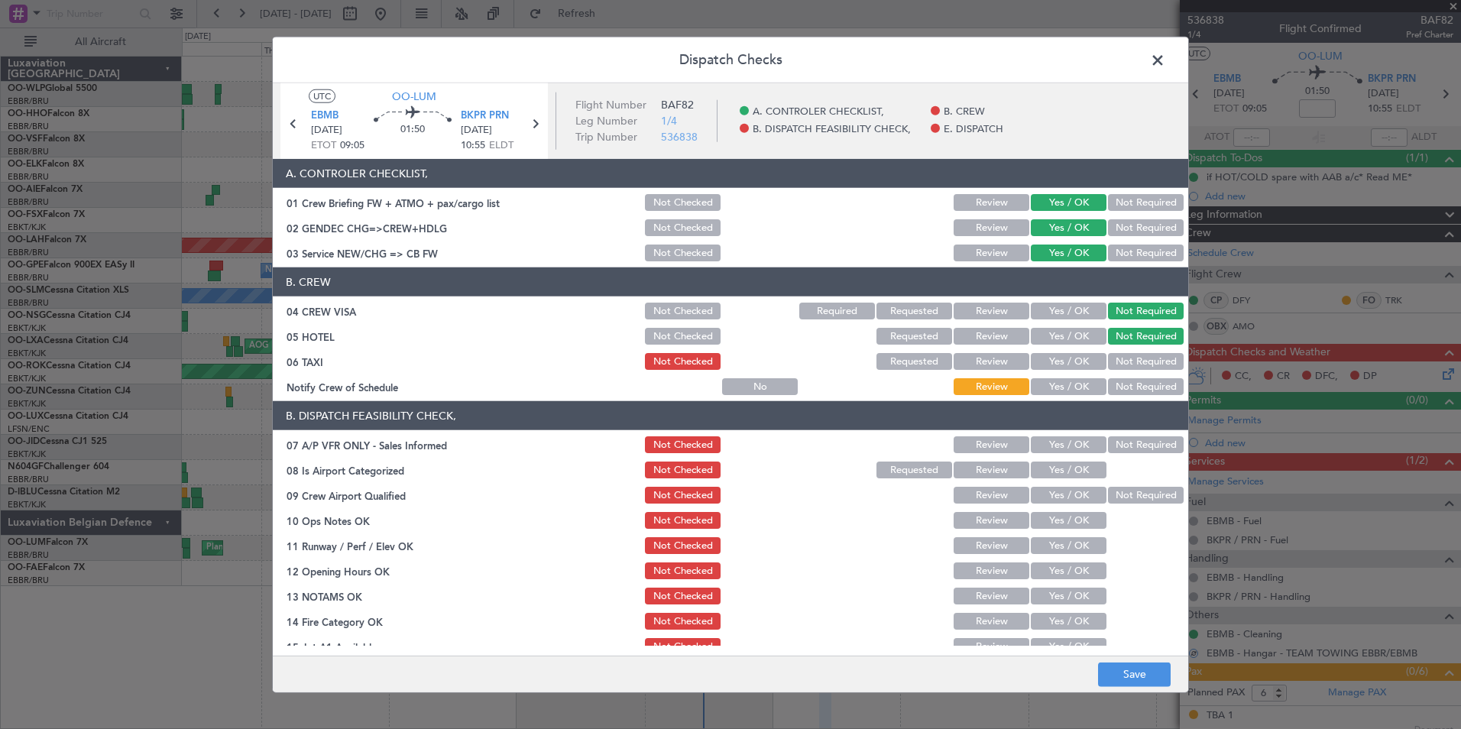
click at [1109, 352] on div "Not Required" at bounding box center [1144, 361] width 77 height 21
click at [1108, 359] on button "Not Required" at bounding box center [1146, 361] width 76 height 17
click at [1080, 383] on button "Yes / OK" at bounding box center [1069, 386] width 76 height 17
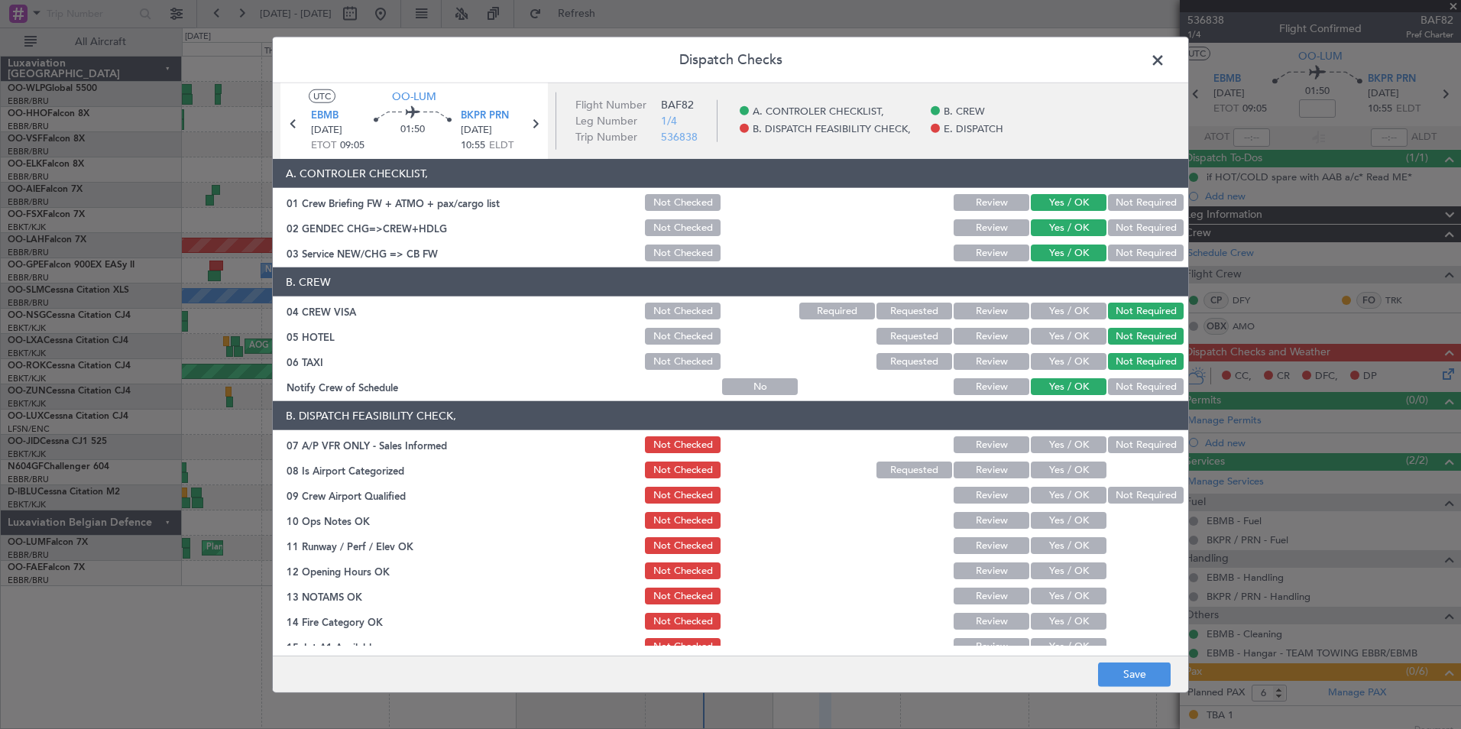
drag, startPoint x: 1057, startPoint y: 442, endPoint x: 1053, endPoint y: 454, distance: 12.8
click at [1056, 446] on section "B. DISPATCH FEASIBILITY CHECK, 07 A/P VFR ONLY - Sales Informed Not Checked Rev…" at bounding box center [731, 567] width 916 height 332
click at [1053, 454] on div "Yes / OK" at bounding box center [1067, 444] width 77 height 21
click at [1053, 449] on button "Yes / OK" at bounding box center [1069, 444] width 76 height 17
click at [1049, 473] on button "Yes / OK" at bounding box center [1069, 470] width 76 height 17
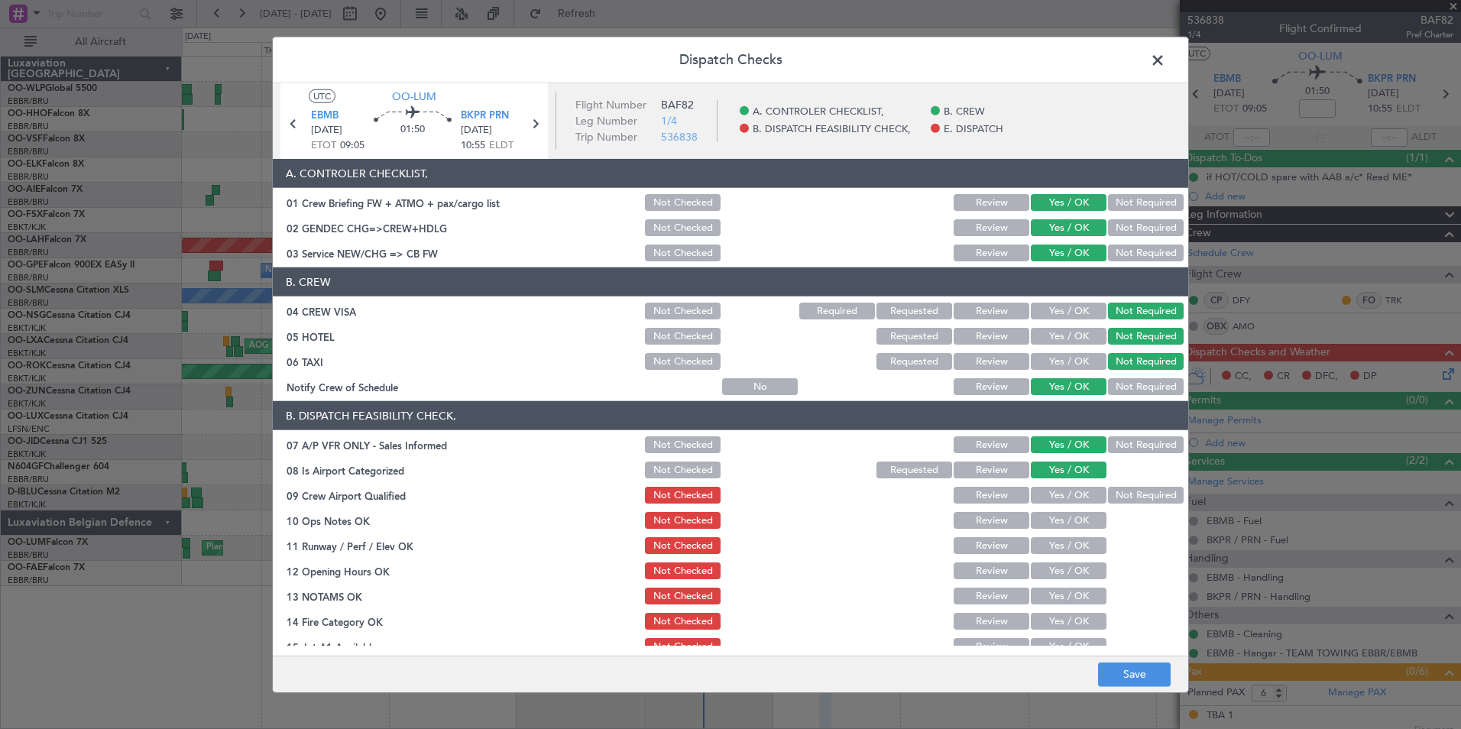
drag, startPoint x: 1043, startPoint y: 490, endPoint x: 1037, endPoint y: 522, distance: 32.7
click at [1043, 490] on button "Yes / OK" at bounding box center [1069, 495] width 76 height 17
click at [1037, 522] on button "Yes / OK" at bounding box center [1069, 520] width 76 height 17
drag, startPoint x: 1034, startPoint y: 546, endPoint x: 1034, endPoint y: 559, distance: 13.0
click at [1034, 552] on button "Yes / OK" at bounding box center [1069, 545] width 76 height 17
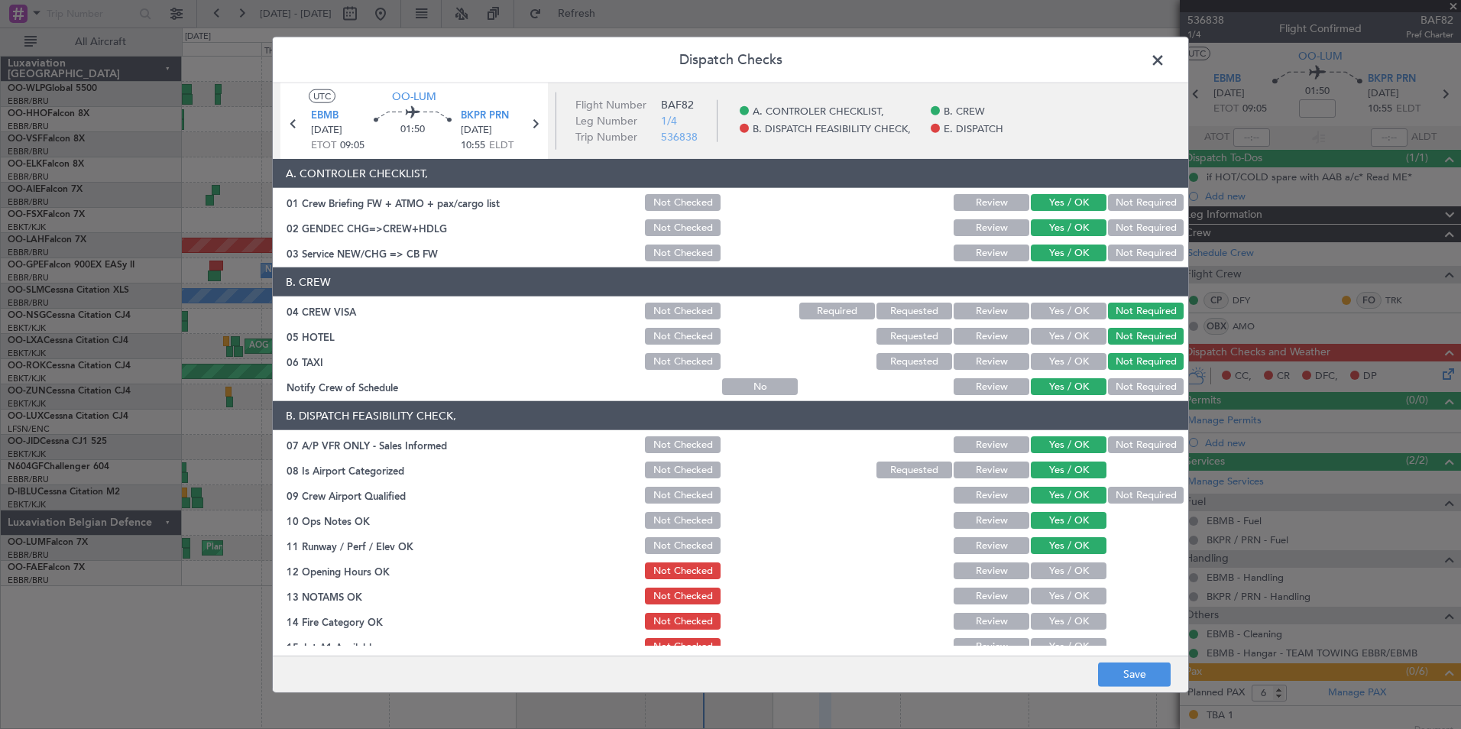
click at [1034, 576] on button "Yes / OK" at bounding box center [1069, 571] width 76 height 17
click at [1034, 589] on button "Yes / OK" at bounding box center [1069, 596] width 76 height 17
click at [1034, 613] on div "Yes / OK" at bounding box center [1067, 621] width 77 height 21
click at [1033, 625] on button "Yes / OK" at bounding box center [1069, 621] width 76 height 17
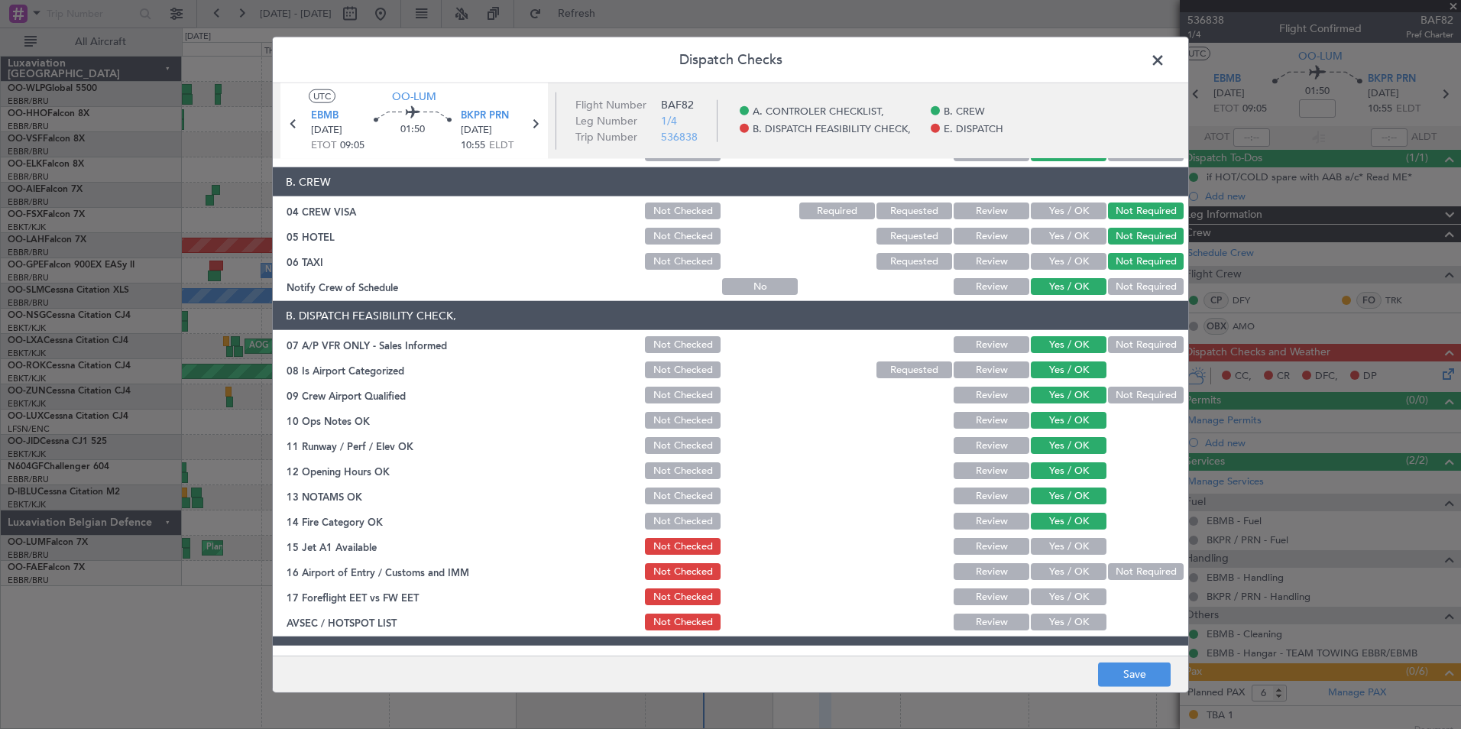
scroll to position [225, 0]
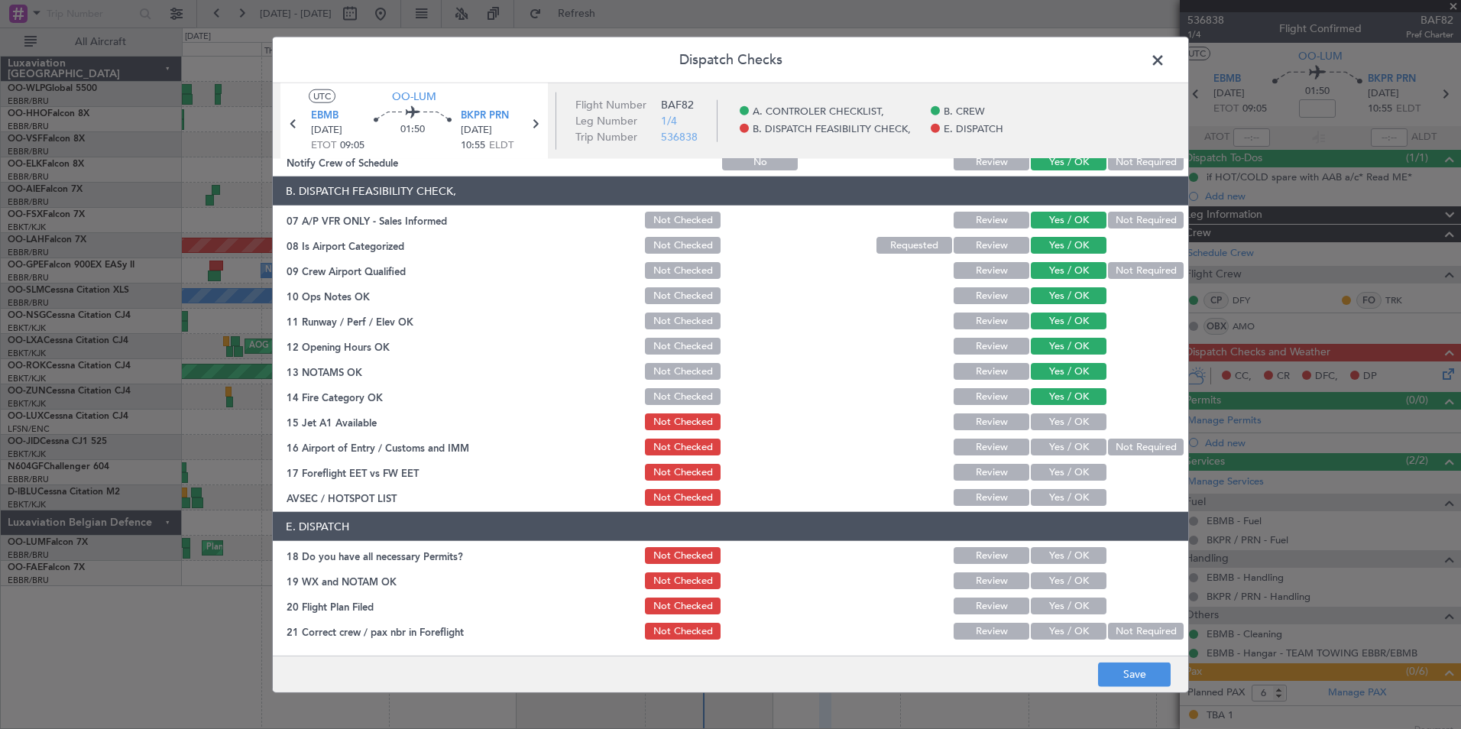
drag, startPoint x: 1085, startPoint y: 424, endPoint x: 1115, endPoint y: 448, distance: 38.1
click at [1085, 423] on button "Yes / OK" at bounding box center [1069, 421] width 76 height 17
click at [1115, 448] on button "Not Required" at bounding box center [1146, 447] width 76 height 17
click at [1053, 489] on button "Yes / OK" at bounding box center [1069, 497] width 76 height 17
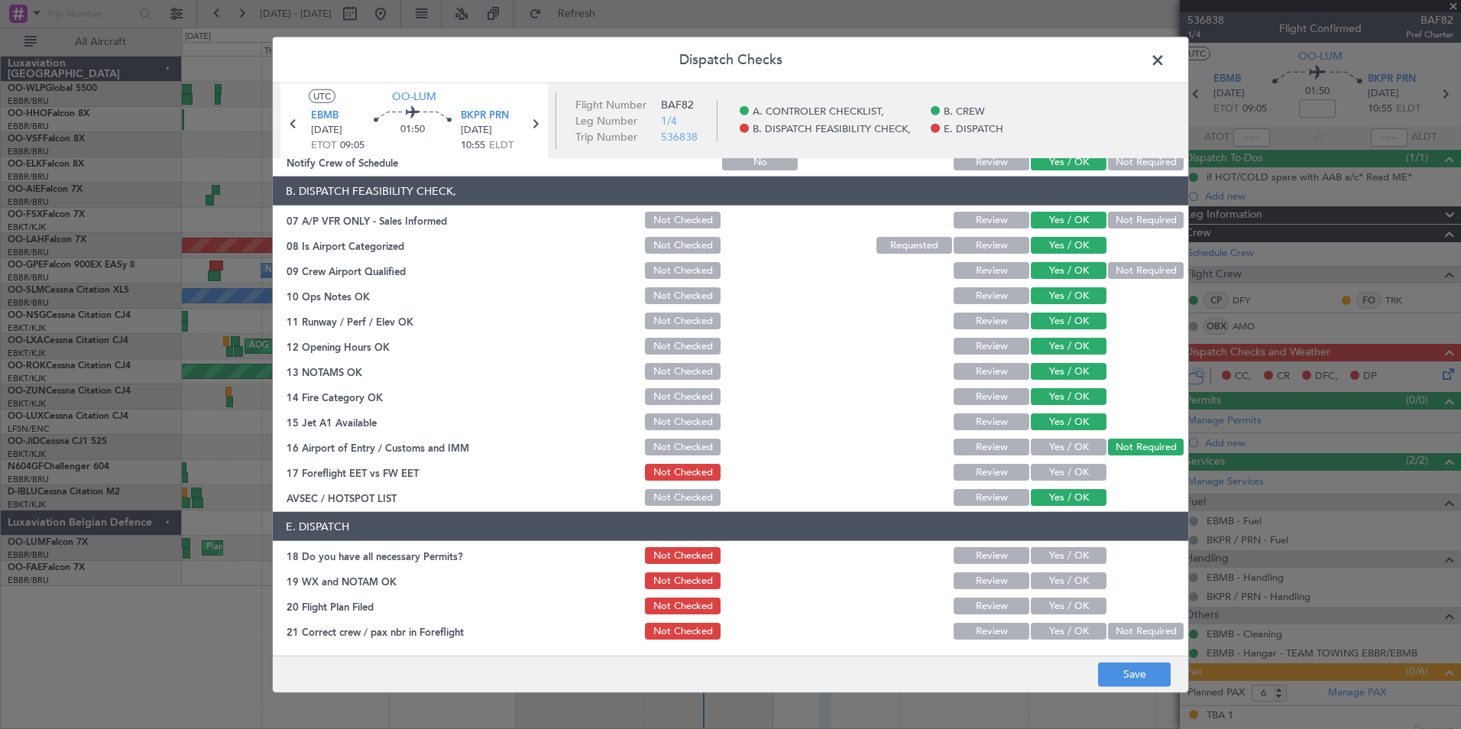
click at [1059, 474] on button "Yes / OK" at bounding box center [1069, 472] width 76 height 17
click at [1059, 557] on button "Yes / OK" at bounding box center [1069, 555] width 76 height 17
click at [1052, 585] on button "Yes / OK" at bounding box center [1069, 580] width 76 height 17
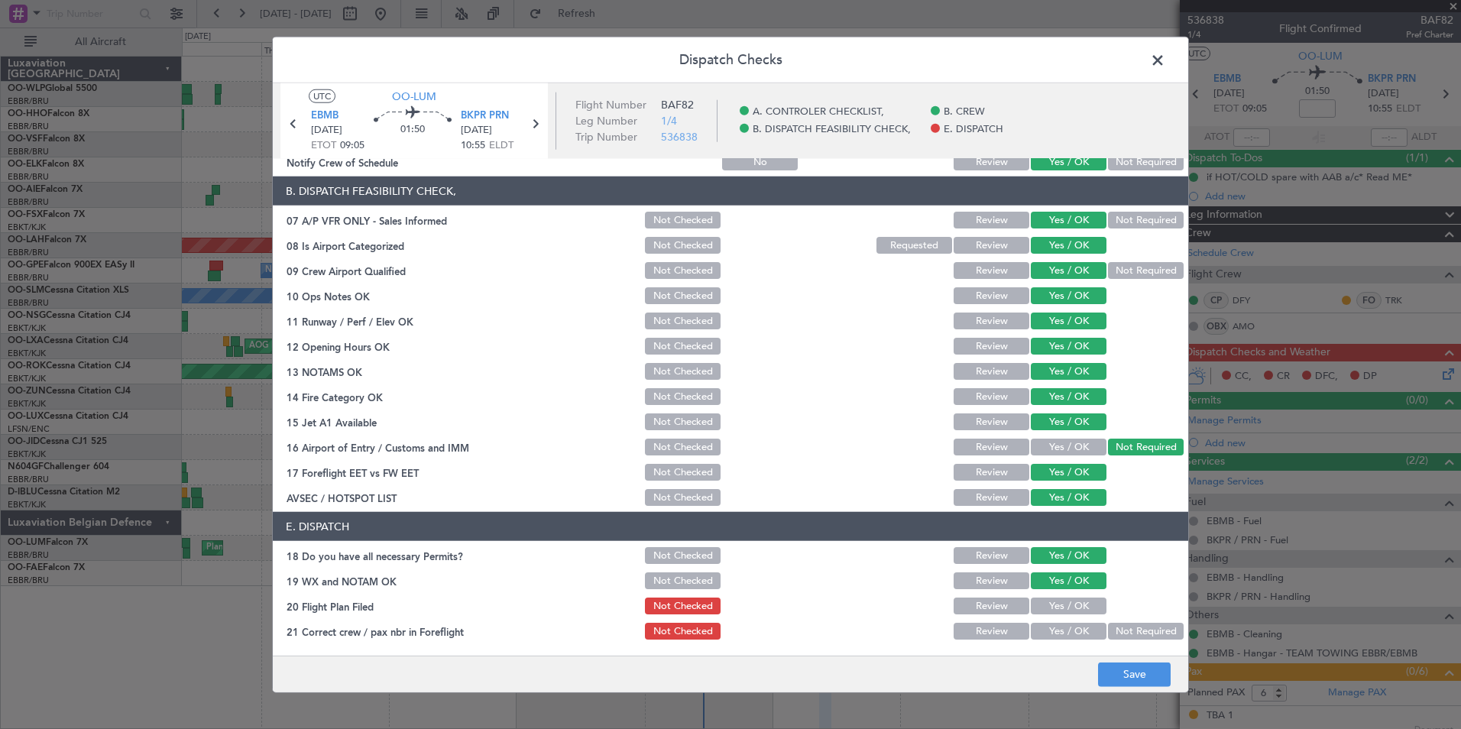
click at [1051, 605] on button "Yes / OK" at bounding box center [1069, 606] width 76 height 17
click at [1056, 634] on button "Yes / OK" at bounding box center [1069, 631] width 76 height 17
click at [1126, 676] on button "Save" at bounding box center [1134, 674] width 73 height 24
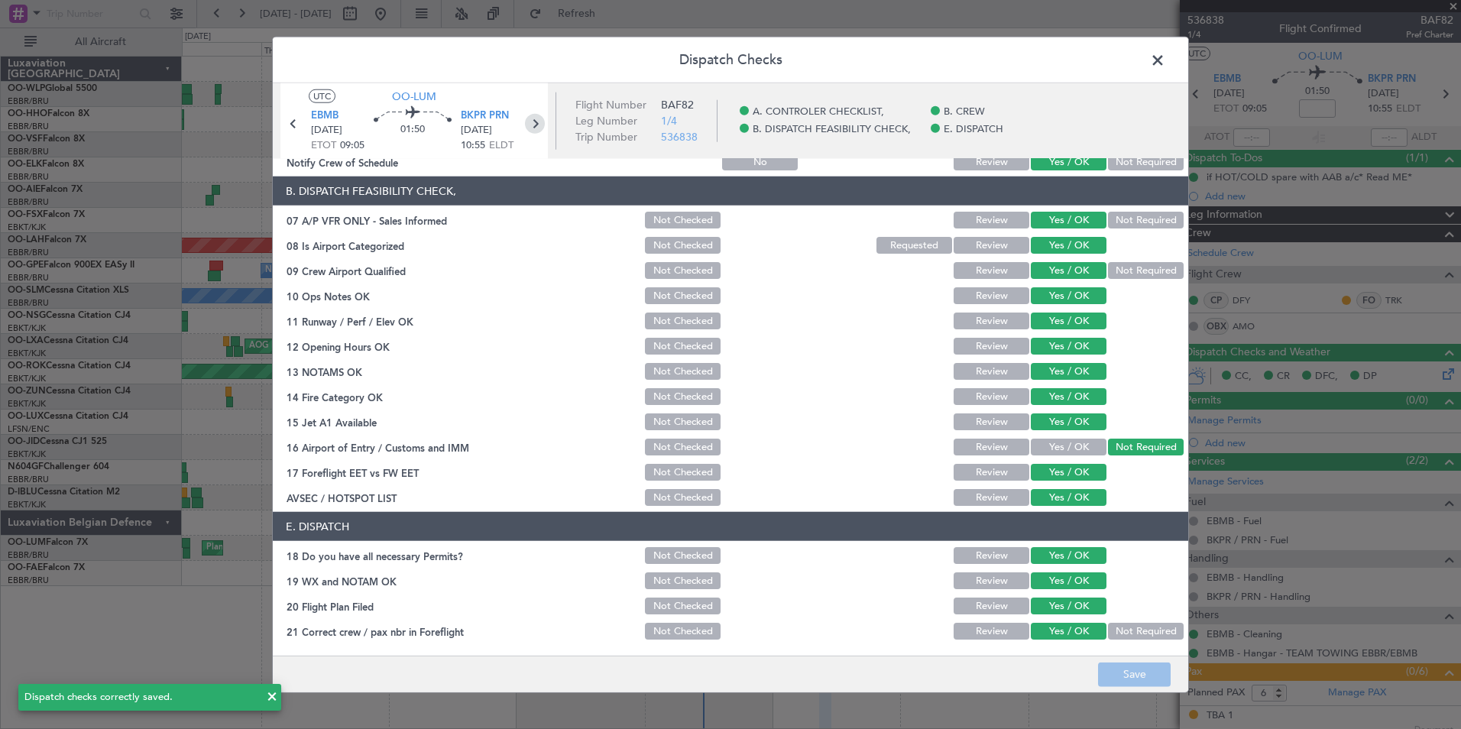
click at [527, 122] on icon at bounding box center [535, 124] width 20 height 20
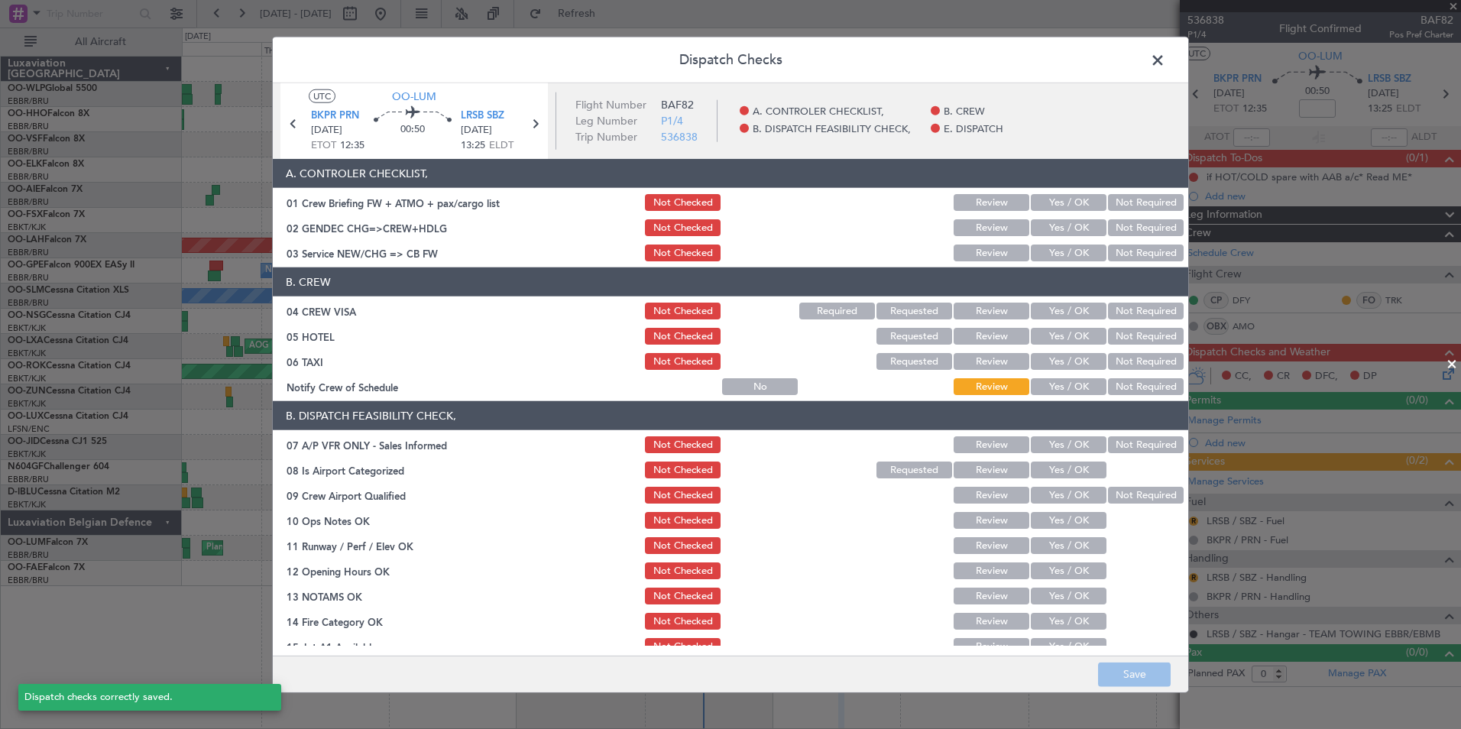
click at [1043, 204] on button "Yes / OK" at bounding box center [1069, 202] width 76 height 17
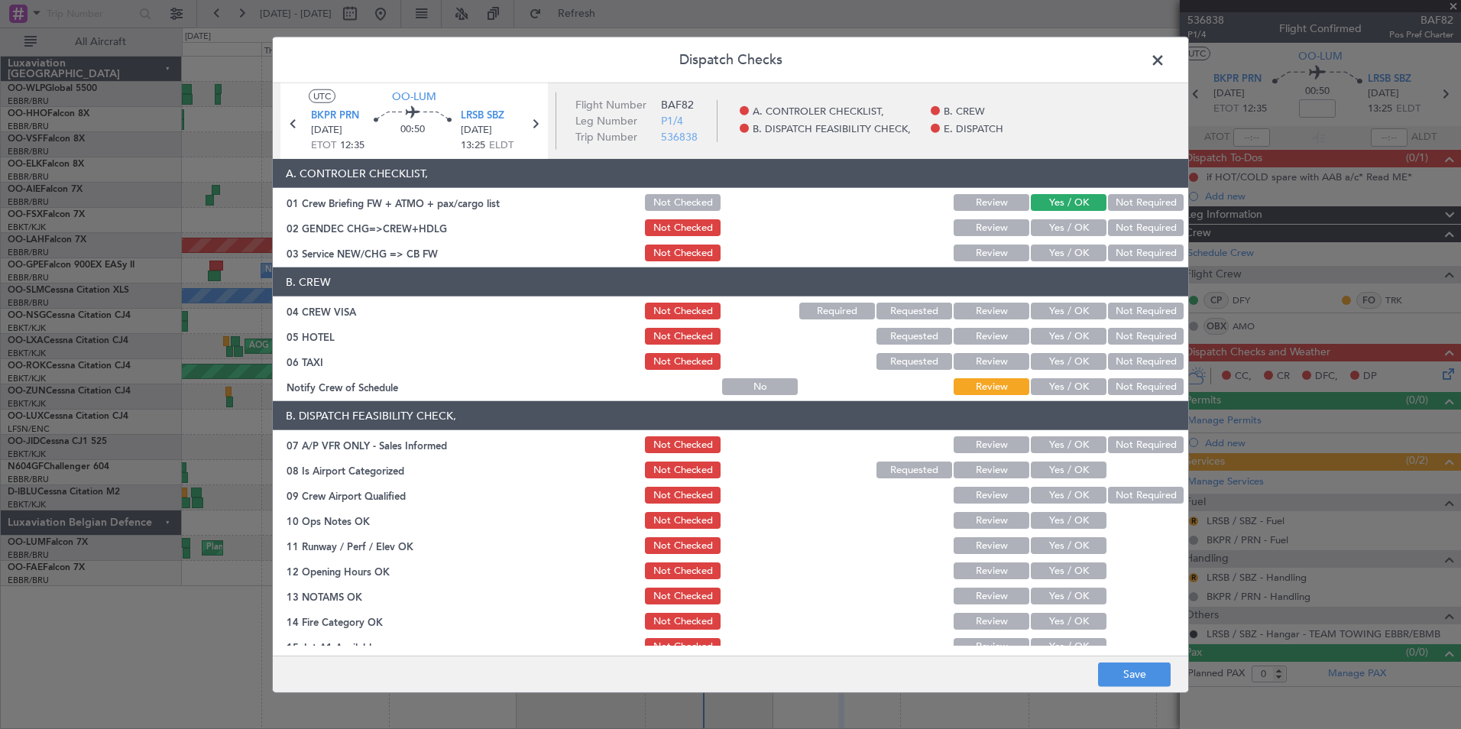
click at [1046, 226] on button "Yes / OK" at bounding box center [1069, 227] width 76 height 17
click at [1049, 251] on button "Yes / OK" at bounding box center [1069, 253] width 76 height 17
click at [1124, 309] on button "Not Required" at bounding box center [1146, 311] width 76 height 17
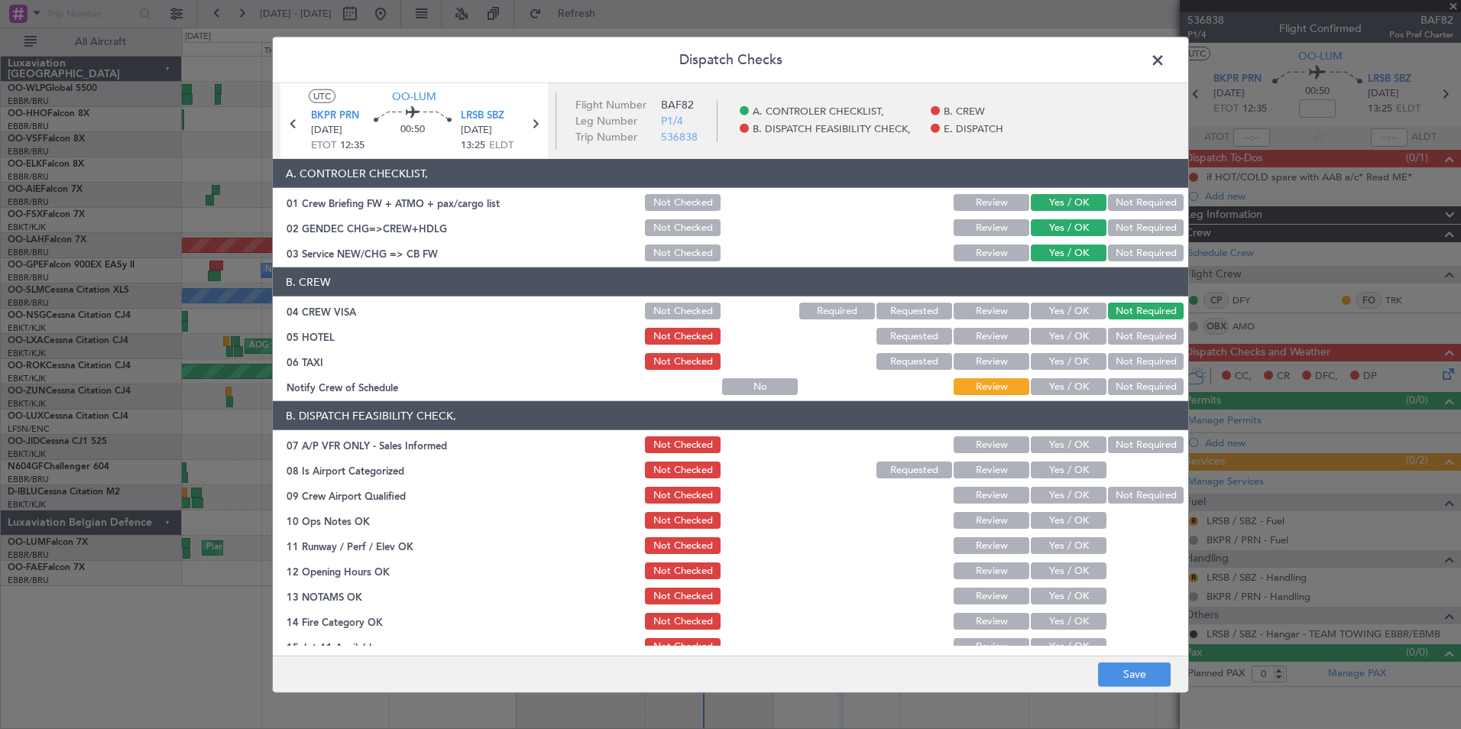
click at [1111, 341] on button "Not Required" at bounding box center [1146, 336] width 76 height 17
click at [1109, 360] on button "Not Required" at bounding box center [1146, 361] width 76 height 17
click at [1075, 394] on button "Yes / OK" at bounding box center [1069, 386] width 76 height 17
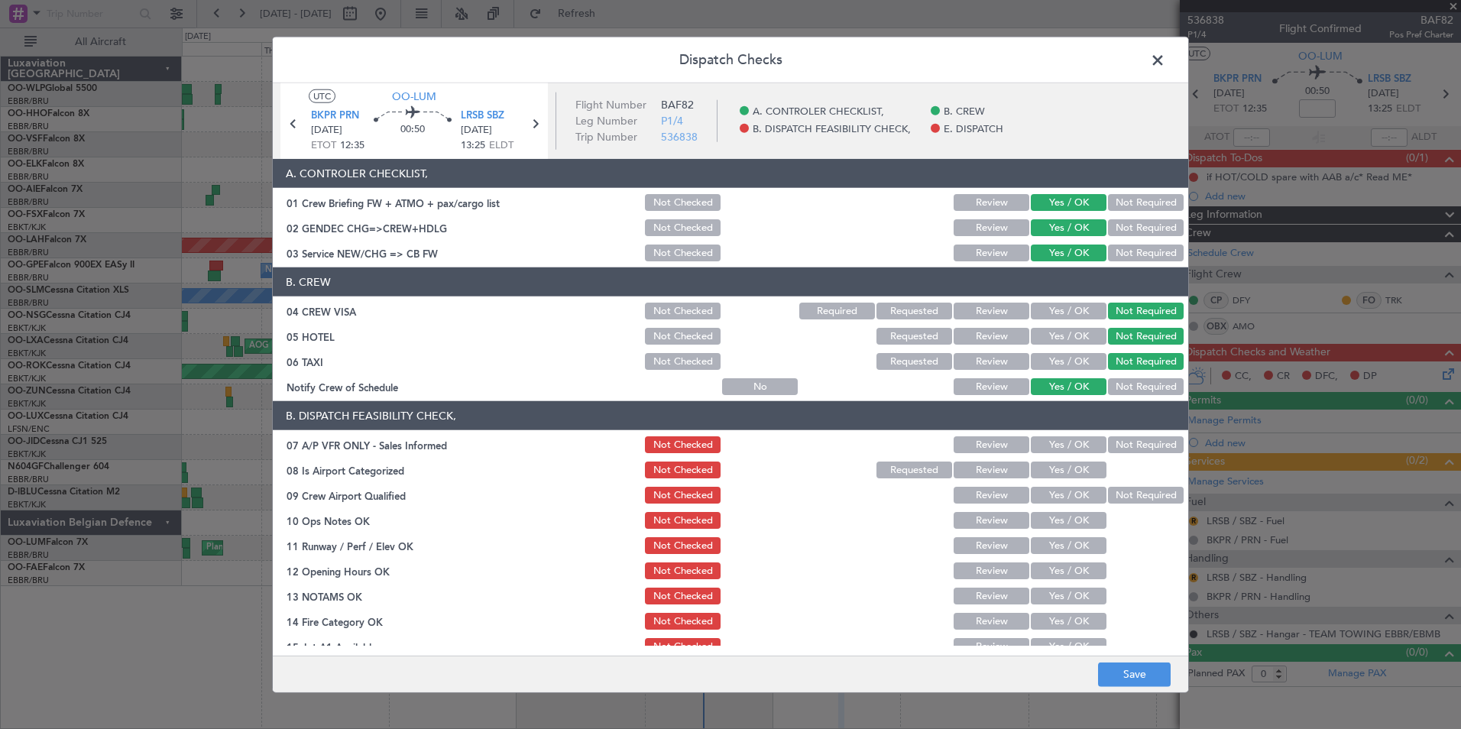
click at [1119, 443] on button "Not Required" at bounding box center [1146, 444] width 76 height 17
click at [1044, 475] on button "Yes / OK" at bounding box center [1069, 470] width 76 height 17
click at [1044, 501] on button "Yes / OK" at bounding box center [1069, 495] width 76 height 17
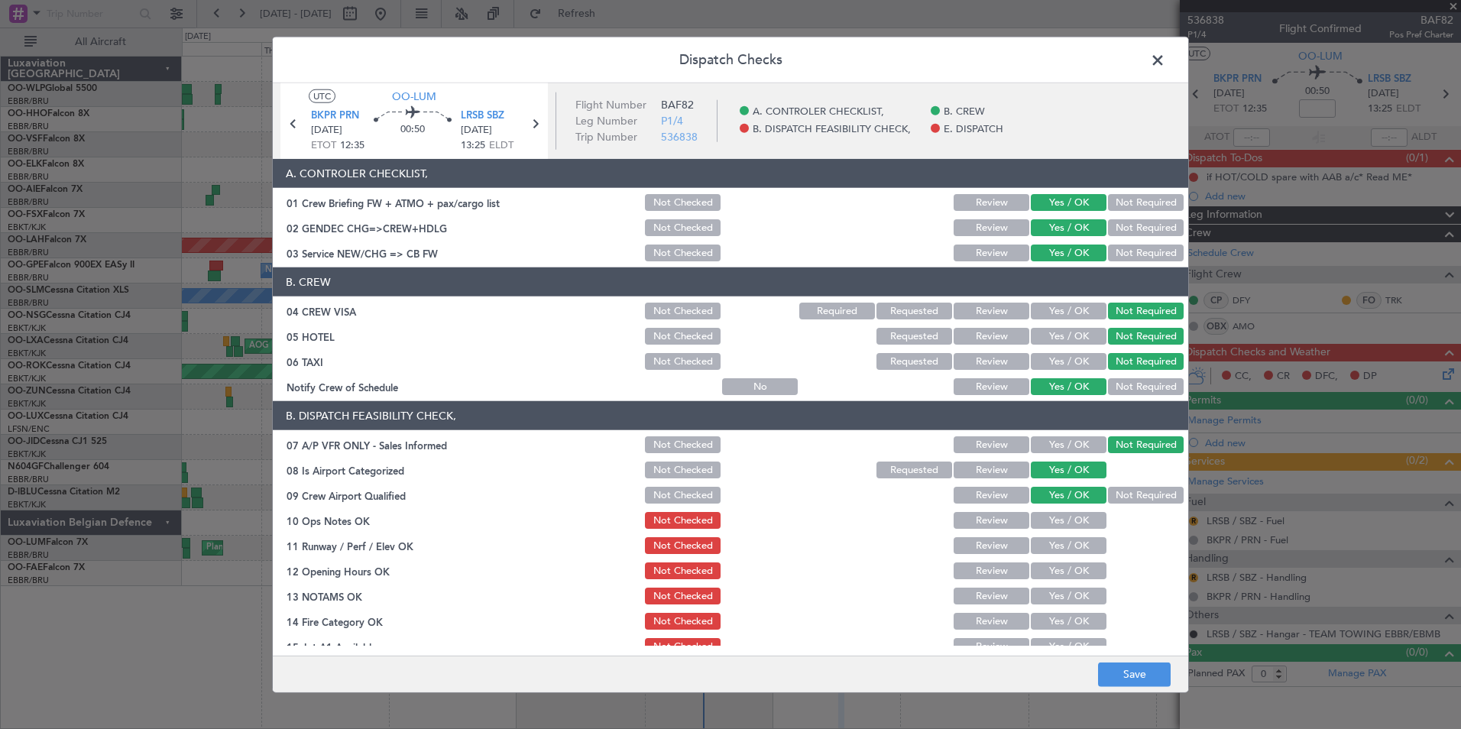
click at [1051, 526] on button "Yes / OK" at bounding box center [1069, 520] width 76 height 17
click at [1056, 553] on button "Yes / OK" at bounding box center [1069, 545] width 76 height 17
click at [1060, 579] on button "Yes / OK" at bounding box center [1069, 571] width 76 height 17
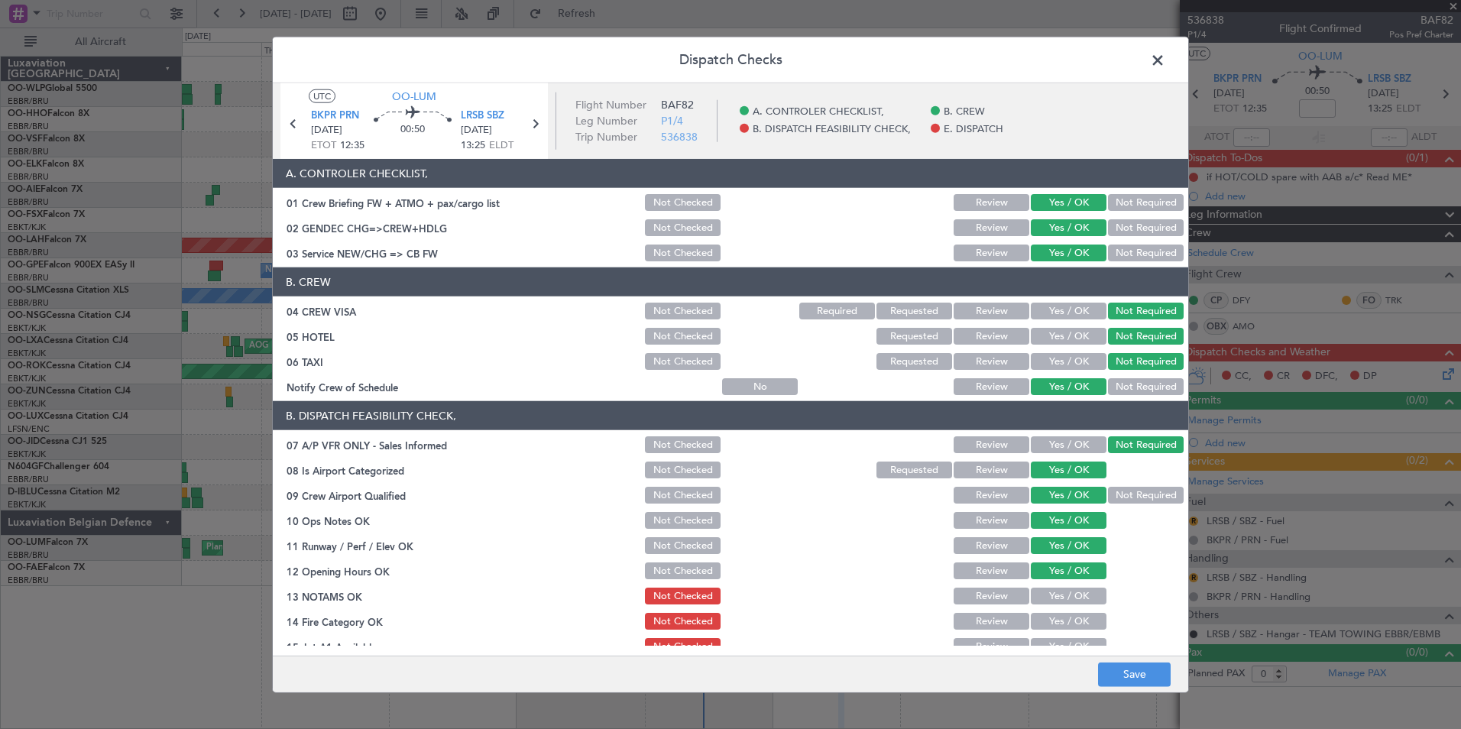
click at [1060, 597] on button "Yes / OK" at bounding box center [1069, 596] width 76 height 17
click at [1058, 631] on div "Yes / OK" at bounding box center [1067, 621] width 77 height 21
click at [1057, 640] on button "Yes / OK" at bounding box center [1069, 646] width 76 height 17
click at [1054, 623] on button "Yes / OK" at bounding box center [1069, 621] width 76 height 17
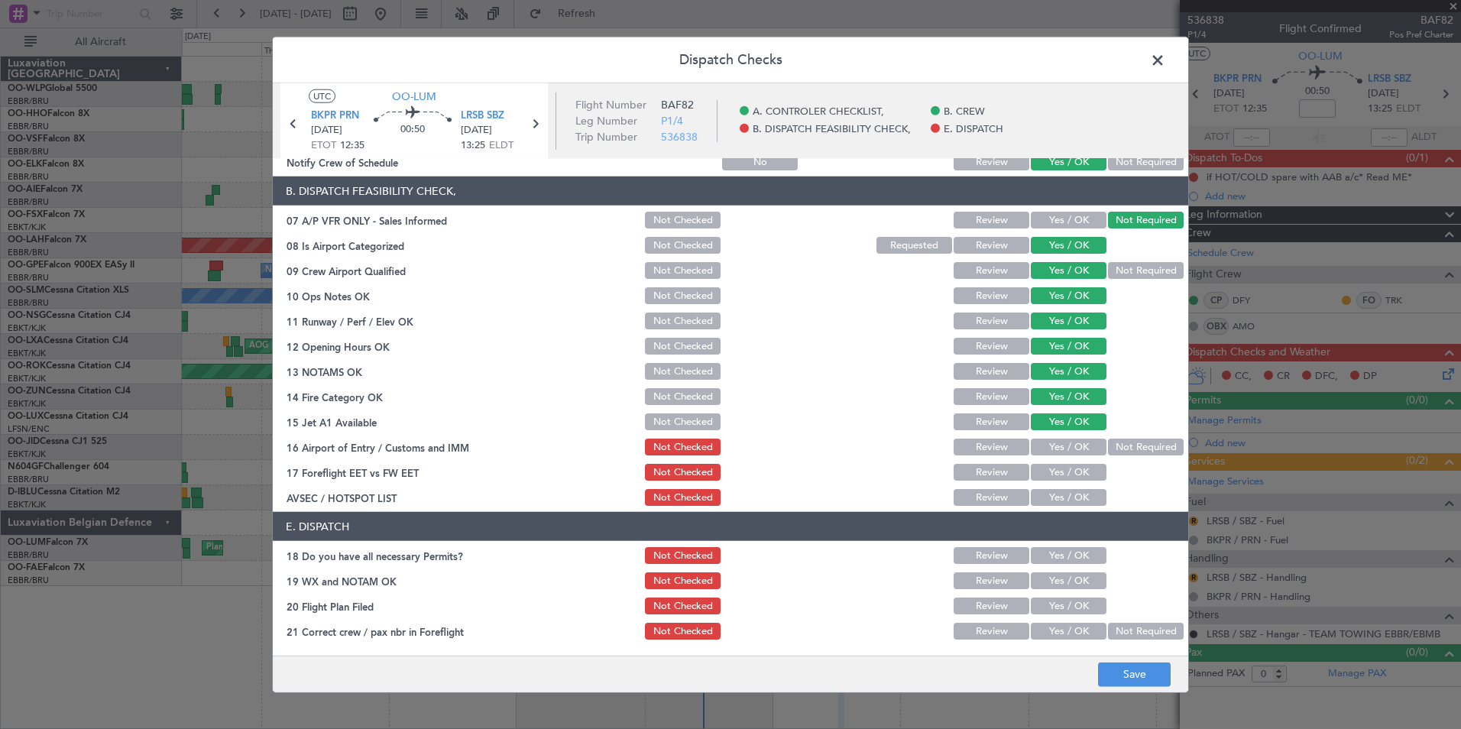
click at [1114, 443] on button "Not Required" at bounding box center [1146, 447] width 76 height 17
click at [1070, 464] on div "Yes / OK" at bounding box center [1067, 472] width 77 height 21
click at [1075, 489] on button "Yes / OK" at bounding box center [1069, 497] width 76 height 17
click at [1075, 471] on button "Yes / OK" at bounding box center [1069, 472] width 76 height 17
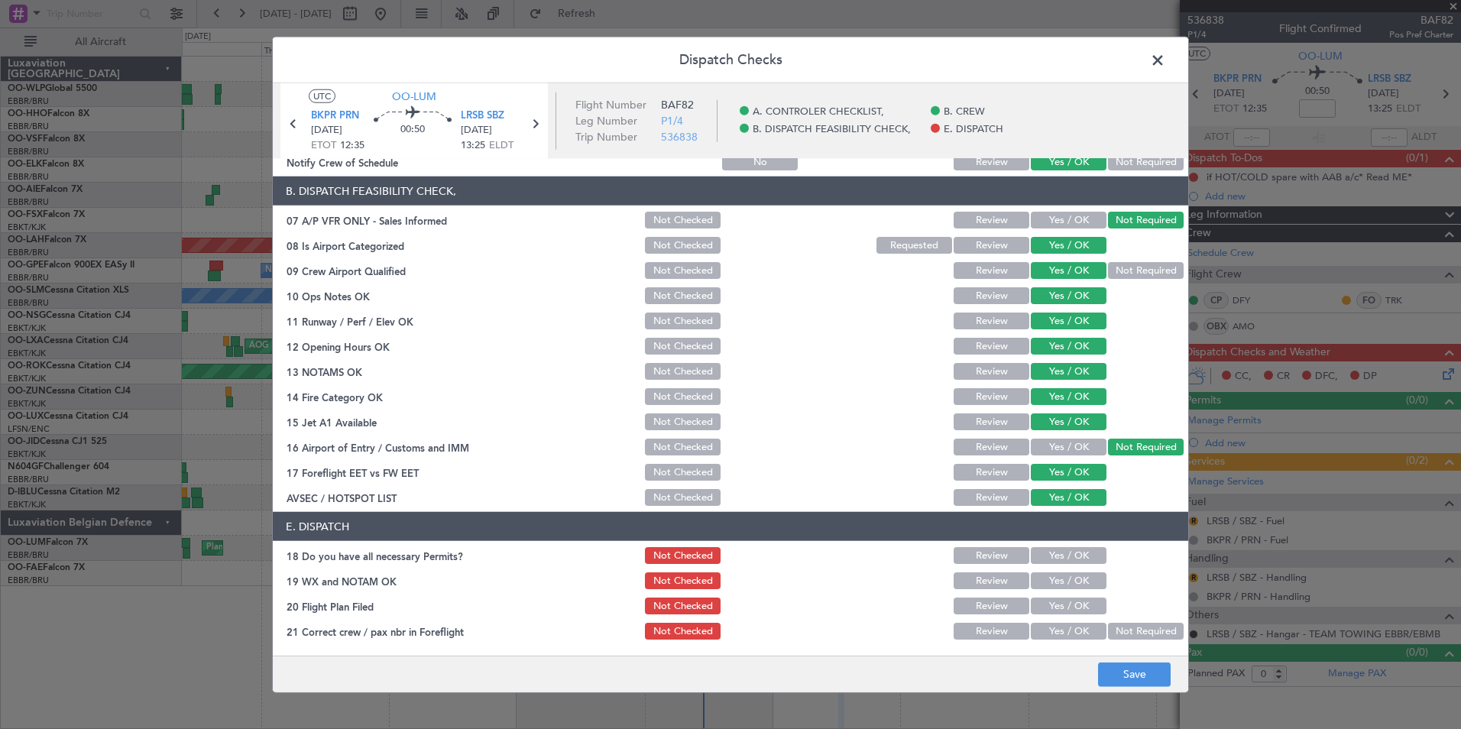
click at [1068, 555] on button "Yes / OK" at bounding box center [1069, 555] width 76 height 17
click at [1073, 586] on button "Yes / OK" at bounding box center [1069, 580] width 76 height 17
click at [1072, 605] on button "Yes / OK" at bounding box center [1069, 606] width 76 height 17
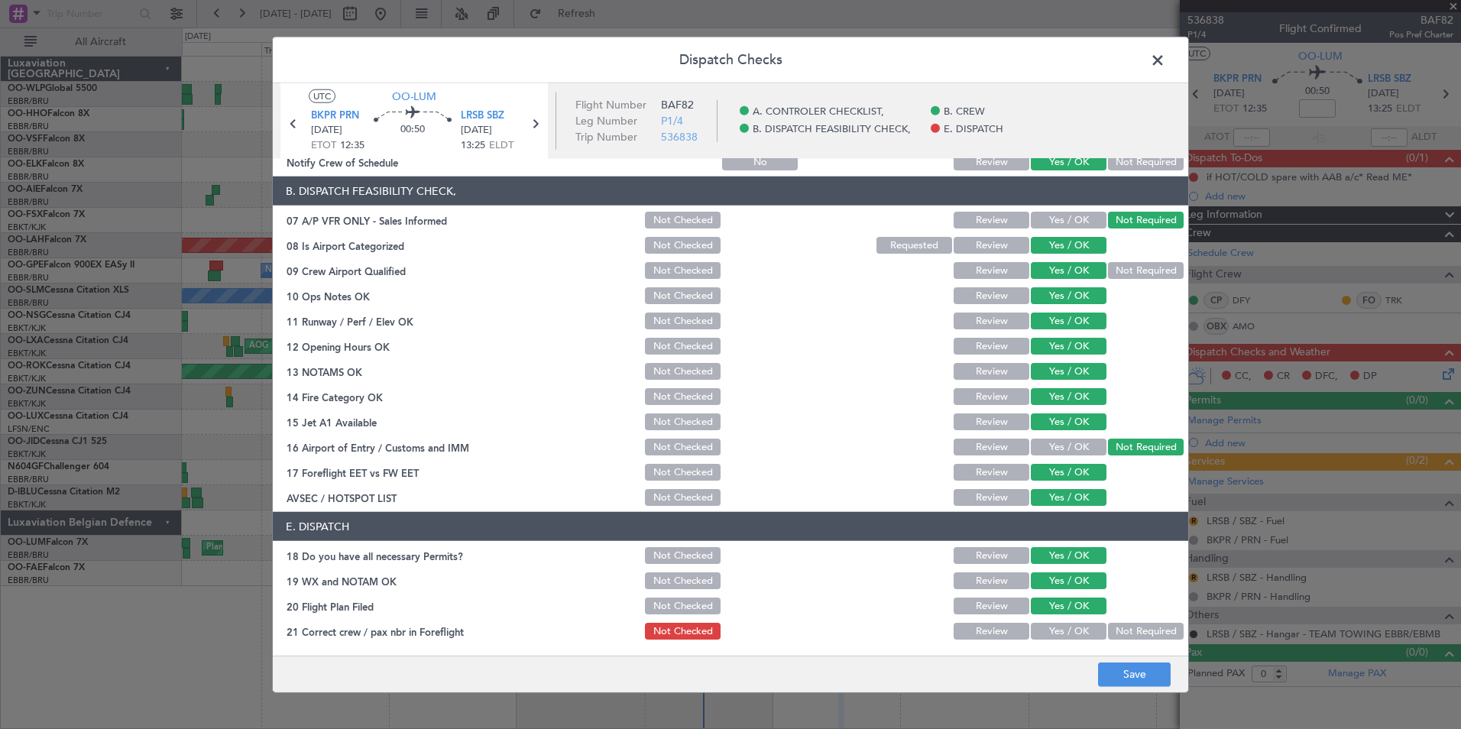
click at [1080, 626] on button "Yes / OK" at bounding box center [1069, 631] width 76 height 17
click at [1106, 663] on button "Save" at bounding box center [1134, 674] width 73 height 24
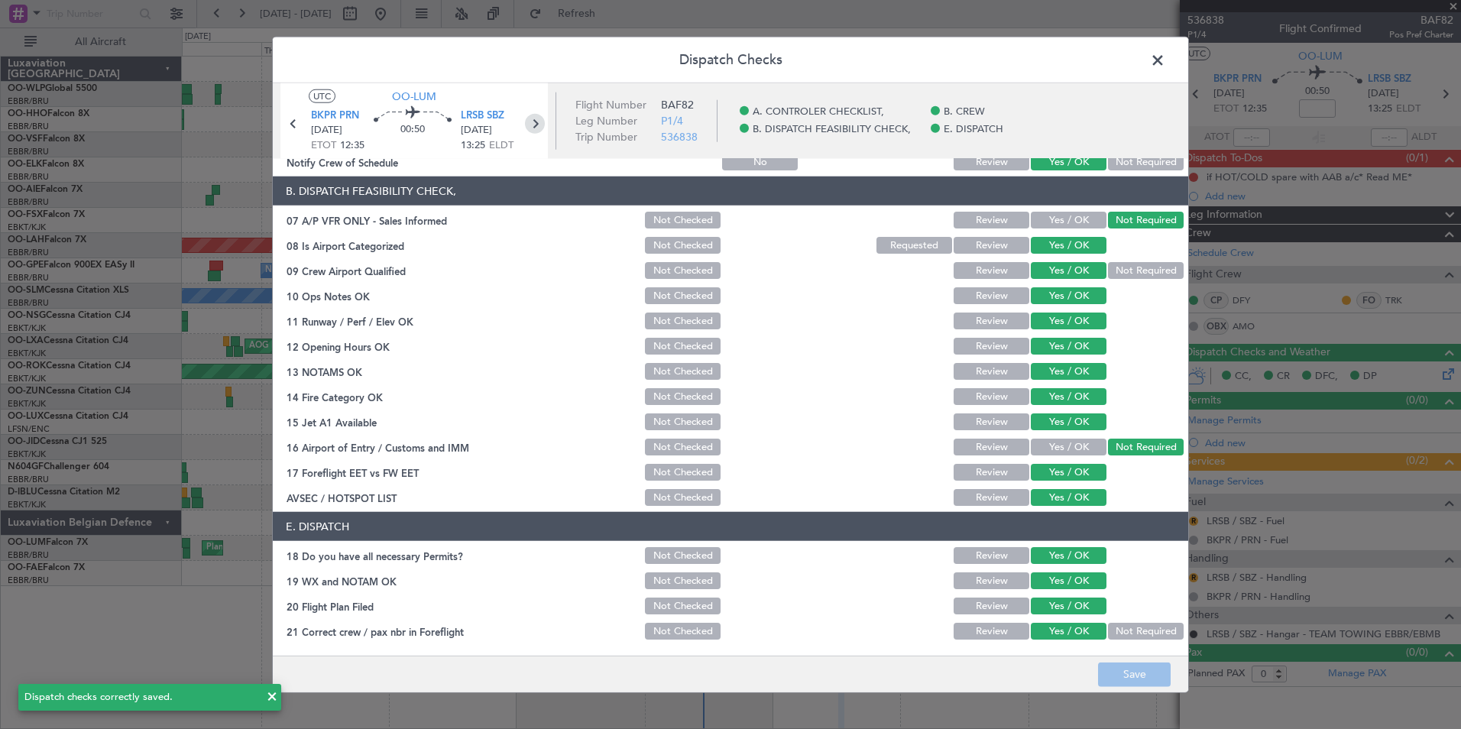
click at [537, 131] on icon at bounding box center [535, 124] width 20 height 20
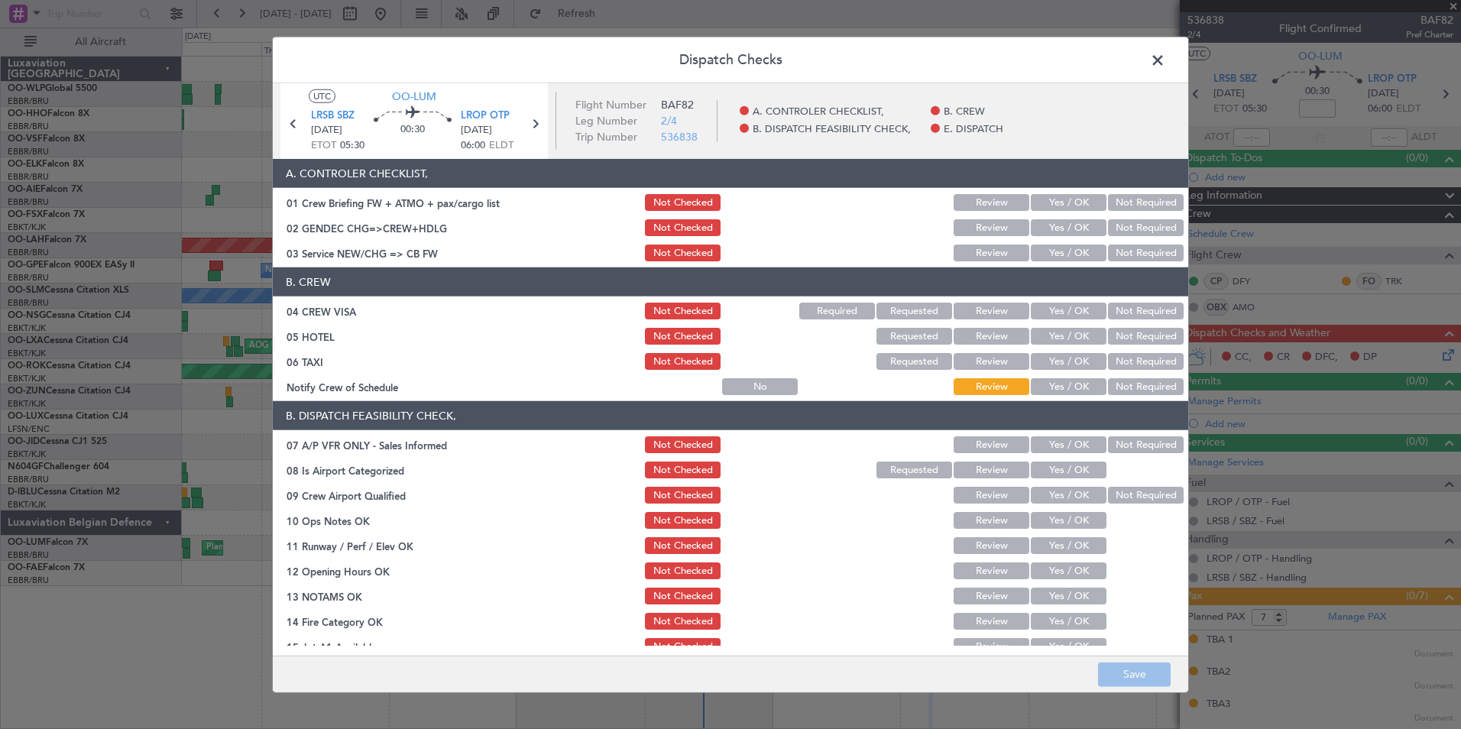
click at [1068, 192] on div "Yes / OK" at bounding box center [1067, 202] width 77 height 21
click at [1062, 206] on button "Yes / OK" at bounding box center [1069, 202] width 76 height 17
click at [1063, 219] on div "Yes / OK" at bounding box center [1067, 227] width 77 height 21
click at [1067, 231] on button "Yes / OK" at bounding box center [1069, 227] width 76 height 17
click at [1074, 255] on button "Yes / OK" at bounding box center [1069, 253] width 76 height 17
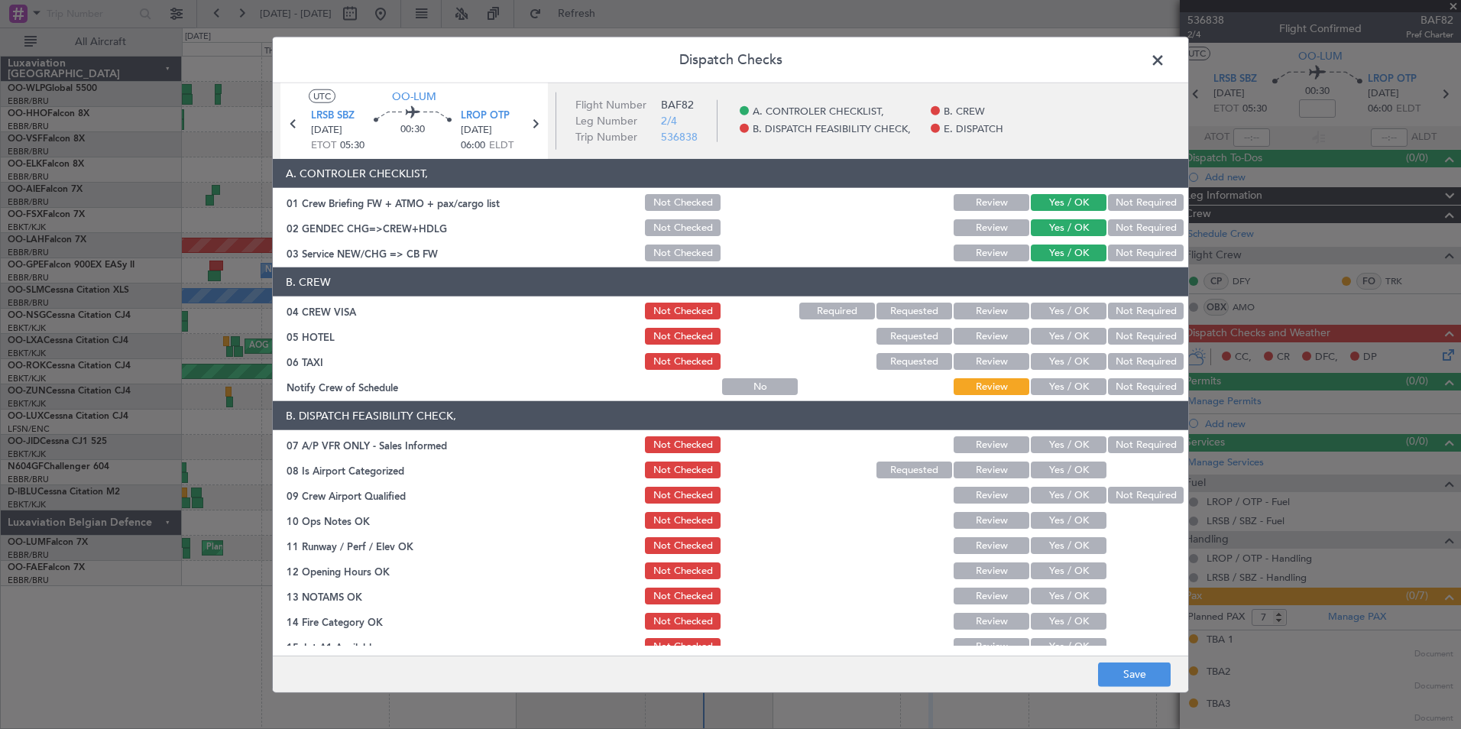
click at [1065, 222] on button "Yes / OK" at bounding box center [1069, 227] width 76 height 17
drag, startPoint x: 1150, startPoint y: 674, endPoint x: 1140, endPoint y: 670, distance: 10.3
click at [1150, 675] on button "Save" at bounding box center [1134, 674] width 73 height 24
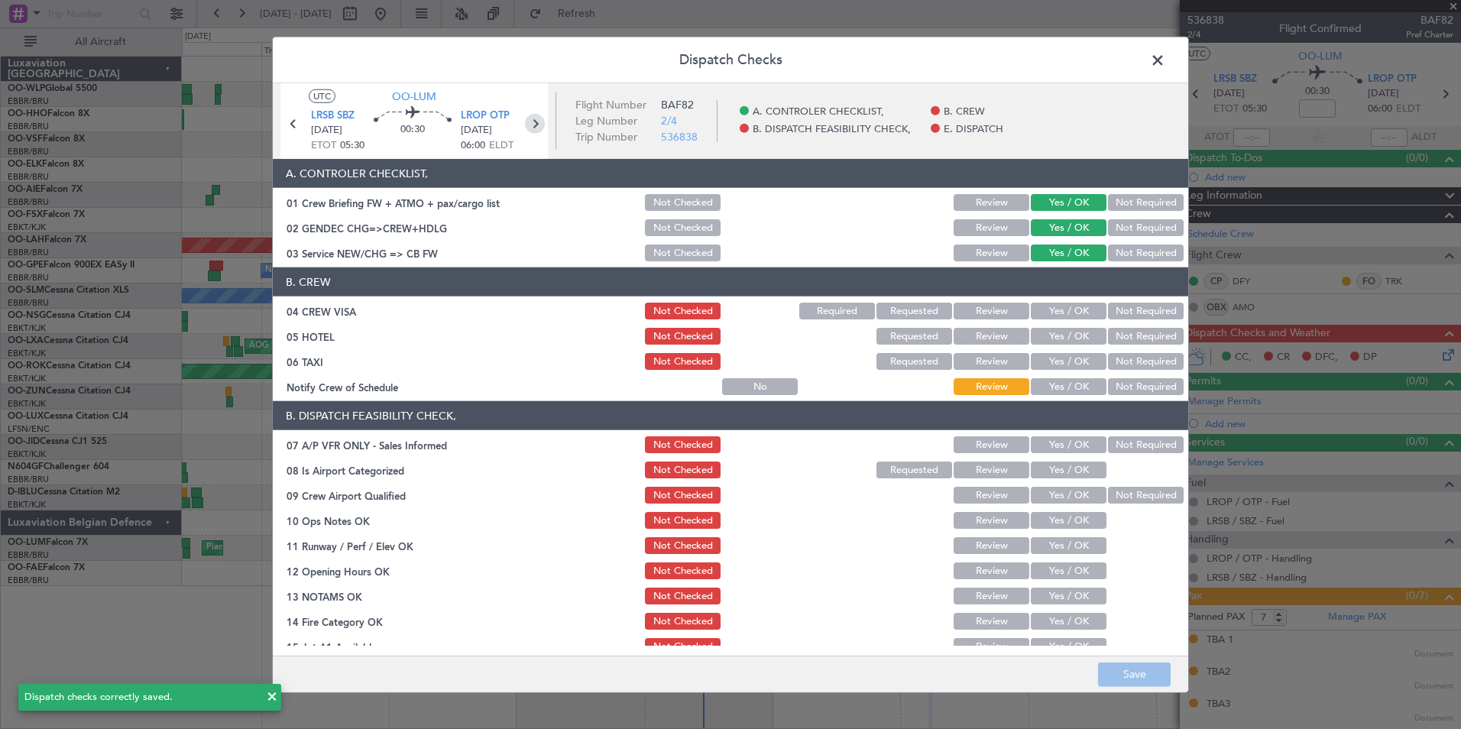
click at [533, 128] on icon at bounding box center [535, 124] width 20 height 20
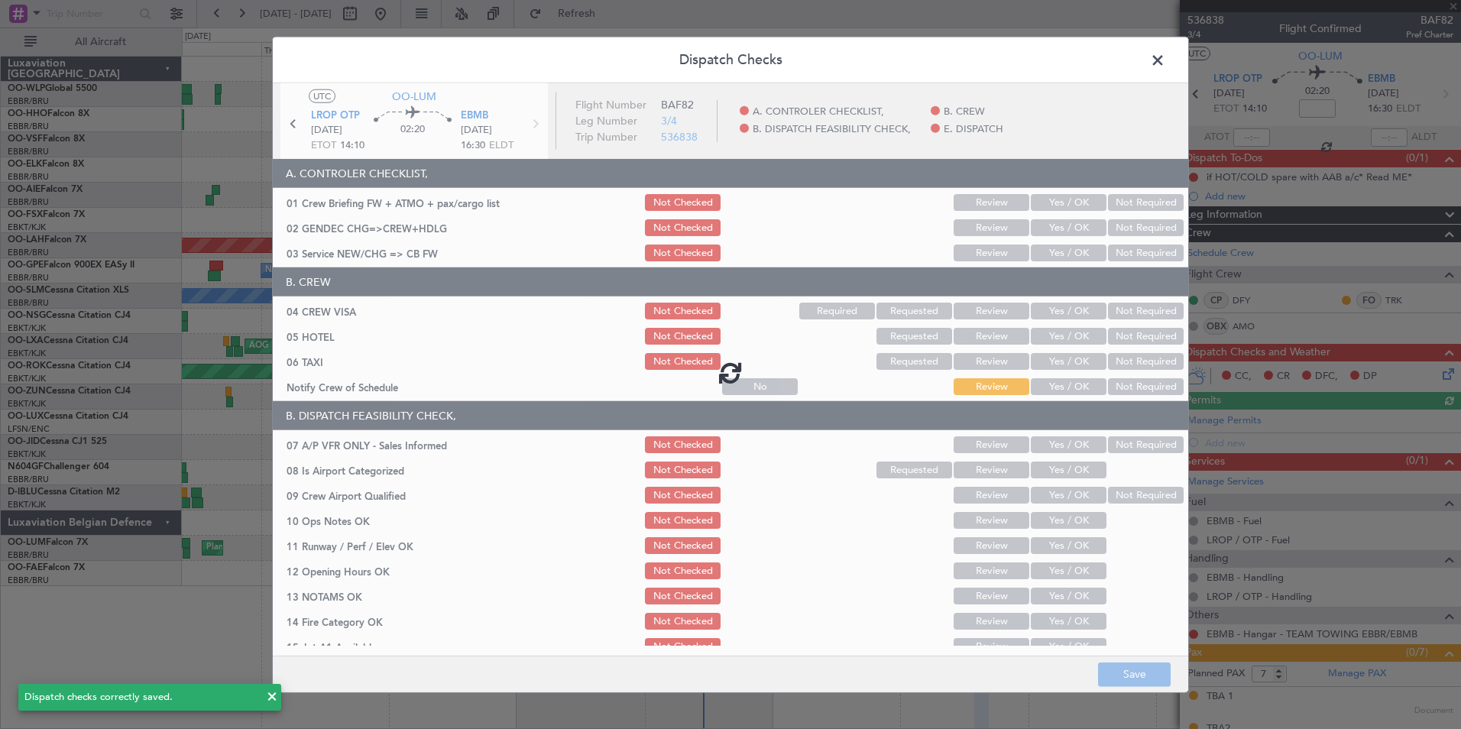
click at [1060, 207] on div at bounding box center [731, 372] width 916 height 579
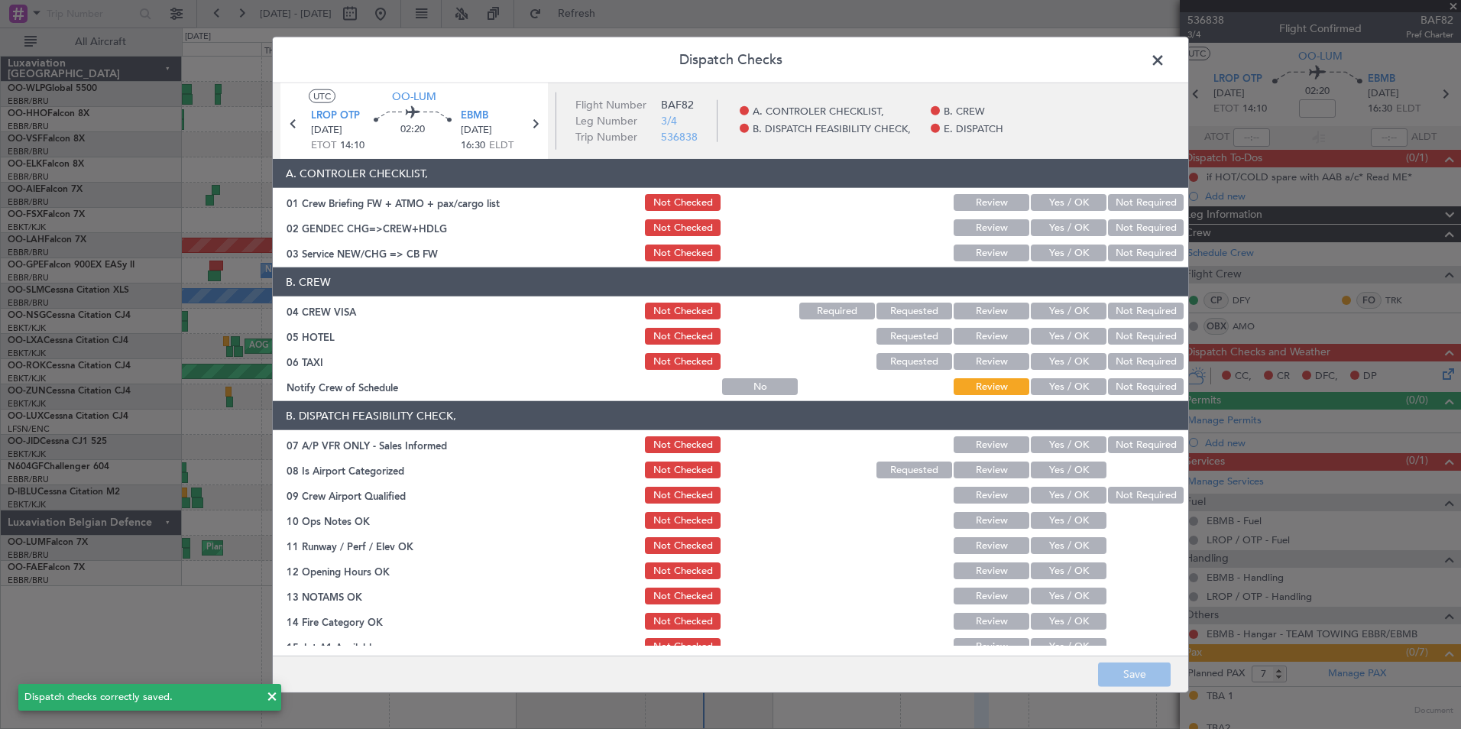
click at [1062, 206] on button "Yes / OK" at bounding box center [1069, 202] width 76 height 17
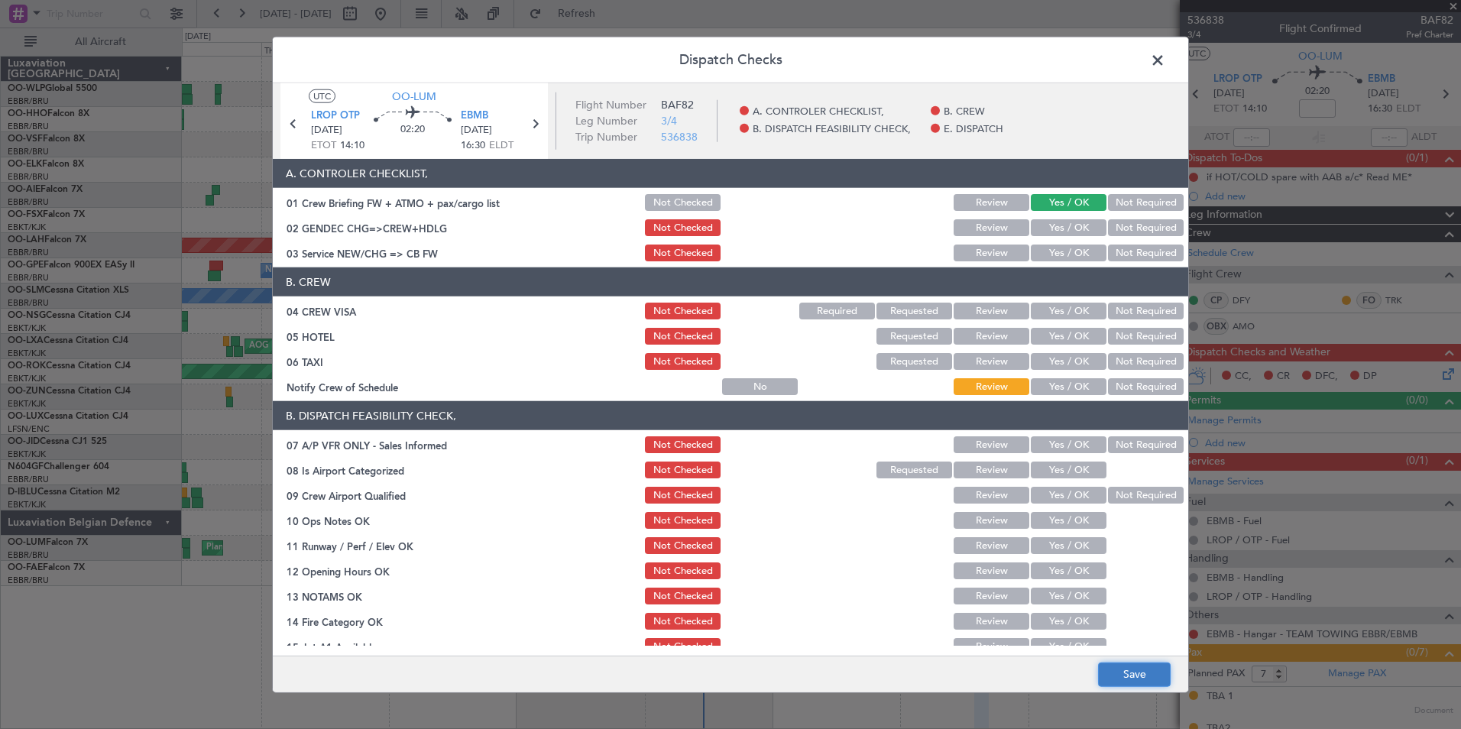
click at [1120, 673] on button "Save" at bounding box center [1134, 674] width 73 height 24
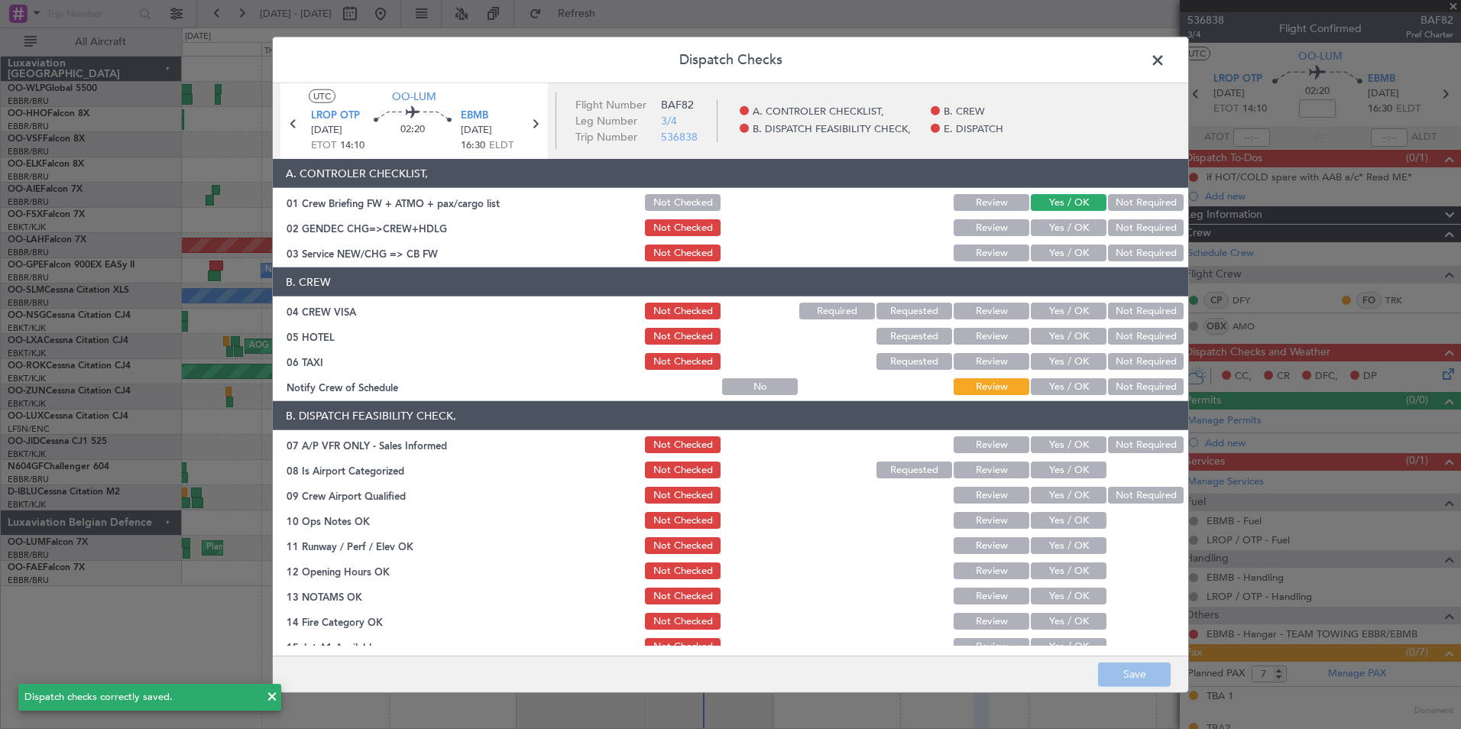
click at [1166, 59] on span at bounding box center [1166, 64] width 0 height 31
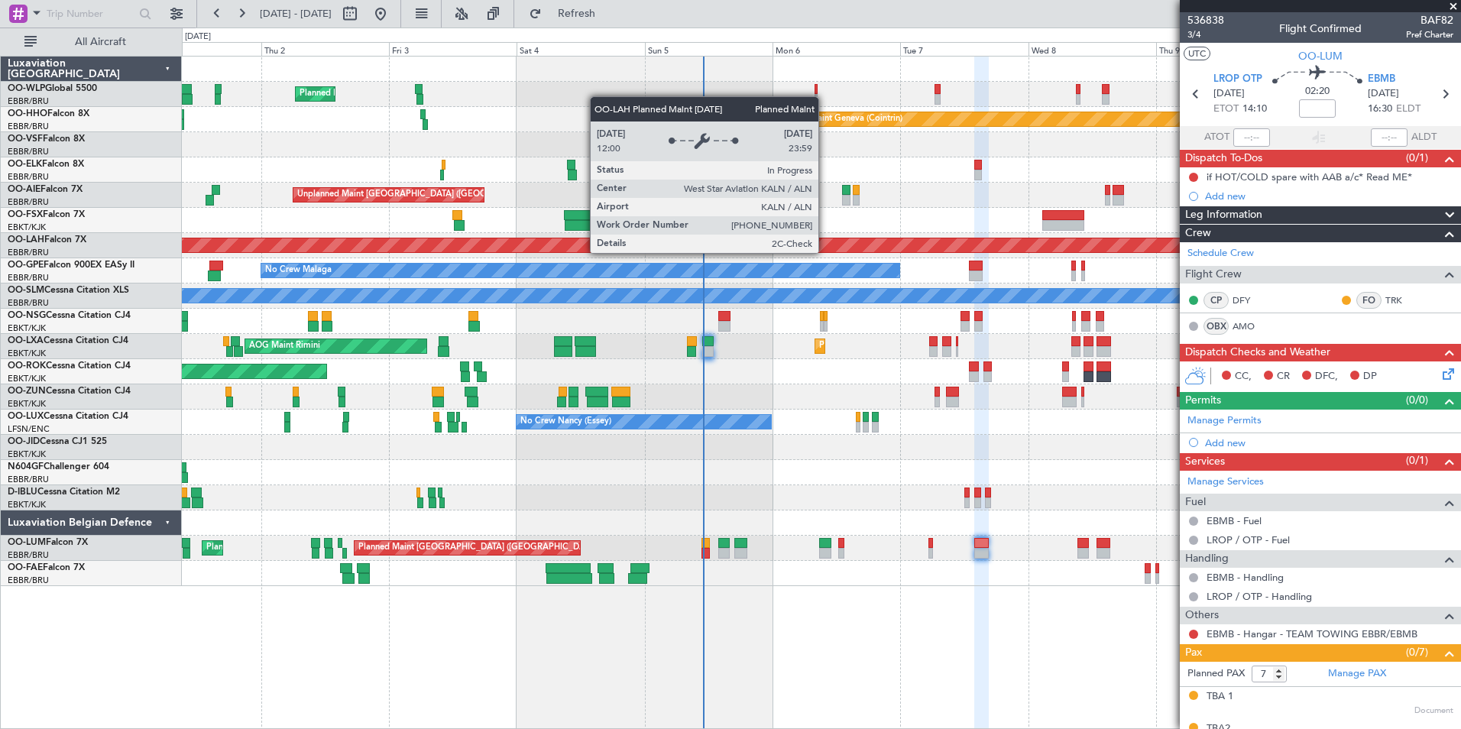
click at [251, 293] on div "Planned Maint Milan (Linate) Planned Maint Geneva ([GEOGRAPHIC_DATA]) Planned M…" at bounding box center [821, 322] width 1279 height 530
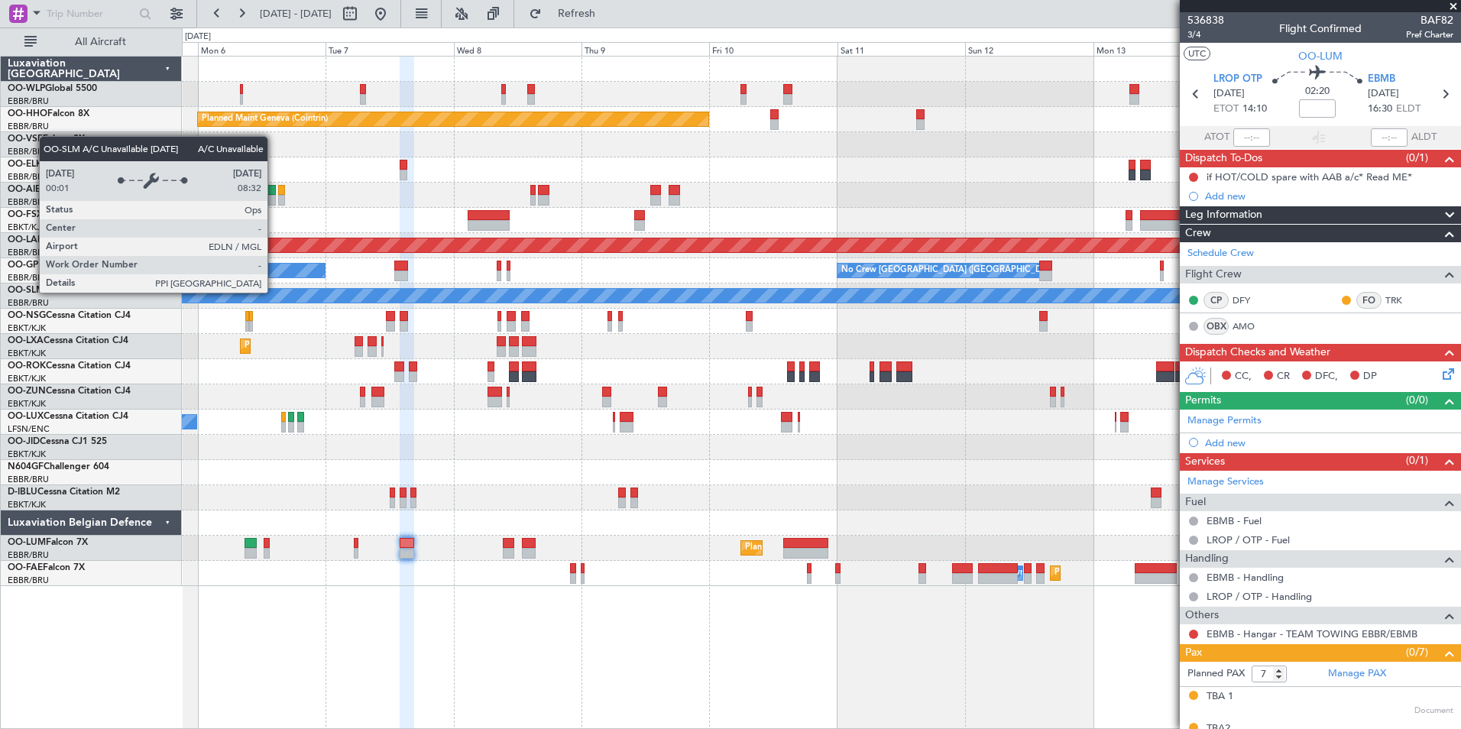
click at [413, 276] on div "Planned Maint Geneva (Cointrin) LIMZ 07:00 Z [PERSON_NAME] 18:35 Z Unplanned Ma…" at bounding box center [821, 322] width 1279 height 530
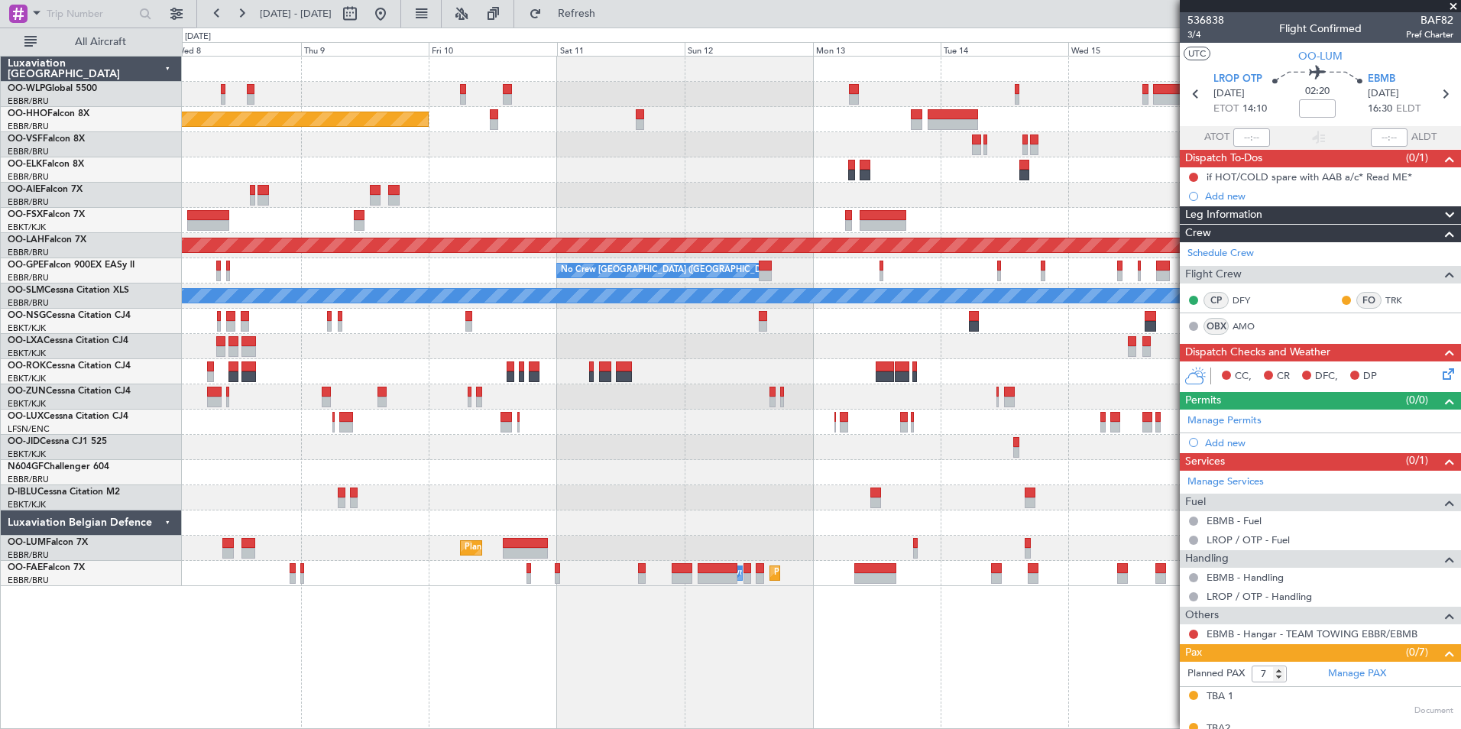
click at [777, 398] on div at bounding box center [821, 396] width 1279 height 25
click at [966, 504] on div "Planned Maint Geneva (Cointrin) LIMZ 07:00 Z [PERSON_NAME] 18:35 Z Planned [GEO…" at bounding box center [821, 322] width 1279 height 530
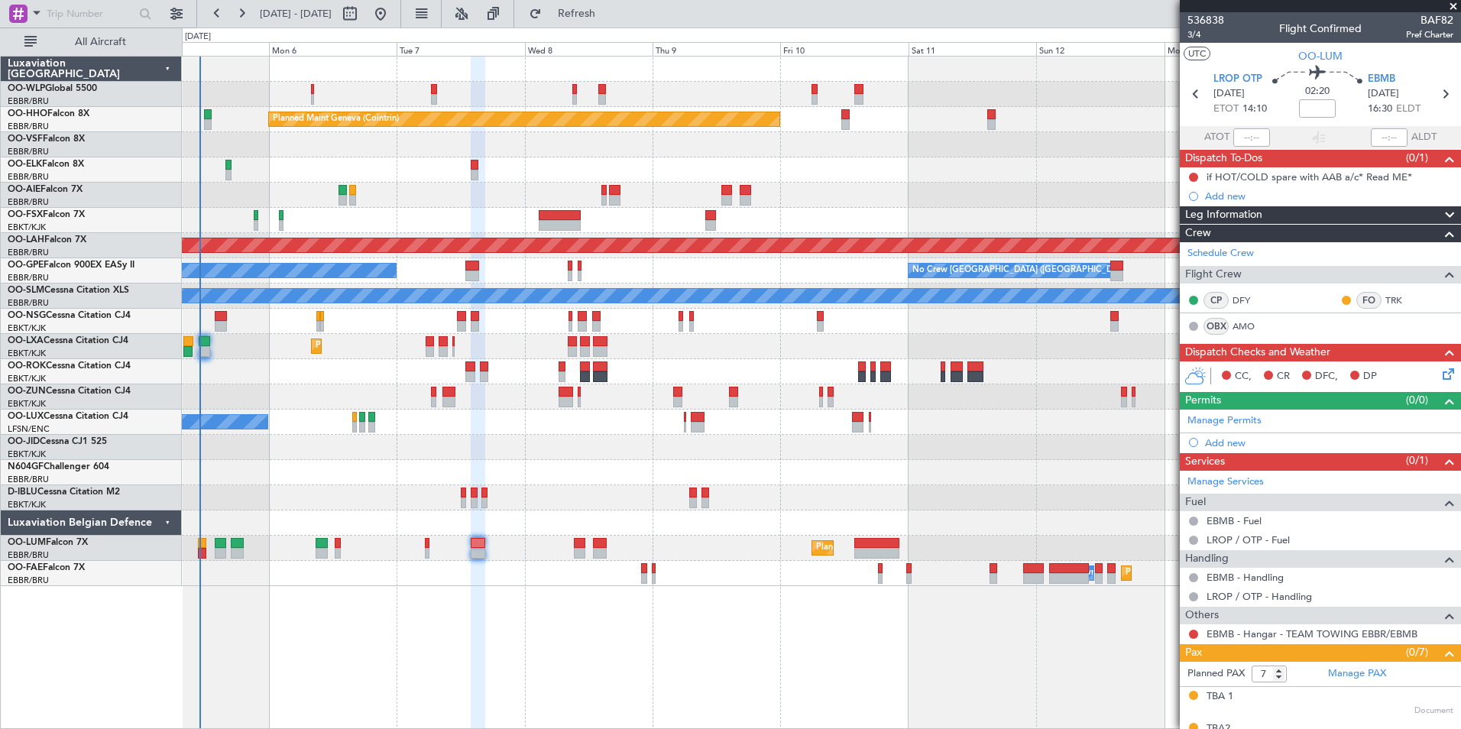
click at [833, 502] on div "No Crew Kortrijk-[GEOGRAPHIC_DATA]" at bounding box center [821, 497] width 1279 height 25
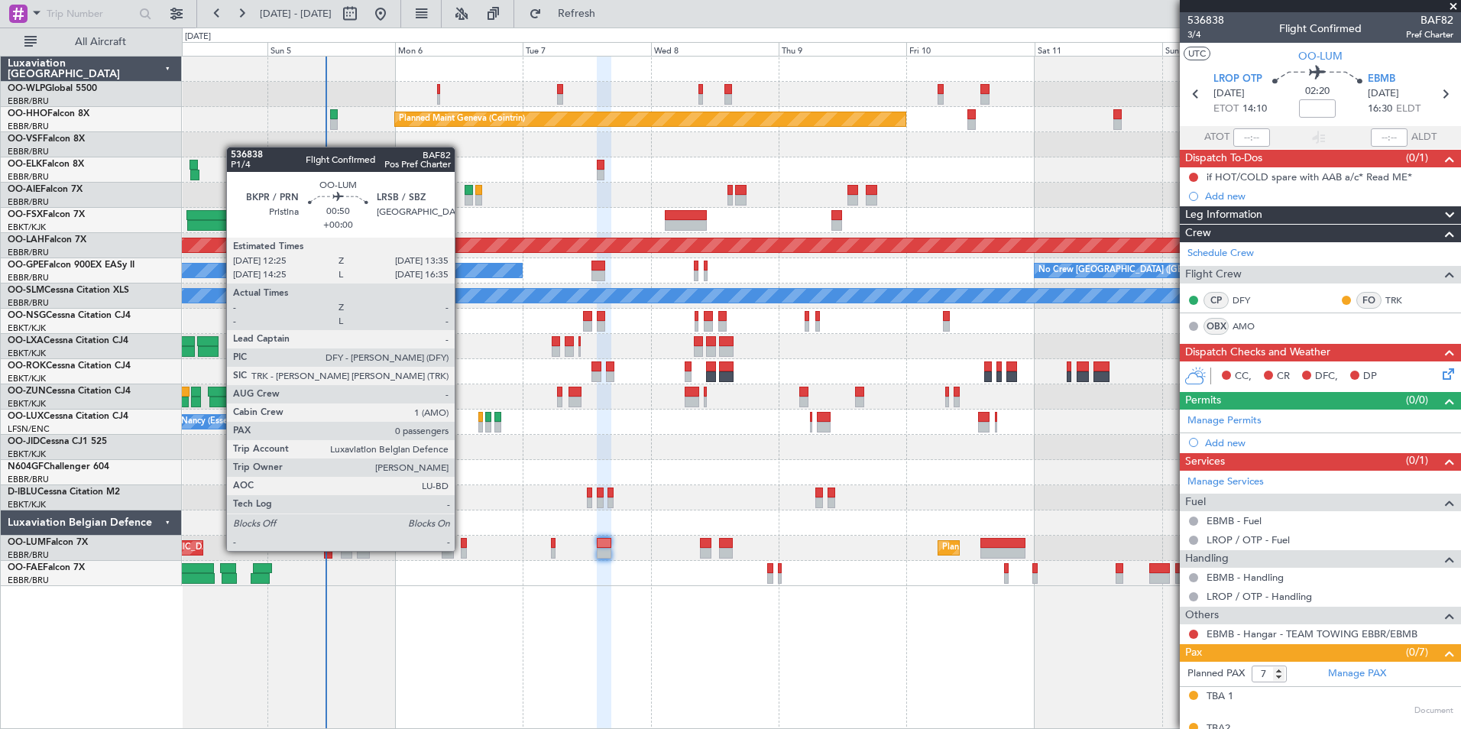
click at [462, 550] on div at bounding box center [464, 553] width 7 height 11
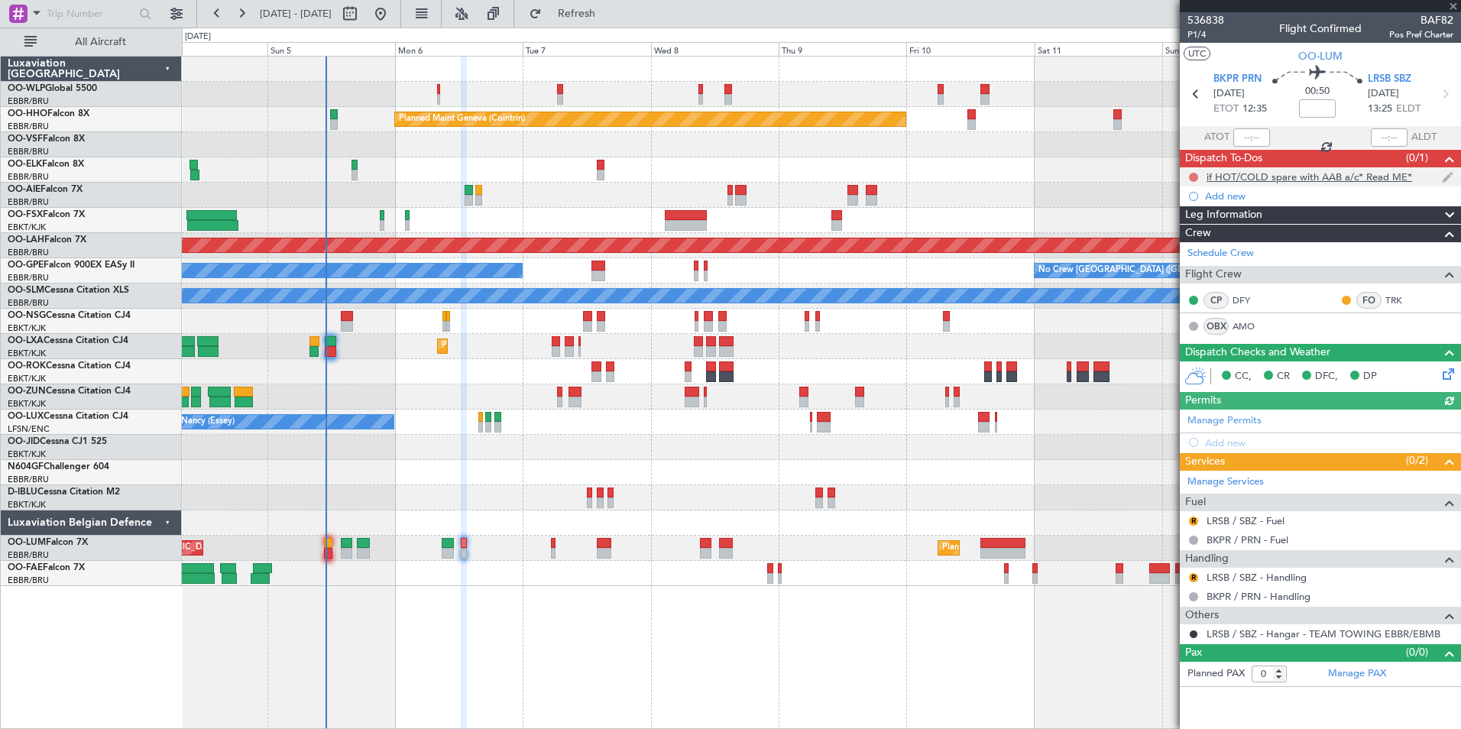
click at [1191, 179] on button at bounding box center [1193, 177] width 9 height 9
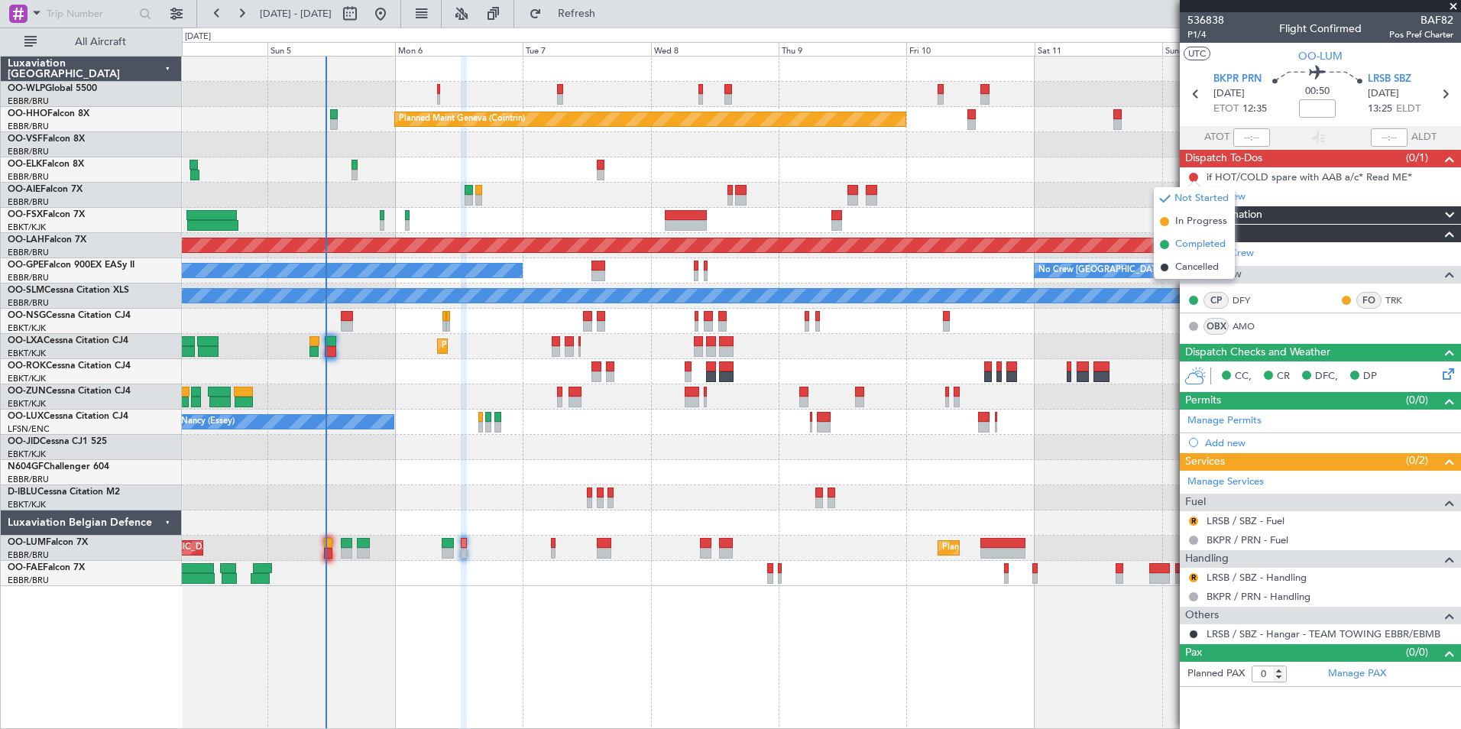
click at [1182, 242] on span "Completed" at bounding box center [1200, 244] width 50 height 15
click at [1196, 520] on button "R" at bounding box center [1193, 521] width 9 height 9
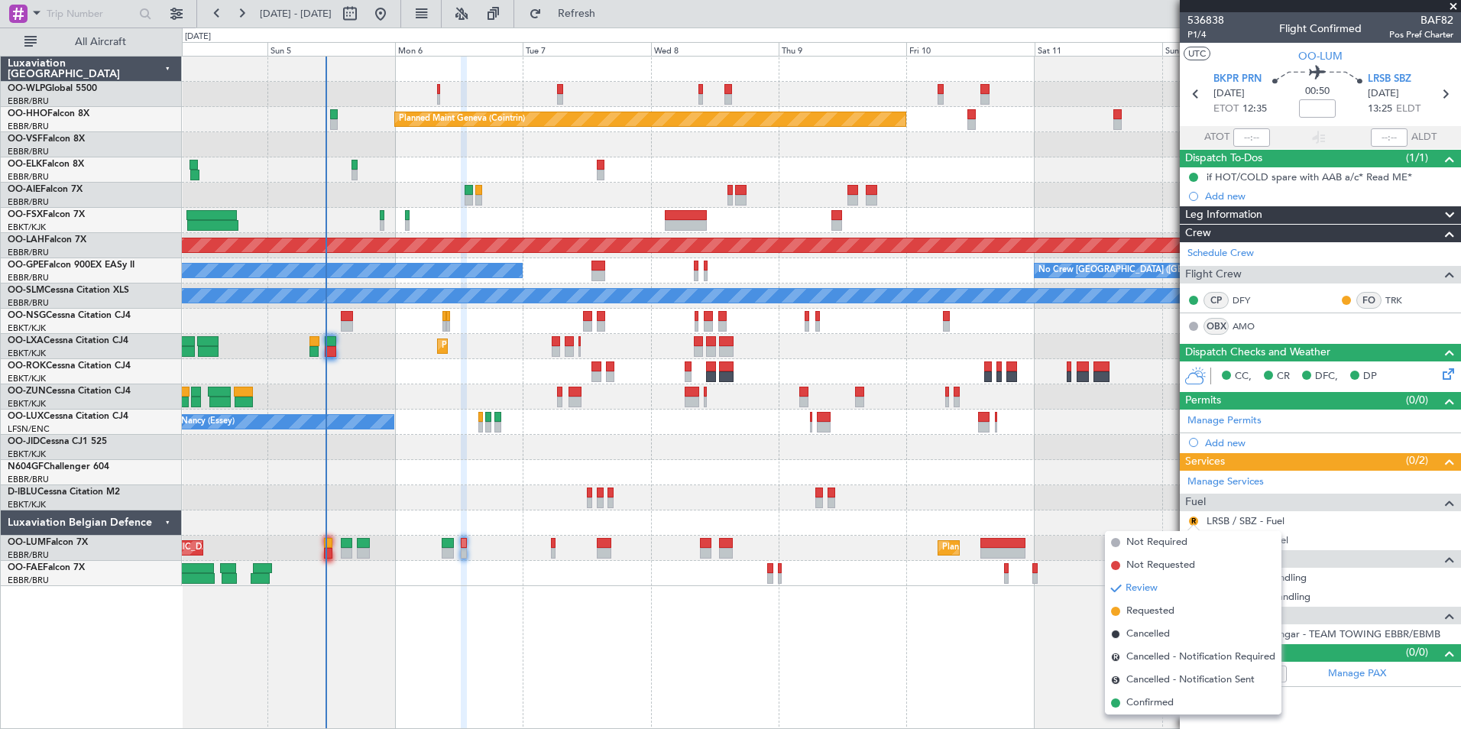
click at [1157, 540] on span "Not Required" at bounding box center [1157, 542] width 61 height 15
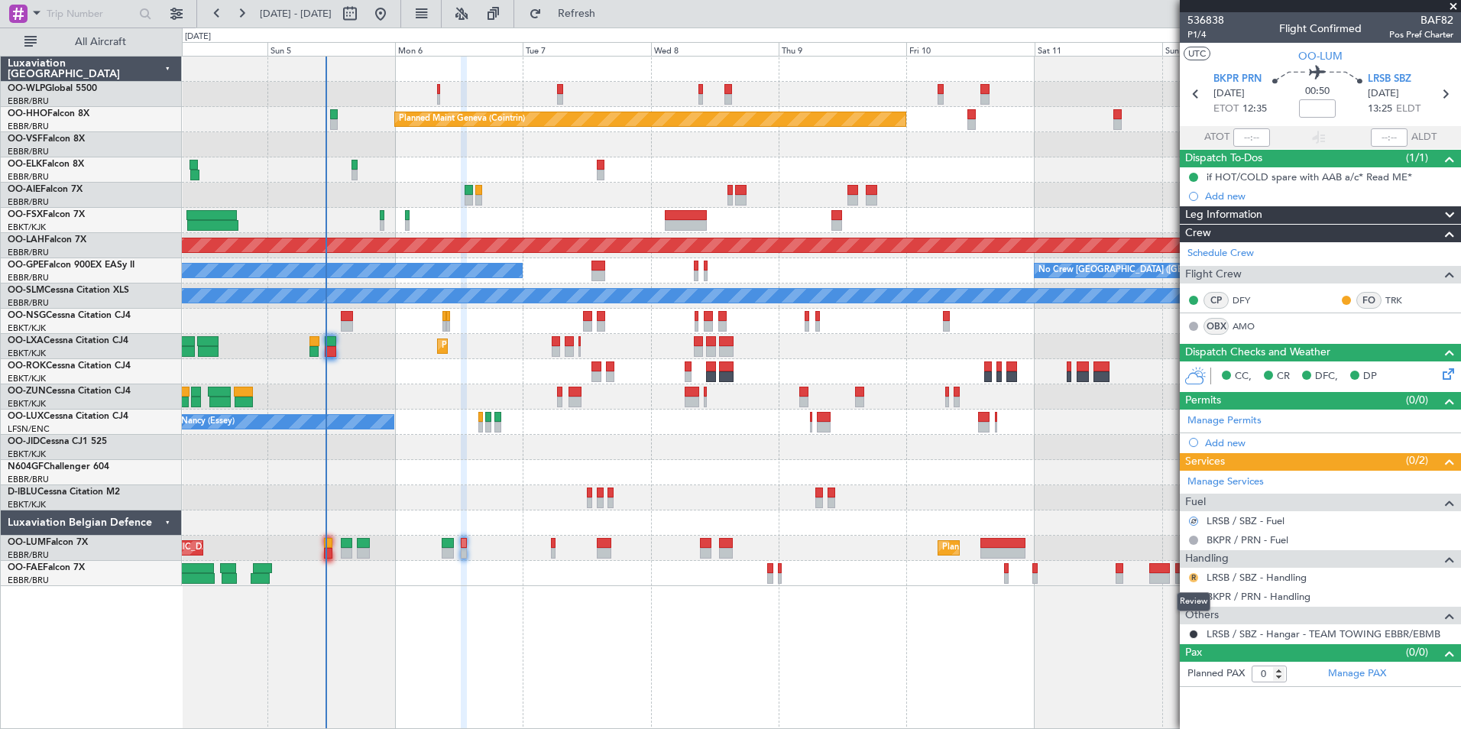
click at [1192, 576] on button "R" at bounding box center [1193, 577] width 9 height 9
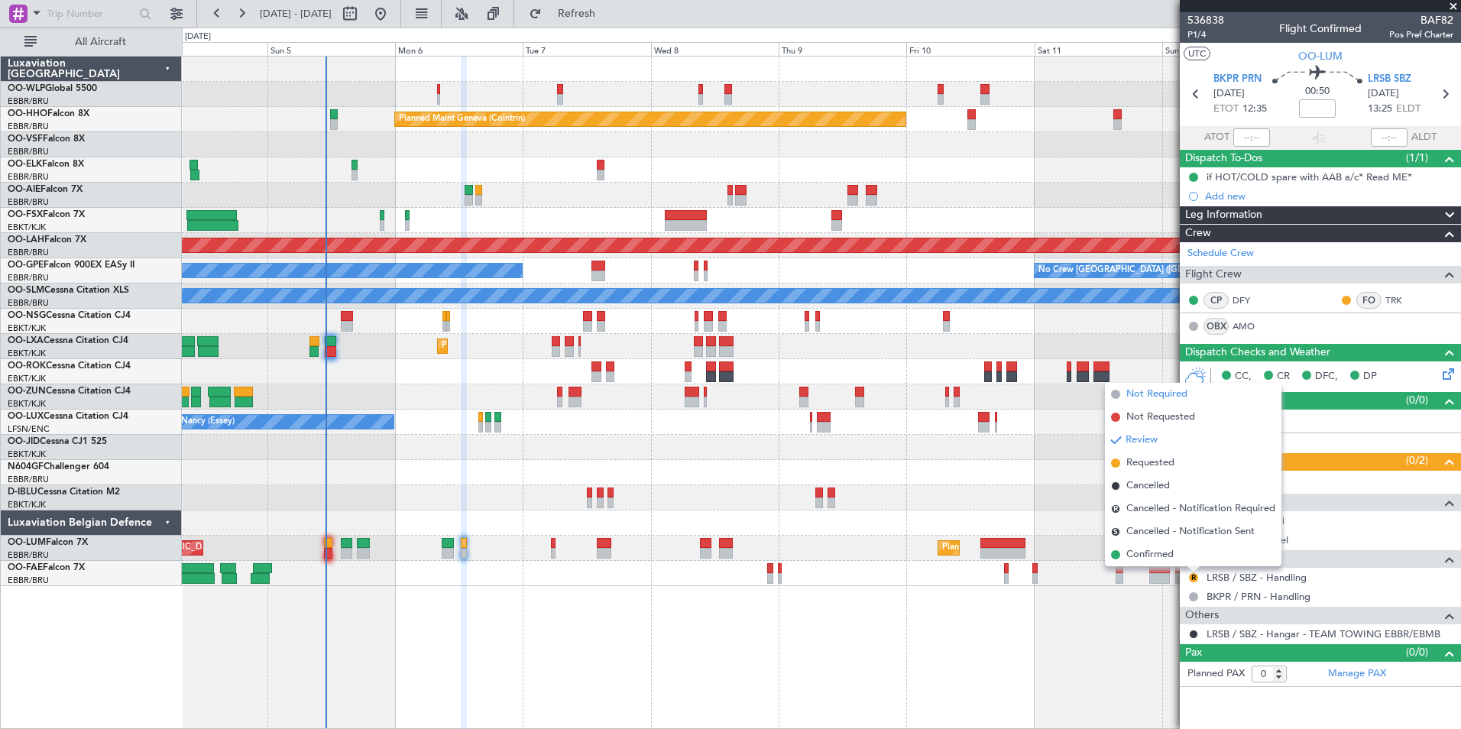
click at [1130, 396] on span "Not Required" at bounding box center [1157, 394] width 61 height 15
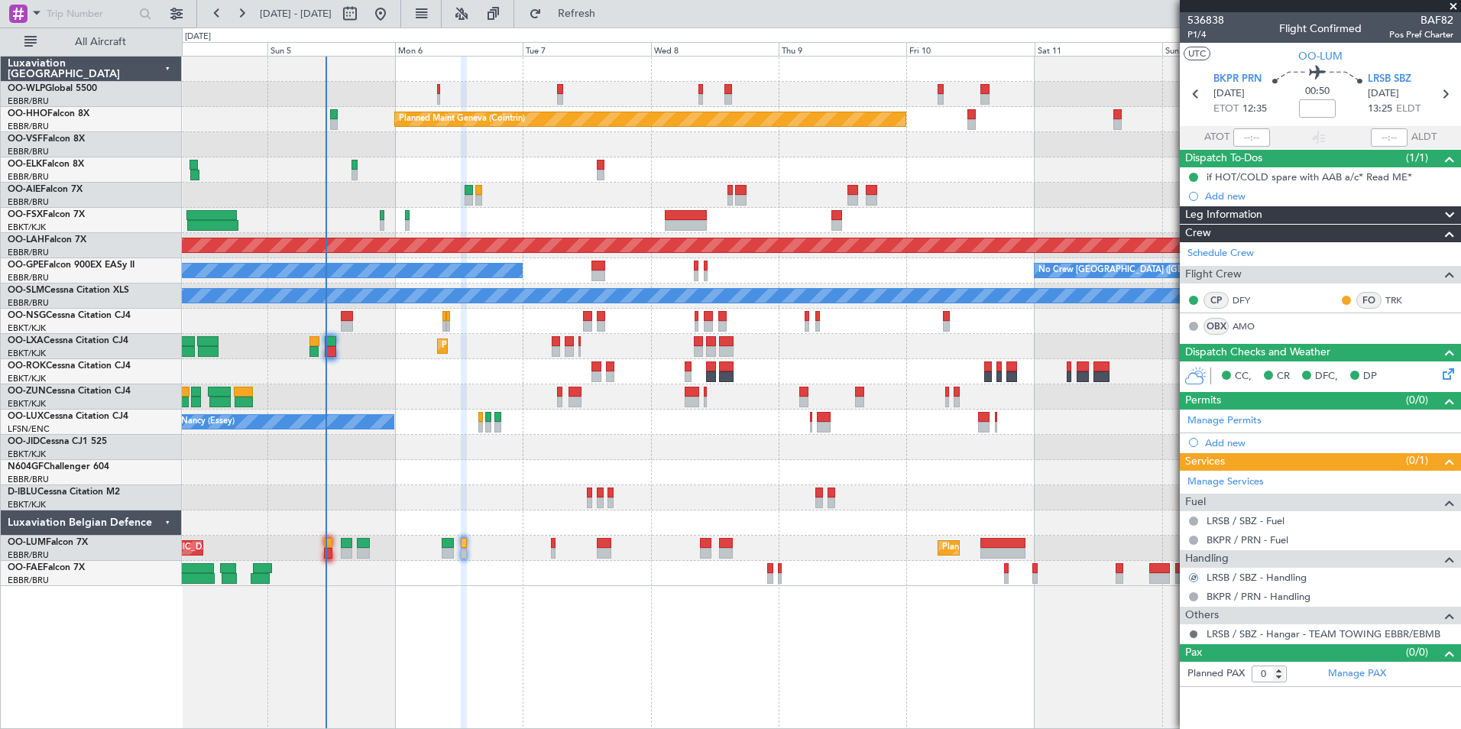
click at [1195, 635] on button at bounding box center [1193, 634] width 9 height 9
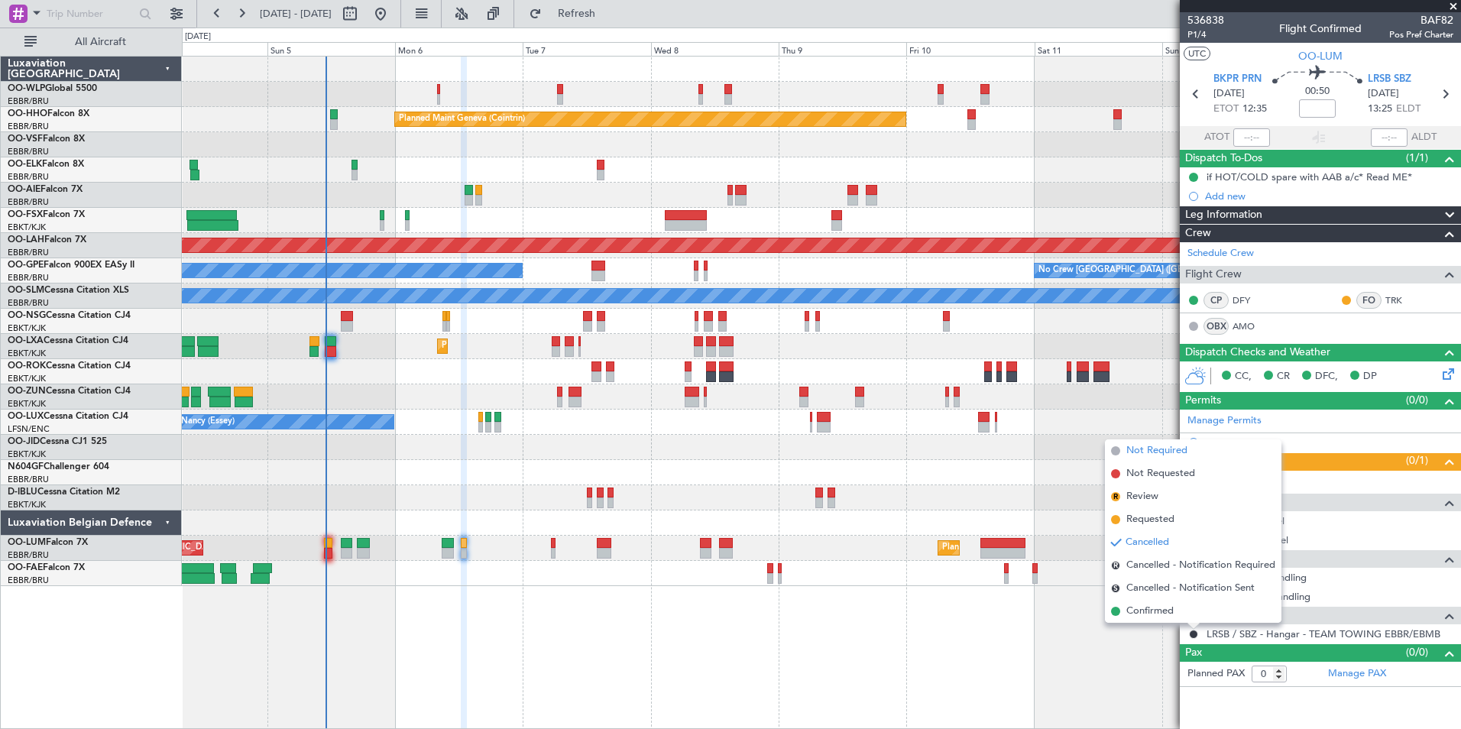
click at [1167, 453] on span "Not Required" at bounding box center [1157, 450] width 61 height 15
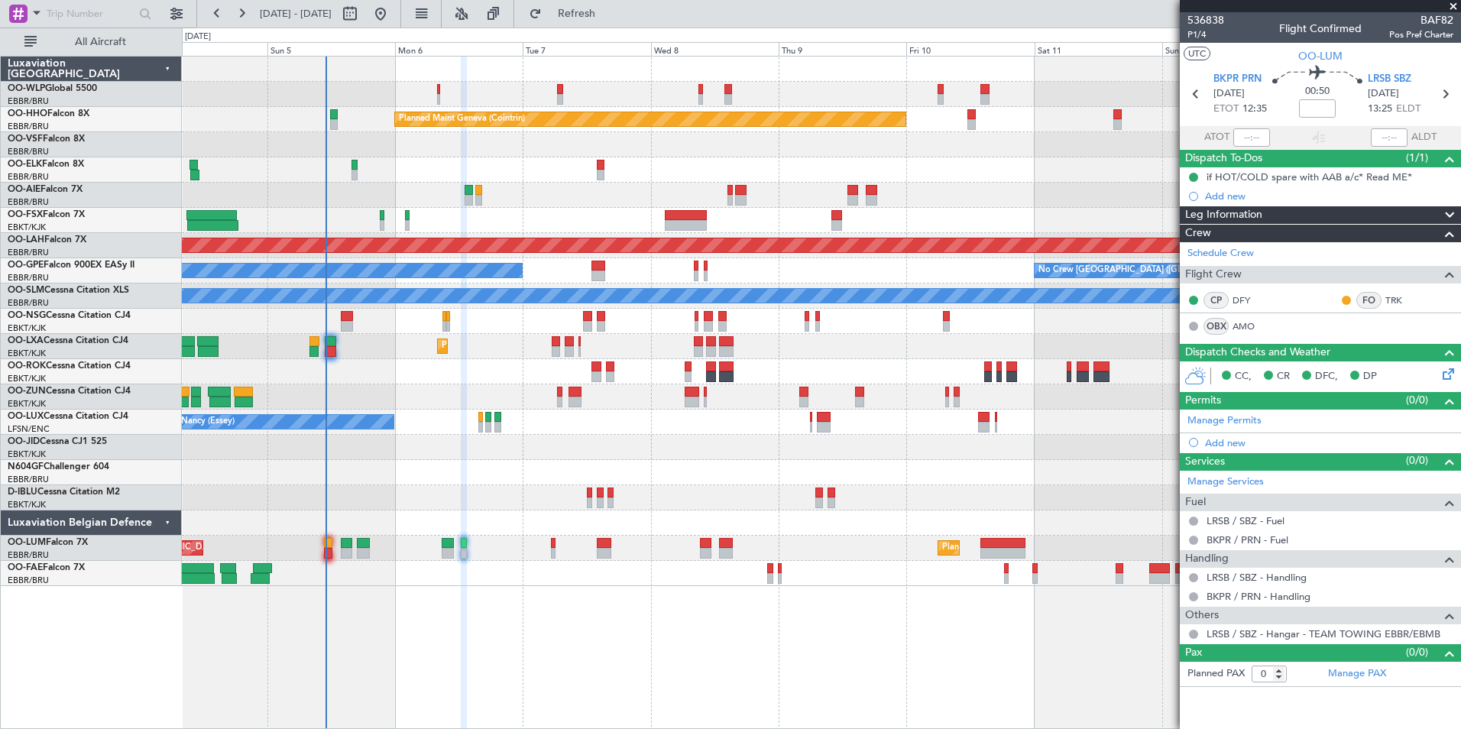
click at [425, 160] on div "LIMZ 07:00 Z [PERSON_NAME] 18:35 Z" at bounding box center [821, 169] width 1279 height 25
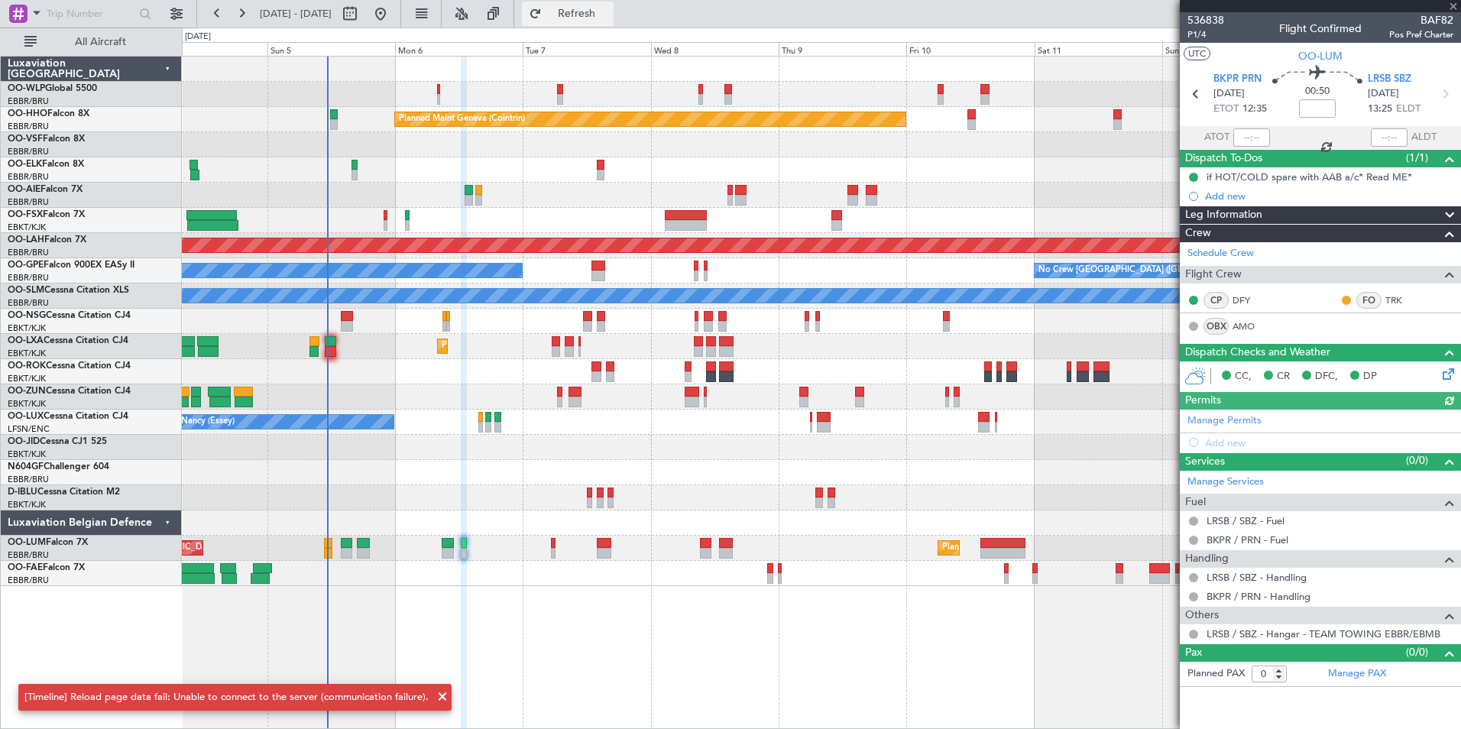
click at [574, 12] on button "Refresh" at bounding box center [568, 14] width 92 height 24
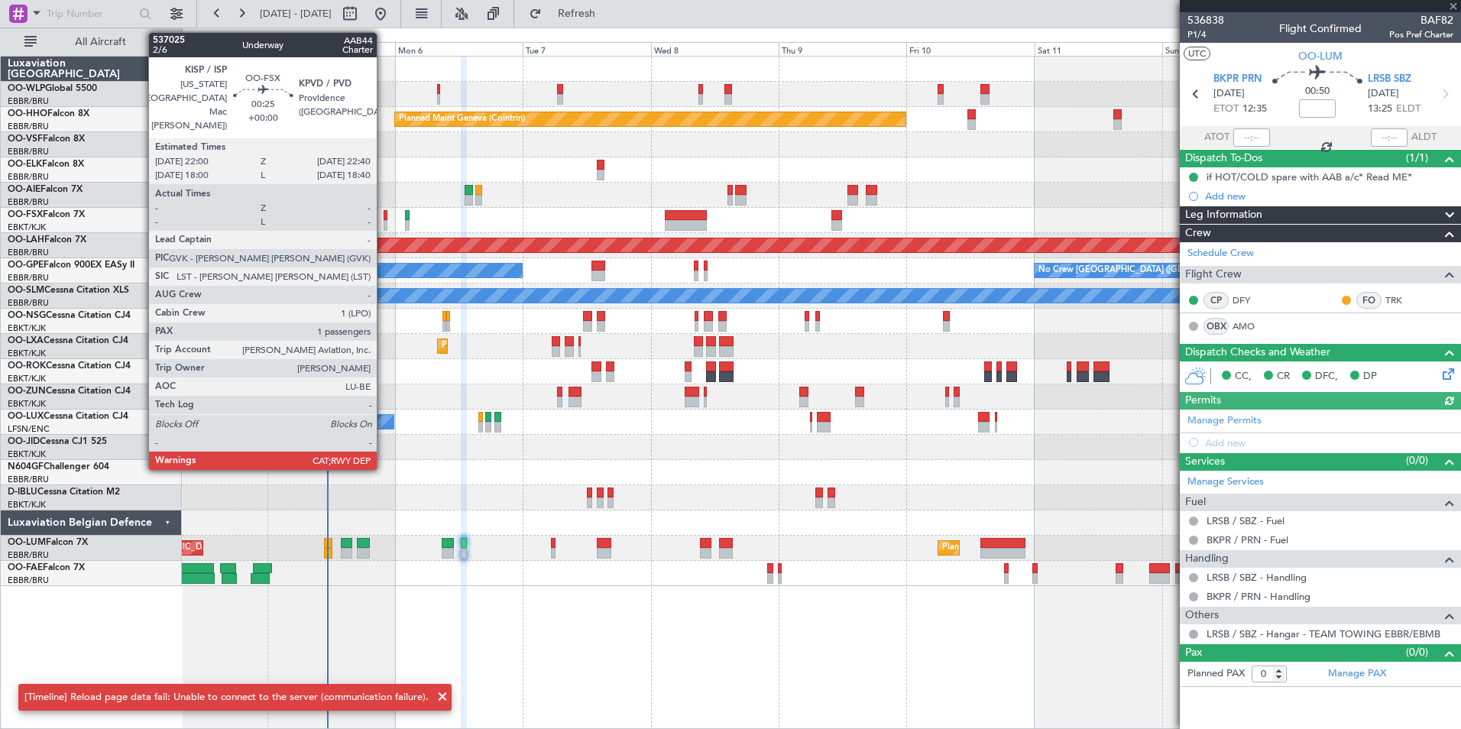
click at [384, 219] on div at bounding box center [386, 215] width 4 height 11
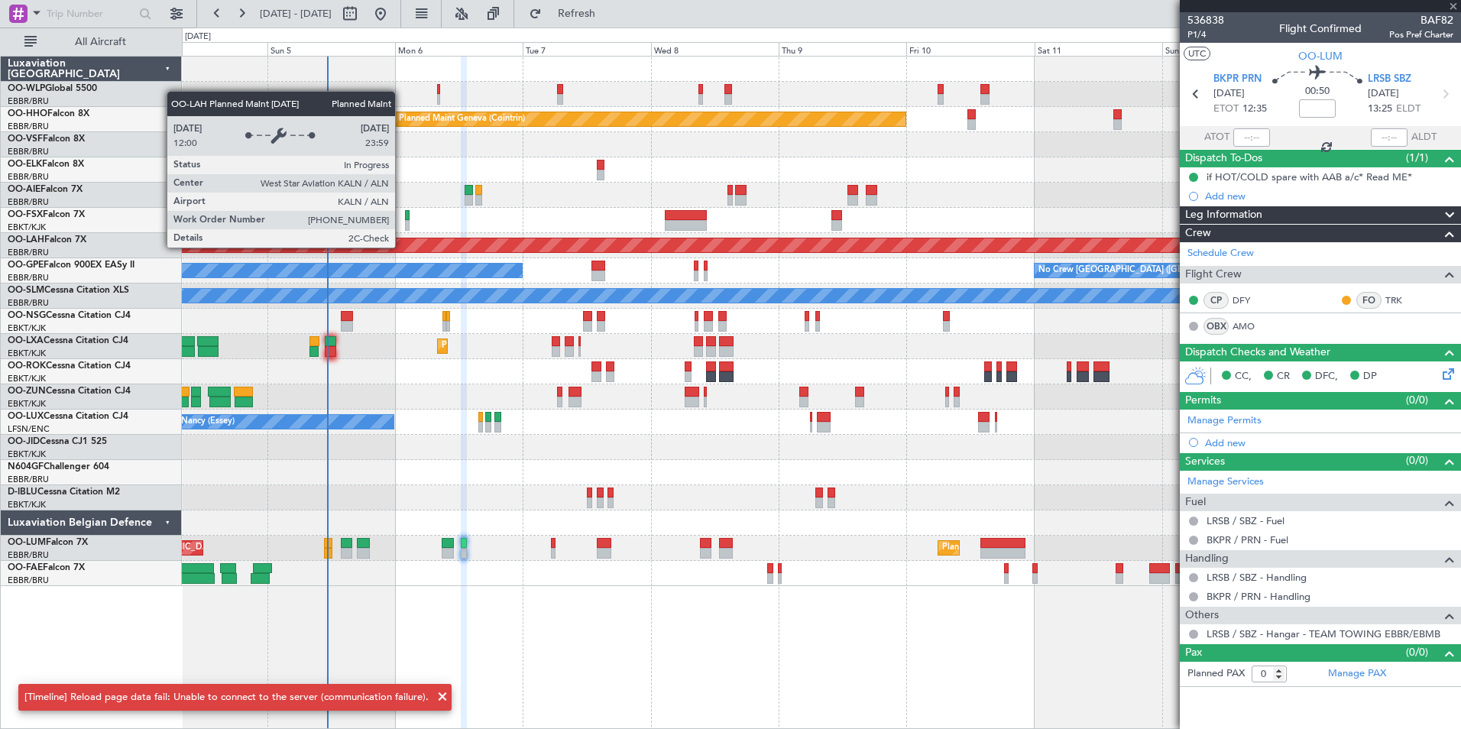
type input "1"
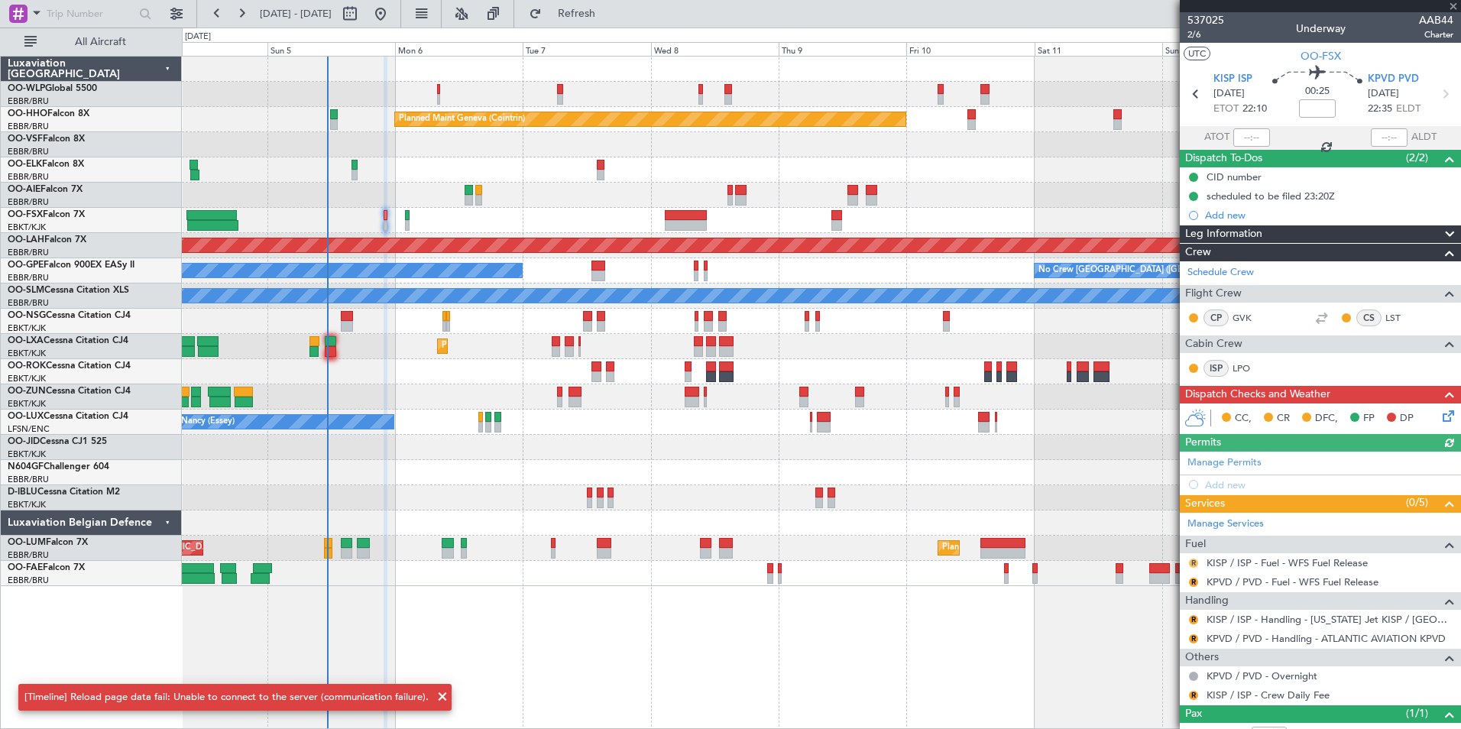
click at [1192, 563] on button "R" at bounding box center [1193, 563] width 9 height 9
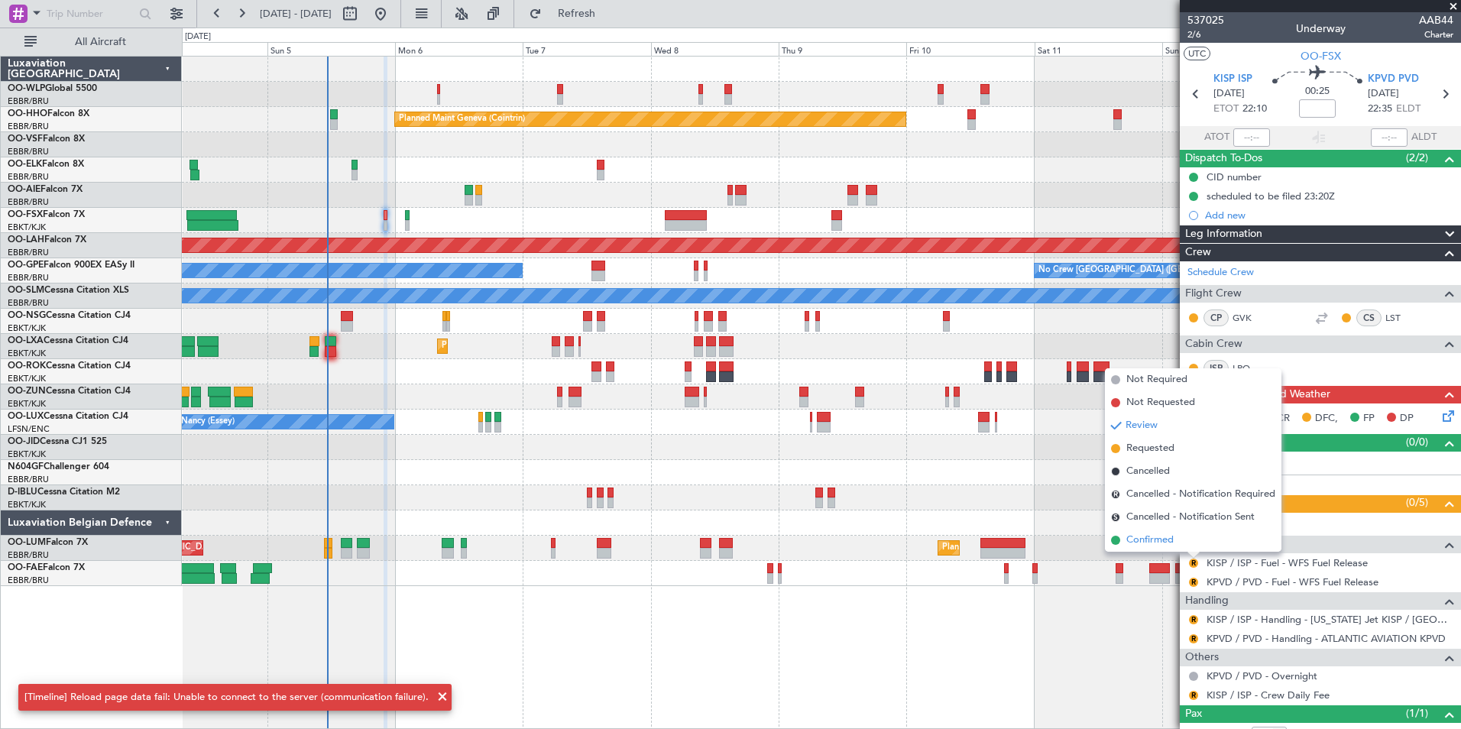
click at [1146, 541] on span "Confirmed" at bounding box center [1150, 540] width 47 height 15
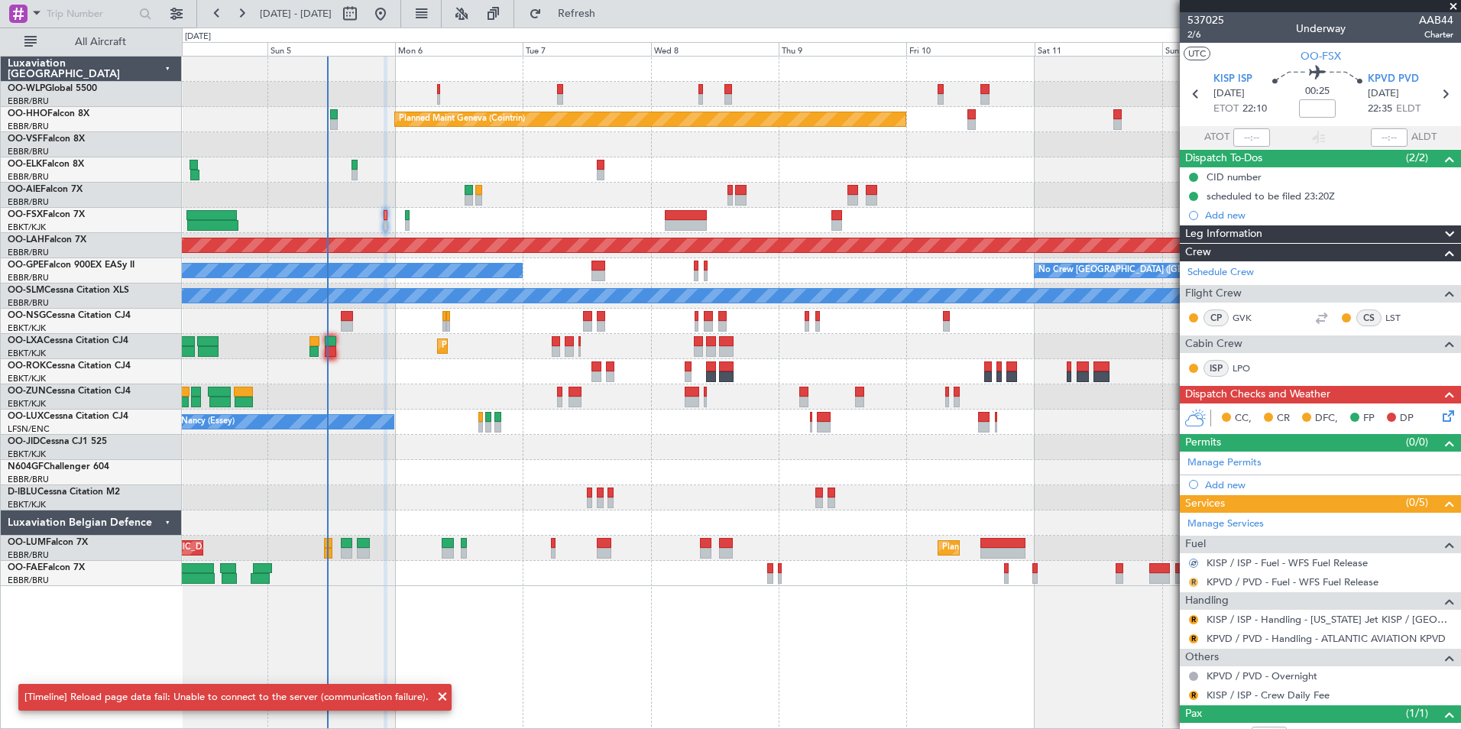
click at [1194, 581] on button "R" at bounding box center [1193, 582] width 9 height 9
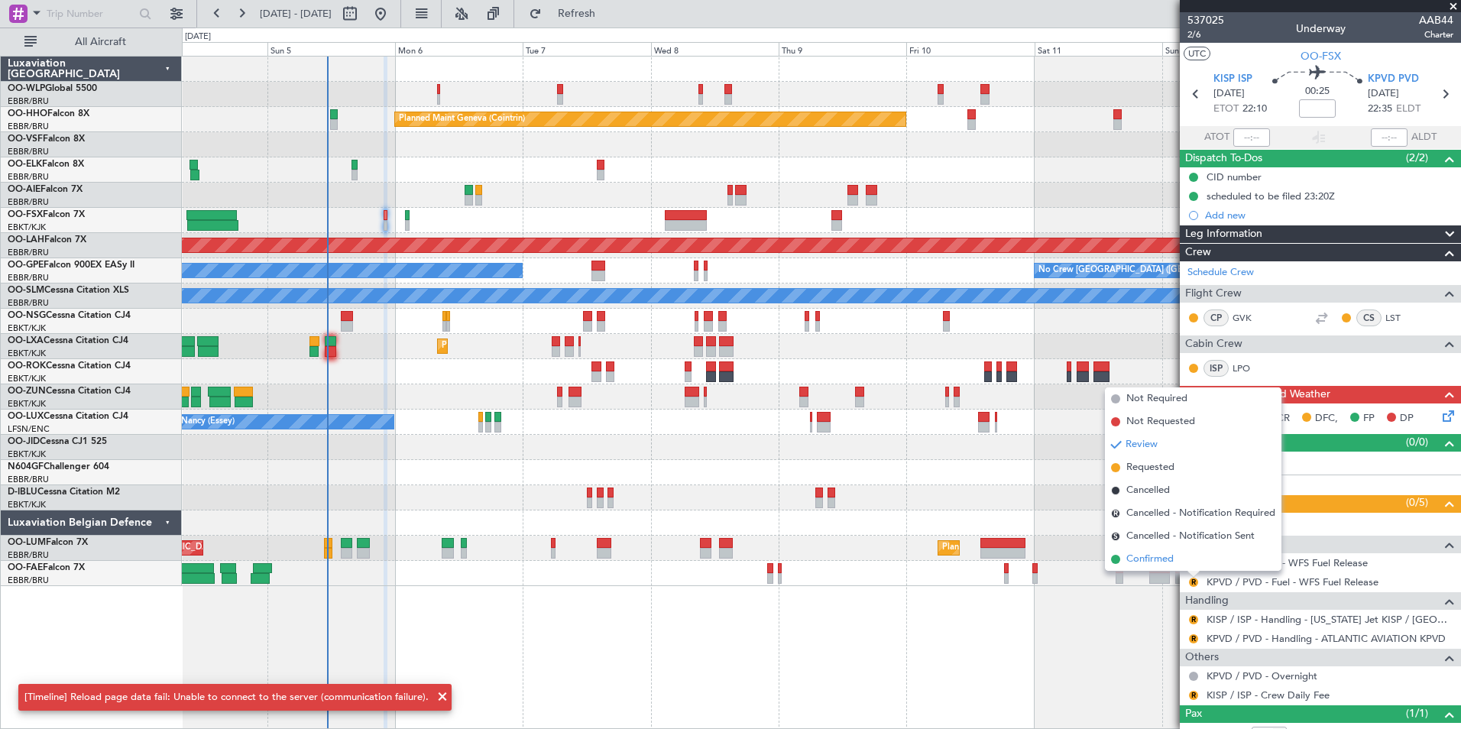
click at [1149, 557] on span "Confirmed" at bounding box center [1150, 559] width 47 height 15
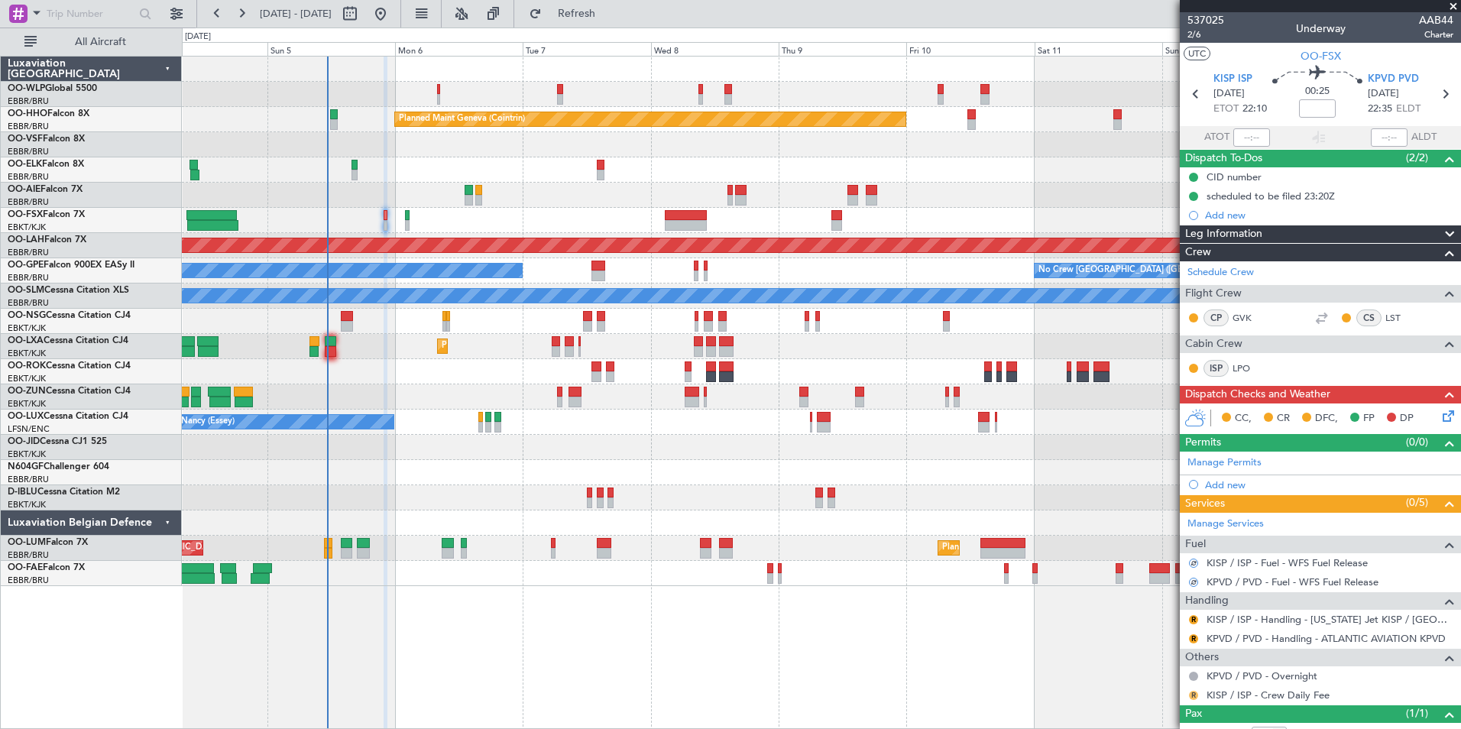
click at [1192, 698] on button "R" at bounding box center [1193, 695] width 9 height 9
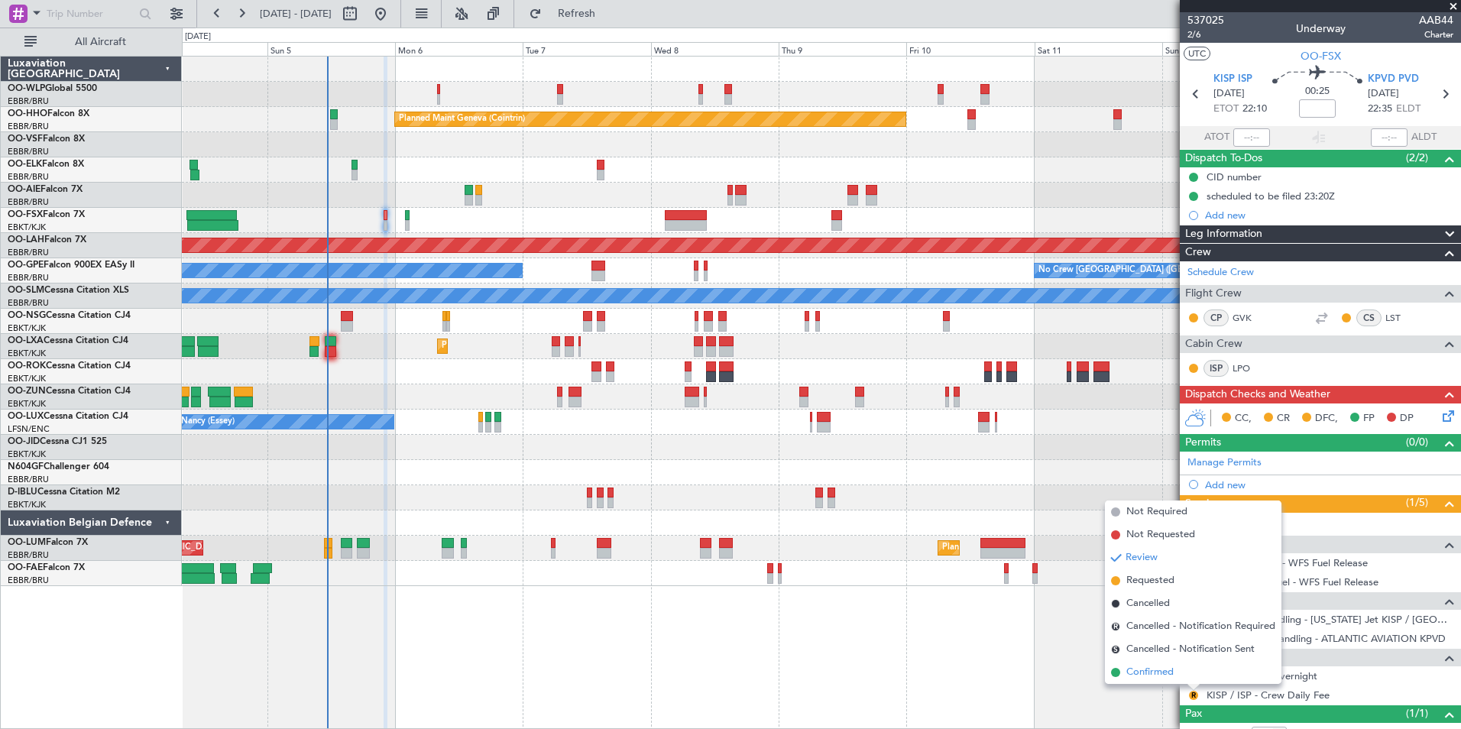
click at [1159, 668] on span "Confirmed" at bounding box center [1150, 672] width 47 height 15
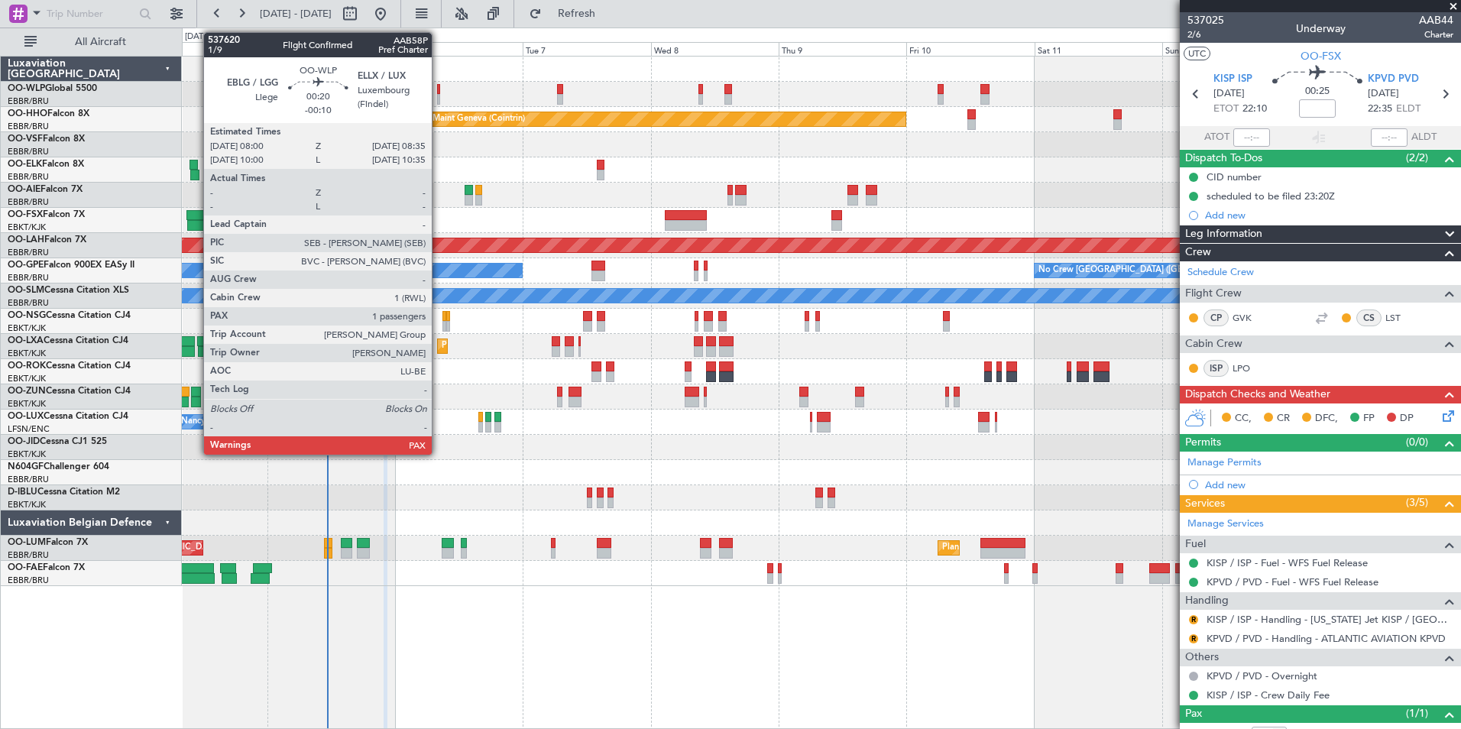
click at [439, 99] on div at bounding box center [439, 99] width 4 height 11
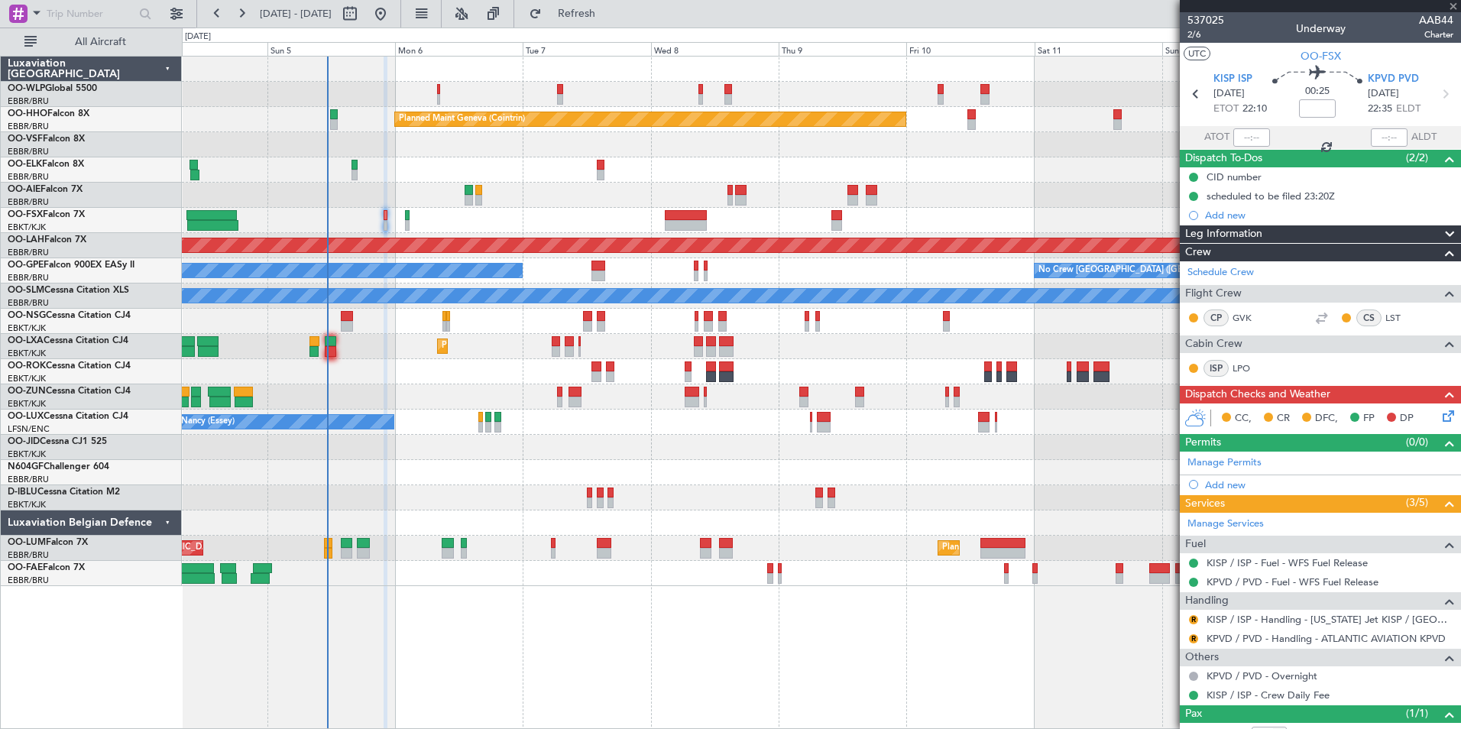
type input "-00:10"
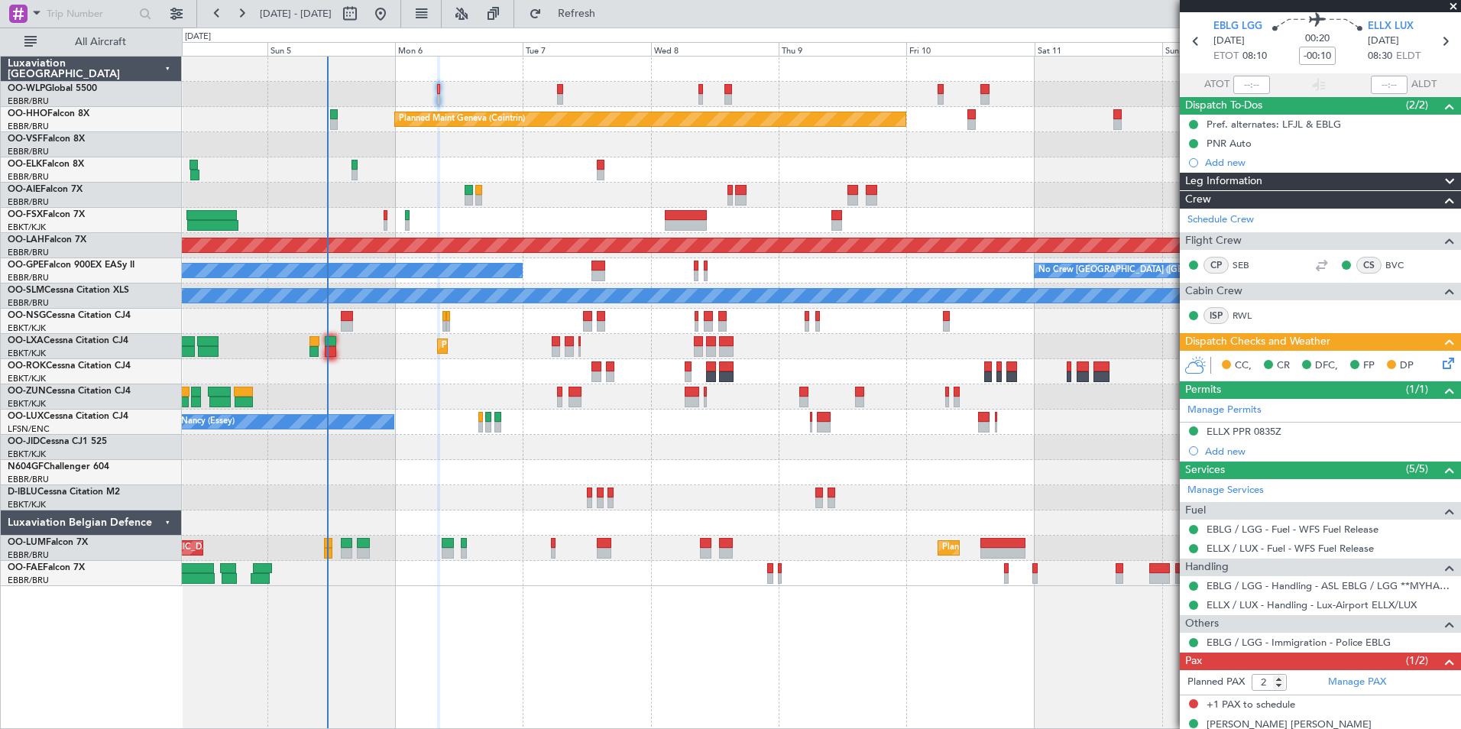
scroll to position [73, 0]
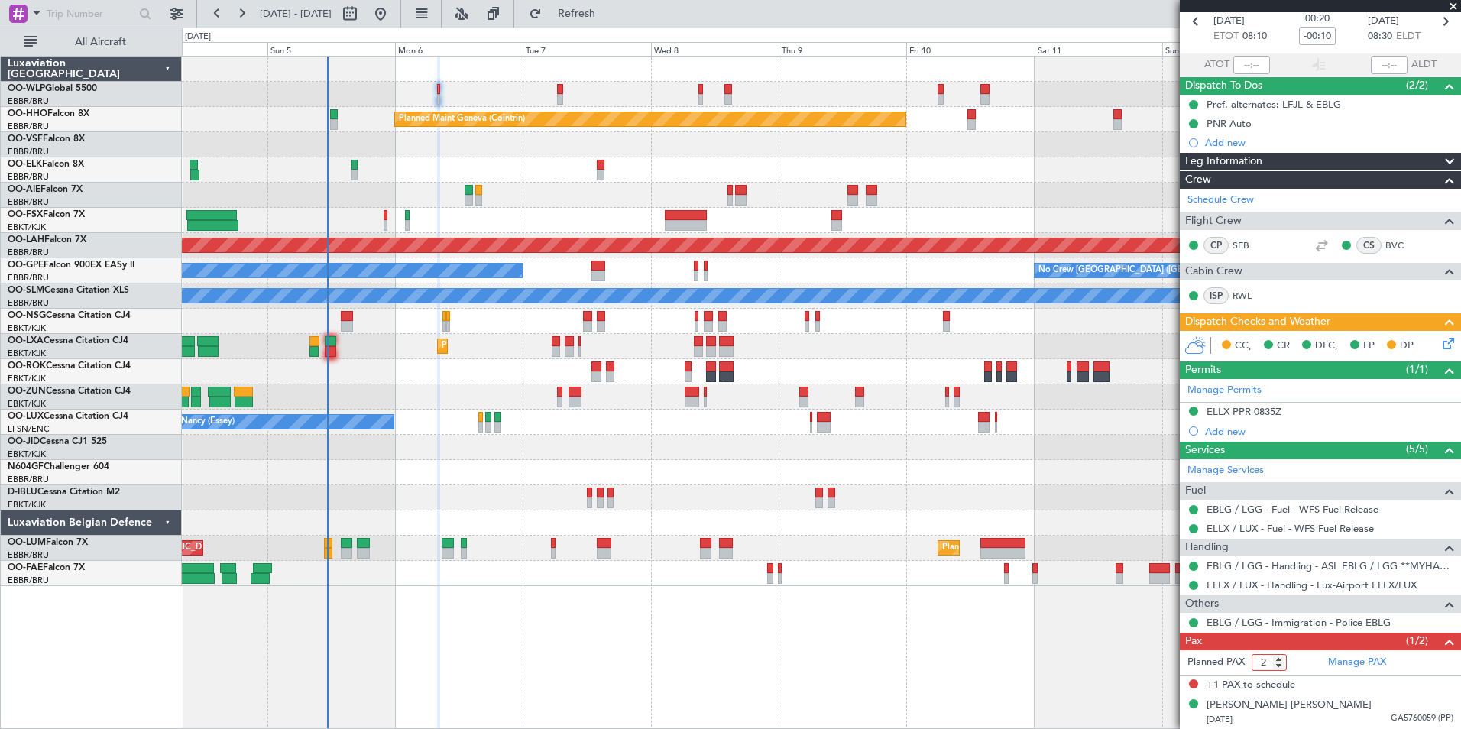
type input "1"
click at [1280, 666] on input "1" at bounding box center [1269, 662] width 35 height 17
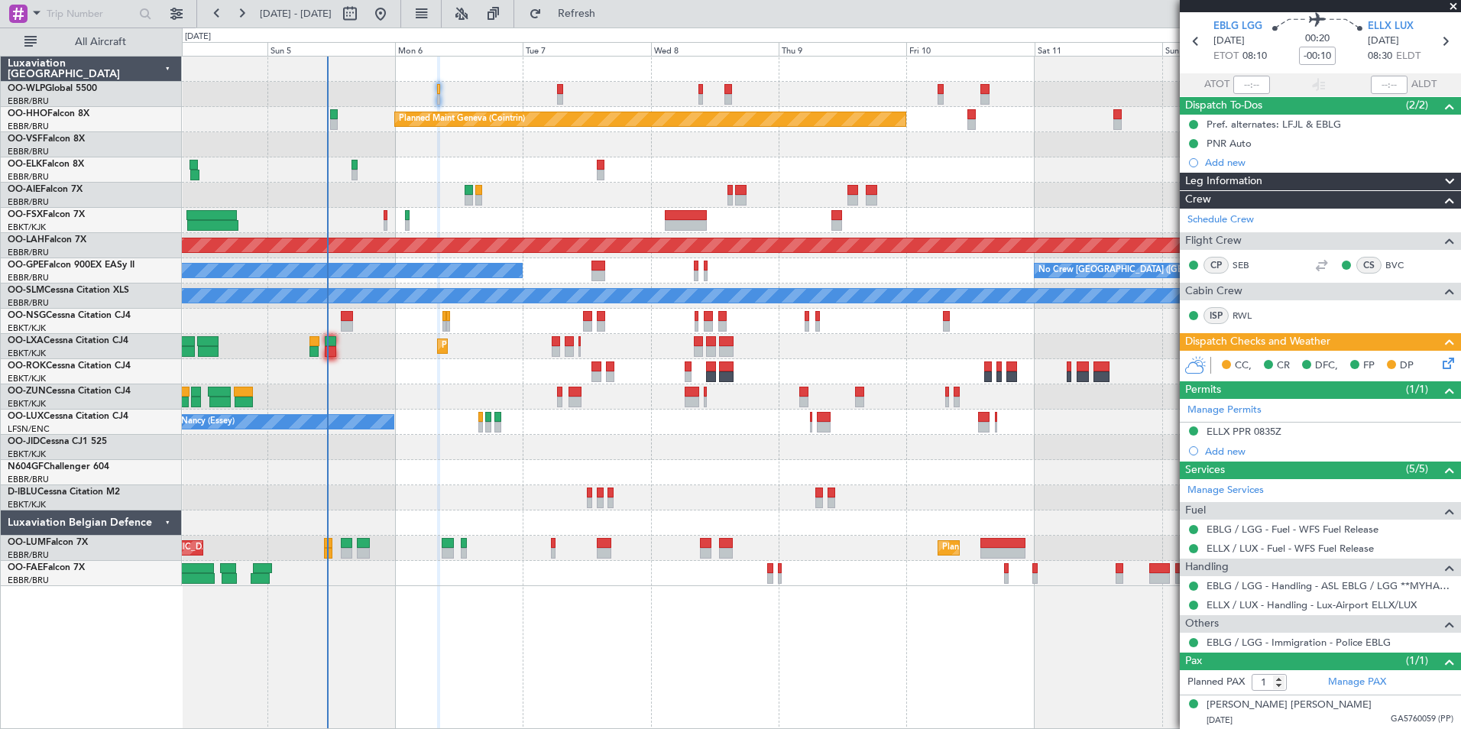
scroll to position [14, 0]
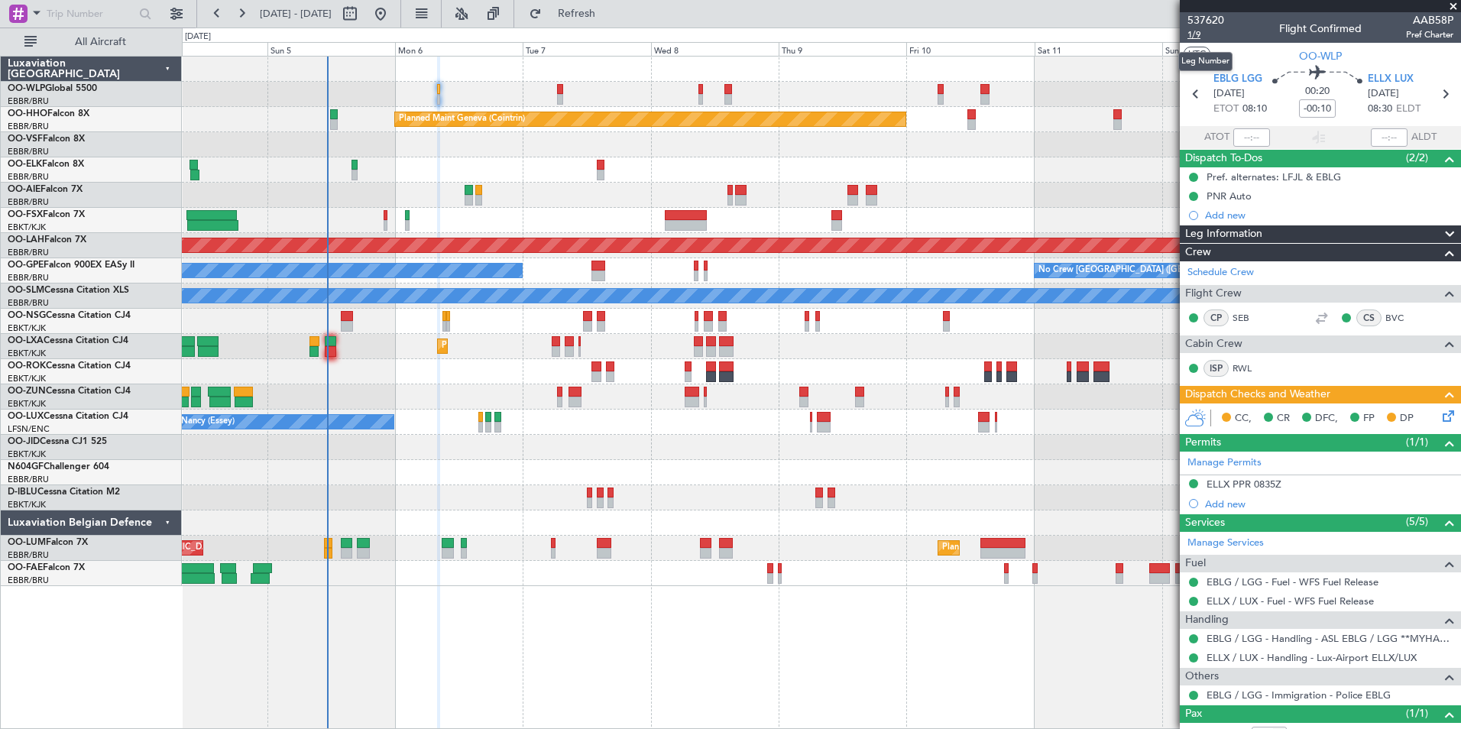
click at [1189, 33] on span "1/9" at bounding box center [1206, 34] width 37 height 13
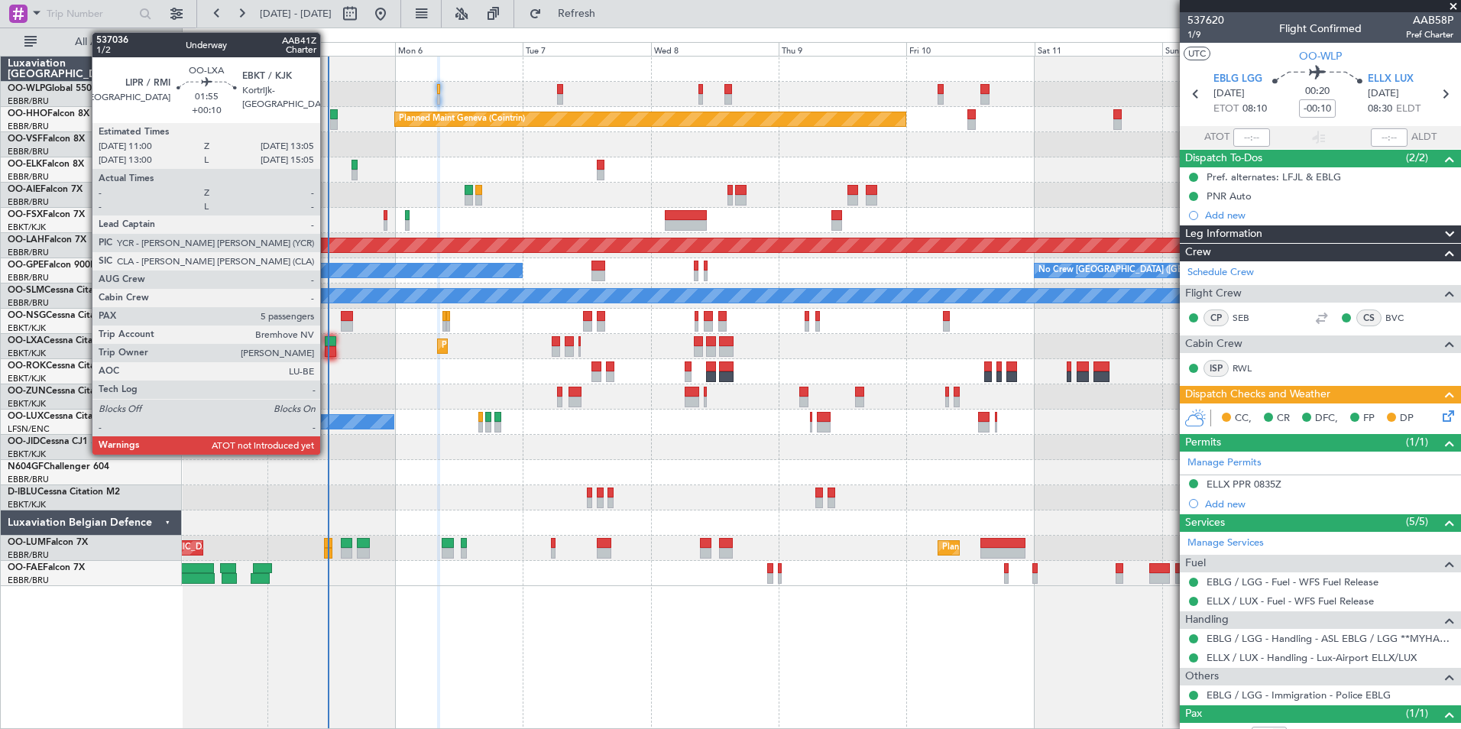
click at [327, 345] on div at bounding box center [330, 341] width 11 height 11
type input "+00:10"
type input "5"
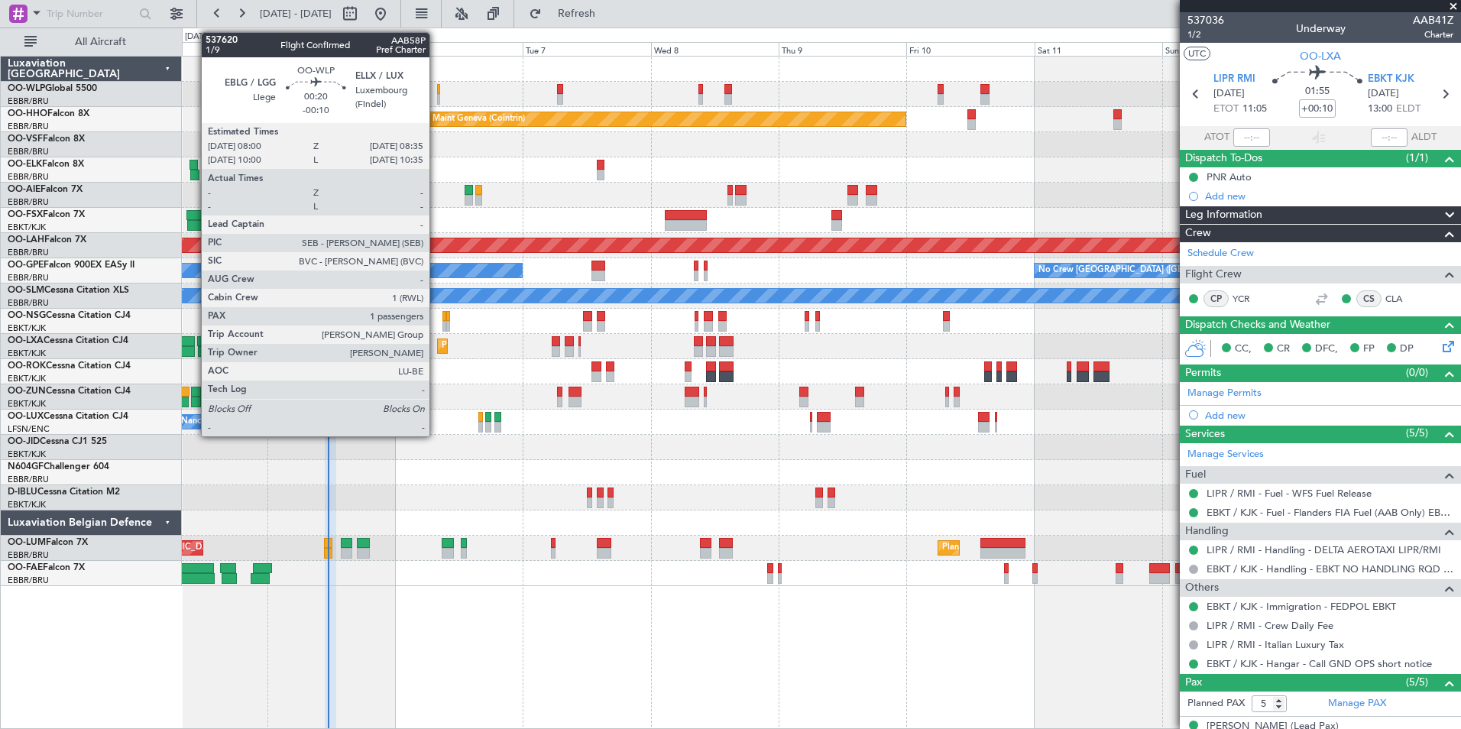
click at [437, 89] on div at bounding box center [439, 89] width 4 height 11
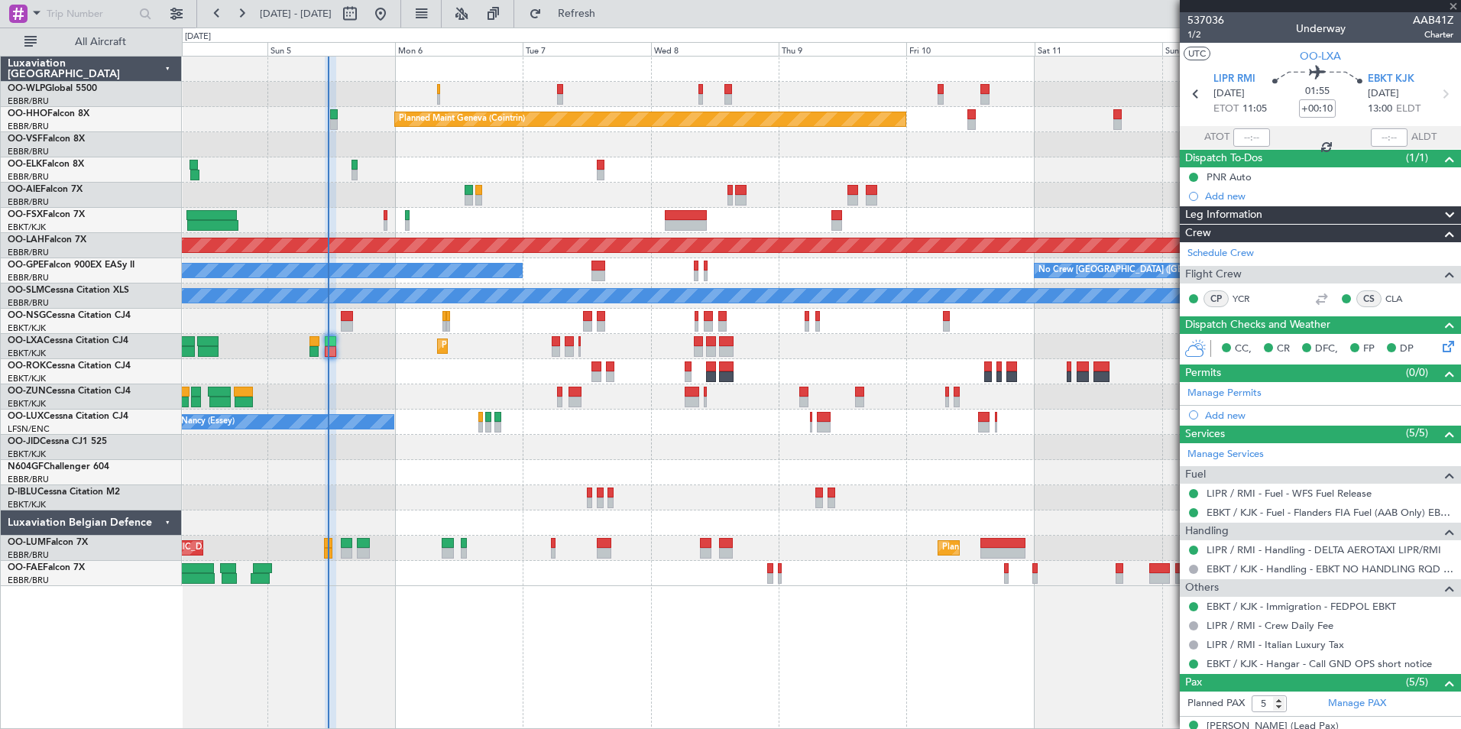
type input "-00:10"
type input "1"
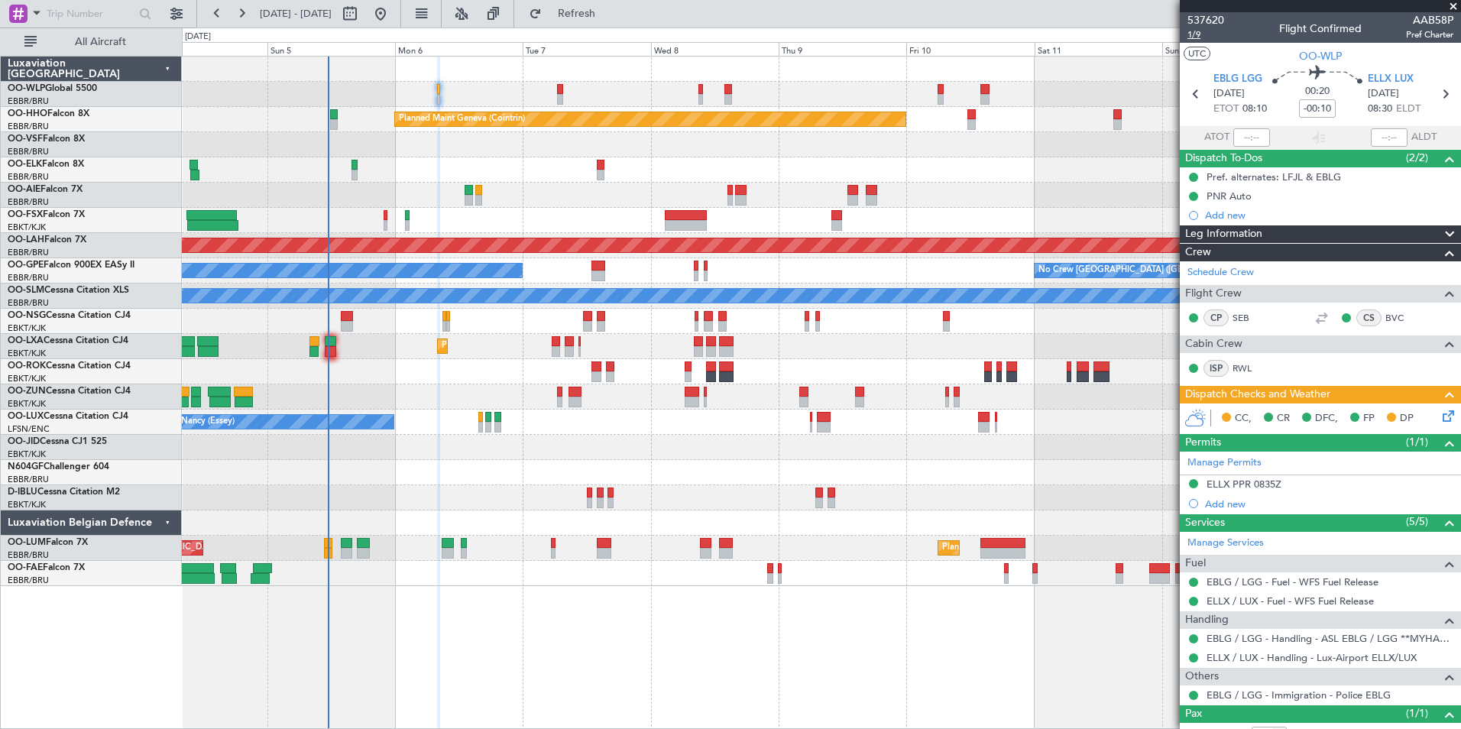
click at [1195, 40] on span "1/9" at bounding box center [1206, 34] width 37 height 13
click at [1440, 418] on icon at bounding box center [1446, 413] width 12 height 12
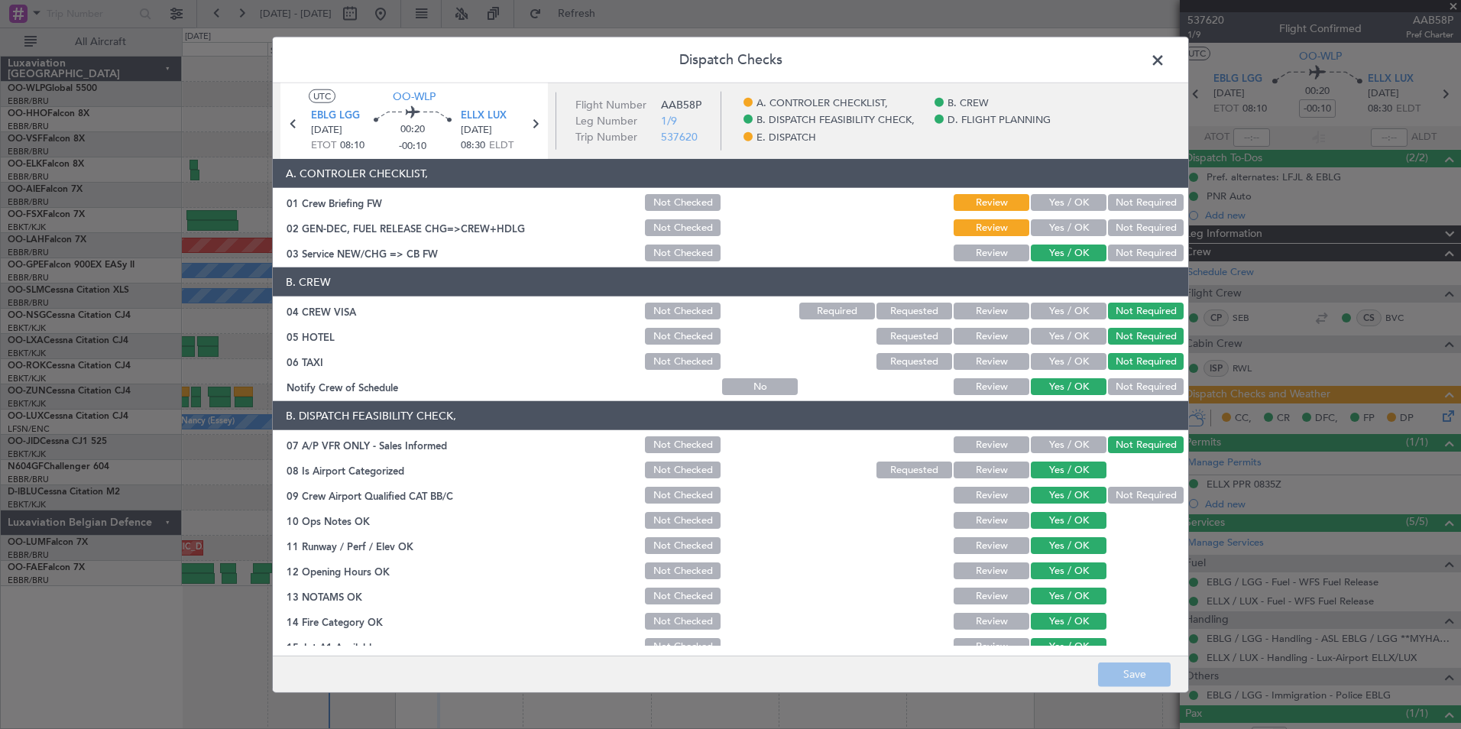
drag, startPoint x: 1071, startPoint y: 198, endPoint x: 1063, endPoint y: 226, distance: 29.3
click at [1070, 198] on button "Yes / OK" at bounding box center [1069, 202] width 76 height 17
click at [1059, 236] on div "Yes / OK" at bounding box center [1067, 227] width 77 height 21
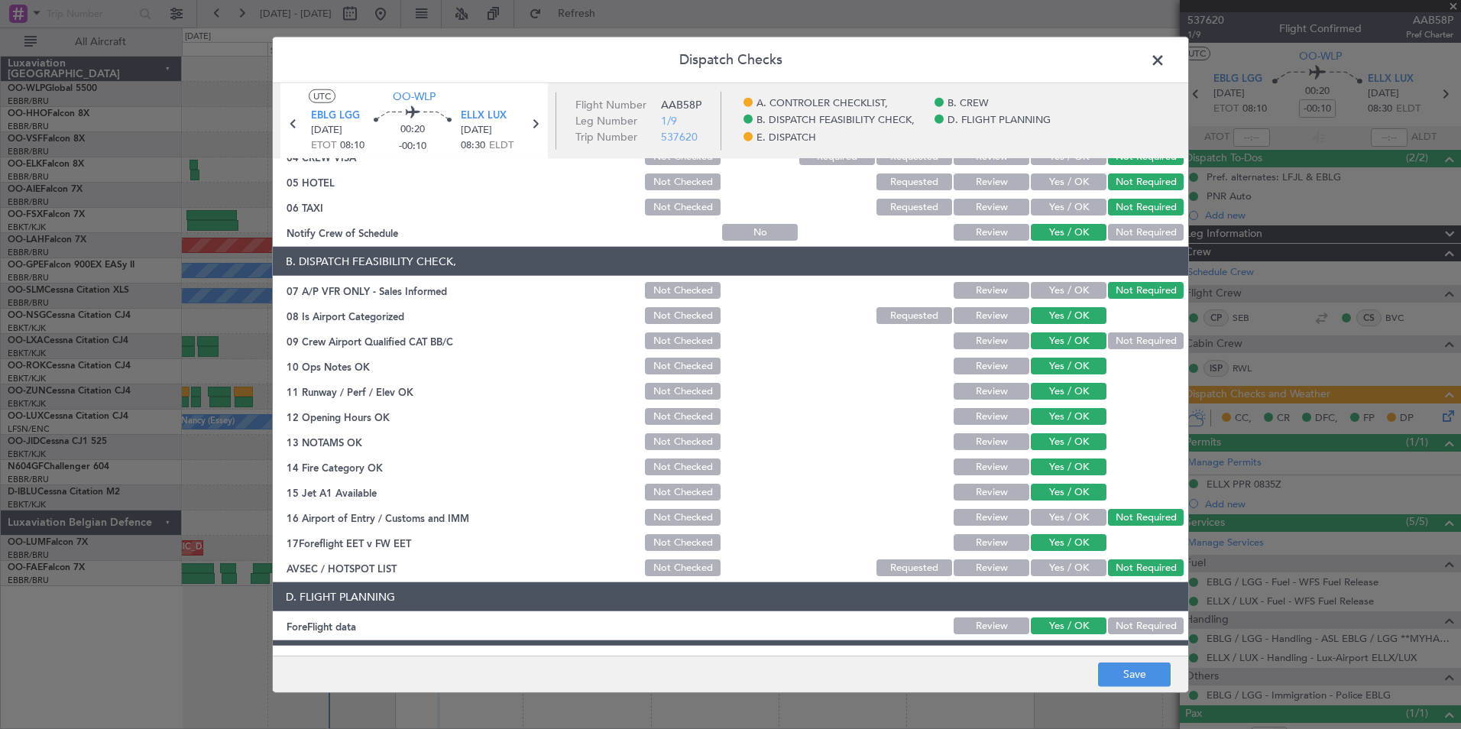
scroll to position [283, 0]
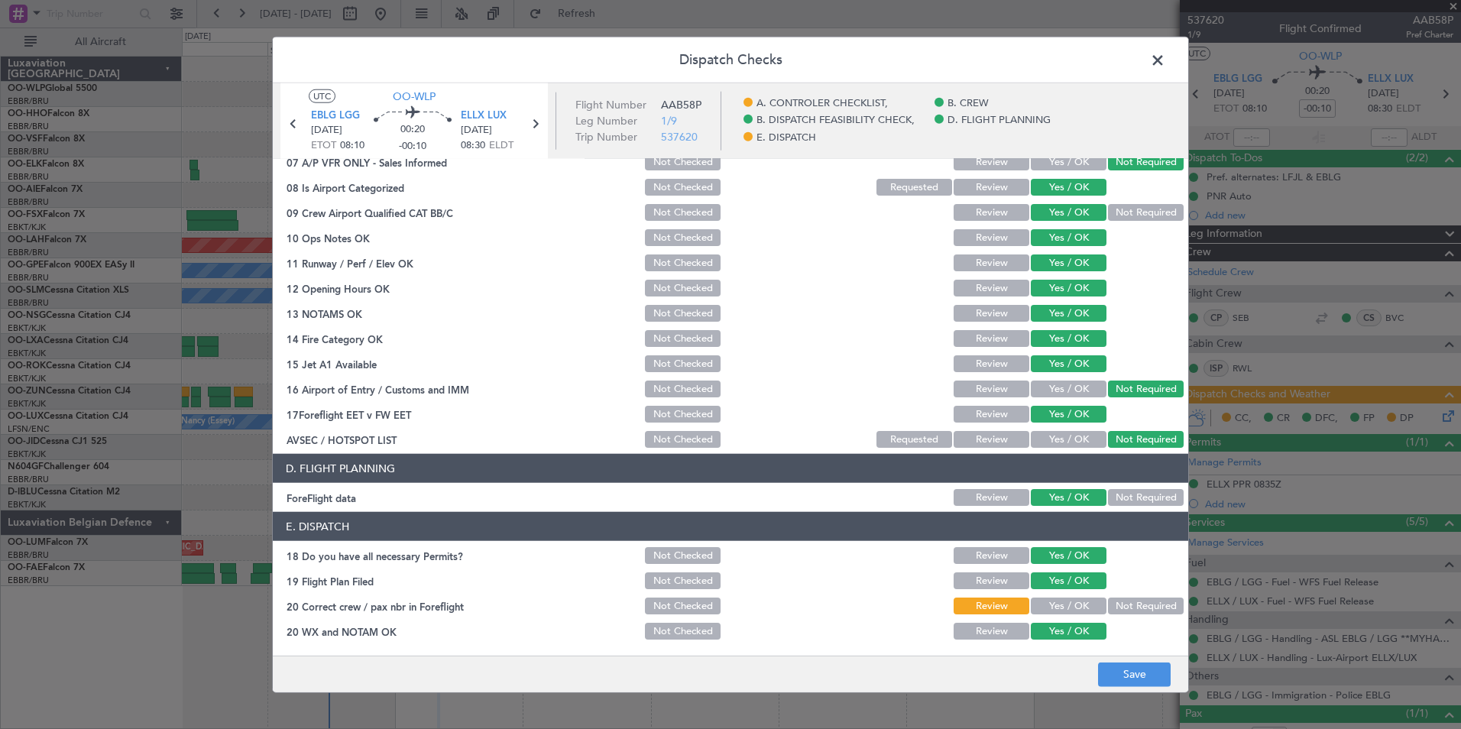
click at [1059, 606] on button "Yes / OK" at bounding box center [1069, 606] width 76 height 17
click at [1116, 664] on button "Save" at bounding box center [1134, 674] width 73 height 24
click at [1166, 63] on span at bounding box center [1166, 64] width 0 height 31
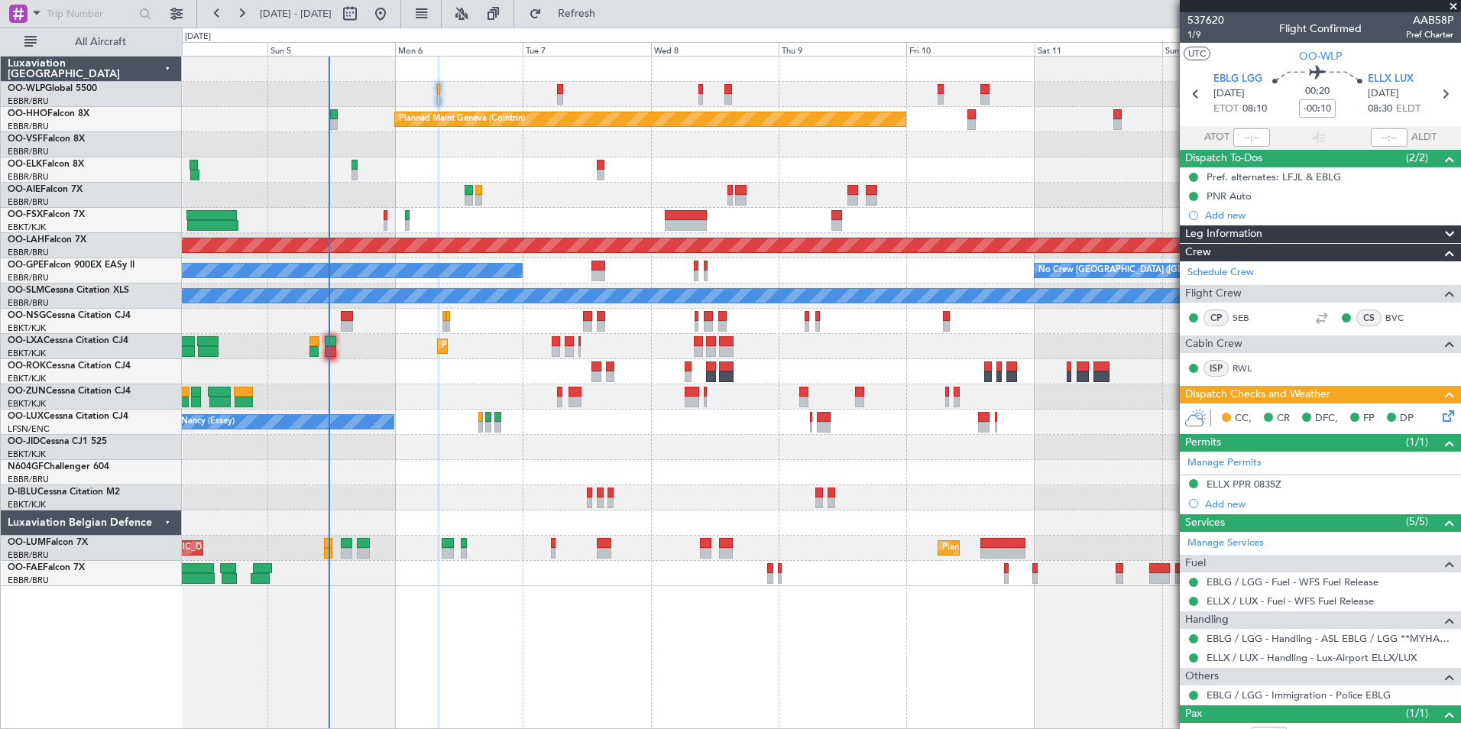
click at [1440, 420] on icon at bounding box center [1446, 413] width 12 height 12
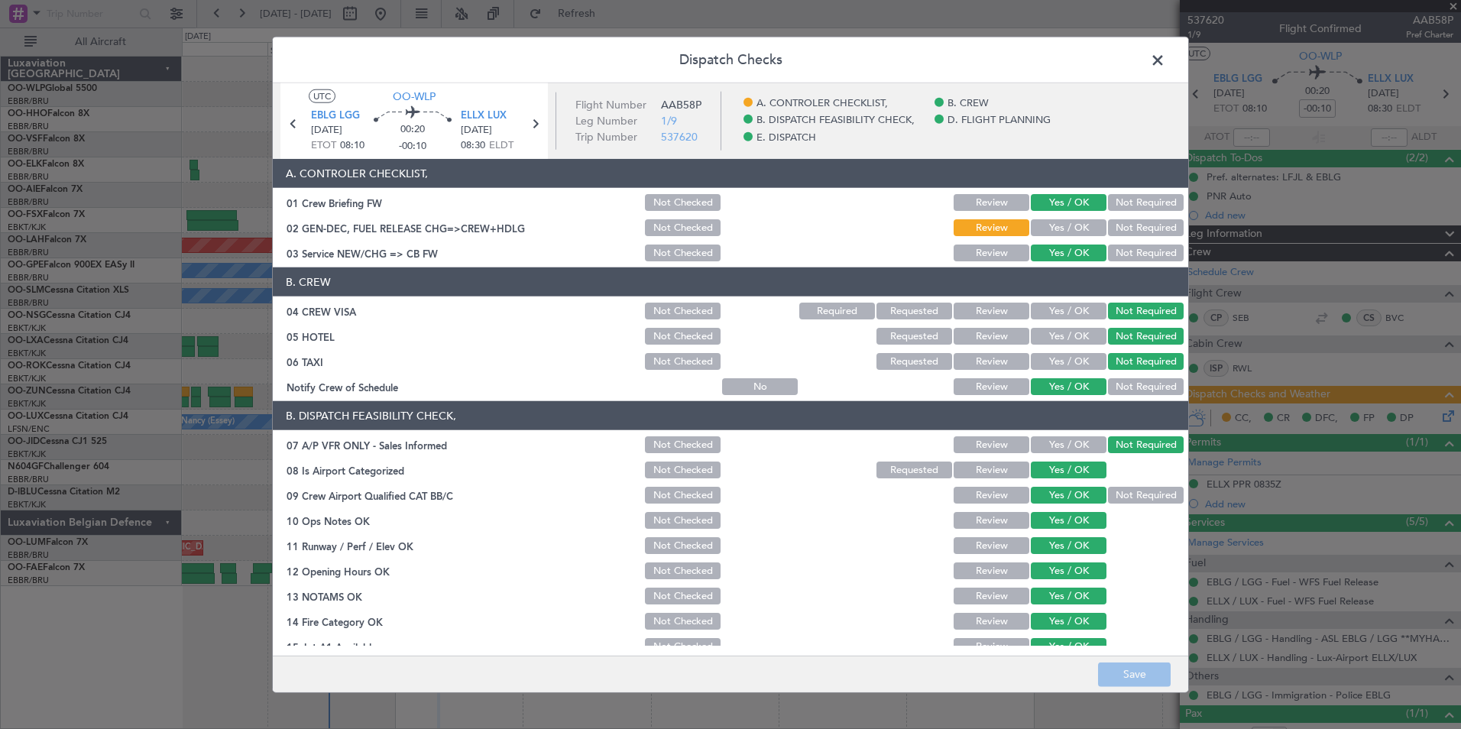
click at [1057, 225] on button "Yes / OK" at bounding box center [1069, 227] width 76 height 17
click at [1153, 673] on button "Save" at bounding box center [1134, 674] width 73 height 24
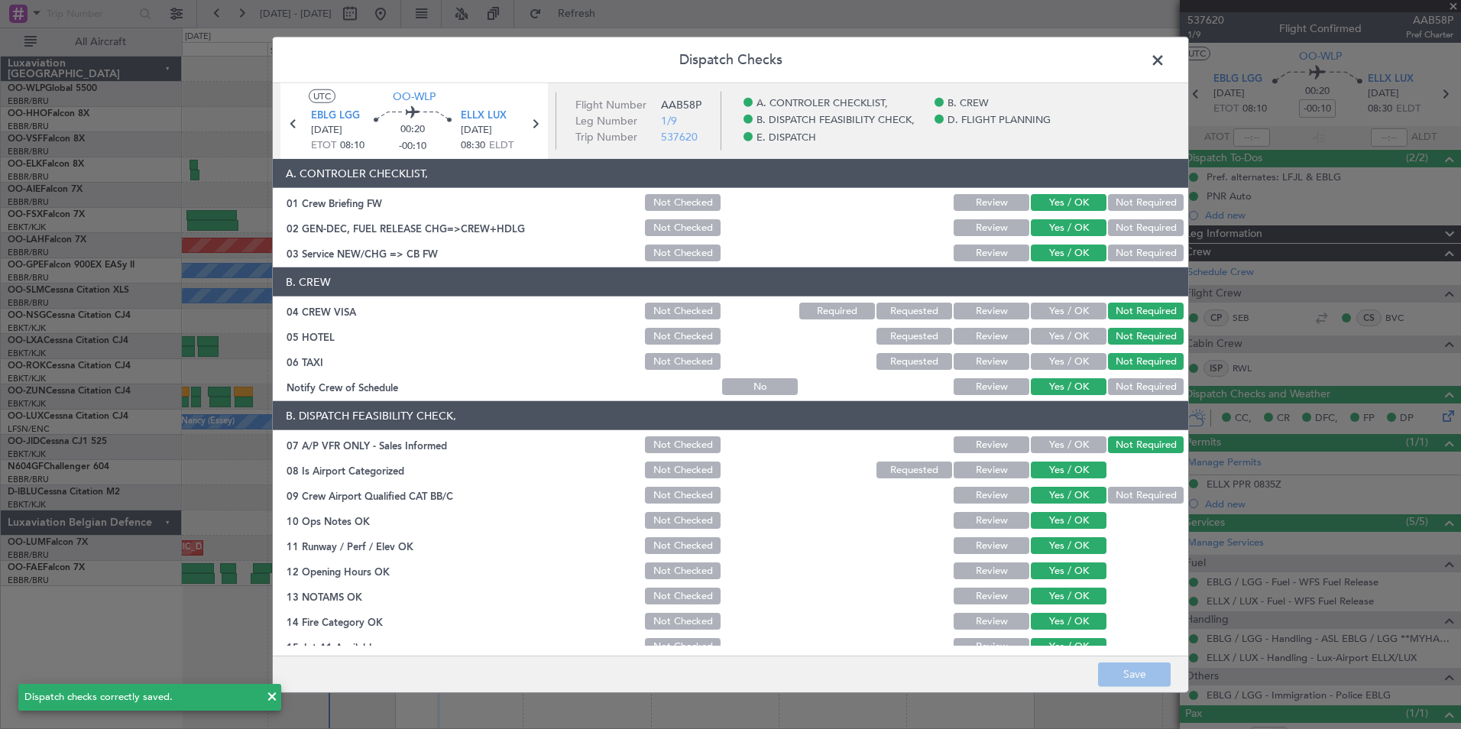
click at [1166, 62] on span at bounding box center [1166, 64] width 0 height 31
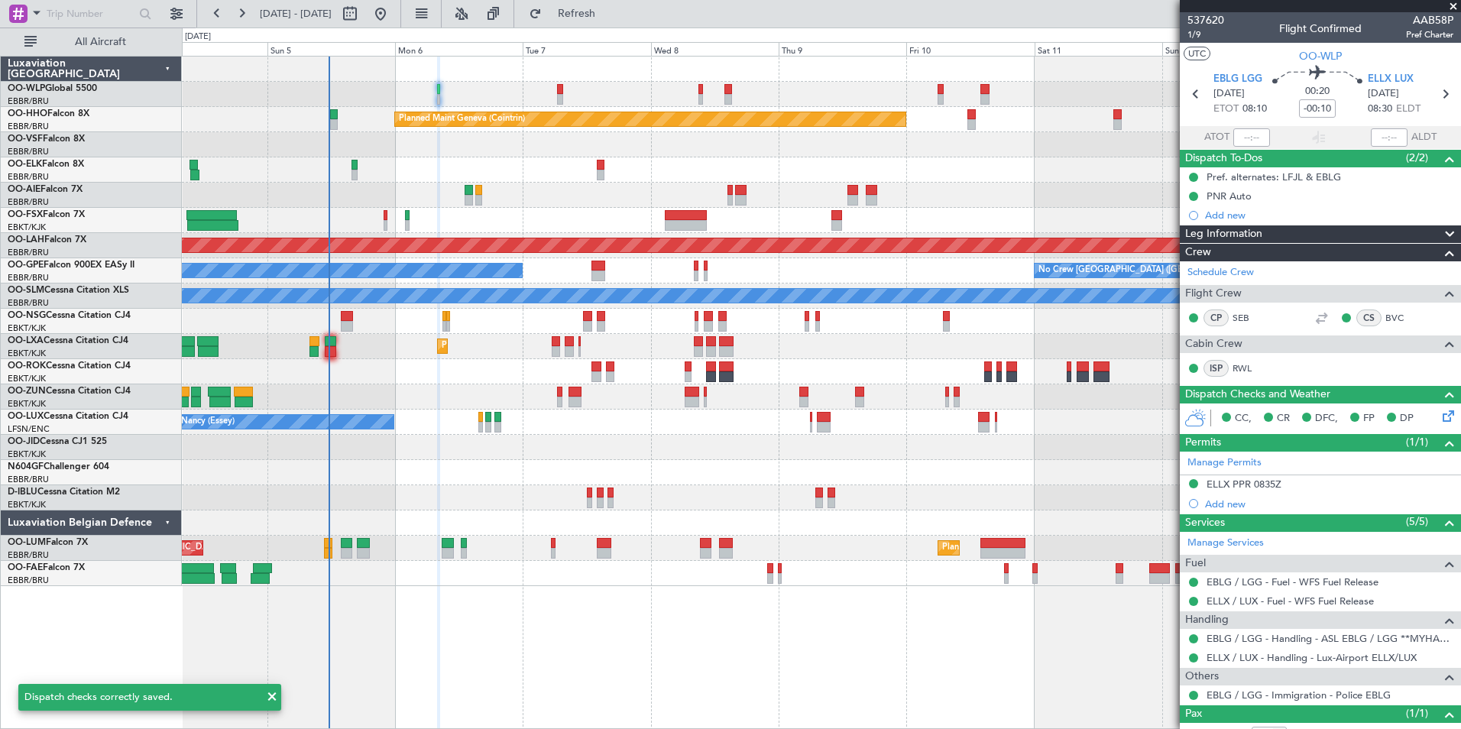
click at [941, 188] on div "Planned Maint Milan (Linate) Planned Maint Geneva (Cointrin) LIMZ 07:00 Z KAUS …" at bounding box center [821, 322] width 1279 height 530
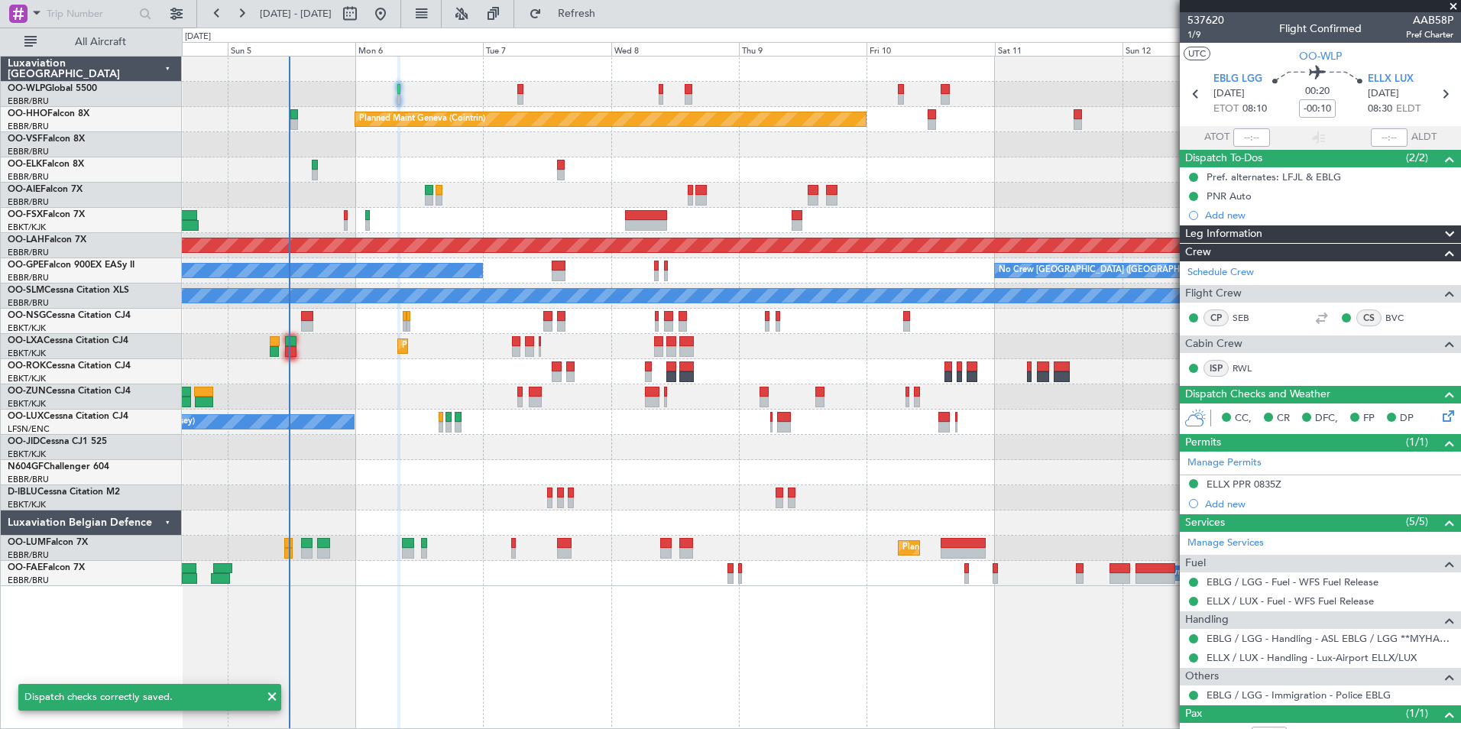
click at [676, 177] on div "Planned Maint Milan (Linate) Planned Maint Geneva (Cointrin) LIMZ 07:00 Z KAUS …" at bounding box center [821, 322] width 1279 height 530
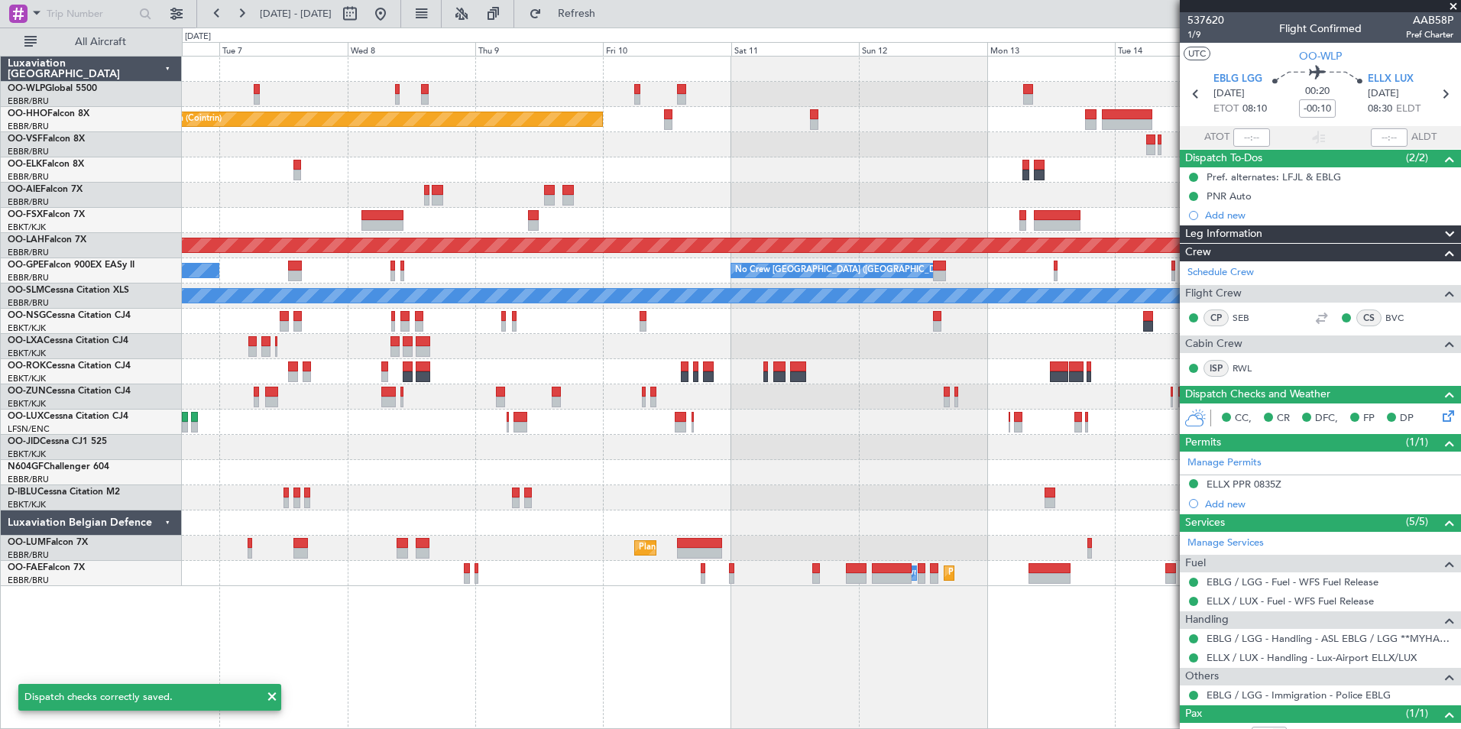
click at [614, 166] on div "LIMZ 07:00 Z [PERSON_NAME] 18:35 Z" at bounding box center [821, 169] width 1279 height 25
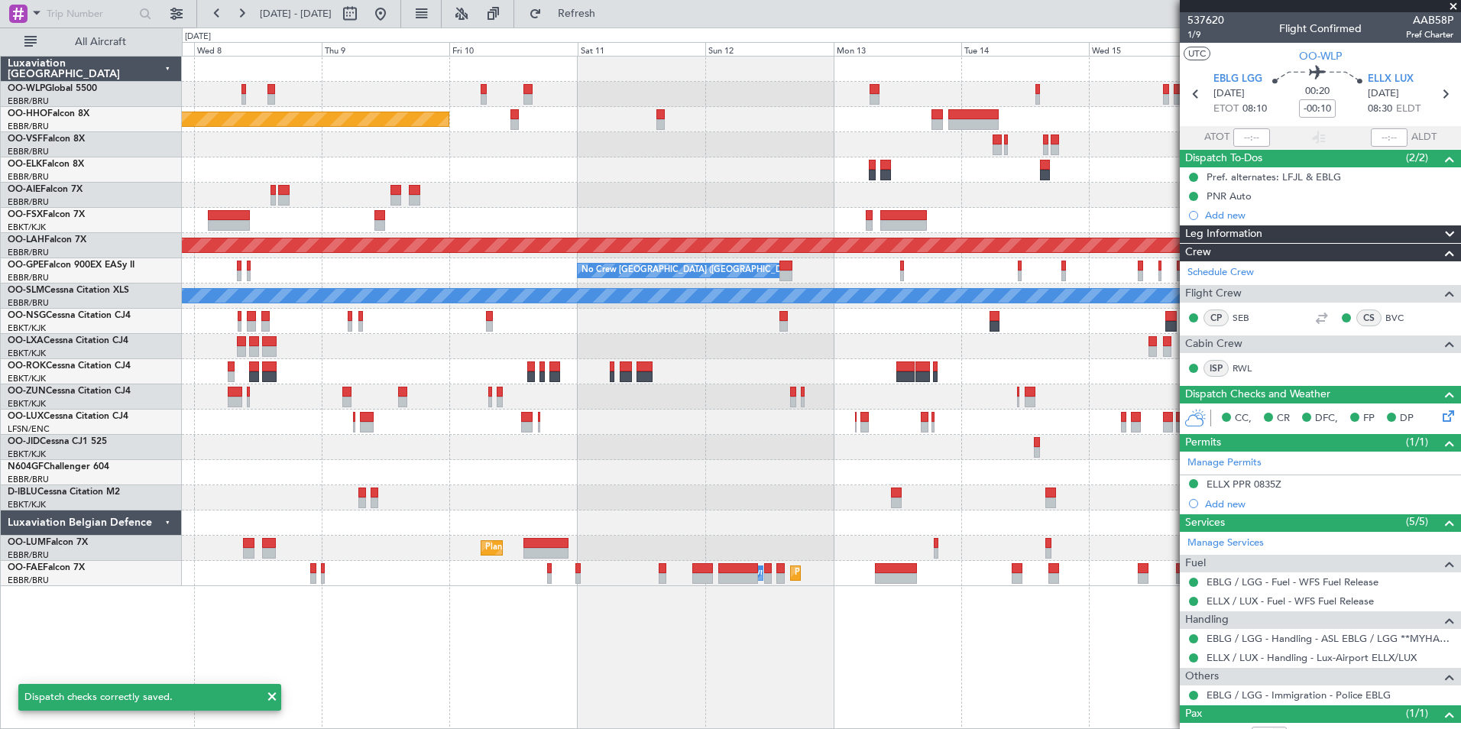
click at [443, 165] on div "LIMZ 07:00 Z [PERSON_NAME] 18:35 Z" at bounding box center [821, 169] width 1279 height 25
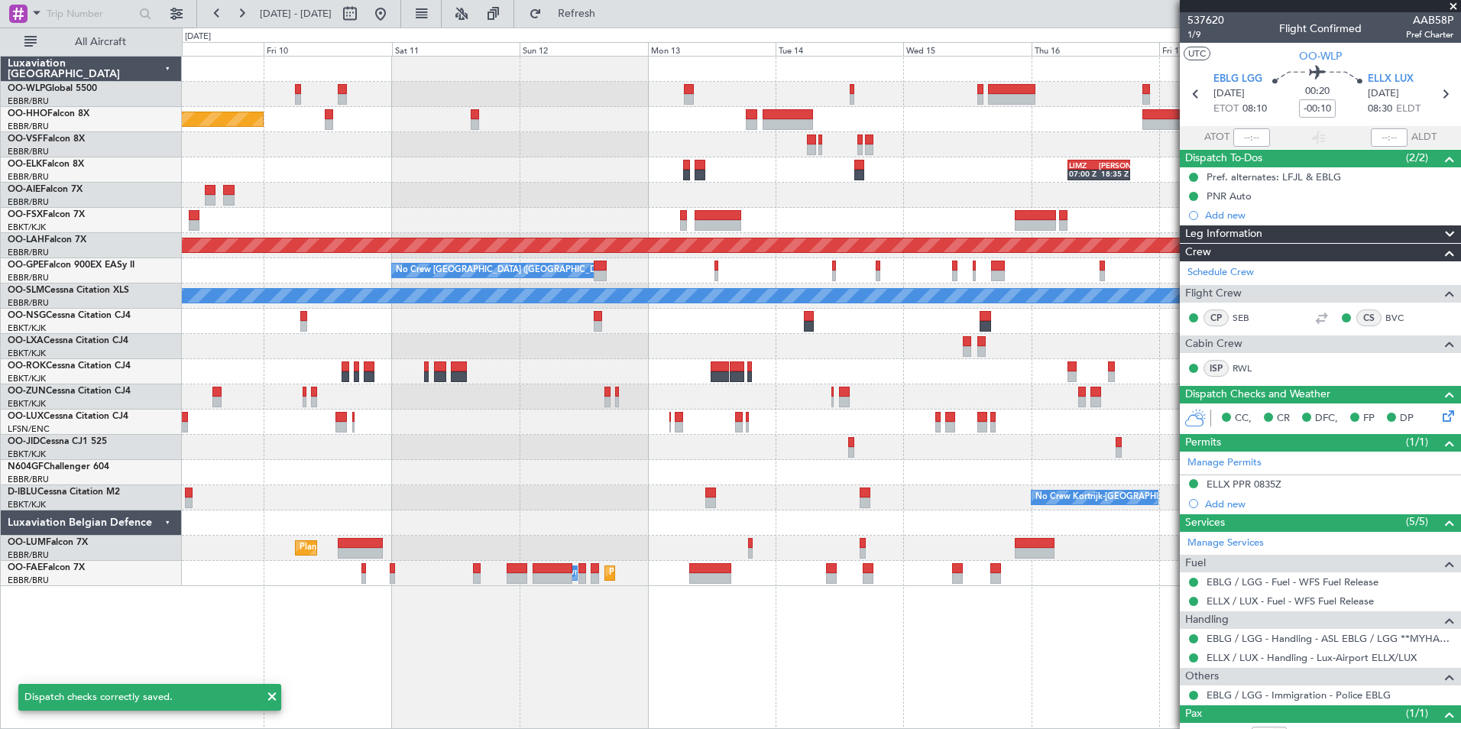
click at [228, 164] on div "LIMZ 07:00 Z [PERSON_NAME] 18:35 Z" at bounding box center [821, 169] width 1279 height 25
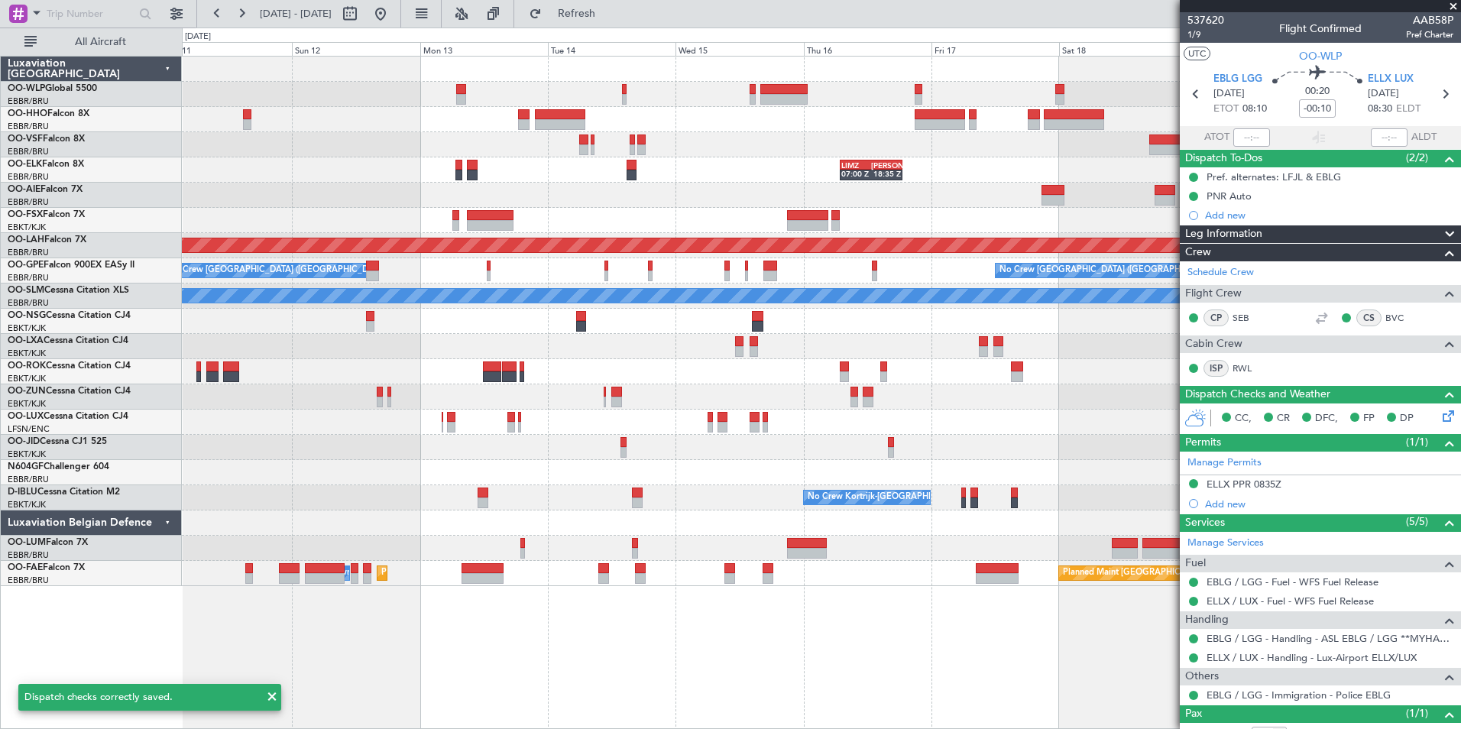
click at [59, 141] on div "Planned Maint Geneva (Cointrin) LIMZ 07:00 Z KAUS 18:35 Z Planned Maint Alton-s…" at bounding box center [730, 379] width 1461 height 702
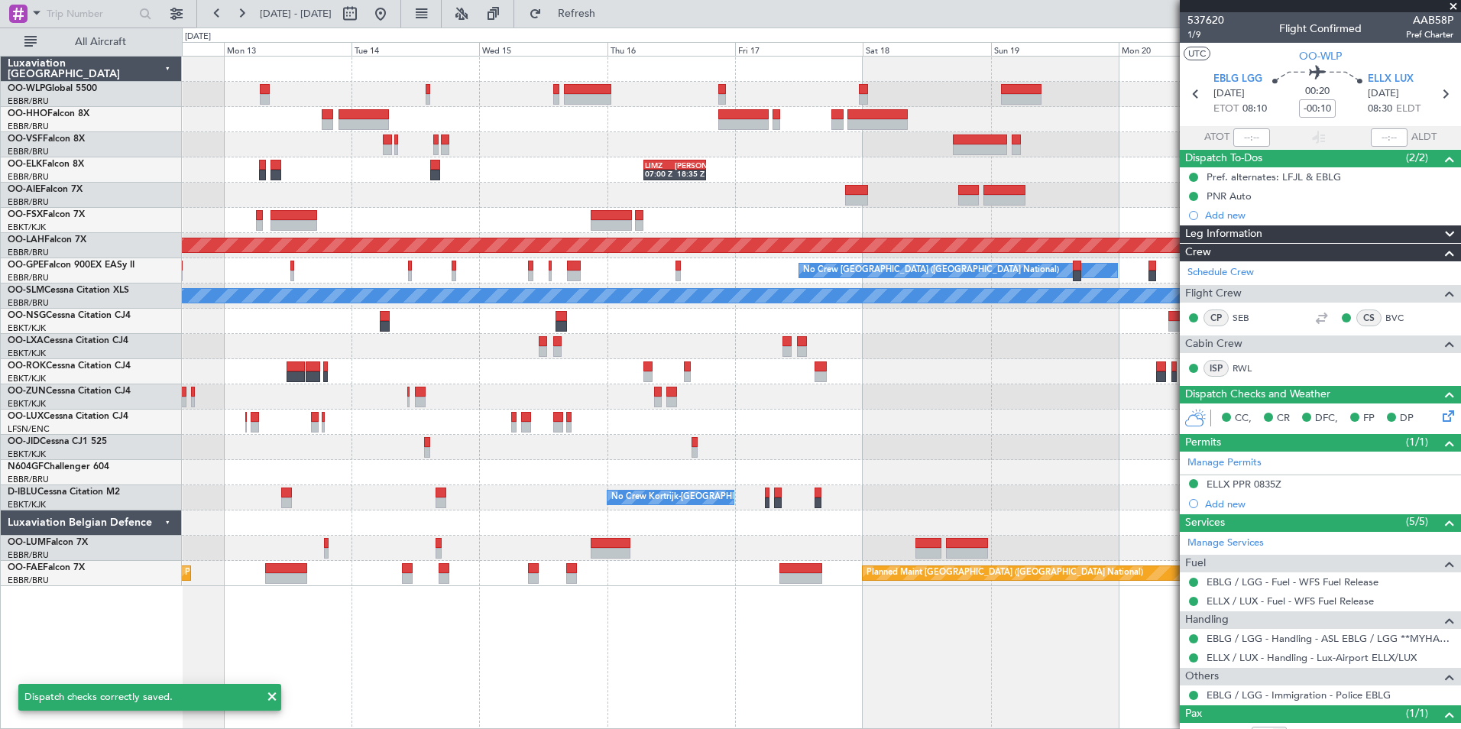
click at [266, 186] on div at bounding box center [821, 195] width 1279 height 25
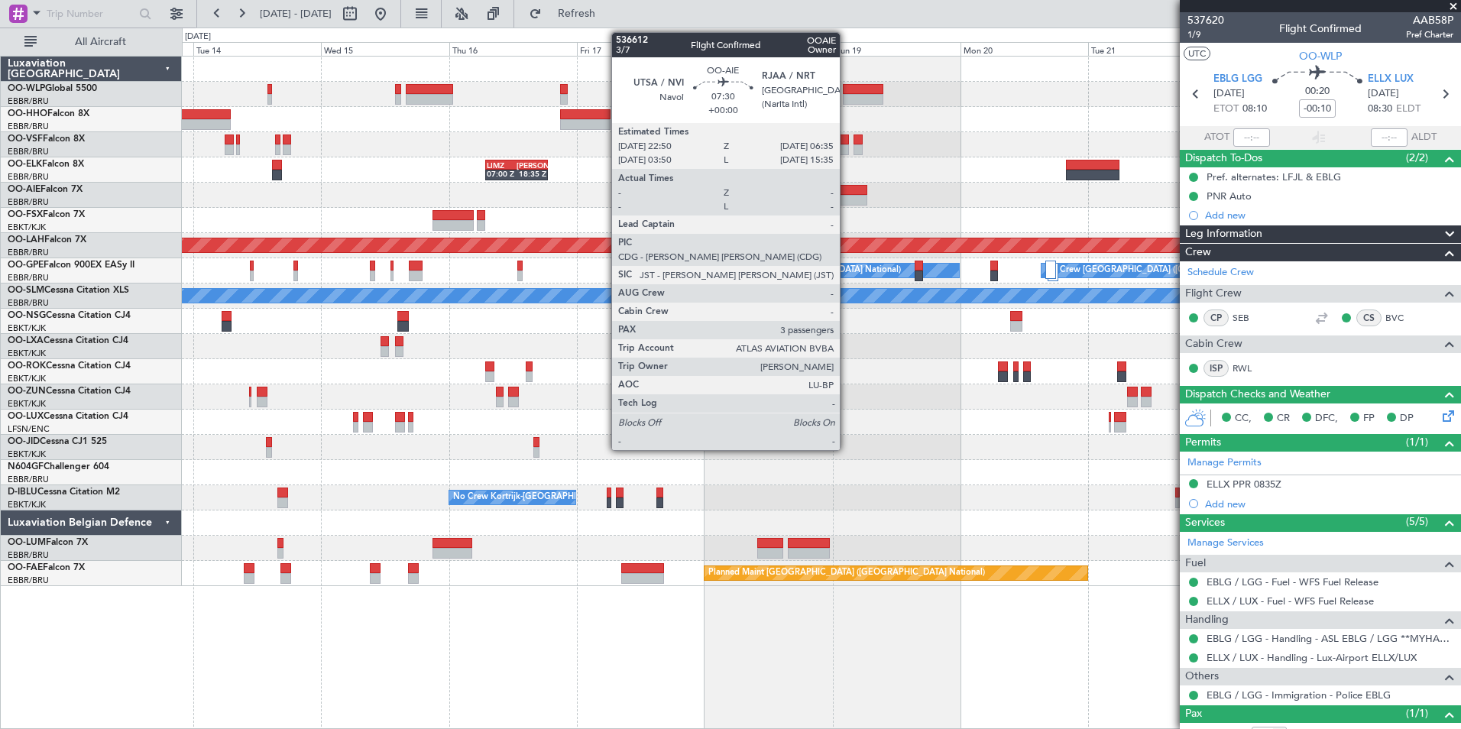
click at [847, 195] on div at bounding box center [846, 200] width 42 height 11
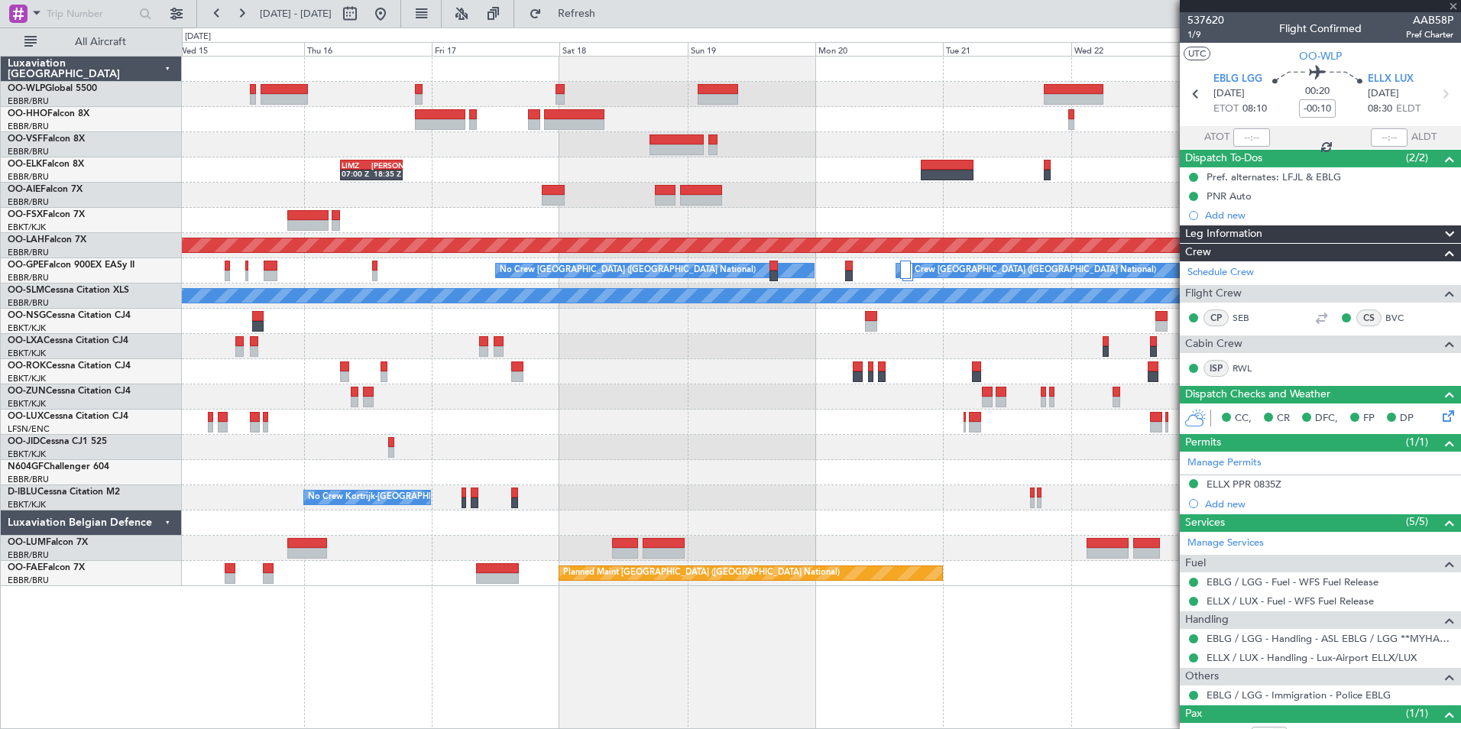
click at [654, 196] on div at bounding box center [821, 195] width 1279 height 25
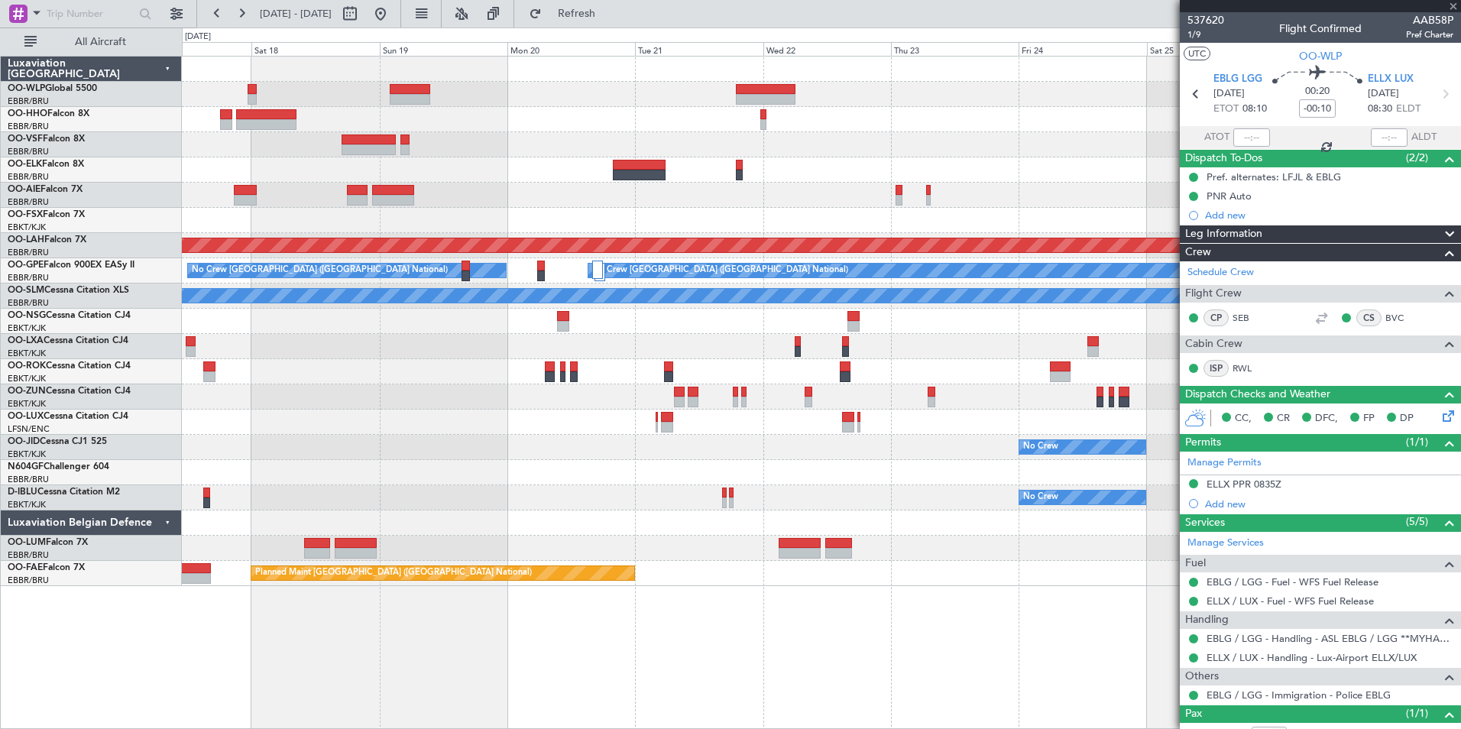
click at [683, 193] on div at bounding box center [821, 195] width 1279 height 25
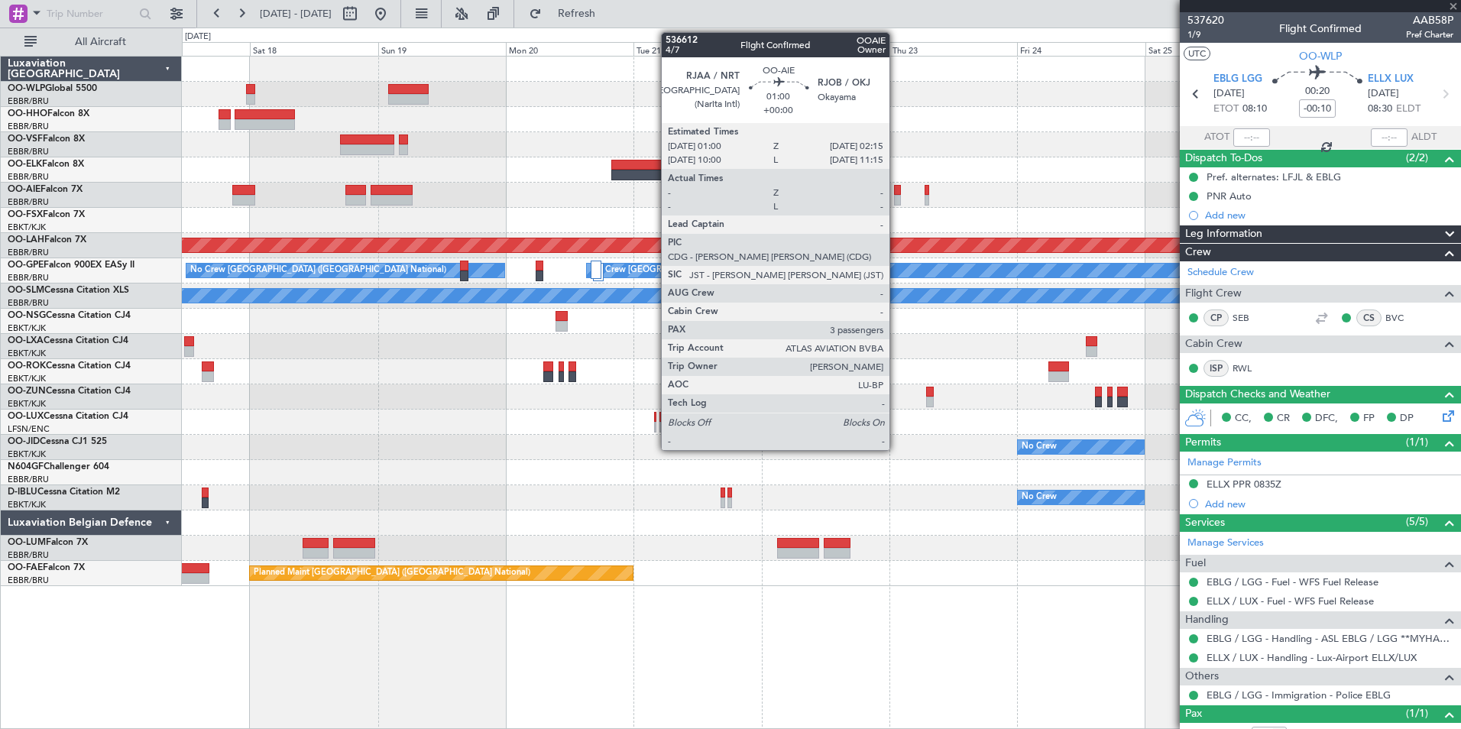
type input "3"
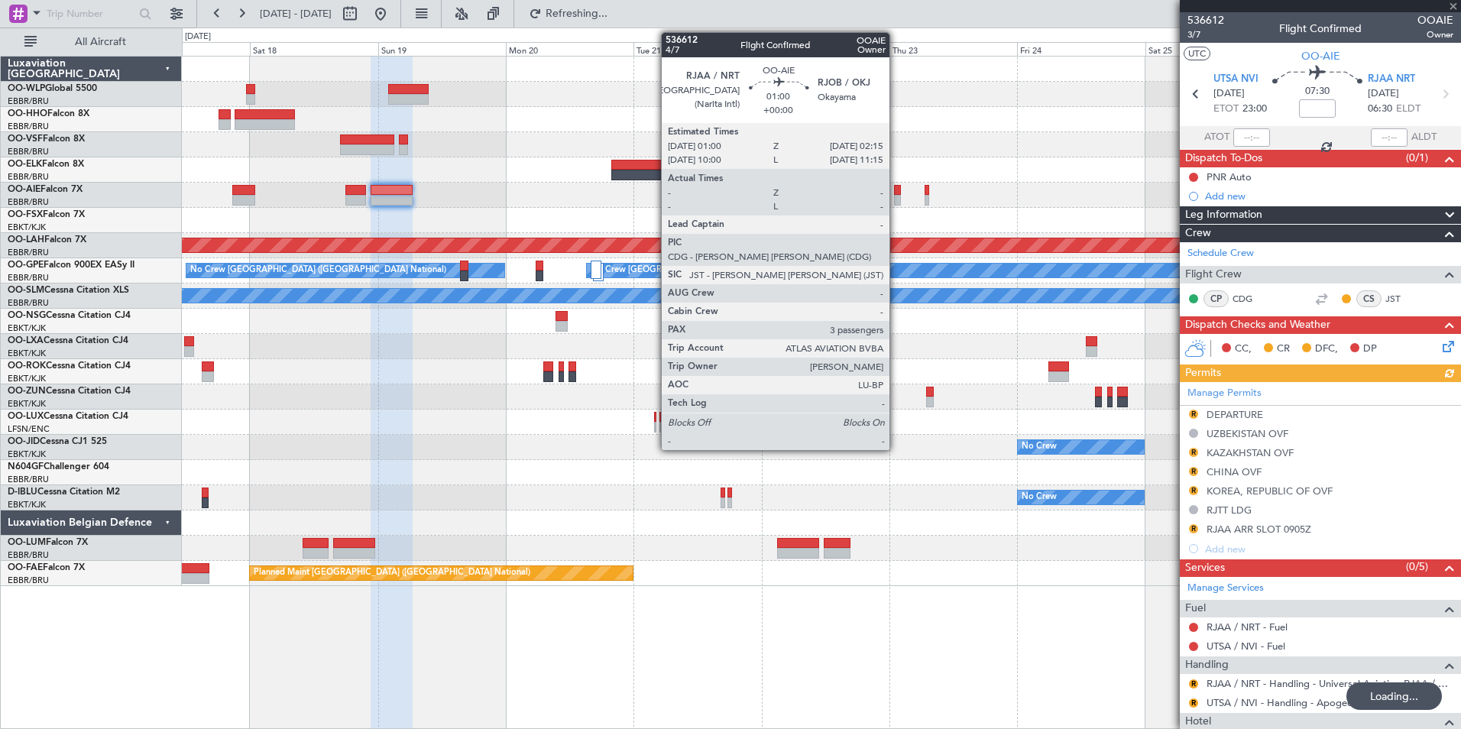
click at [897, 194] on div at bounding box center [897, 190] width 7 height 11
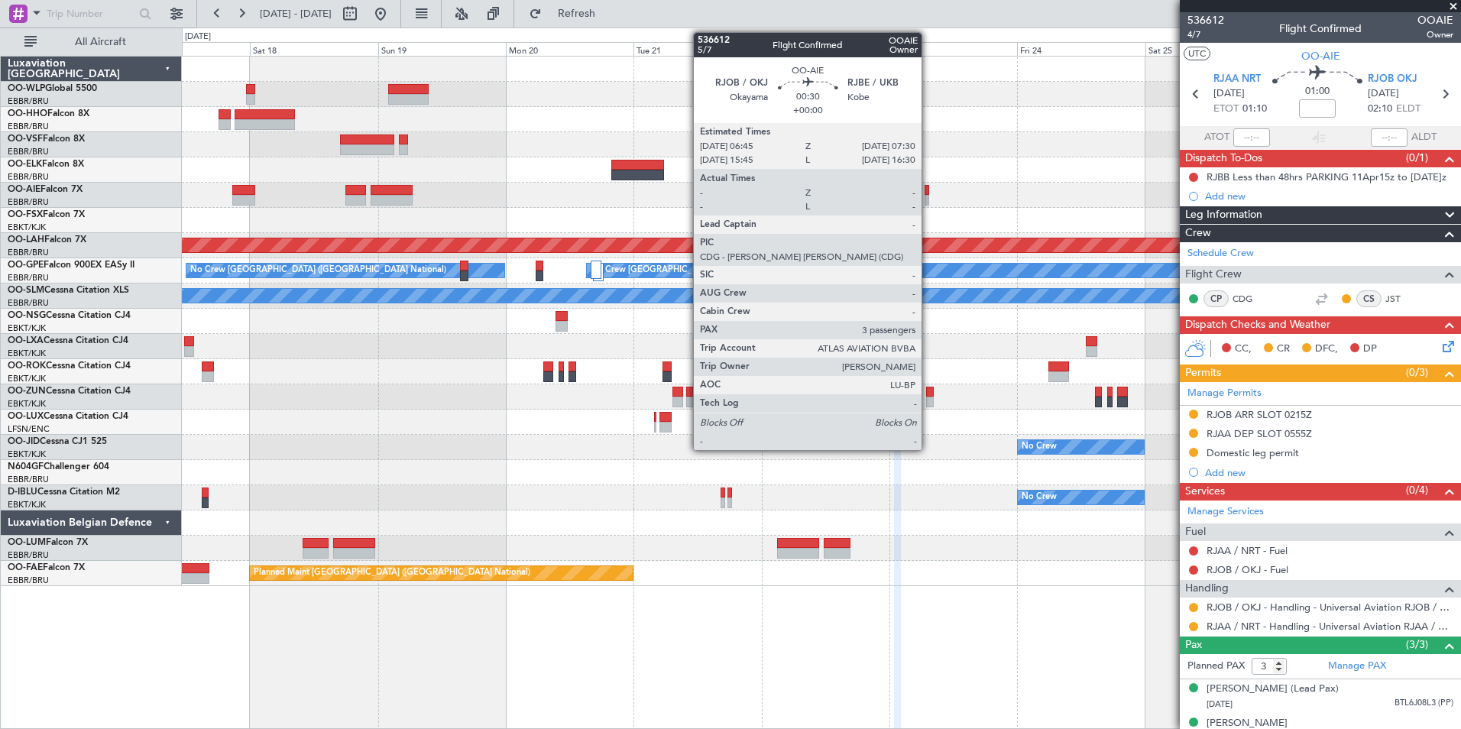
click at [929, 196] on div at bounding box center [927, 200] width 5 height 11
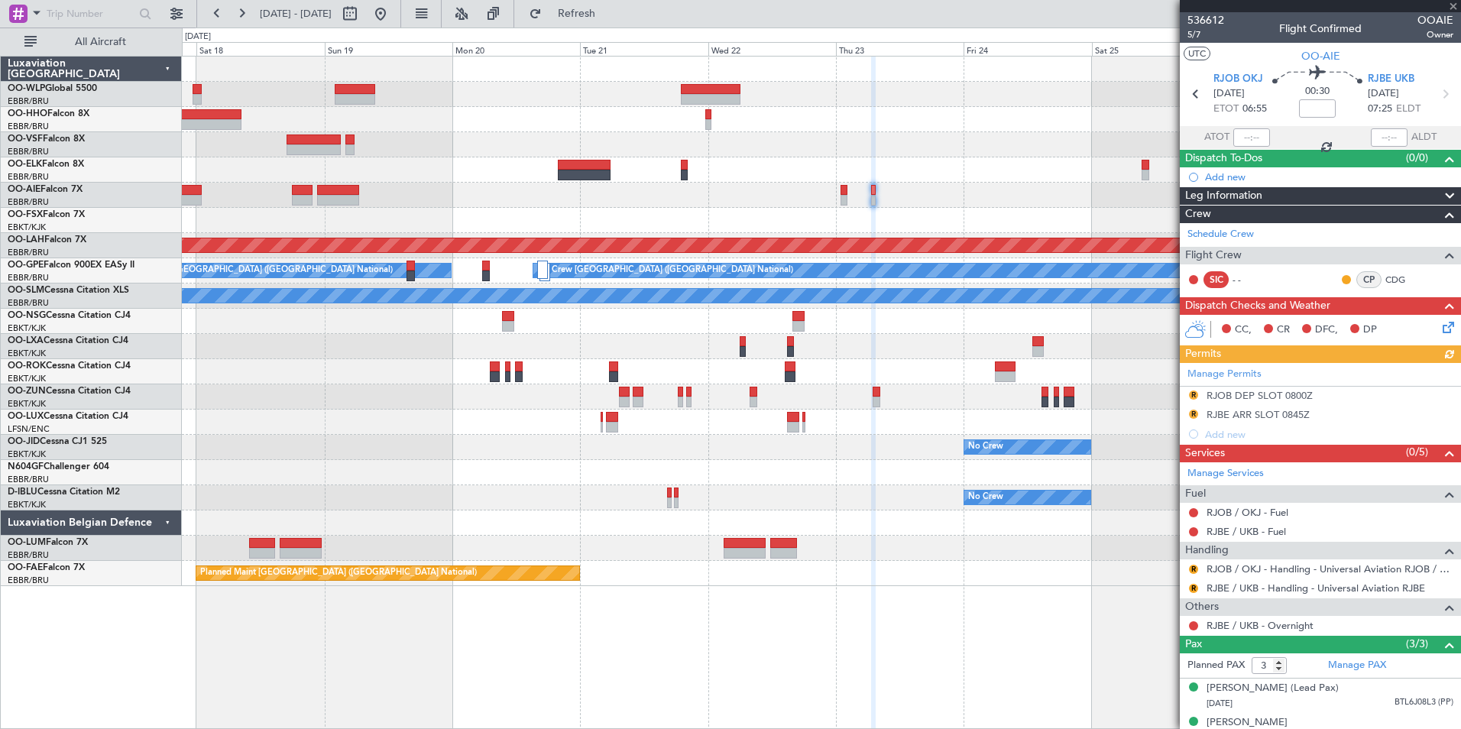
click at [839, 209] on div "- - FIMP 17:00 Z EBLG 05:10 Z LIMZ 07:00 Z KAUS 18:35 Z Planned Maint Alton-st …" at bounding box center [821, 322] width 1279 height 530
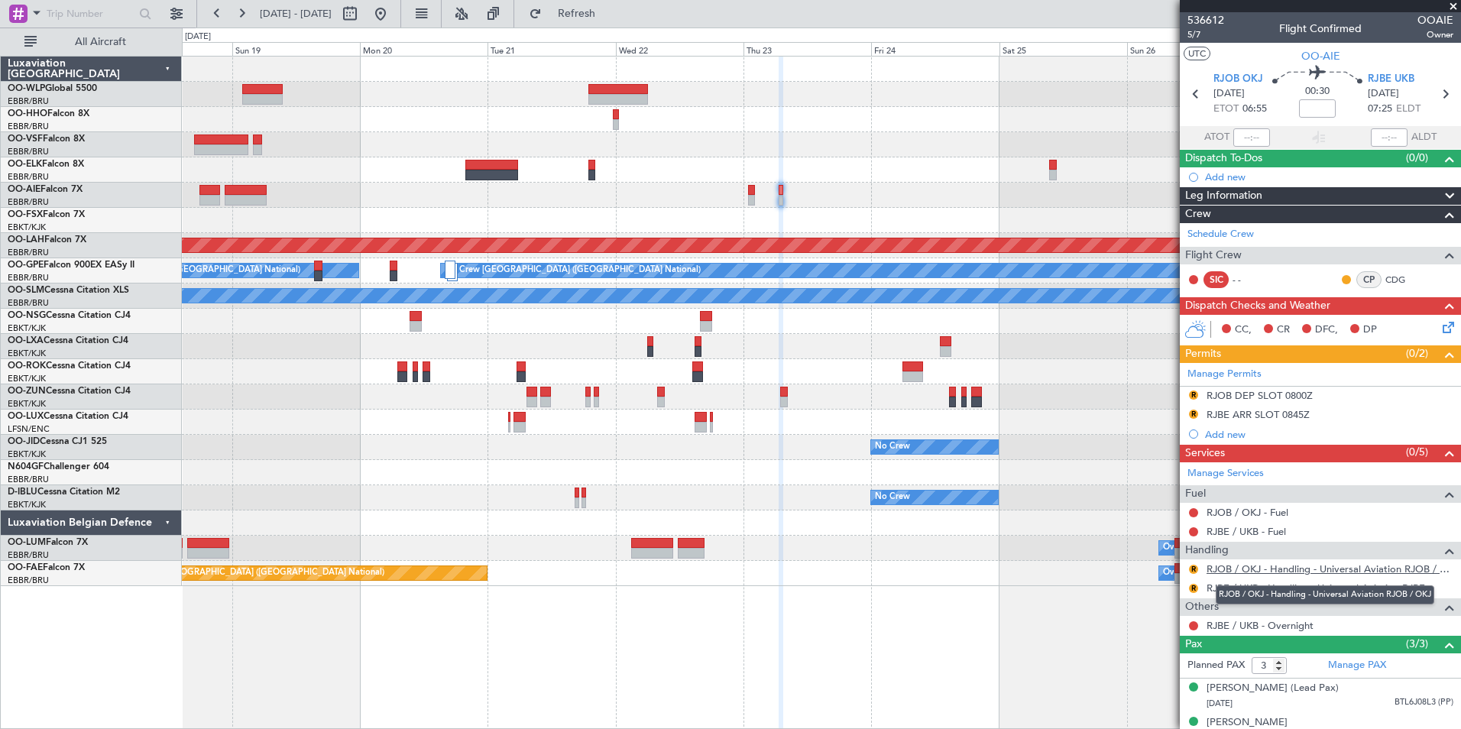
click at [1235, 571] on link "RJOB / OKJ - Handling - Universal Aviation RJOB / OKJ" at bounding box center [1330, 569] width 247 height 13
click at [393, 16] on button at bounding box center [380, 14] width 24 height 24
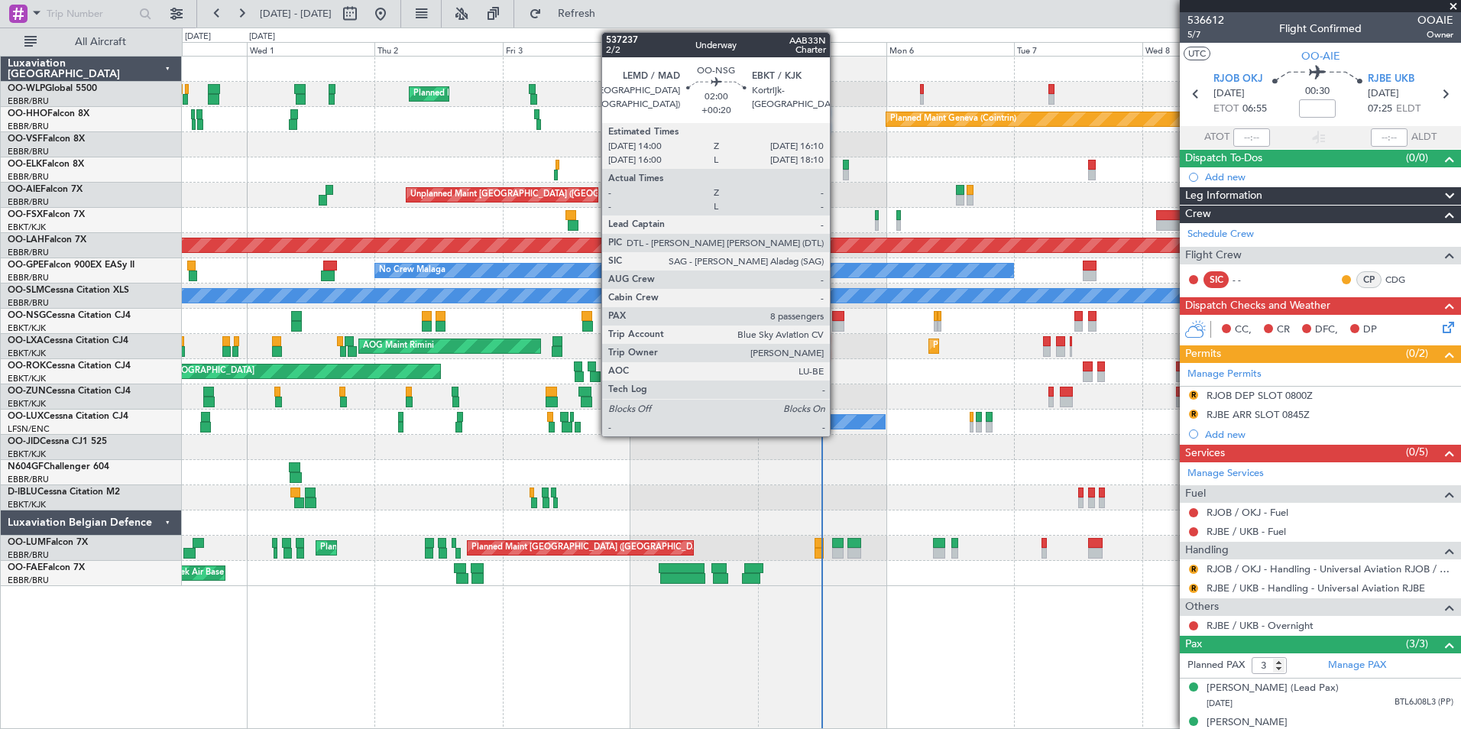
click at [835, 321] on div at bounding box center [838, 326] width 12 height 11
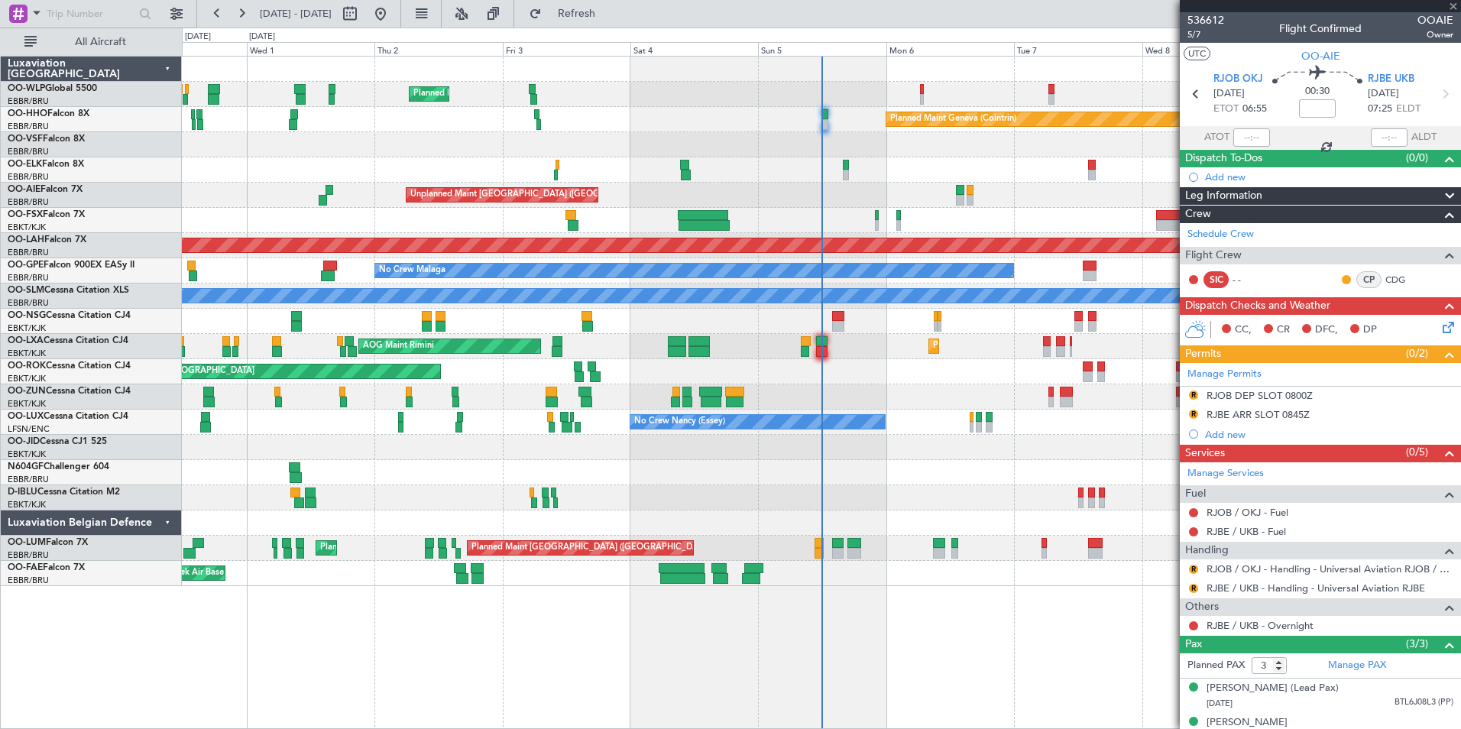
type input "+00:20"
type input "8"
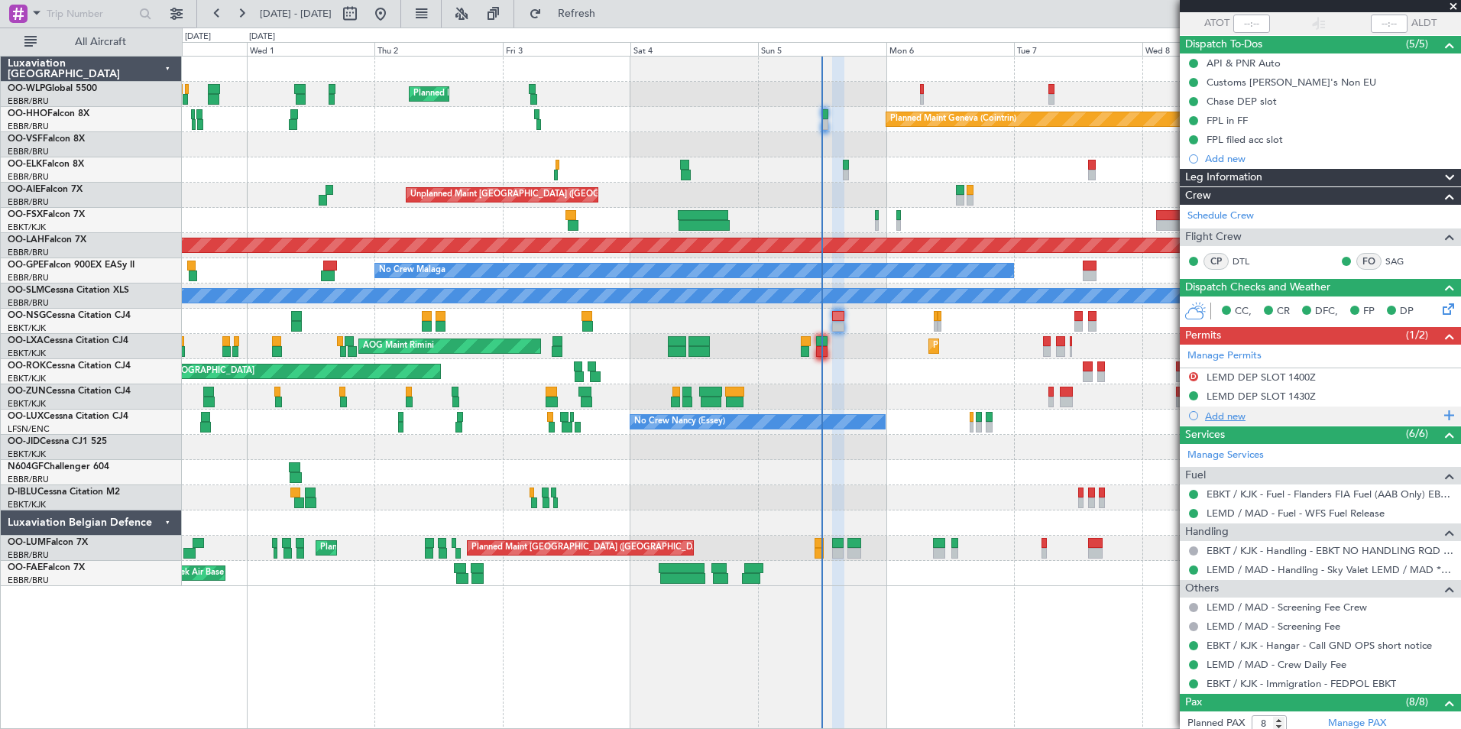
scroll to position [396, 0]
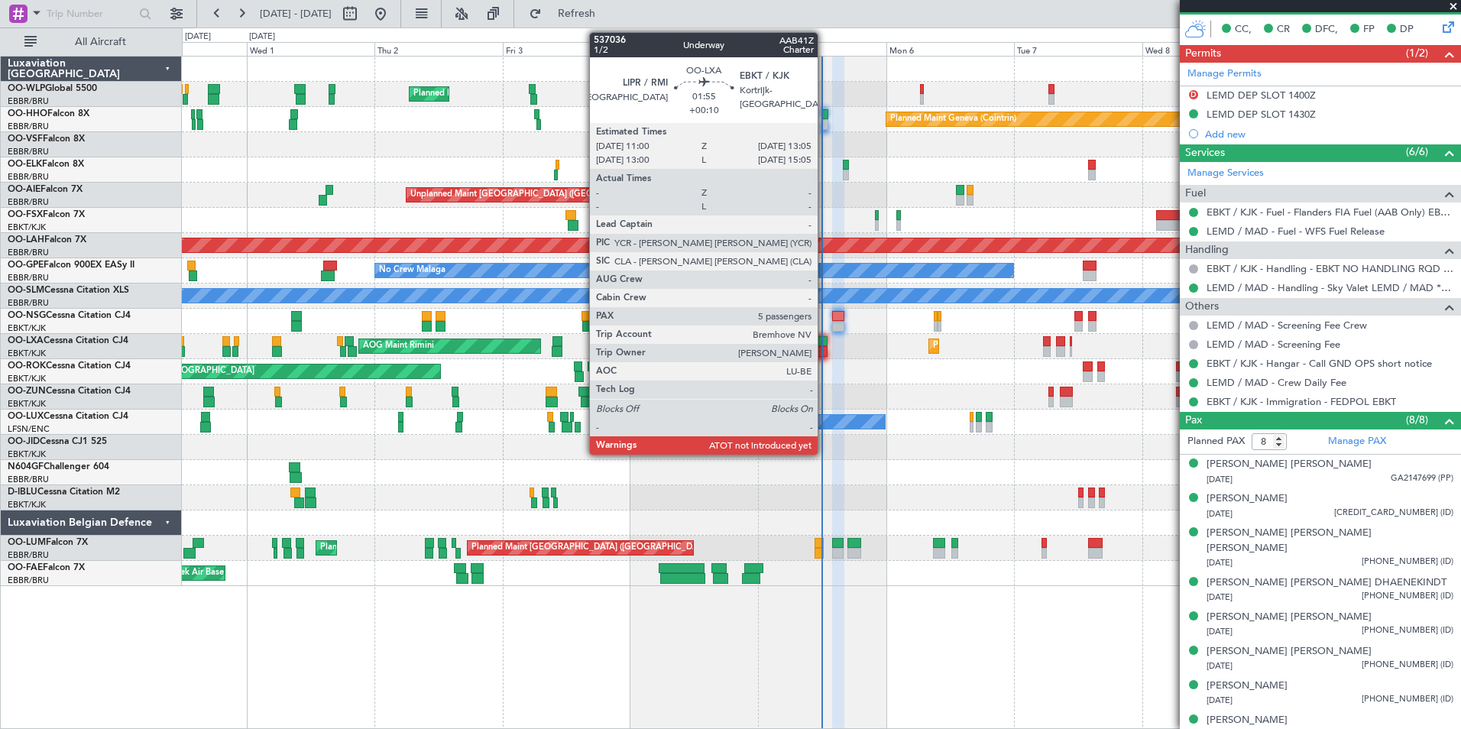
click at [825, 354] on div at bounding box center [821, 351] width 11 height 11
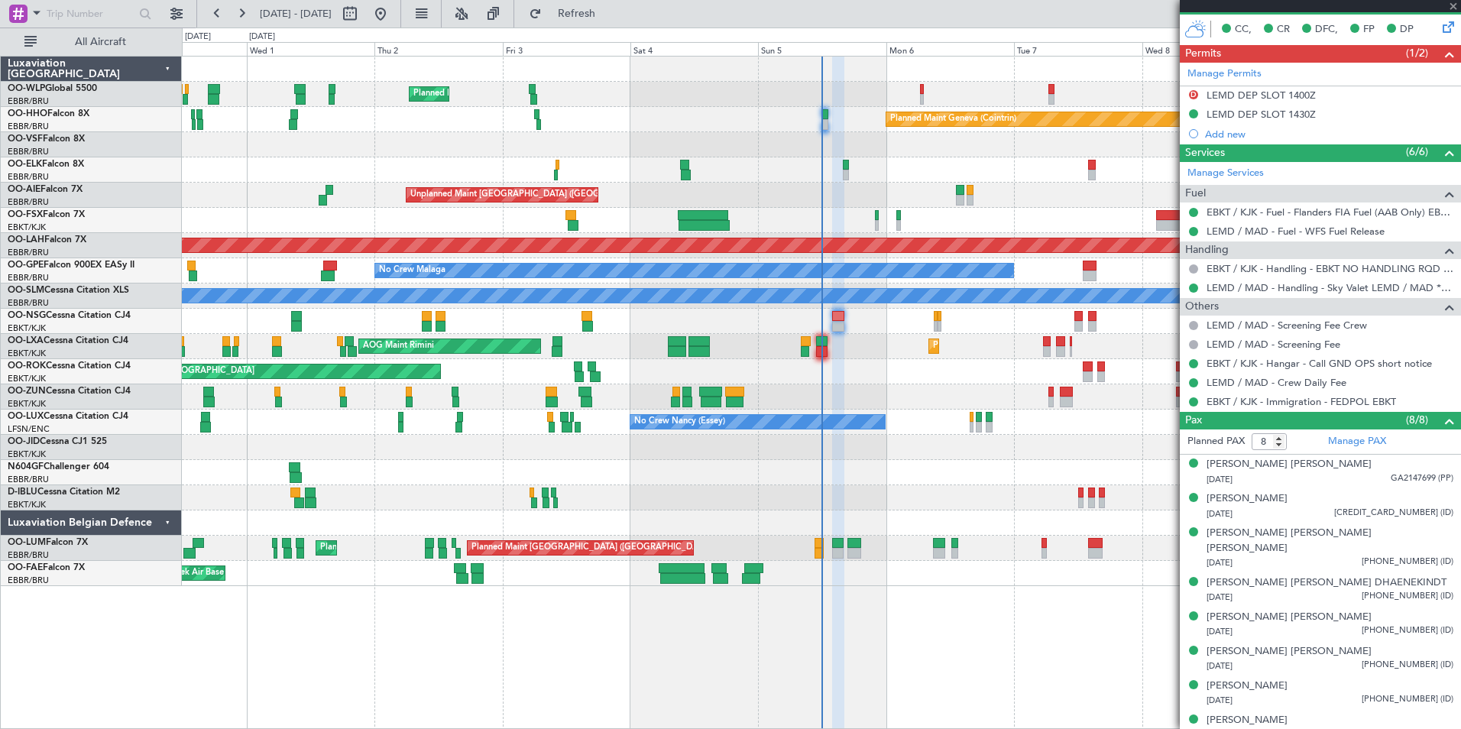
type input "+00:10"
type input "5"
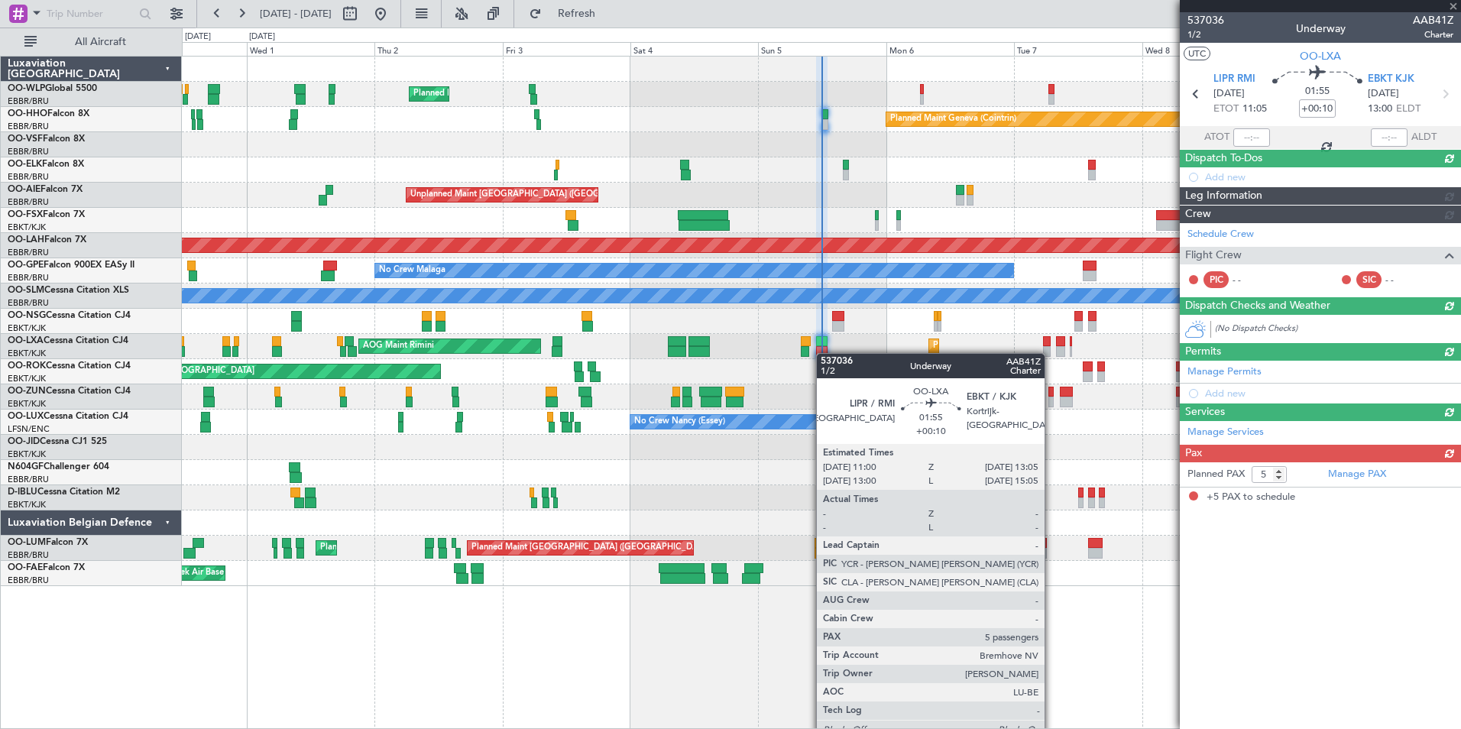
scroll to position [0, 0]
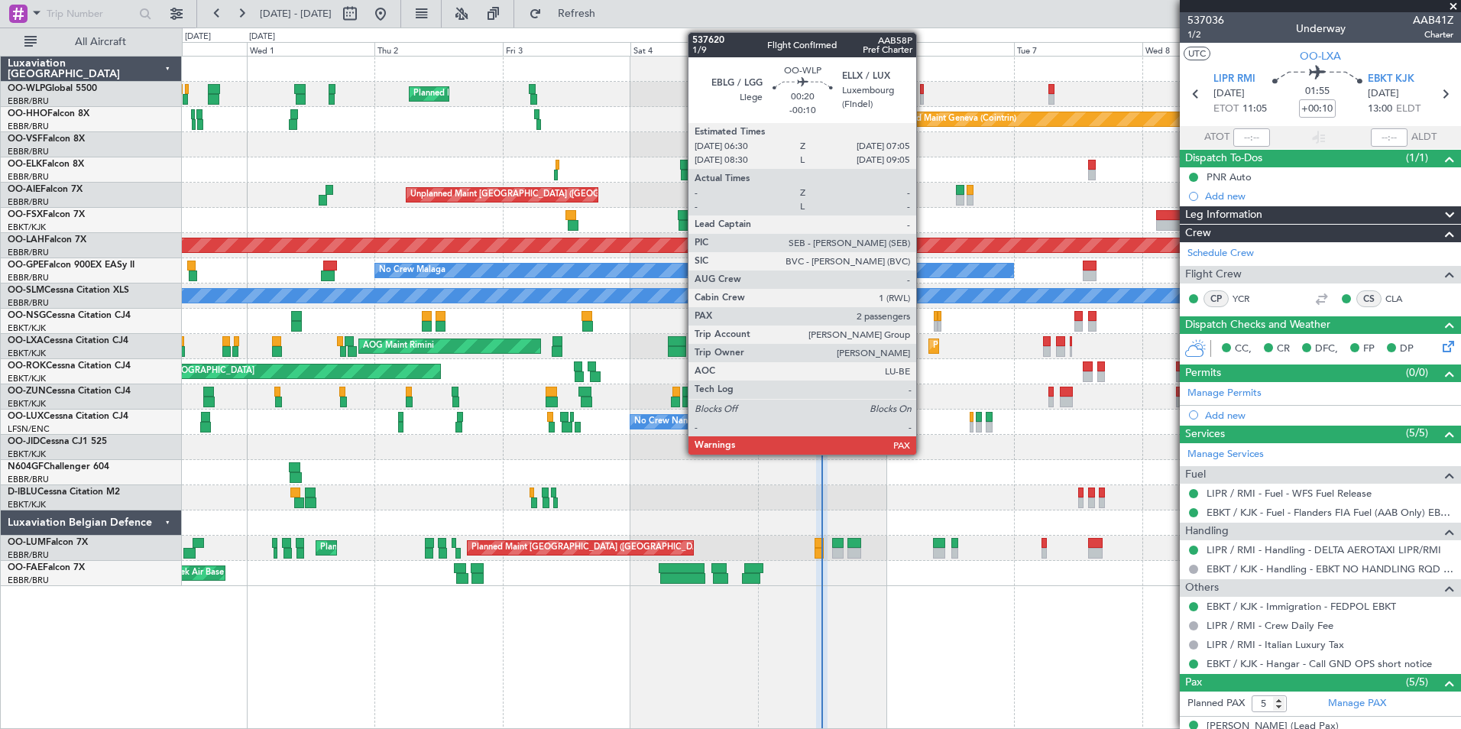
click at [923, 98] on div at bounding box center [922, 99] width 4 height 11
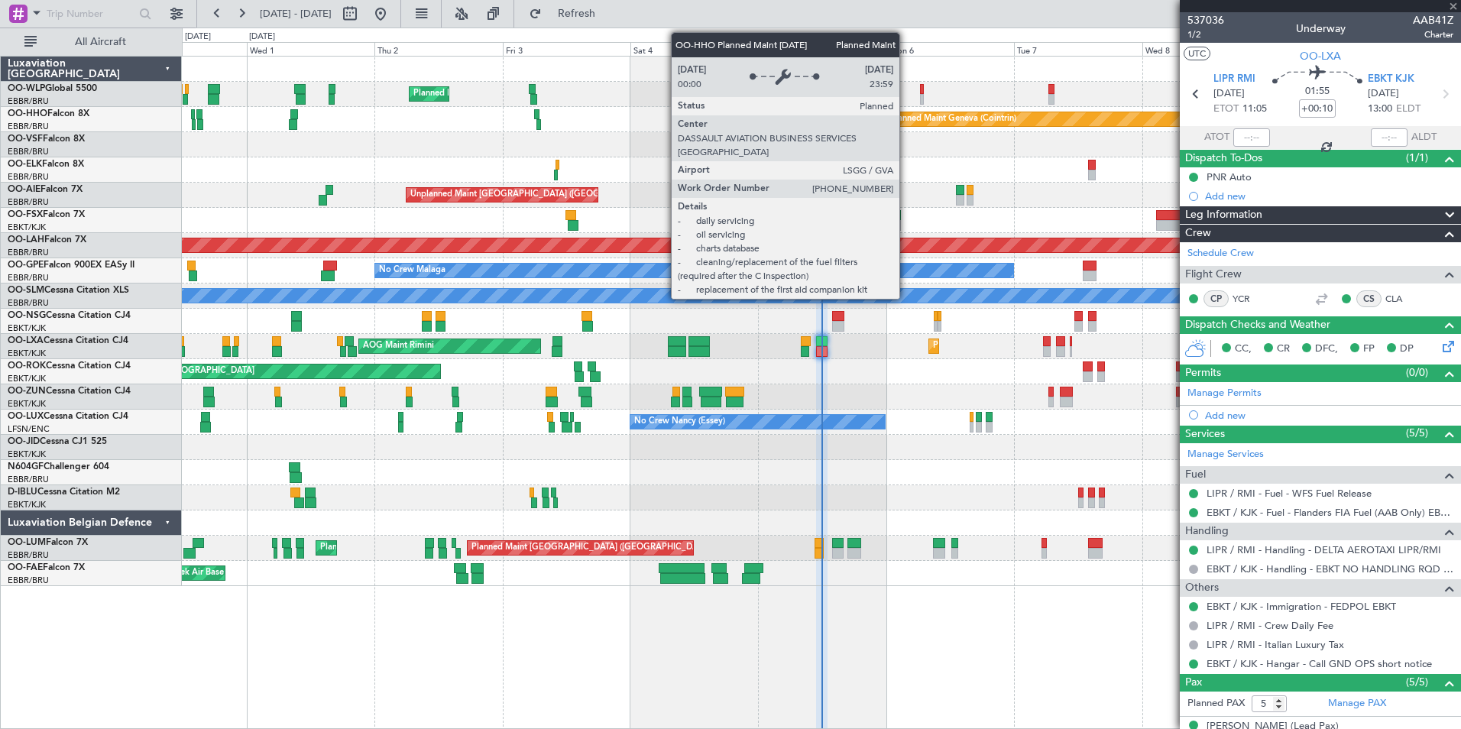
type input "-00:10"
type input "2"
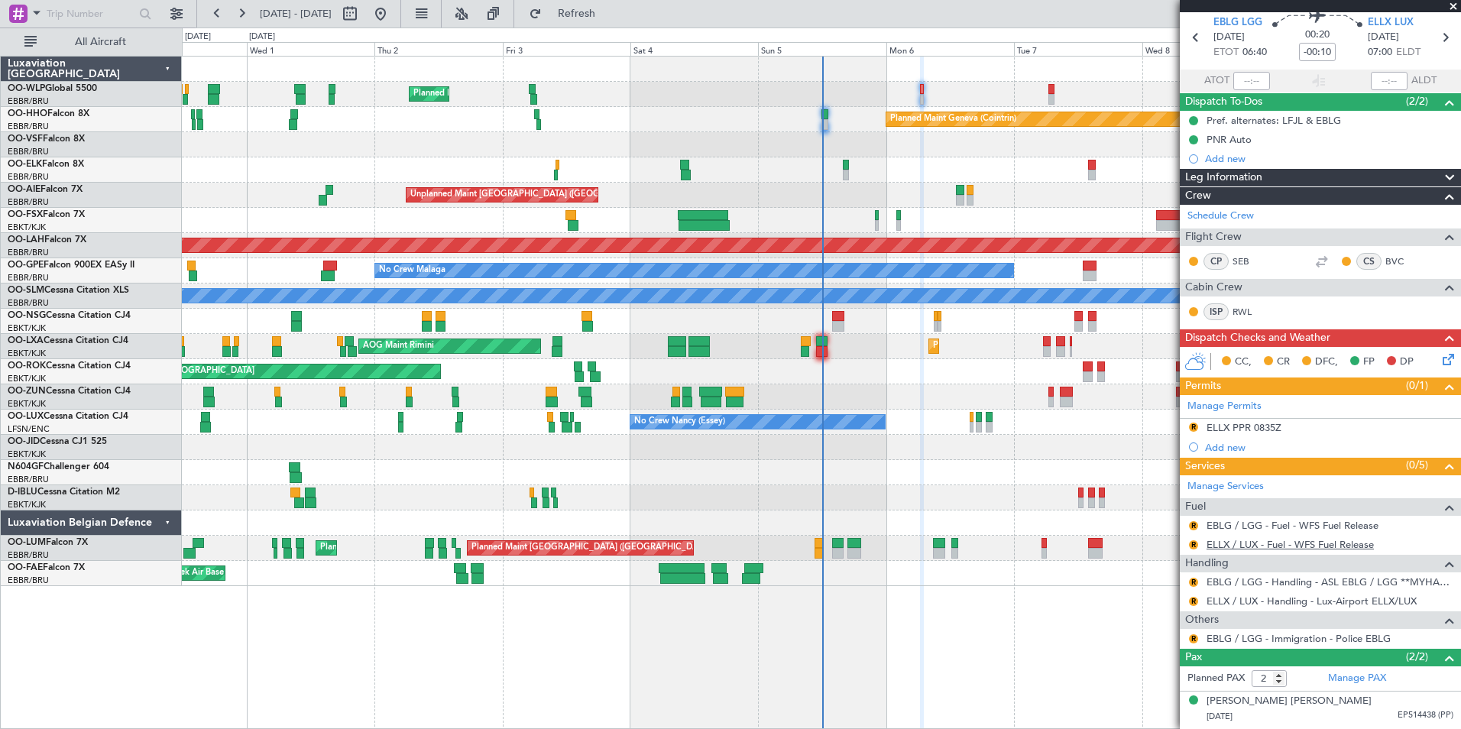
scroll to position [87, 0]
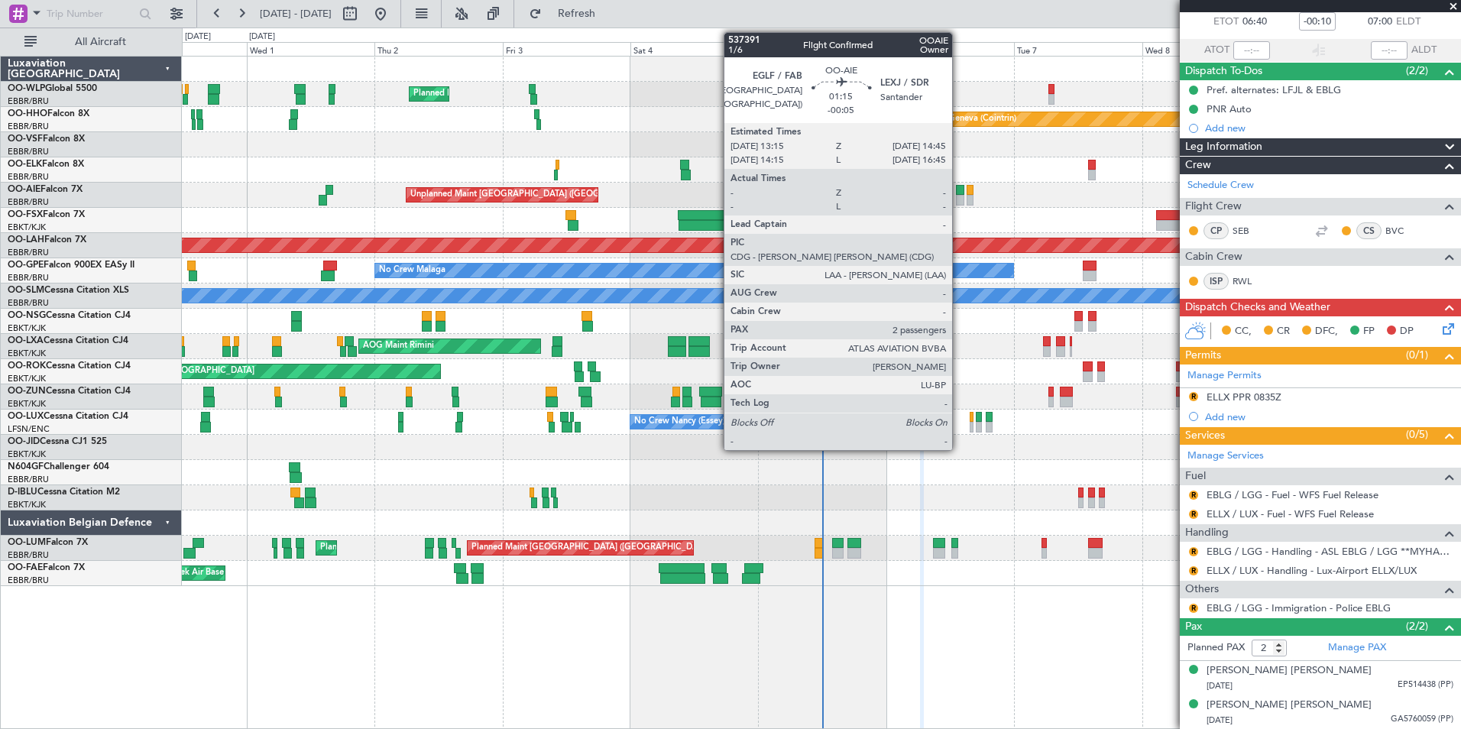
click at [959, 193] on div at bounding box center [960, 190] width 8 height 11
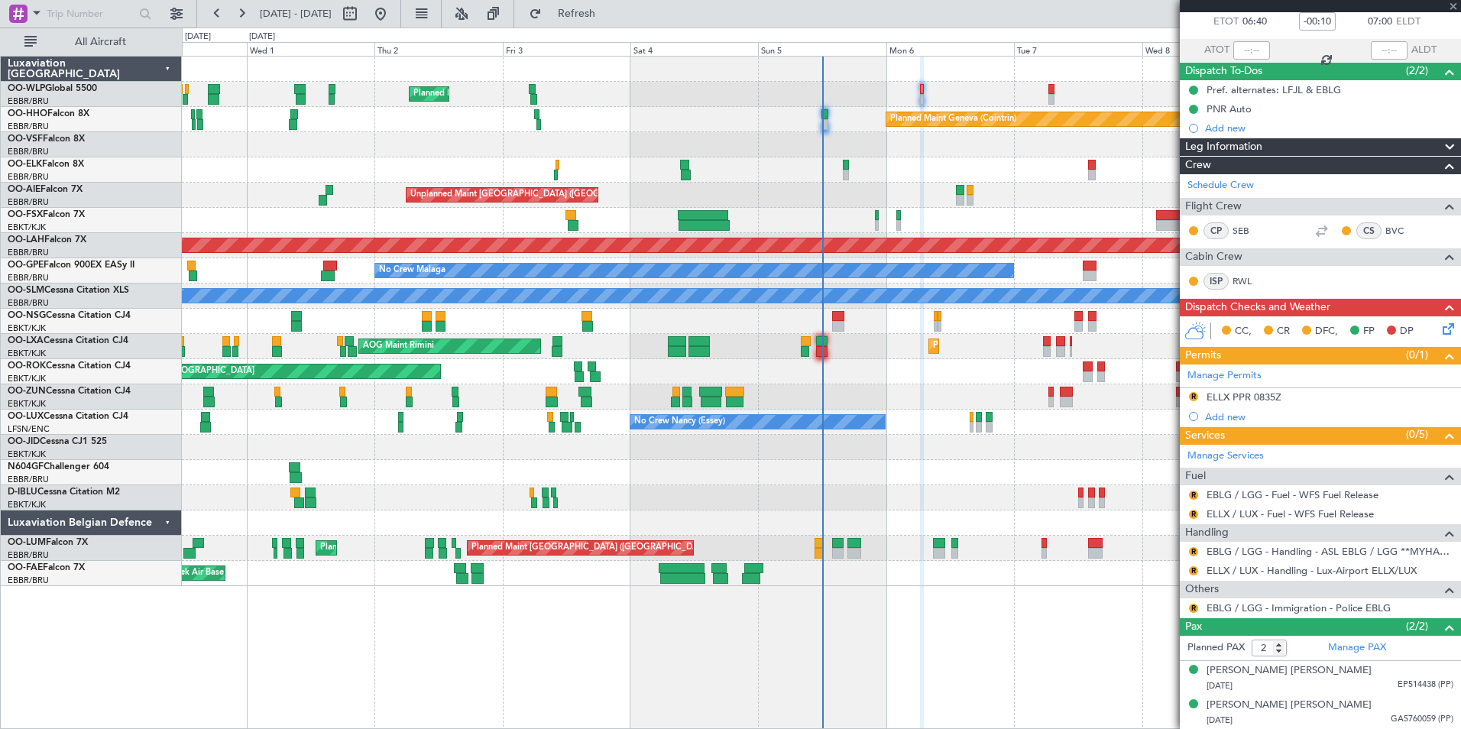
type input "-00:05"
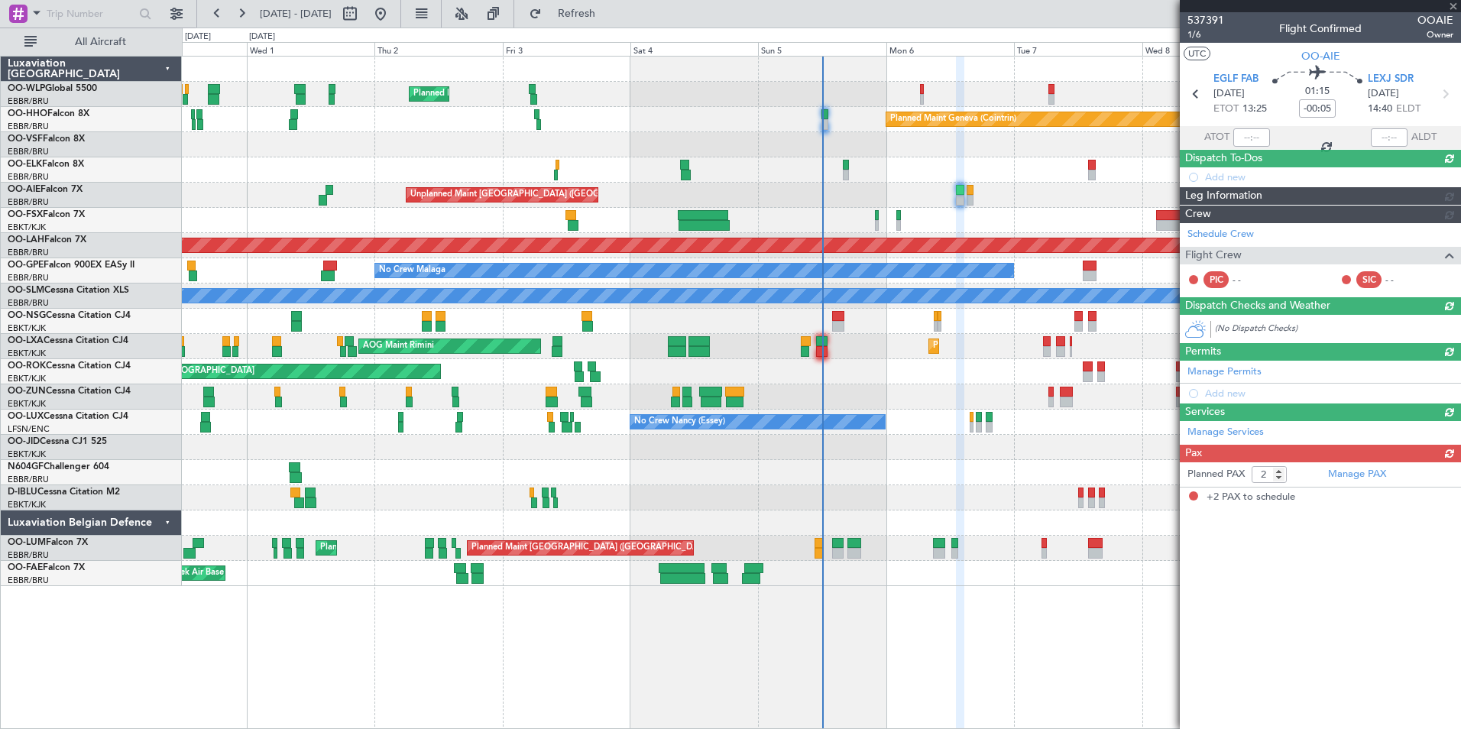
scroll to position [0, 0]
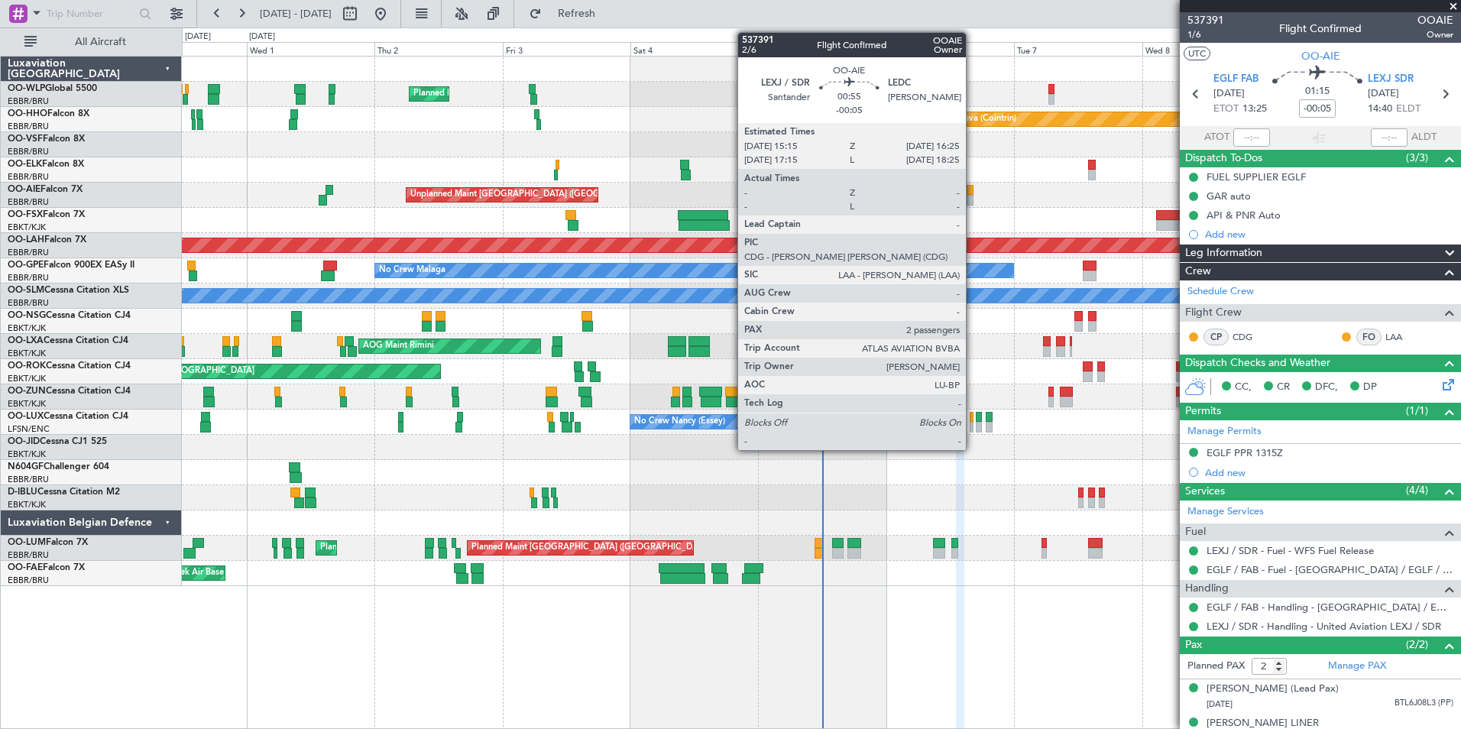
click at [973, 193] on div at bounding box center [970, 190] width 7 height 11
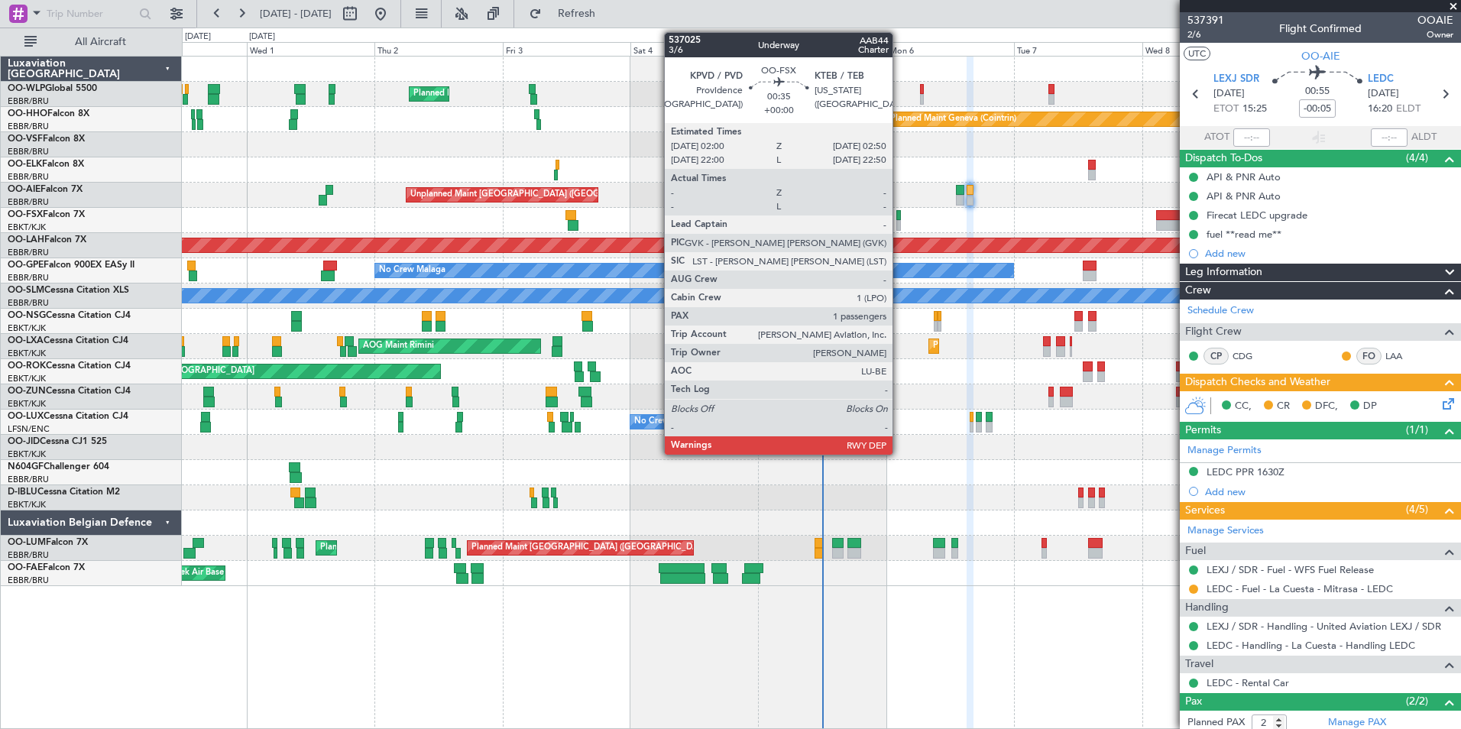
click at [900, 228] on div at bounding box center [899, 225] width 5 height 11
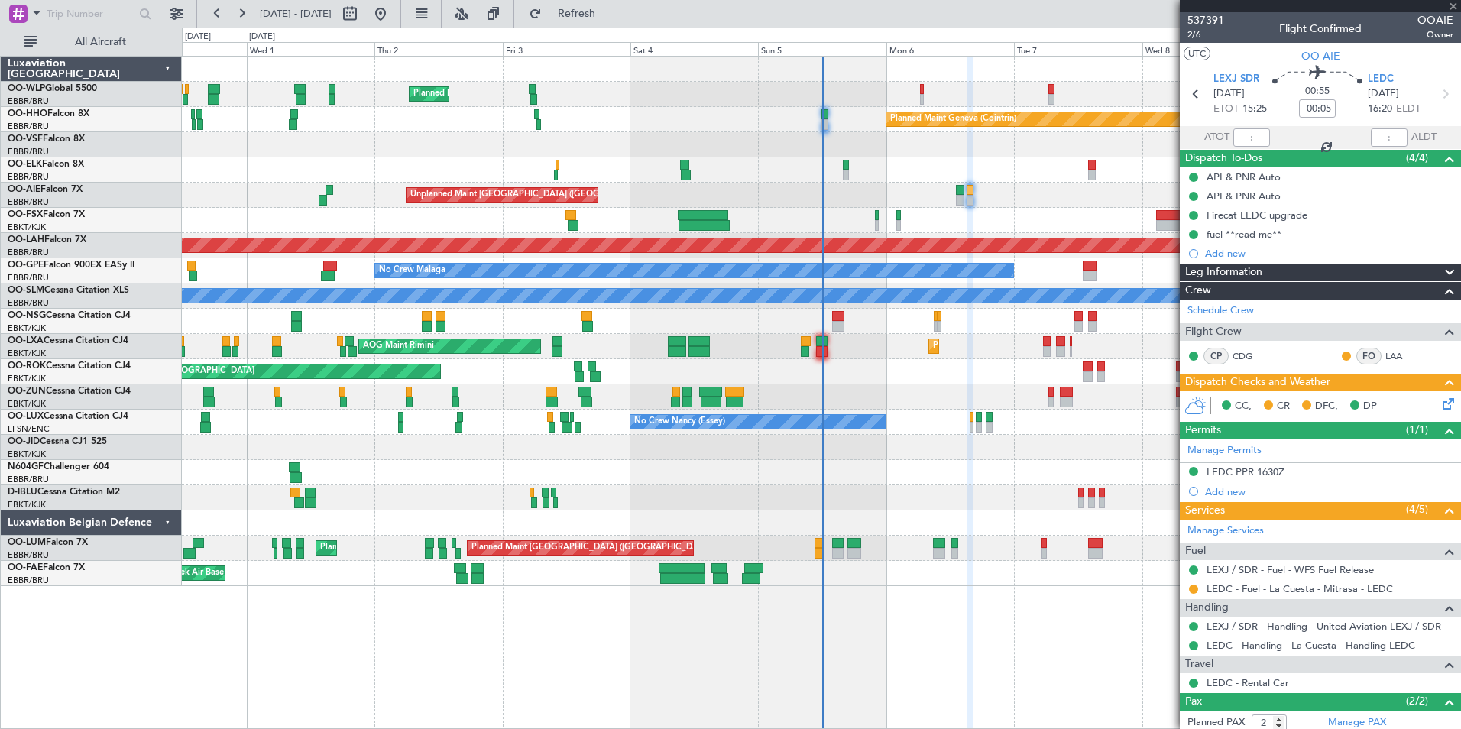
type input "1"
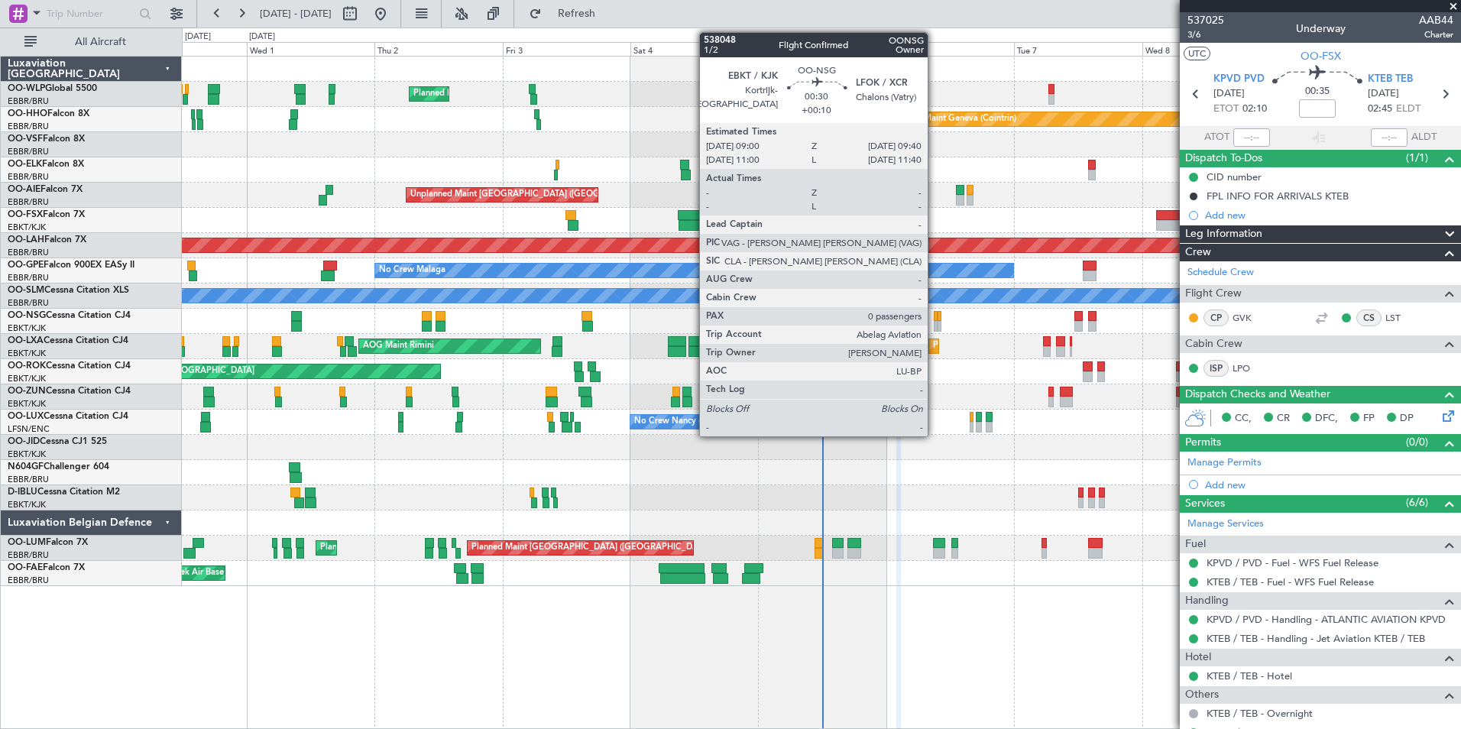
click at [935, 320] on div at bounding box center [936, 316] width 4 height 11
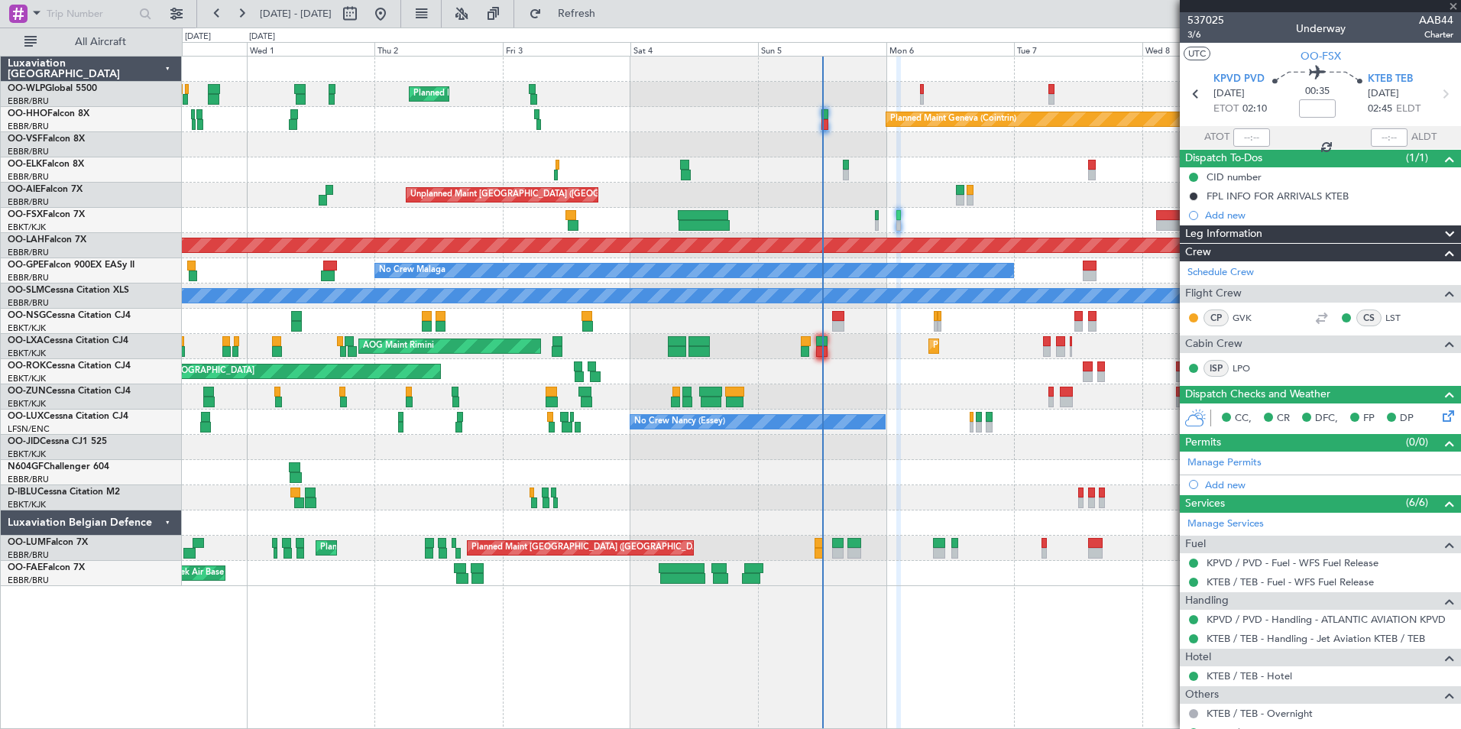
type input "+00:10"
type input "0"
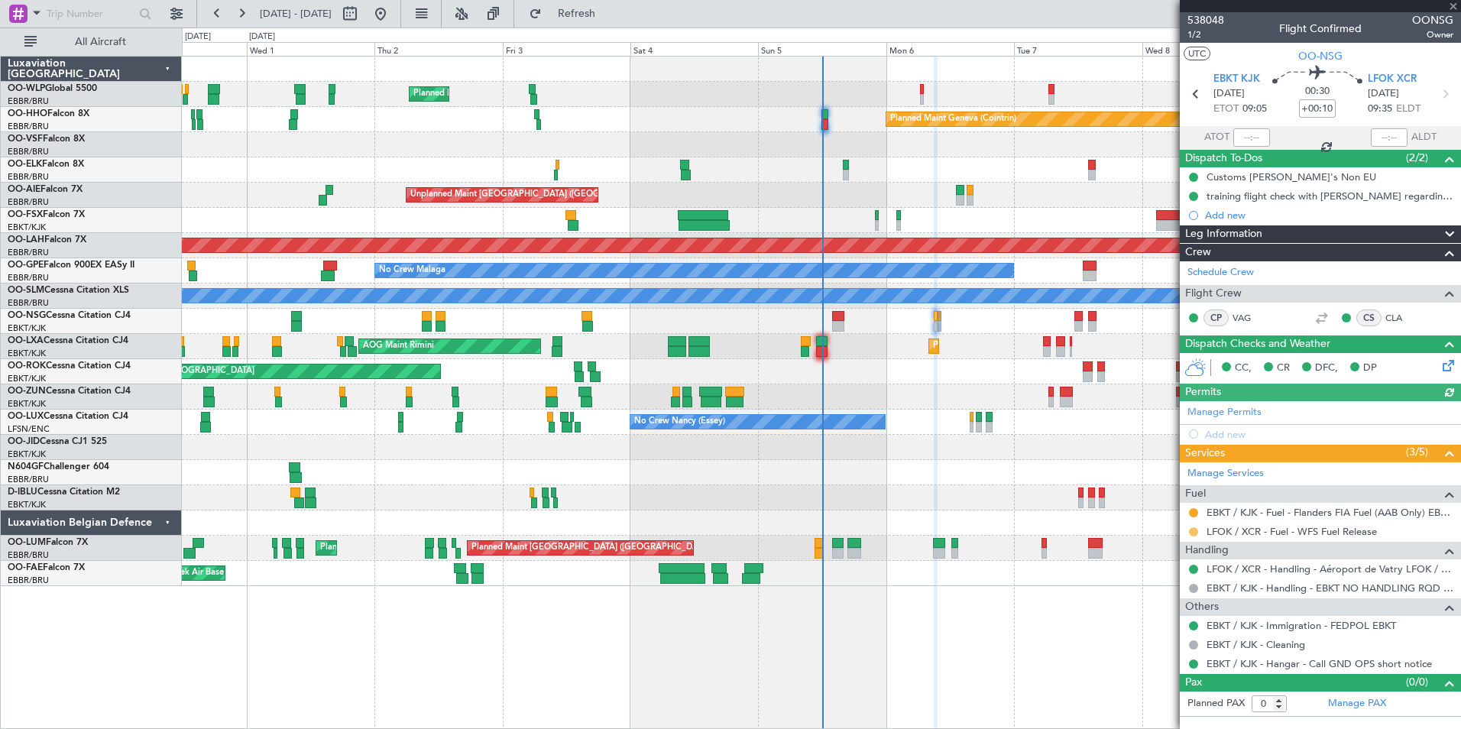
click at [1195, 531] on button at bounding box center [1193, 531] width 9 height 9
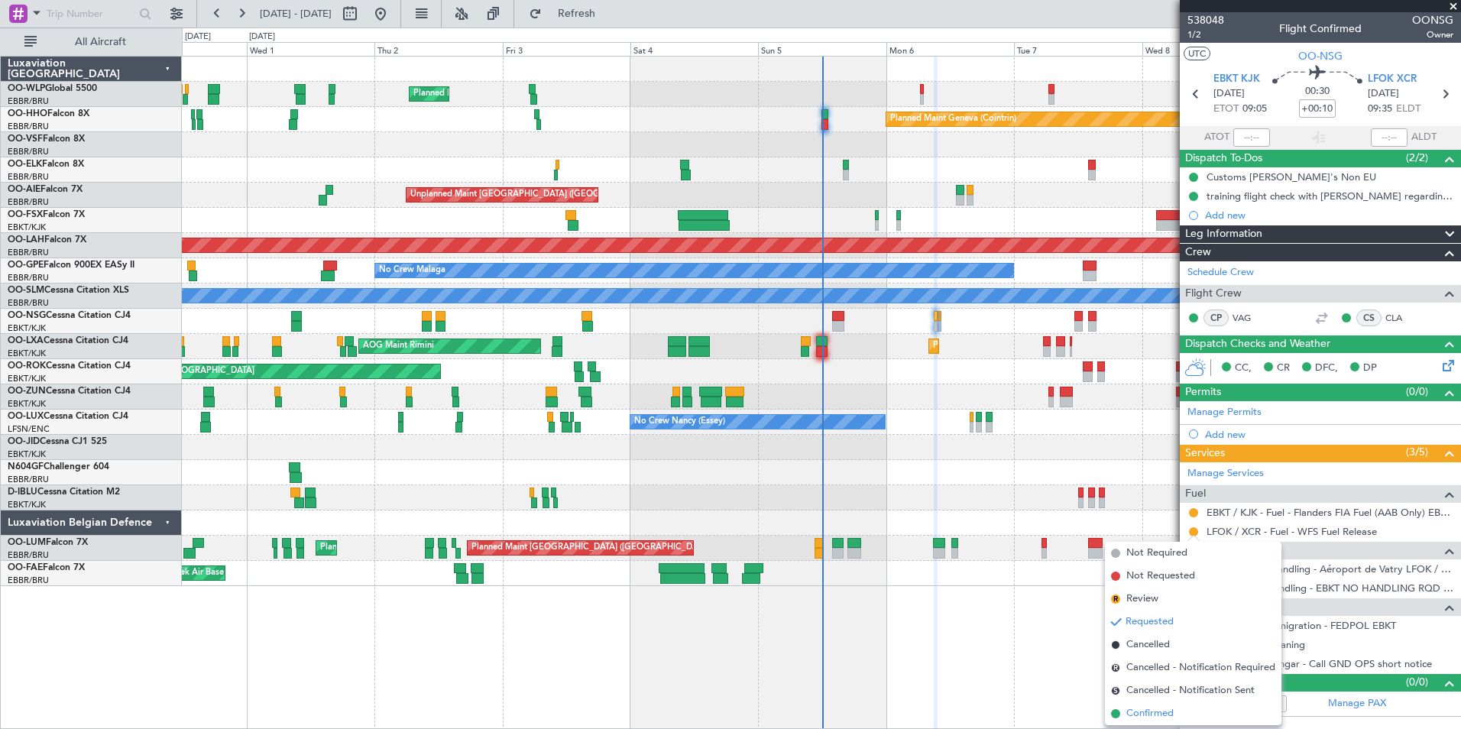
click at [1170, 718] on span "Confirmed" at bounding box center [1150, 713] width 47 height 15
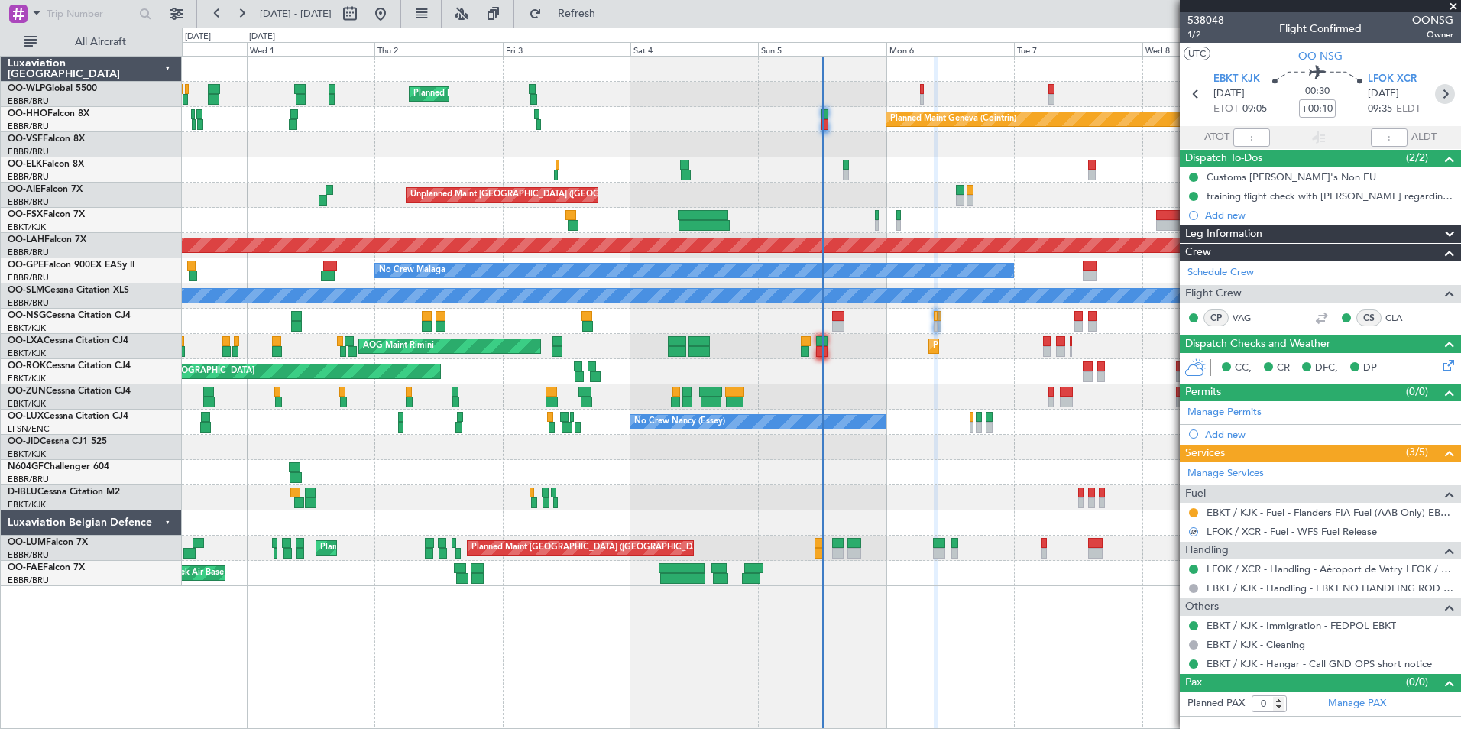
click at [1446, 96] on icon at bounding box center [1445, 94] width 20 height 20
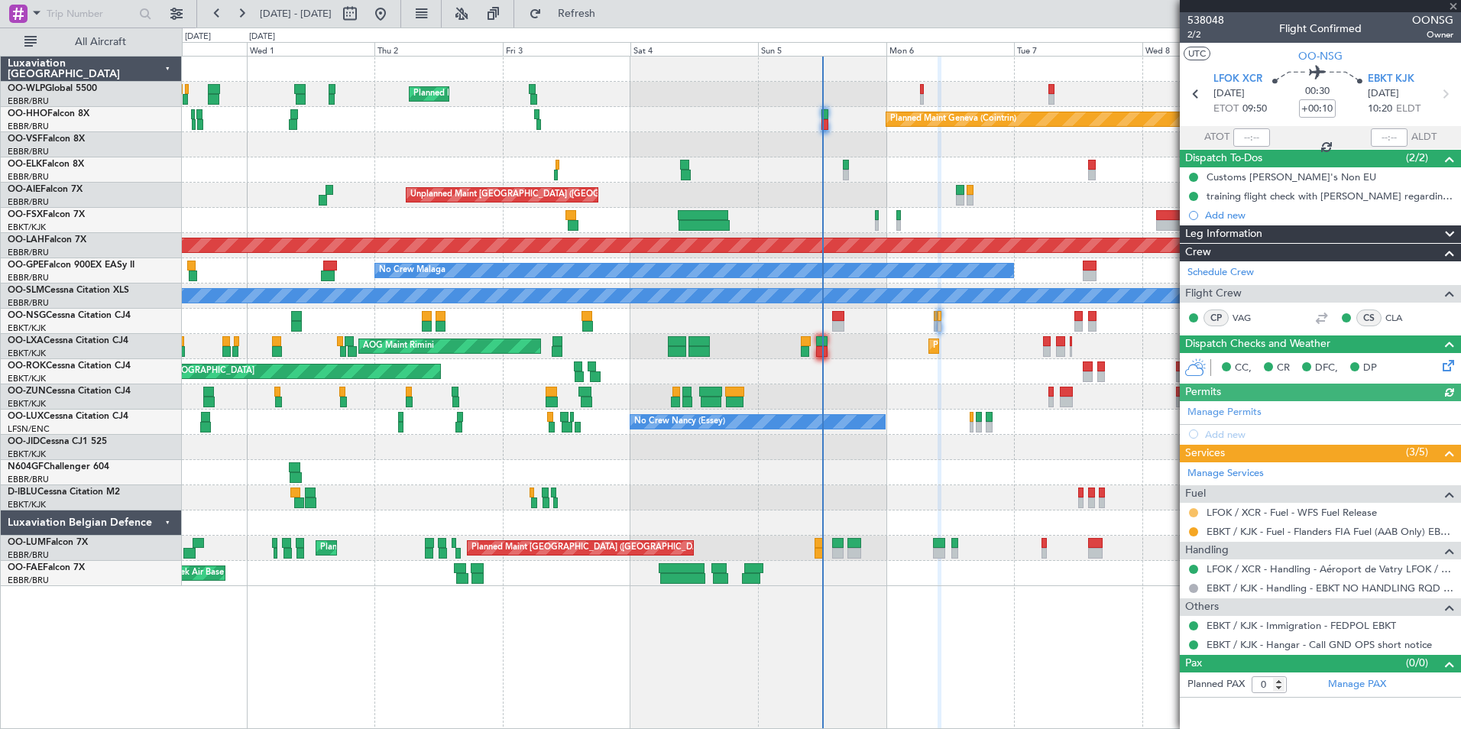
click at [1191, 512] on button at bounding box center [1193, 512] width 9 height 9
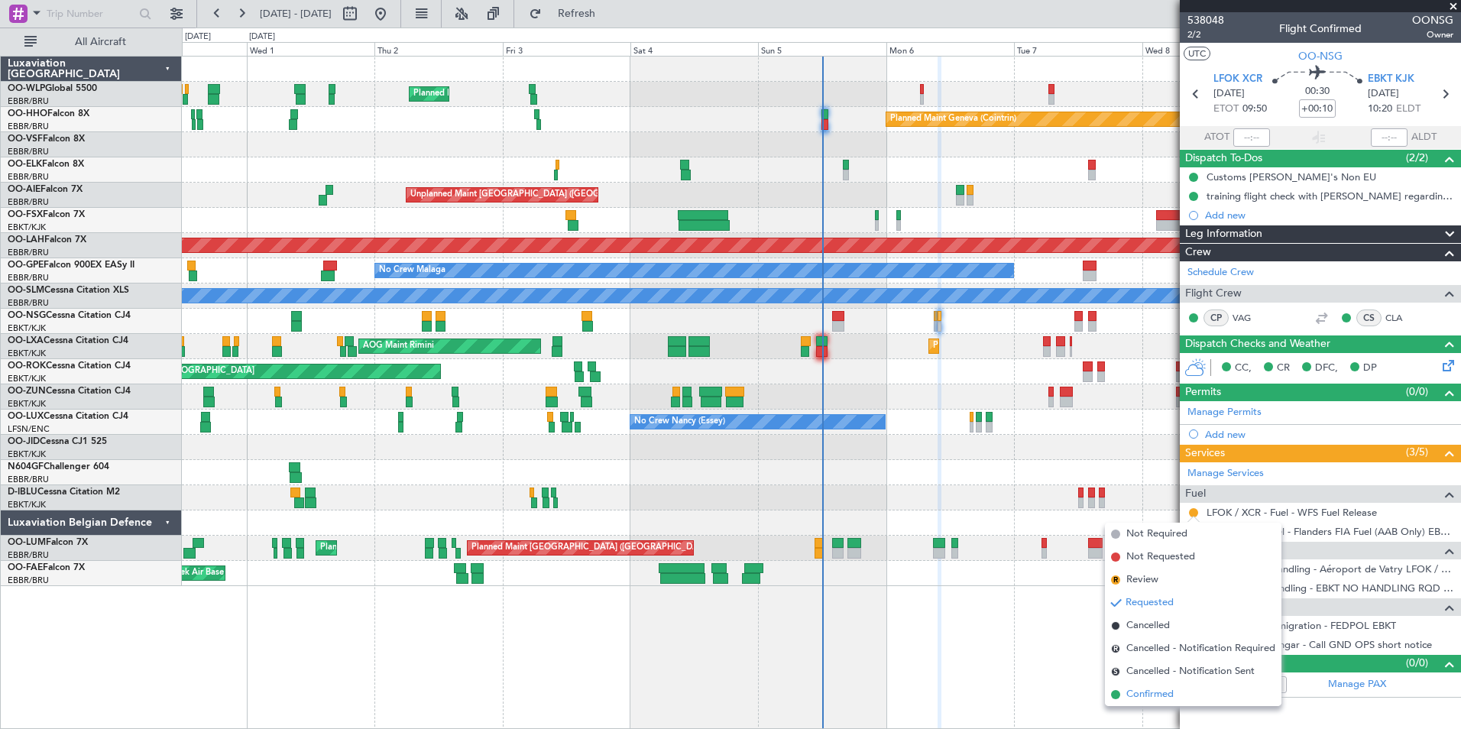
click at [1149, 692] on span "Confirmed" at bounding box center [1150, 694] width 47 height 15
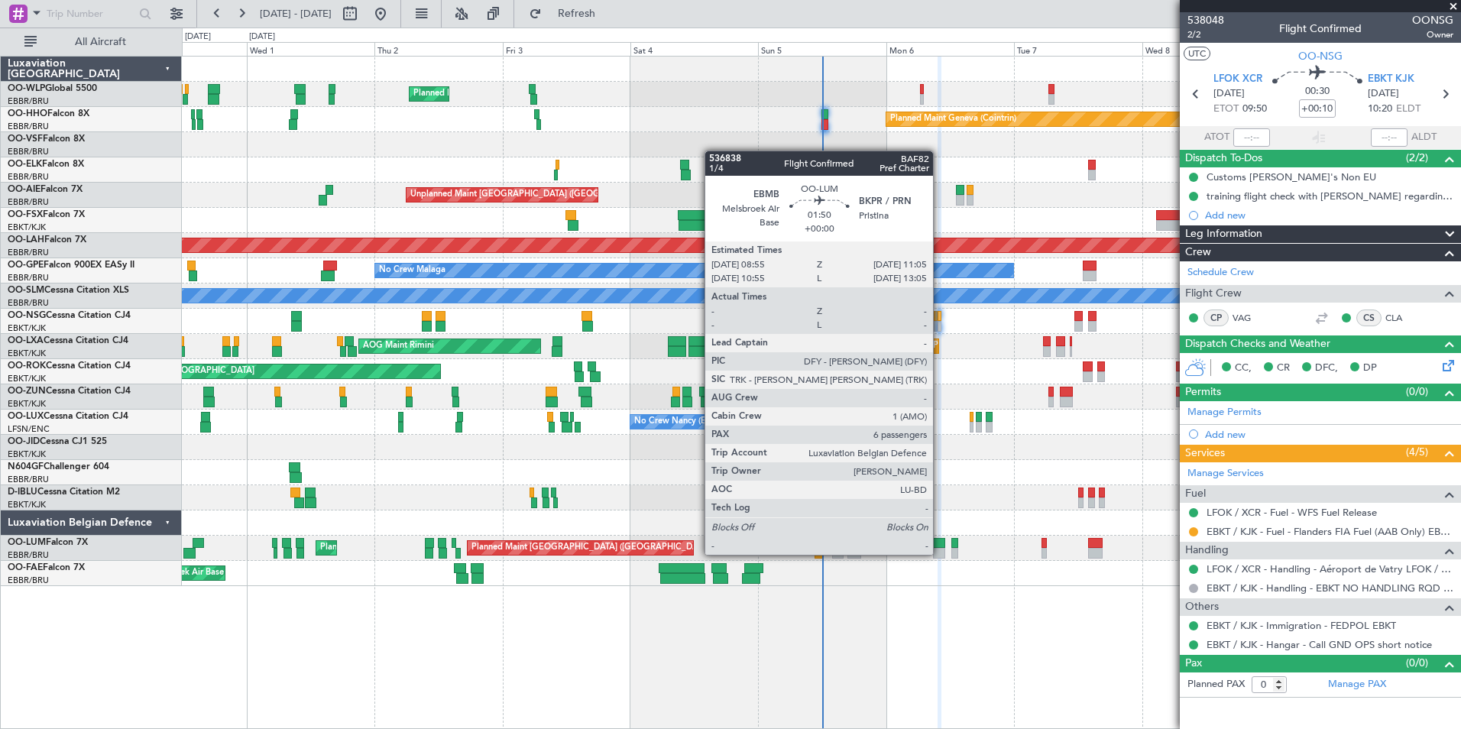
click at [940, 553] on div at bounding box center [939, 553] width 12 height 11
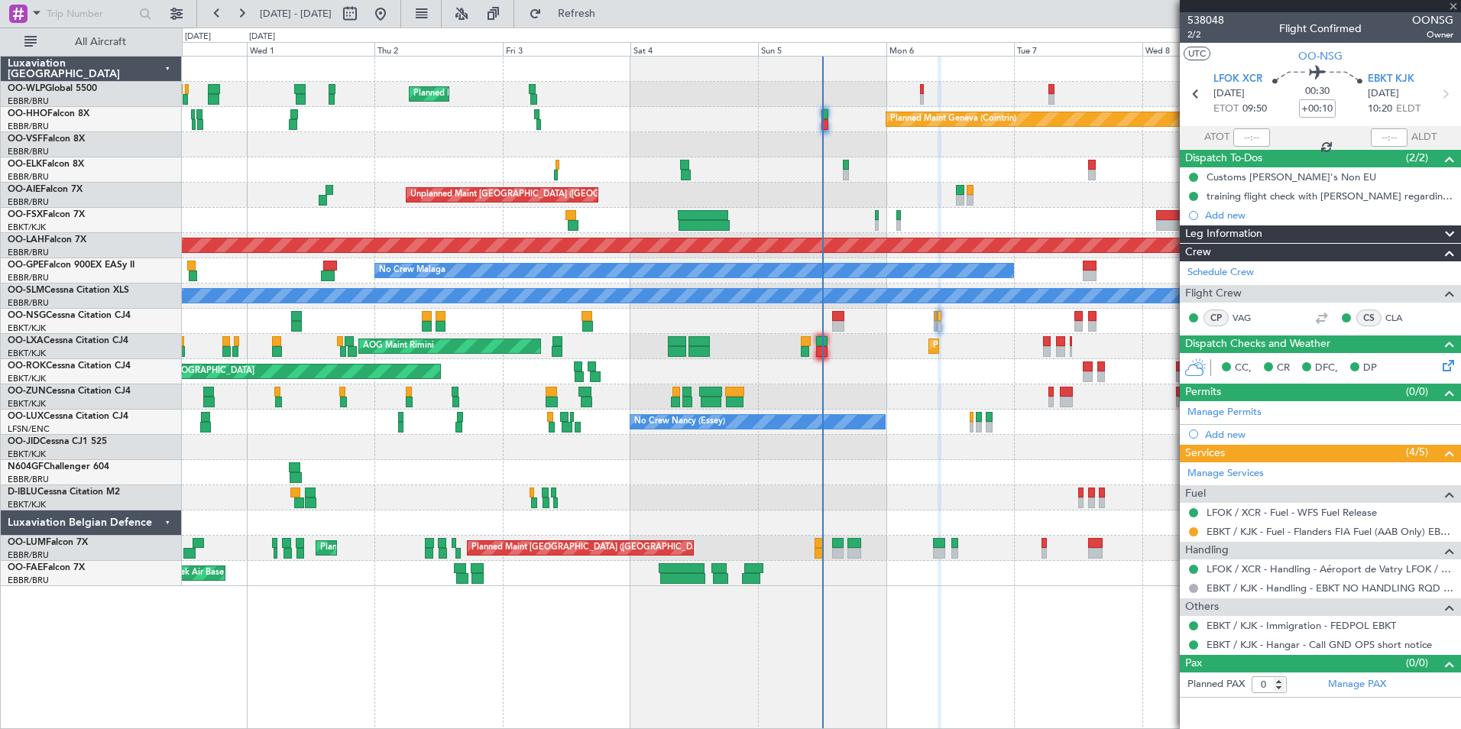
type input "6"
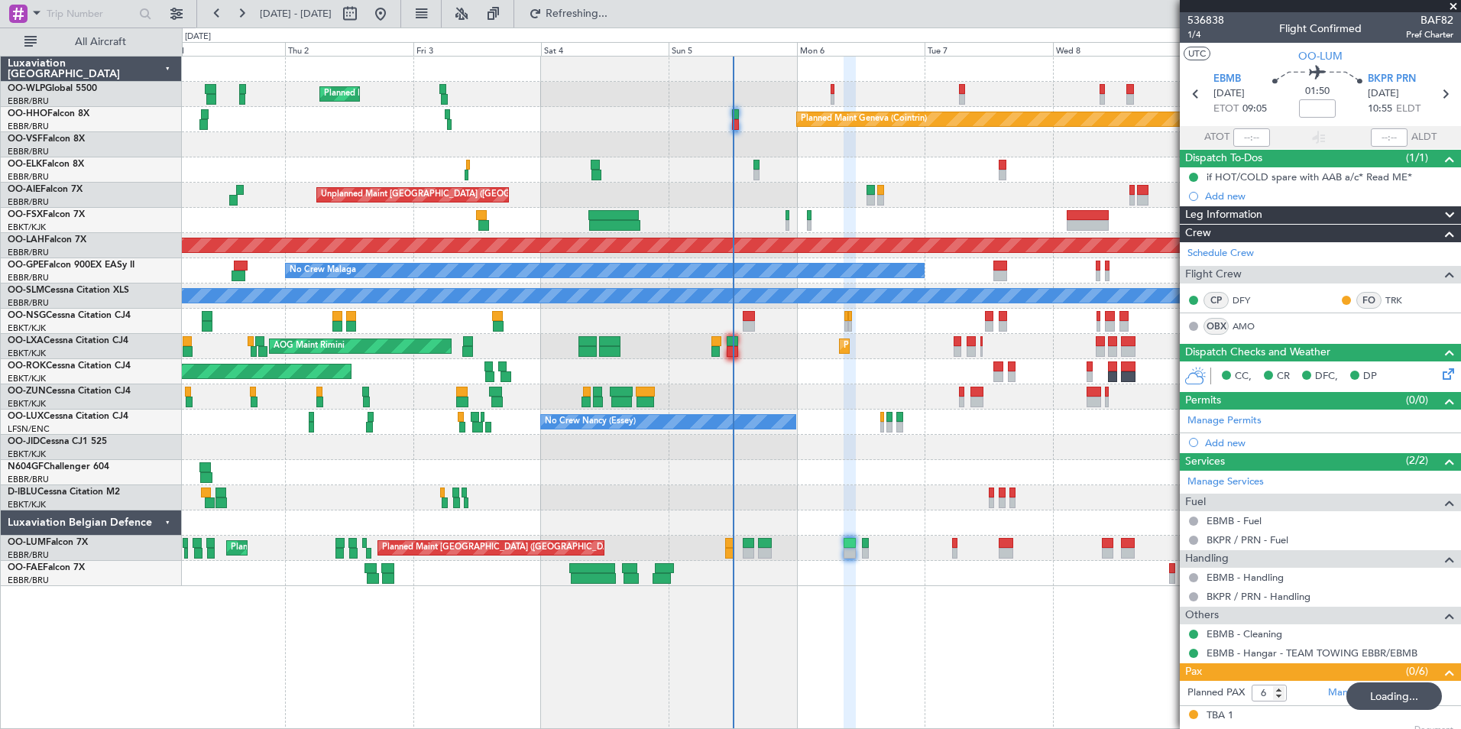
click at [948, 206] on div "Unplanned Maint [GEOGRAPHIC_DATA] ([GEOGRAPHIC_DATA])" at bounding box center [821, 195] width 1279 height 25
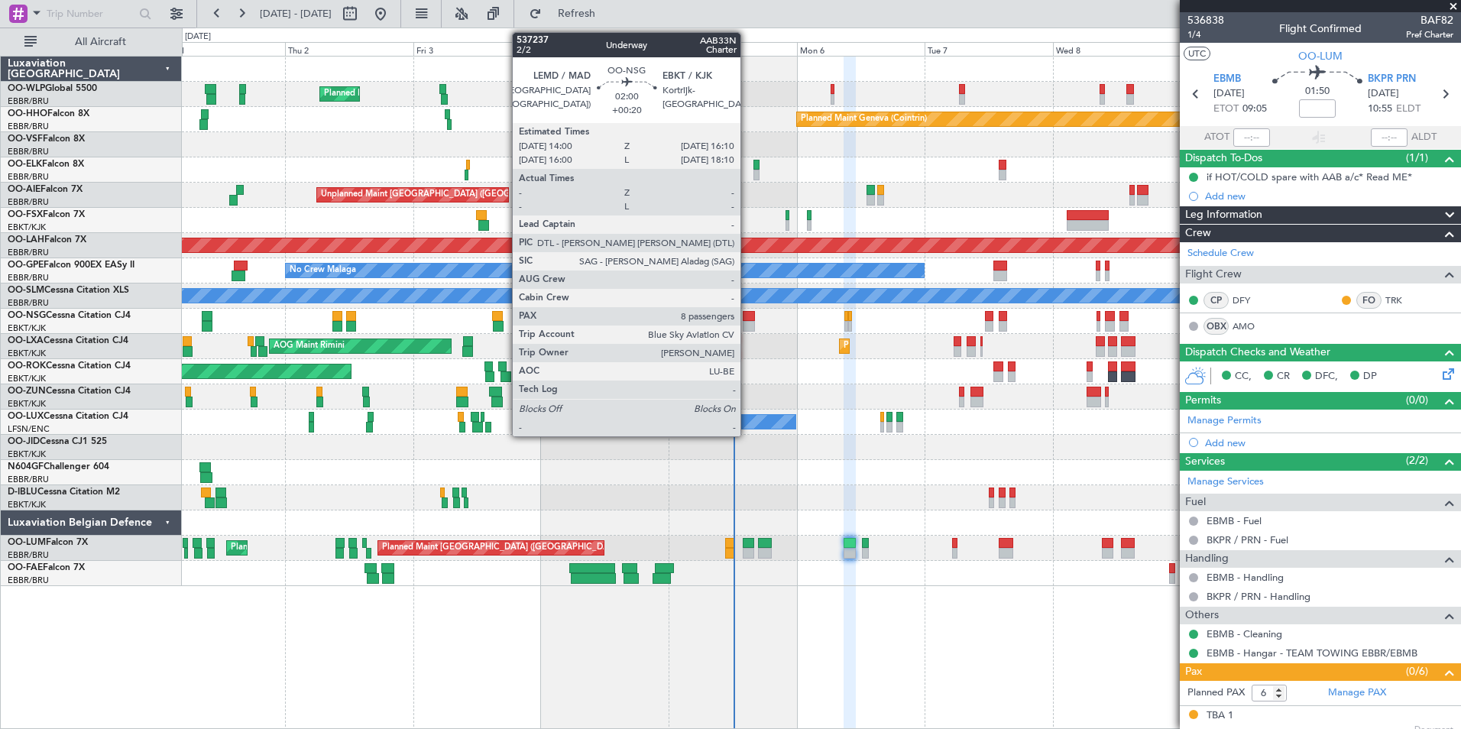
click at [747, 321] on div at bounding box center [749, 326] width 12 height 11
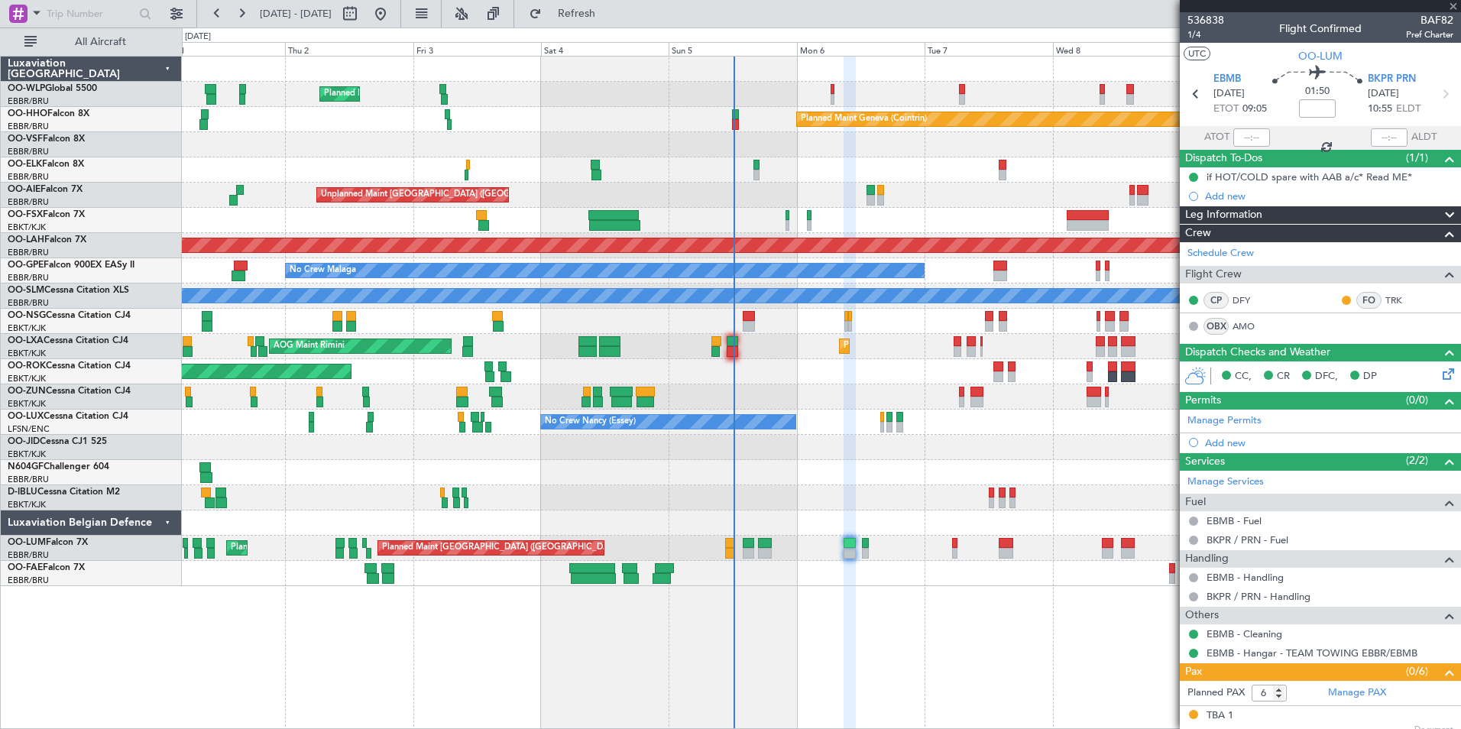
type input "+00:20"
type input "8"
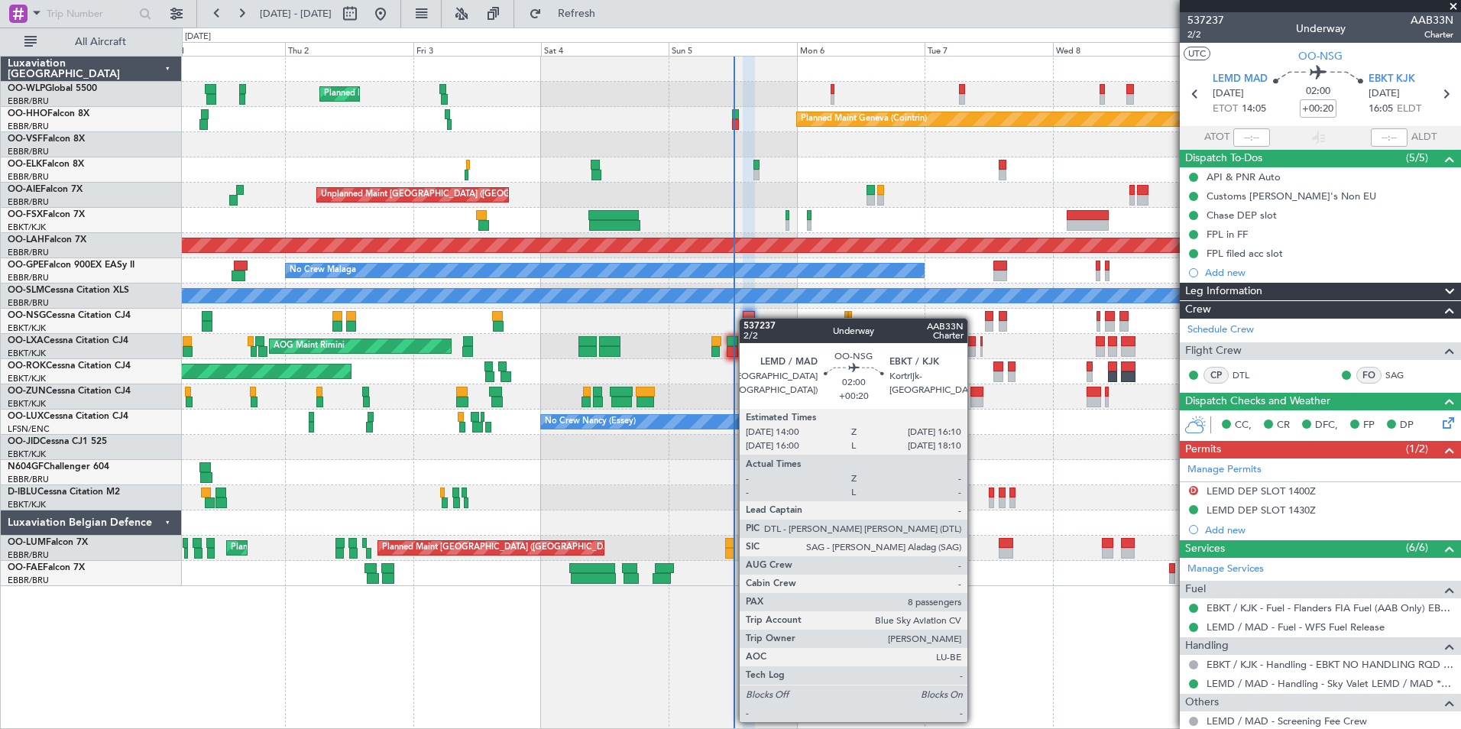
click at [747, 318] on div at bounding box center [749, 316] width 12 height 11
